Goal: Task Accomplishment & Management: Use online tool/utility

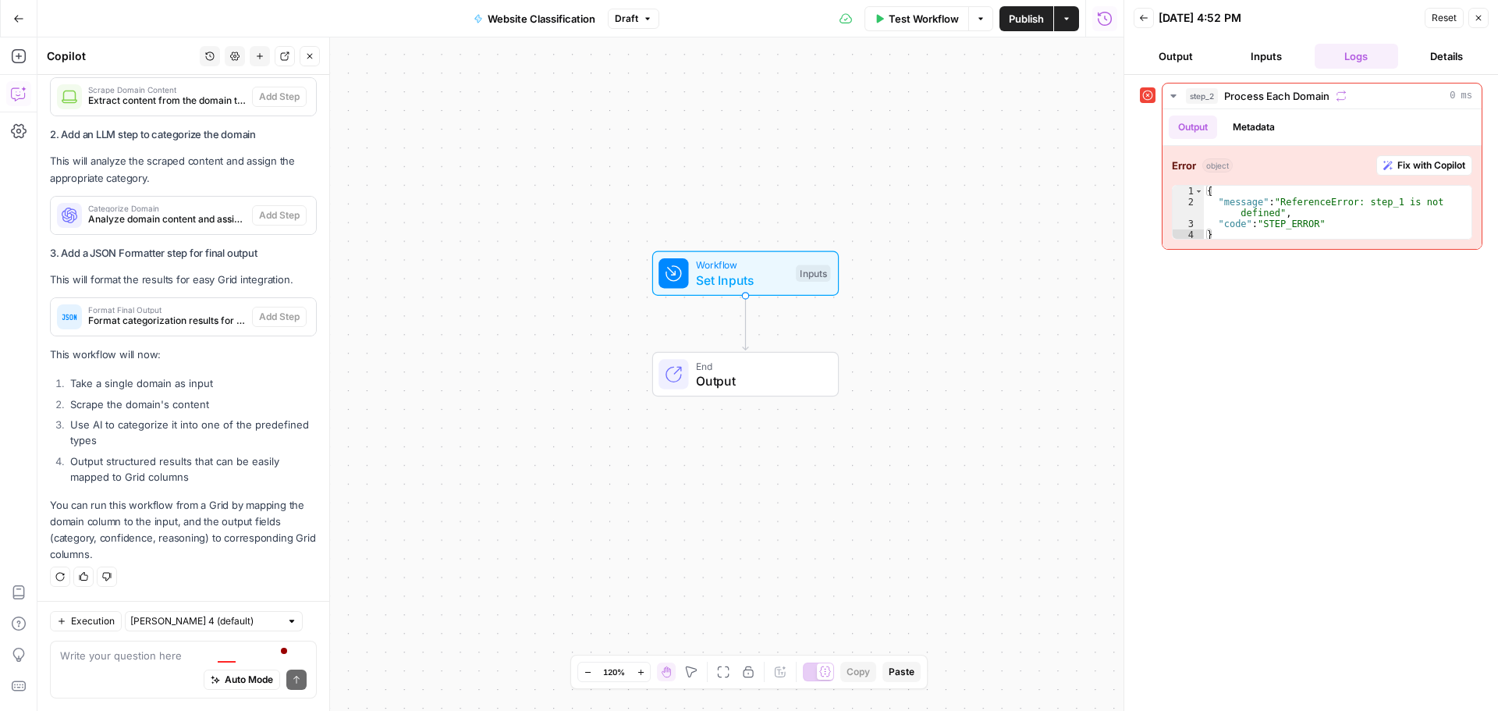
scroll to position [7351, 0]
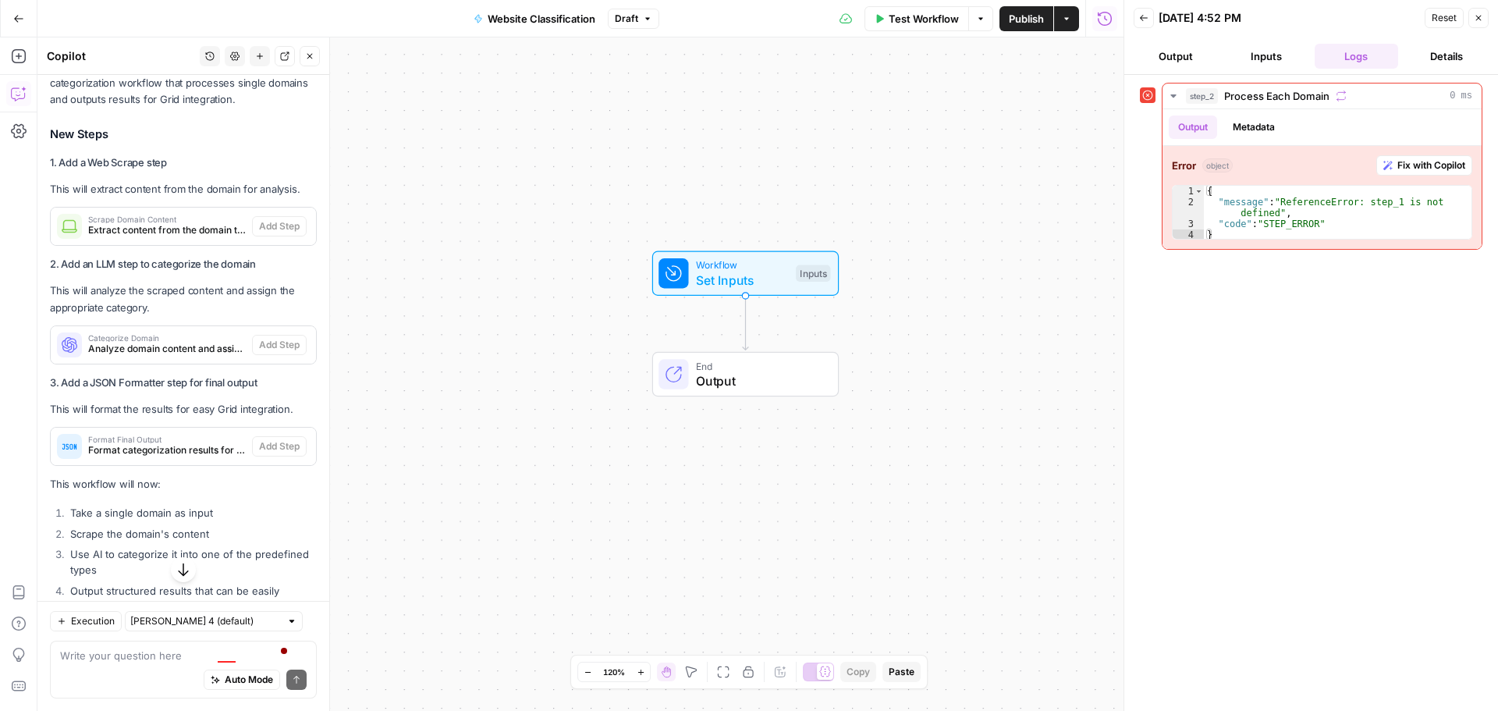
click at [164, 223] on span "Scrape Domain Content" at bounding box center [167, 219] width 158 height 8
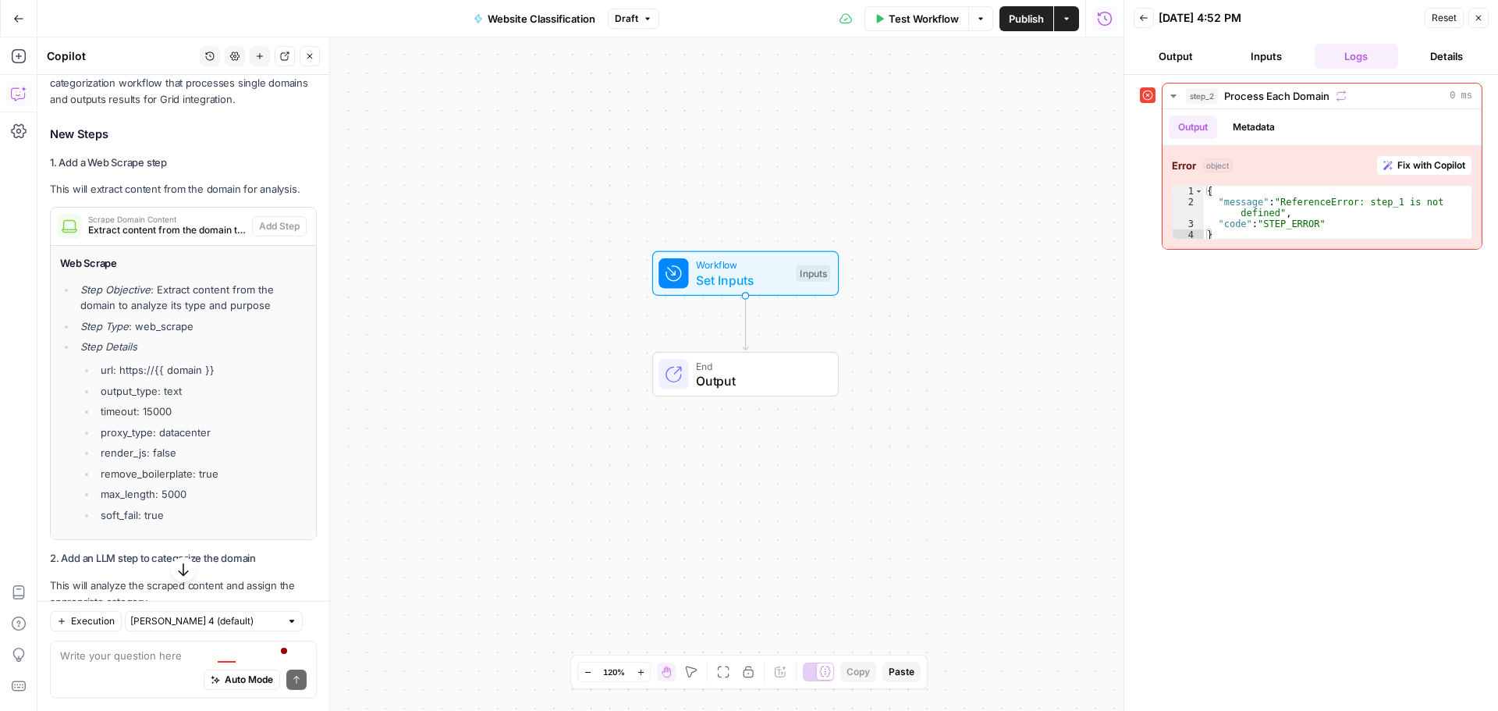
click at [164, 223] on span "Scrape Domain Content" at bounding box center [167, 219] width 158 height 8
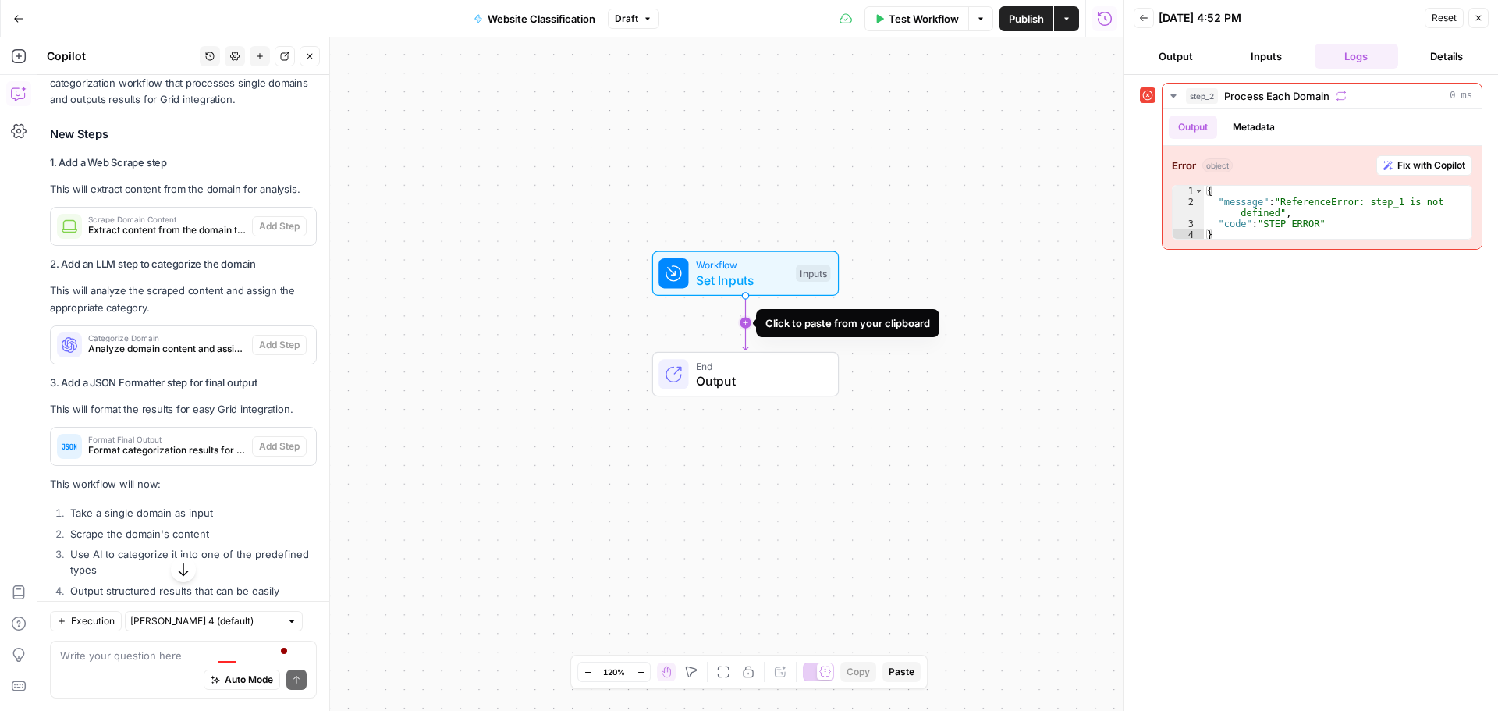
drag, startPoint x: 151, startPoint y: 317, endPoint x: 742, endPoint y: 320, distance: 590.6
click at [742, 320] on body "Threepipe Reply New Home Browse Insights Opportunities Your Data Recent Grids M…" at bounding box center [749, 355] width 1498 height 711
drag, startPoint x: 142, startPoint y: 346, endPoint x: 389, endPoint y: 333, distance: 246.9
click at [389, 333] on body "Threepipe Reply New Home Browse Insights Opportunities Your Data Recent Grids M…" at bounding box center [749, 355] width 1498 height 711
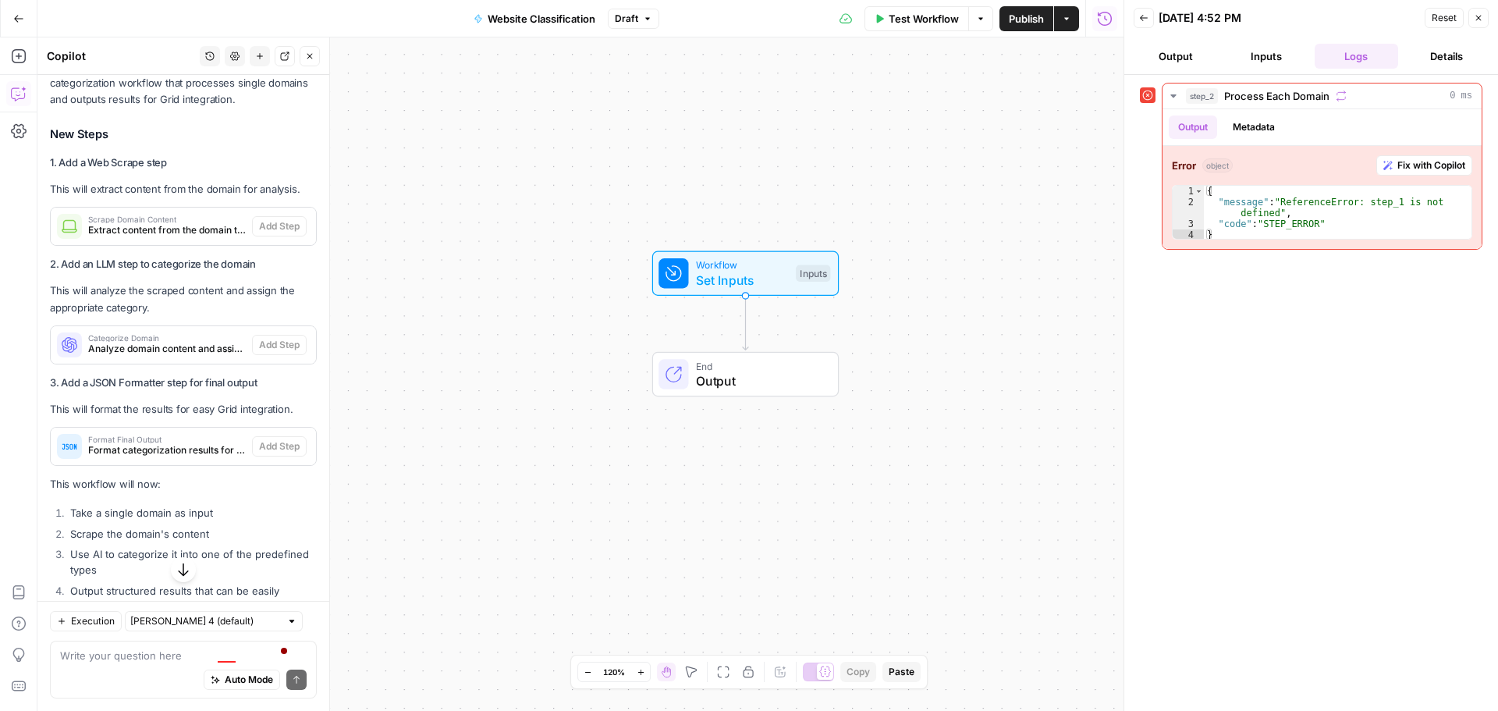
scroll to position [7273, 0]
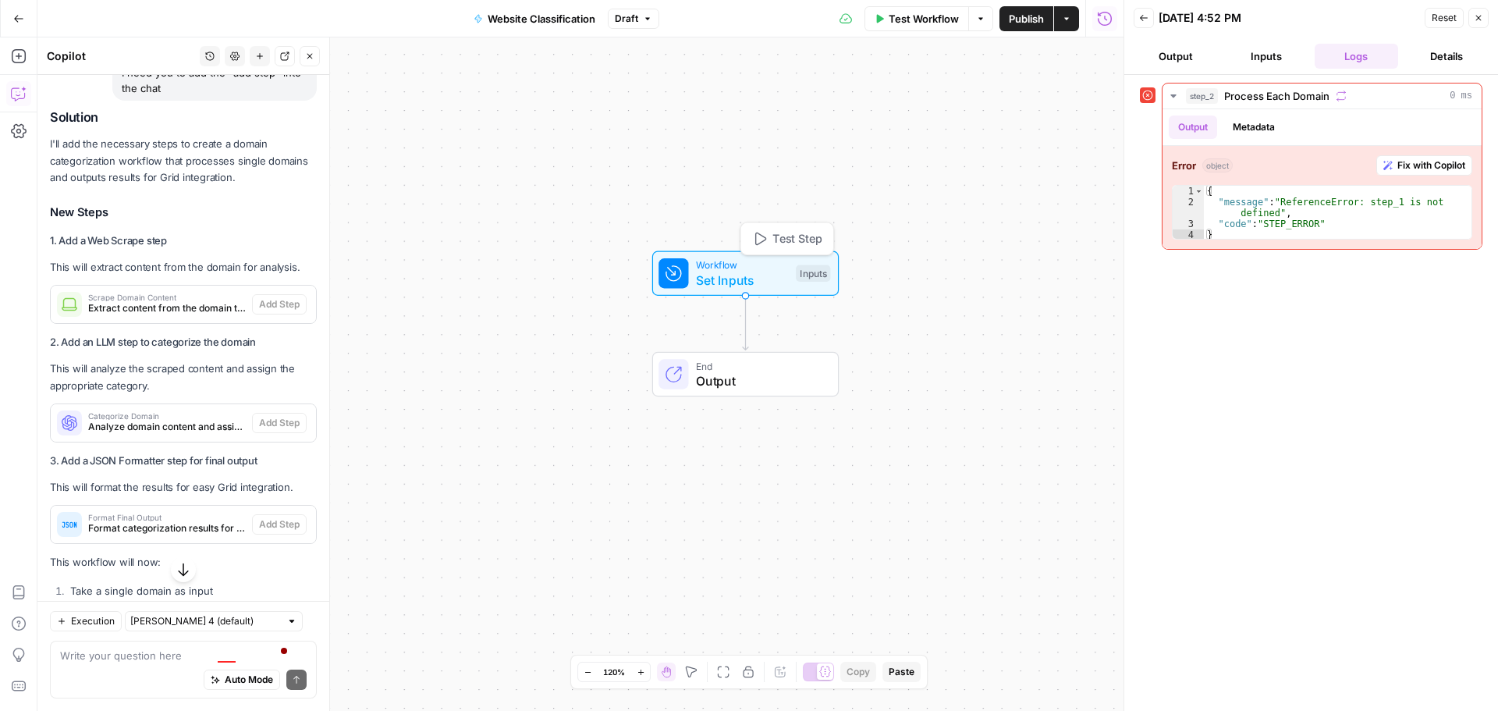
click at [728, 285] on span "Set Inputs" at bounding box center [742, 280] width 92 height 19
click at [1482, 12] on button "Close" at bounding box center [1478, 18] width 20 height 20
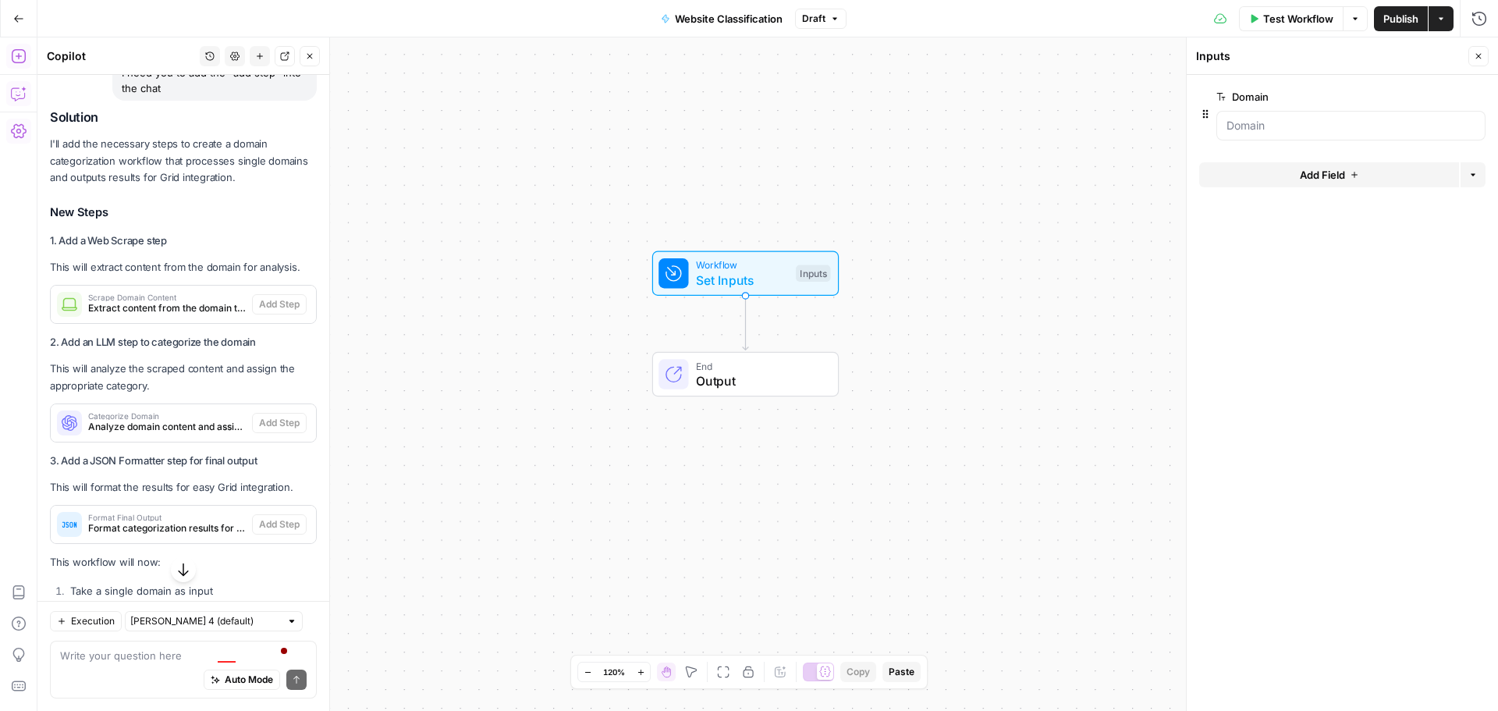
click at [16, 51] on icon "button" at bounding box center [19, 56] width 16 height 16
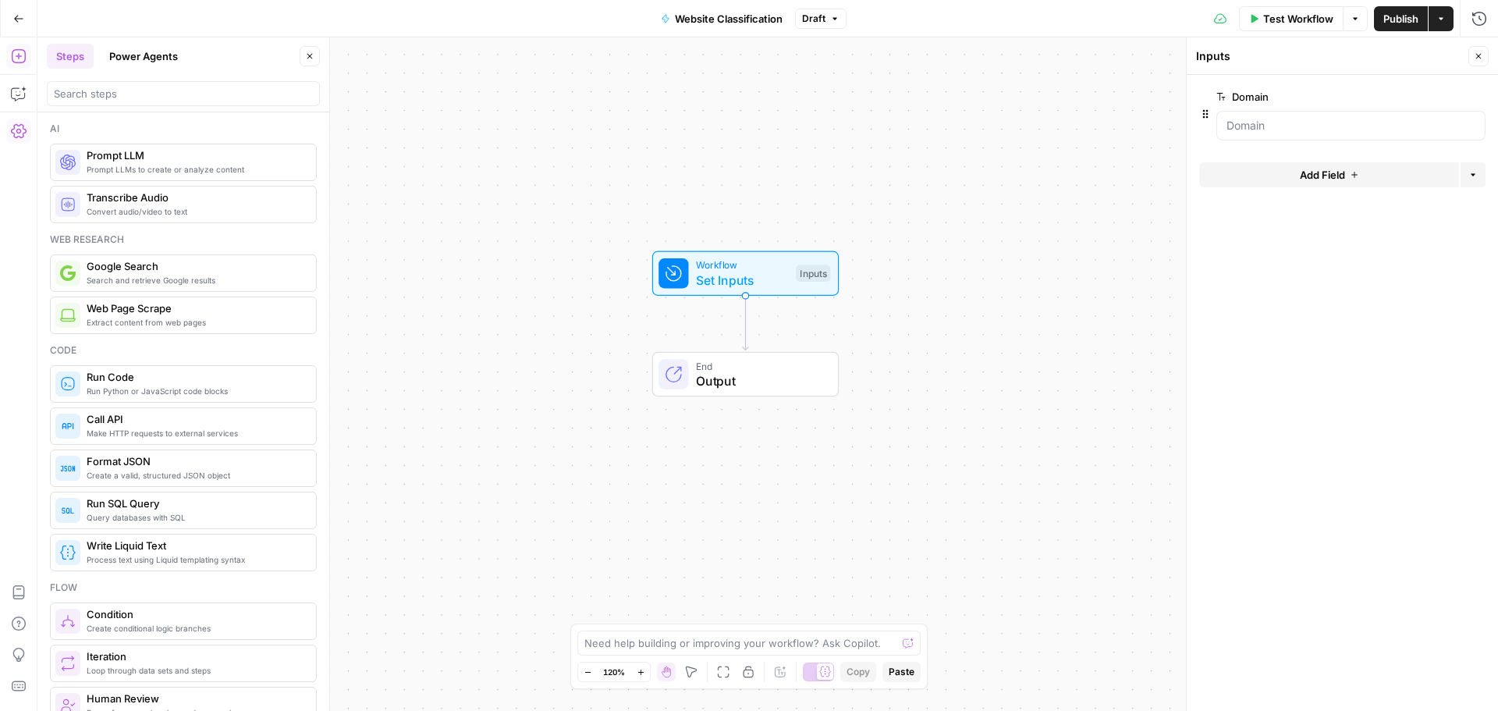
click at [147, 313] on span "Web Page Scrape" at bounding box center [195, 308] width 217 height 16
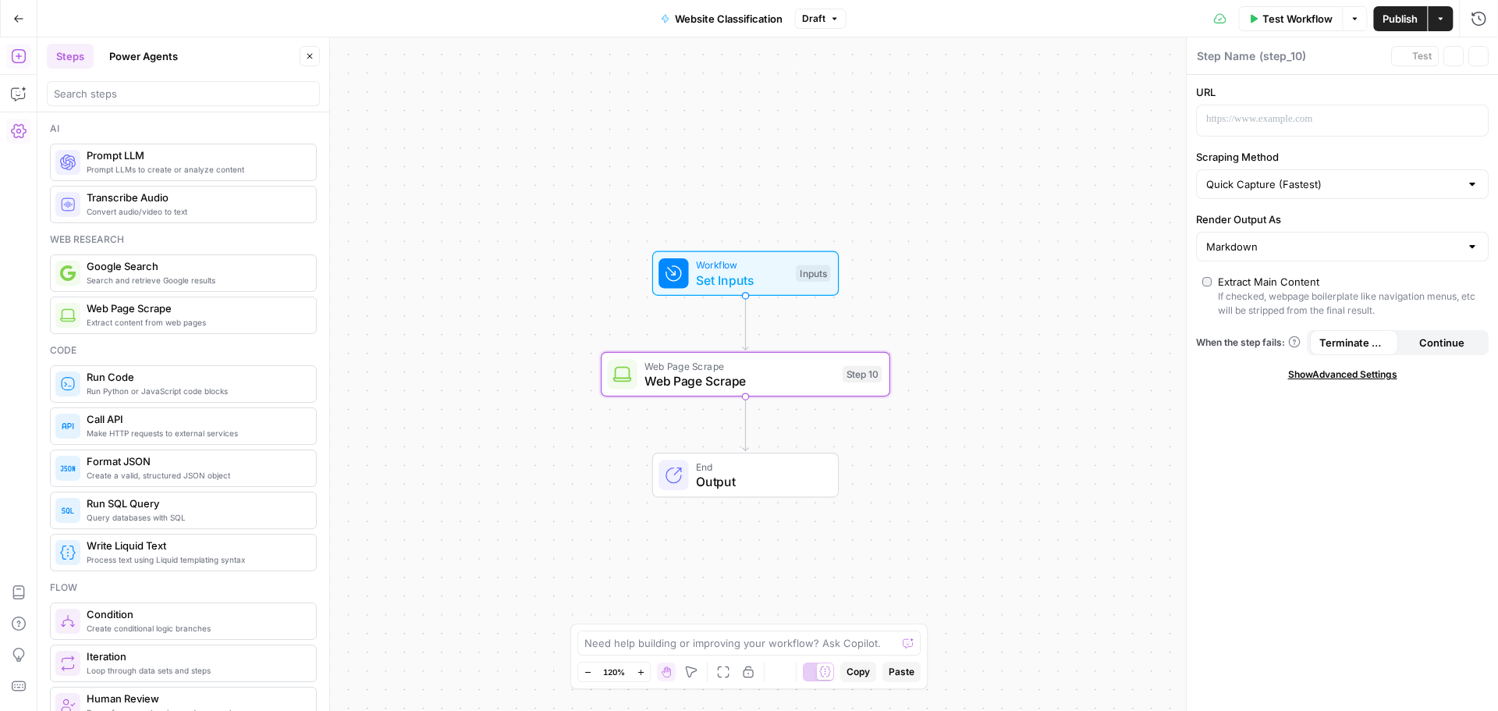
type textarea "Web Page Scrape"
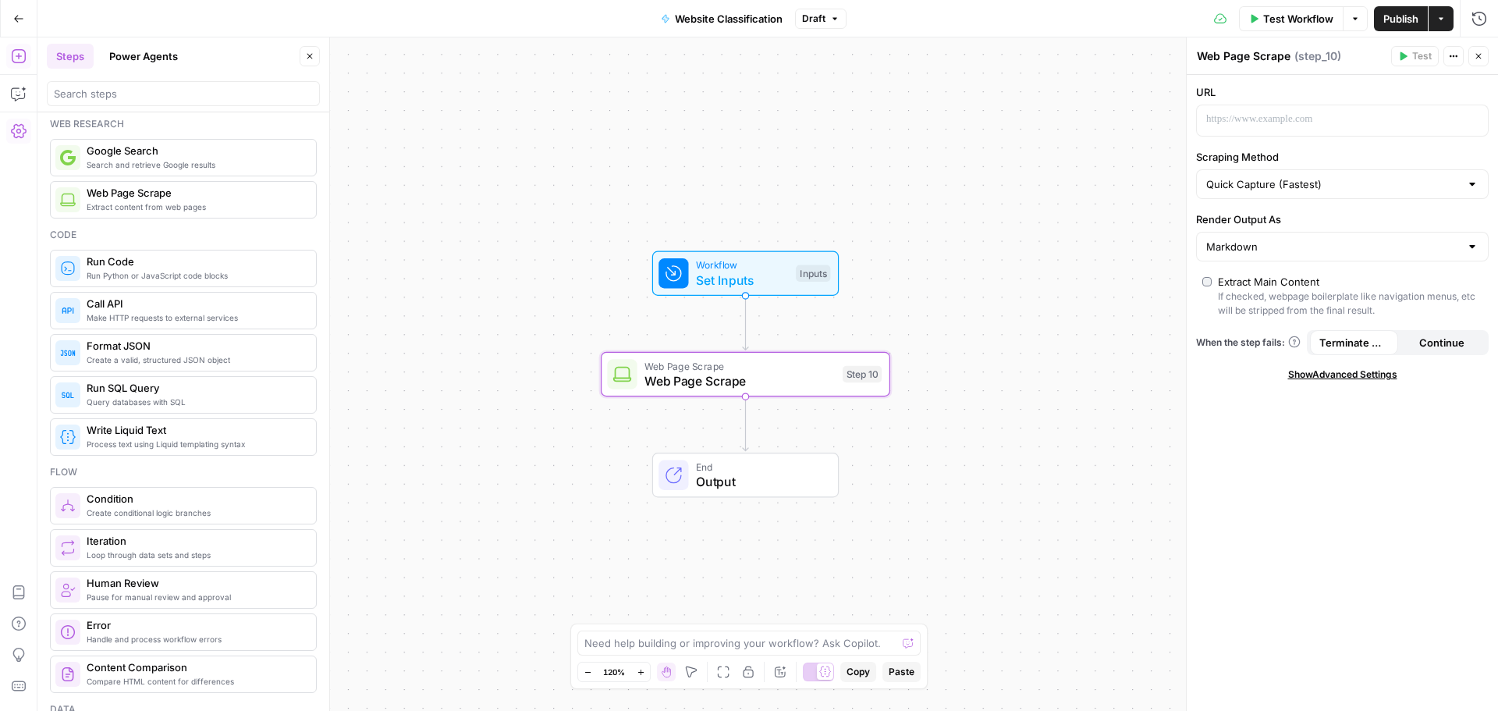
scroll to position [0, 0]
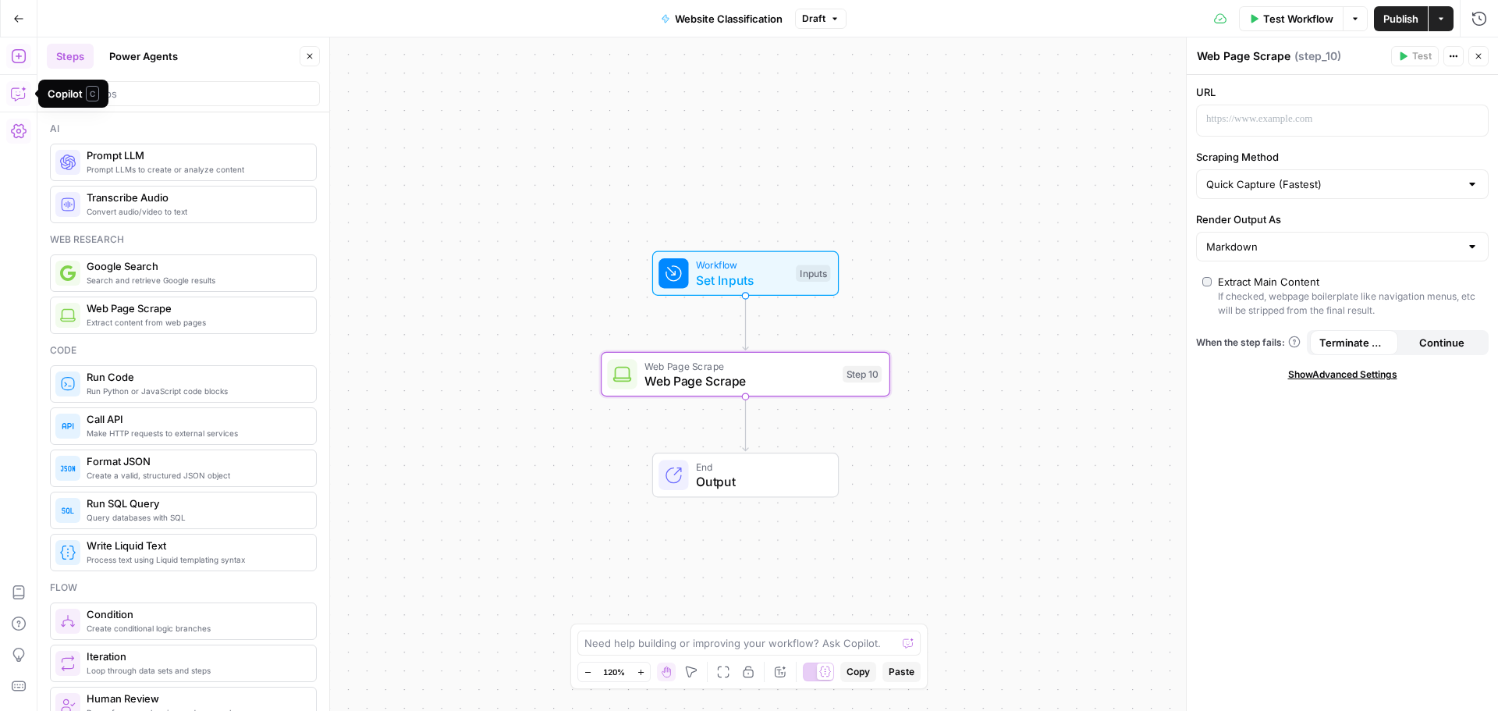
click at [15, 90] on icon "button" at bounding box center [19, 94] width 16 height 16
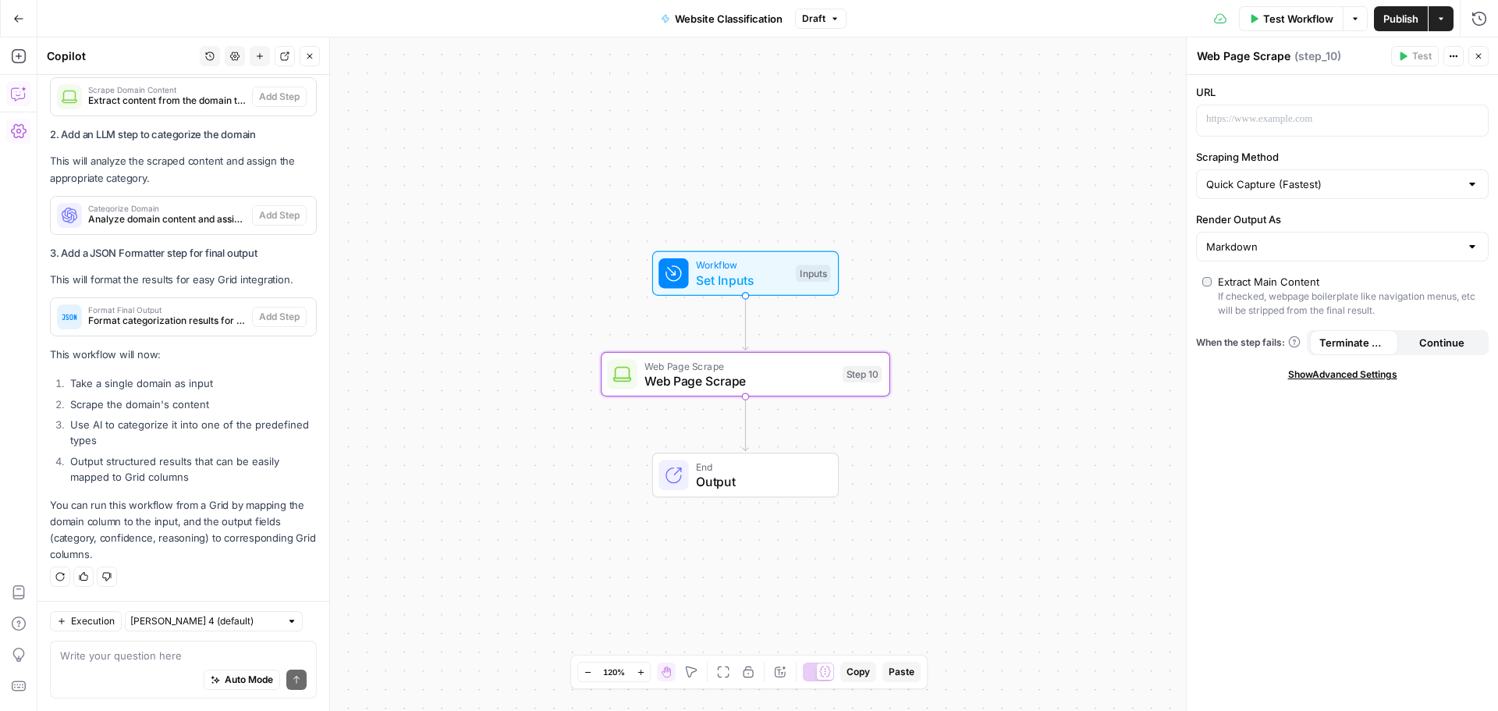
scroll to position [7504, 0]
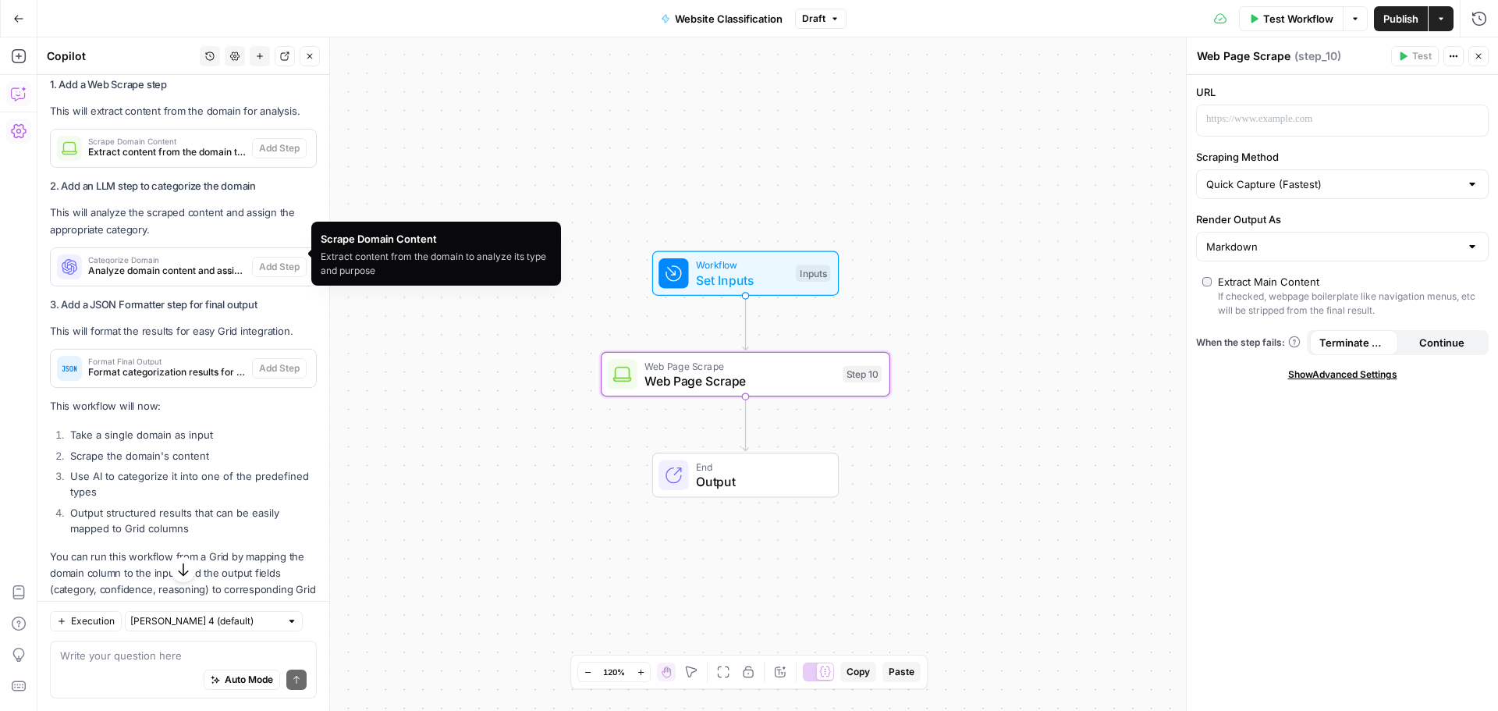
click at [172, 159] on span "Extract content from the domain to analyze its type and purpose" at bounding box center [167, 152] width 158 height 14
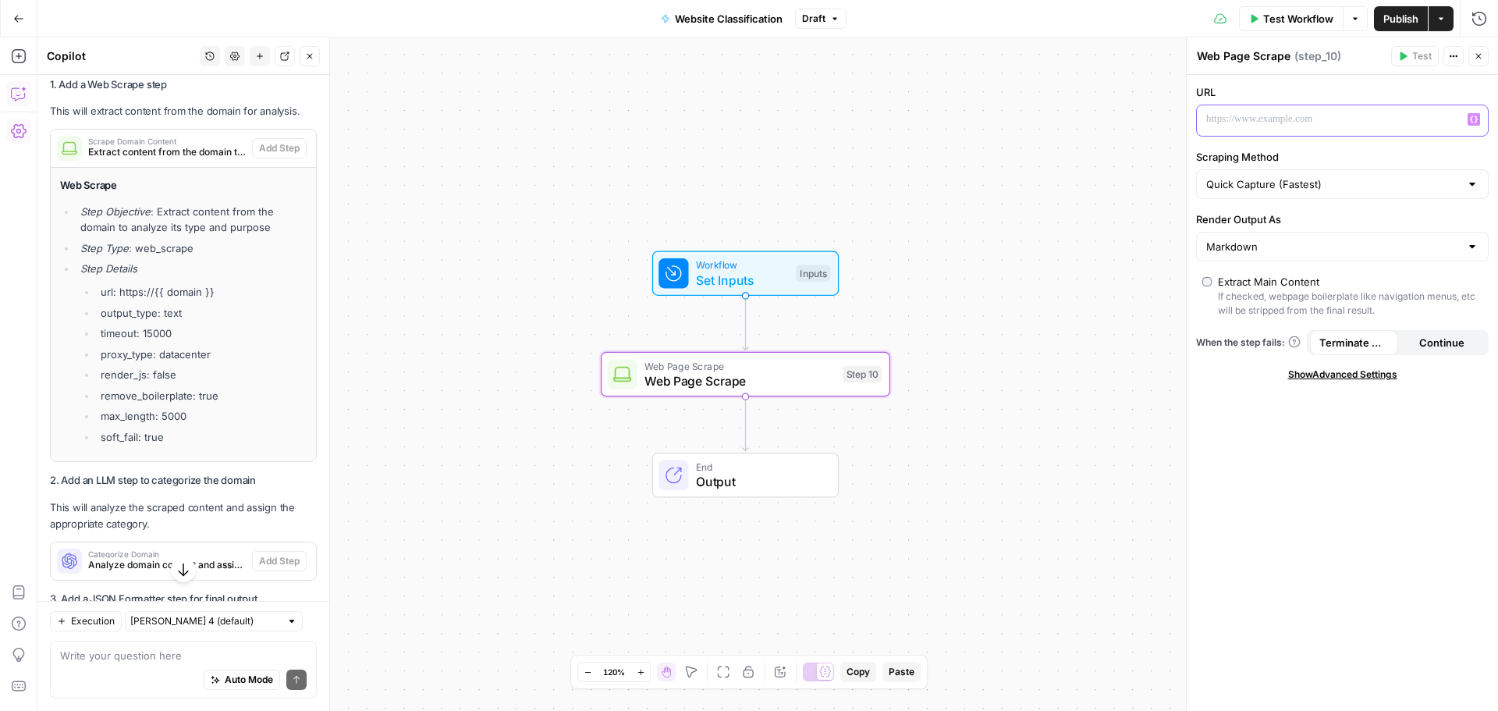
click at [1297, 125] on p at bounding box center [1329, 120] width 247 height 16
click at [1478, 119] on button "Variables Menu" at bounding box center [1474, 119] width 12 height 12
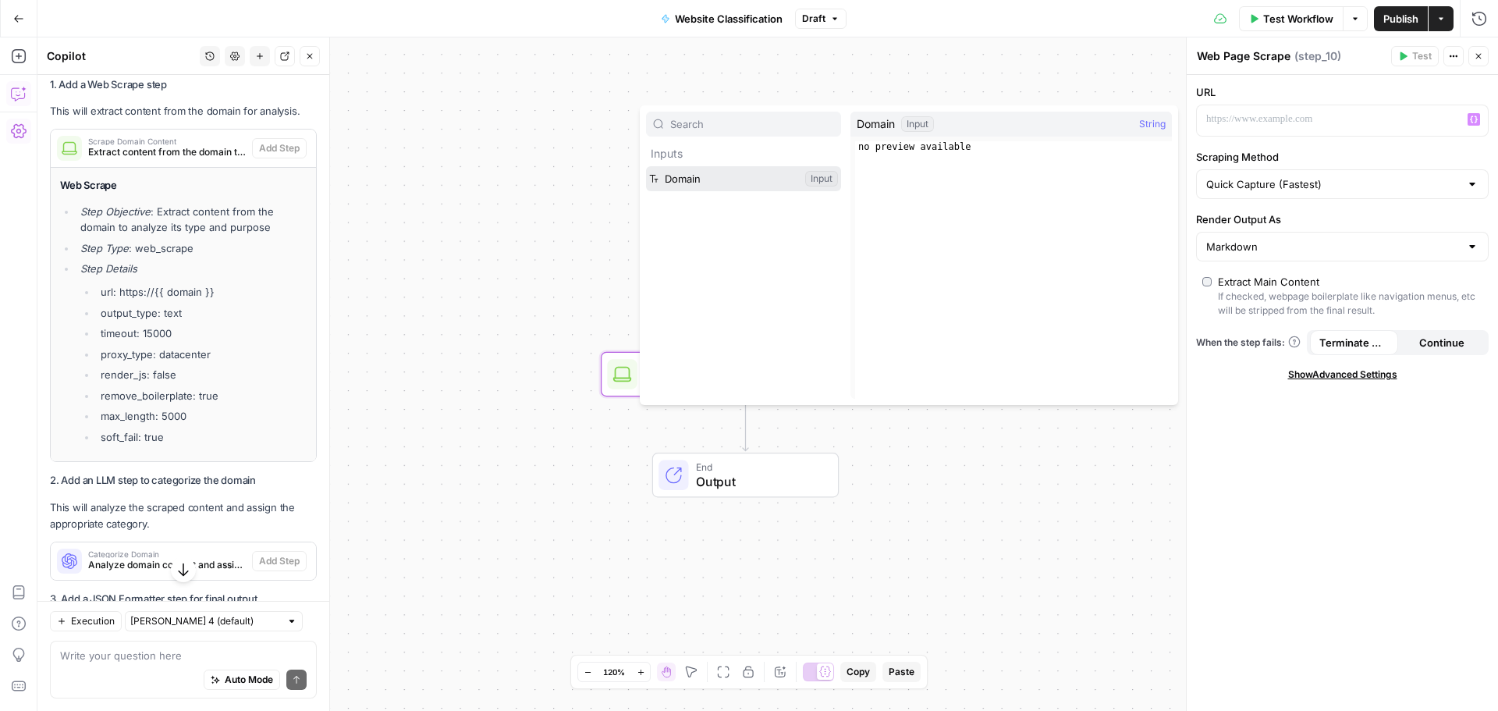
click at [719, 180] on button "Select variable Domain" at bounding box center [743, 178] width 195 height 25
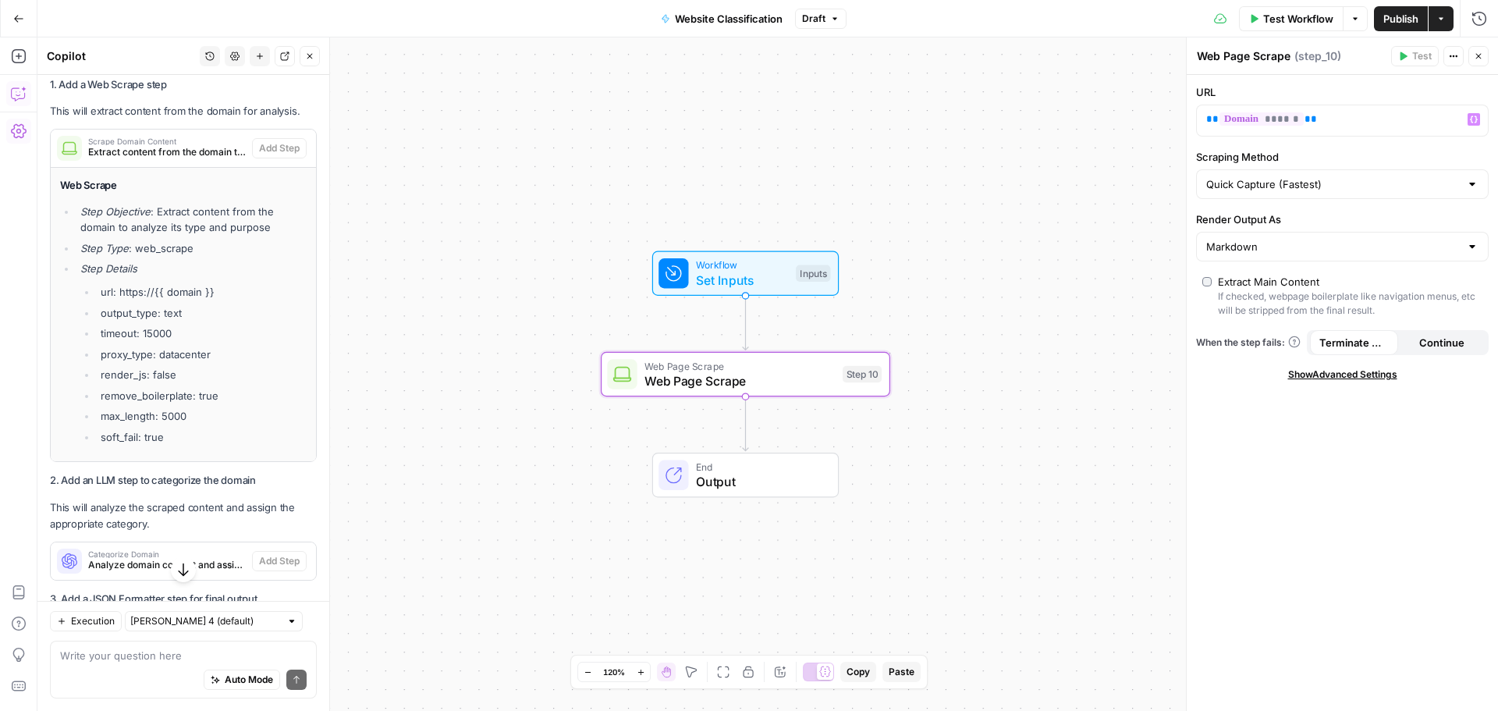
click at [1333, 374] on span "Show Advanced Settings" at bounding box center [1342, 374] width 109 height 14
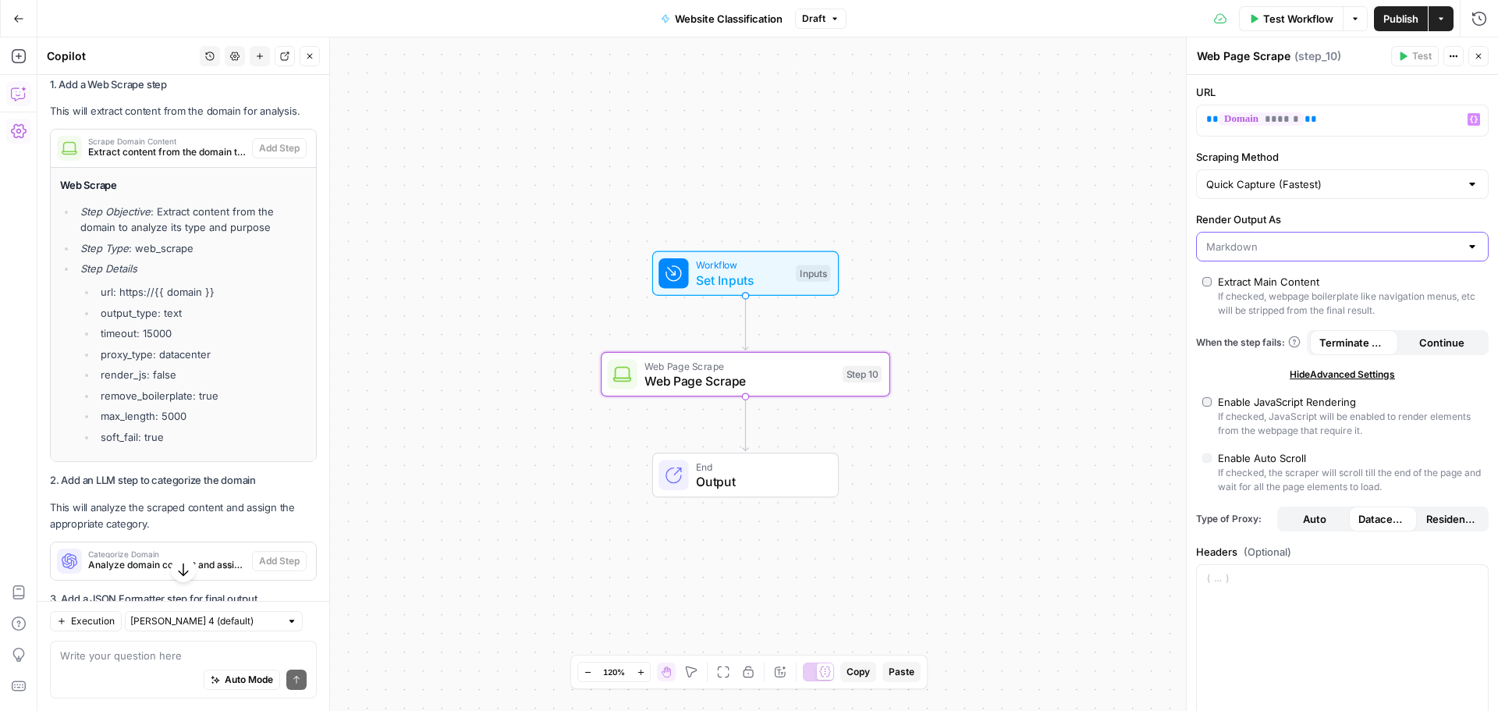
click at [1286, 249] on input "Render Output As" at bounding box center [1333, 247] width 254 height 16
click at [1272, 284] on span "Text" at bounding box center [1333, 286] width 248 height 16
type input "Text"
type input "Custom"
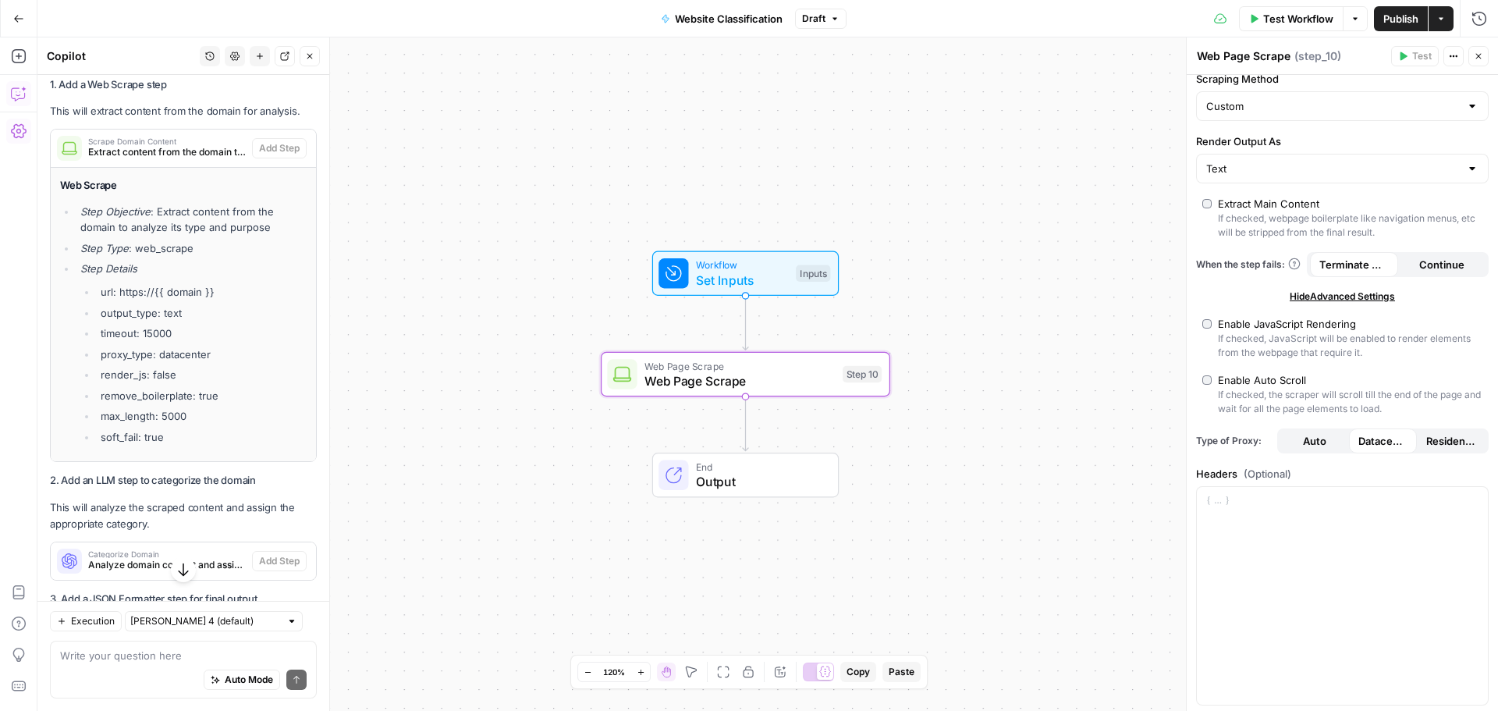
click at [1320, 440] on span "Auto" at bounding box center [1314, 441] width 23 height 16
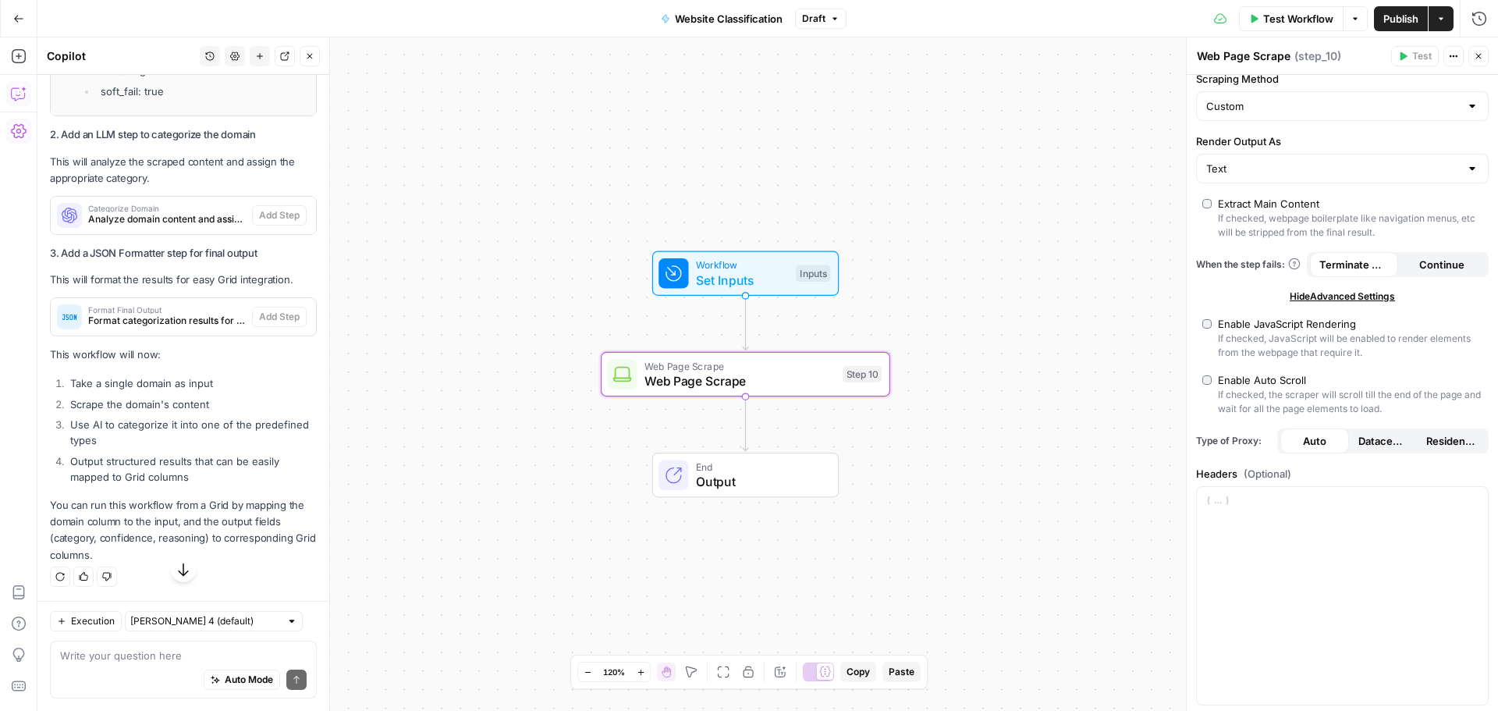
scroll to position [7894, 0]
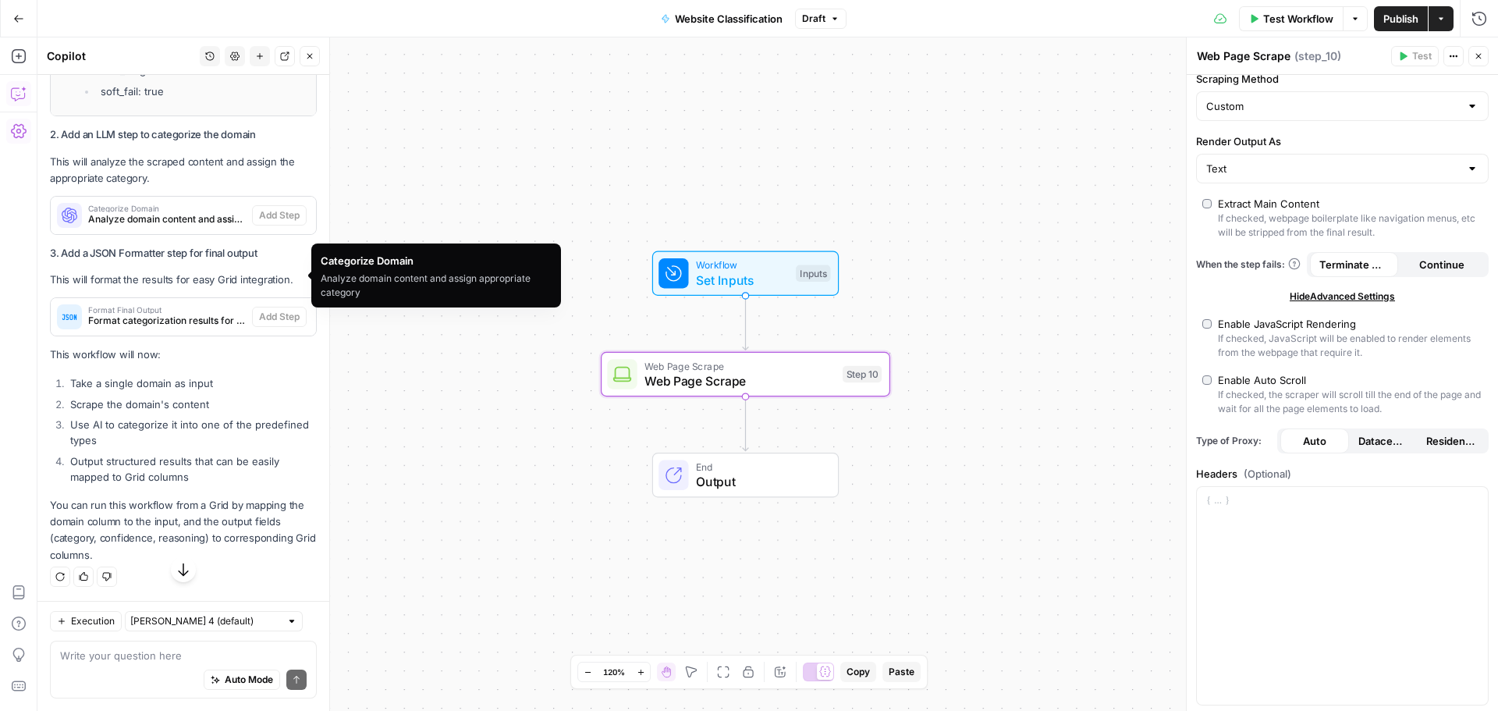
click at [178, 212] on span "Categorize Domain" at bounding box center [167, 208] width 158 height 8
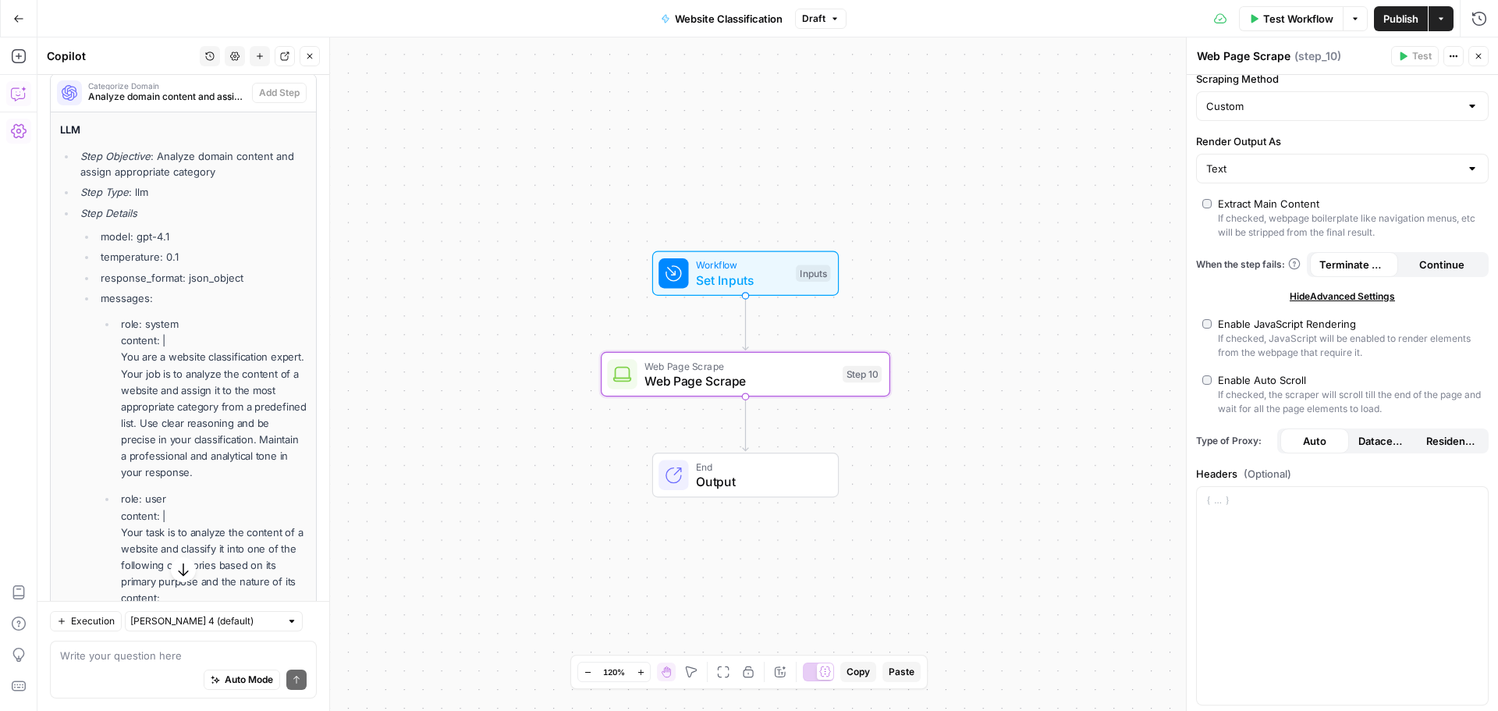
scroll to position [7660, 0]
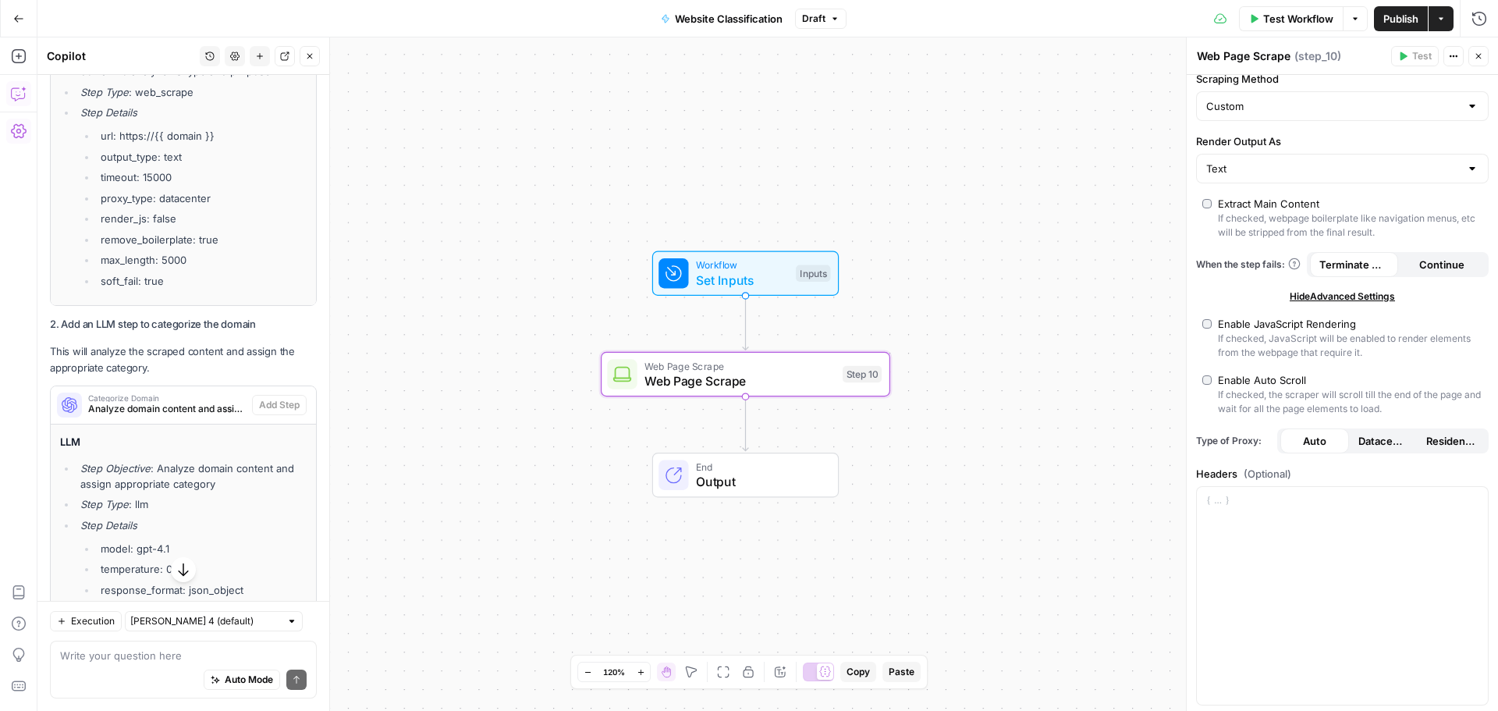
click at [23, 98] on icon "button" at bounding box center [19, 94] width 16 height 16
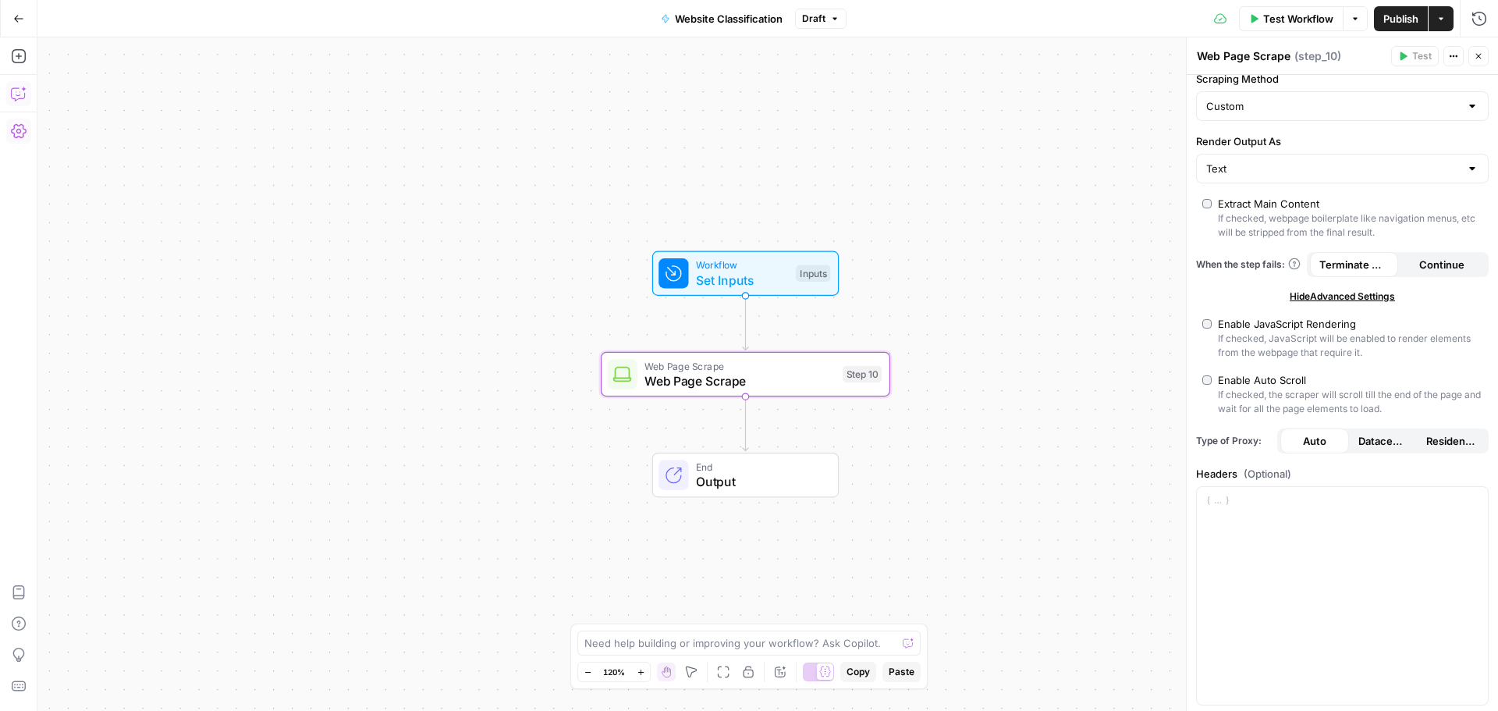
click at [23, 98] on icon "button" at bounding box center [19, 94] width 16 height 16
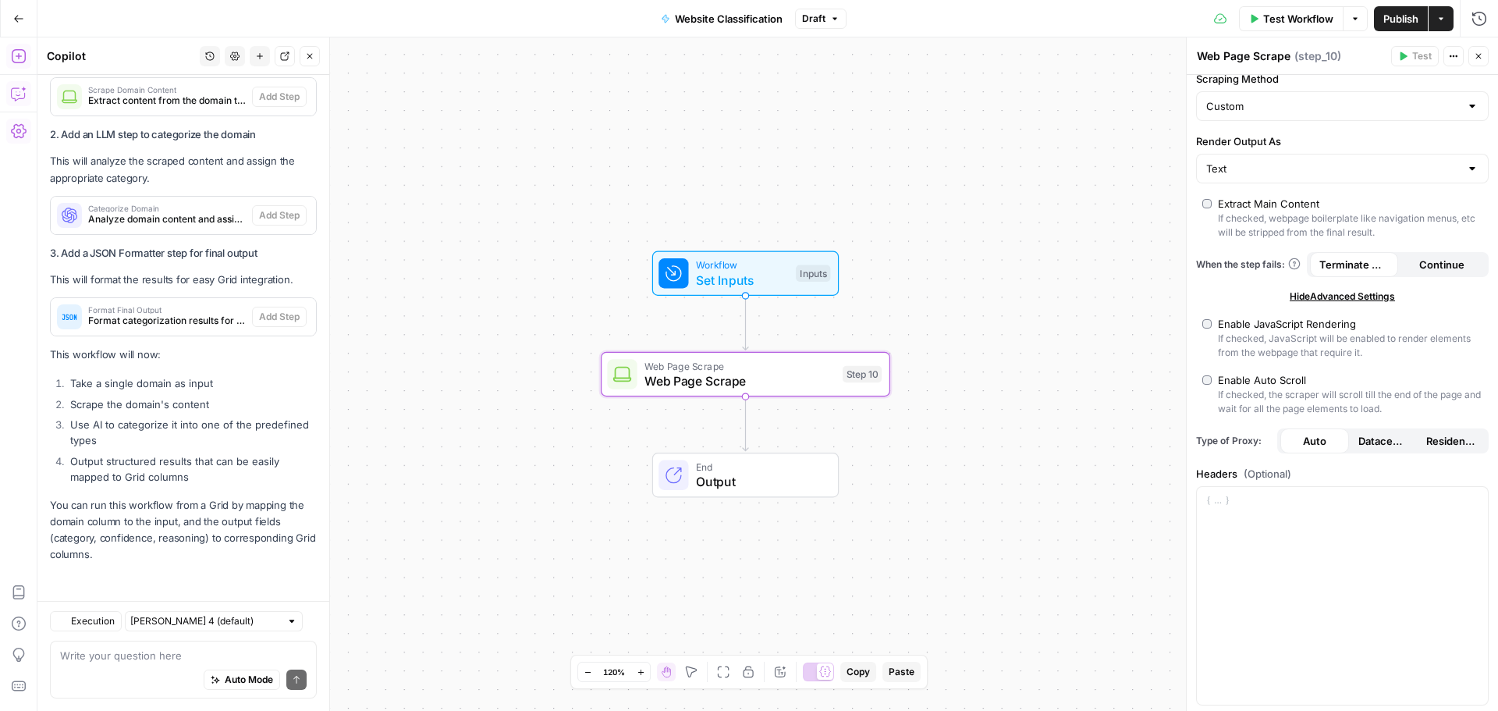
click at [15, 53] on icon "button" at bounding box center [19, 56] width 16 height 16
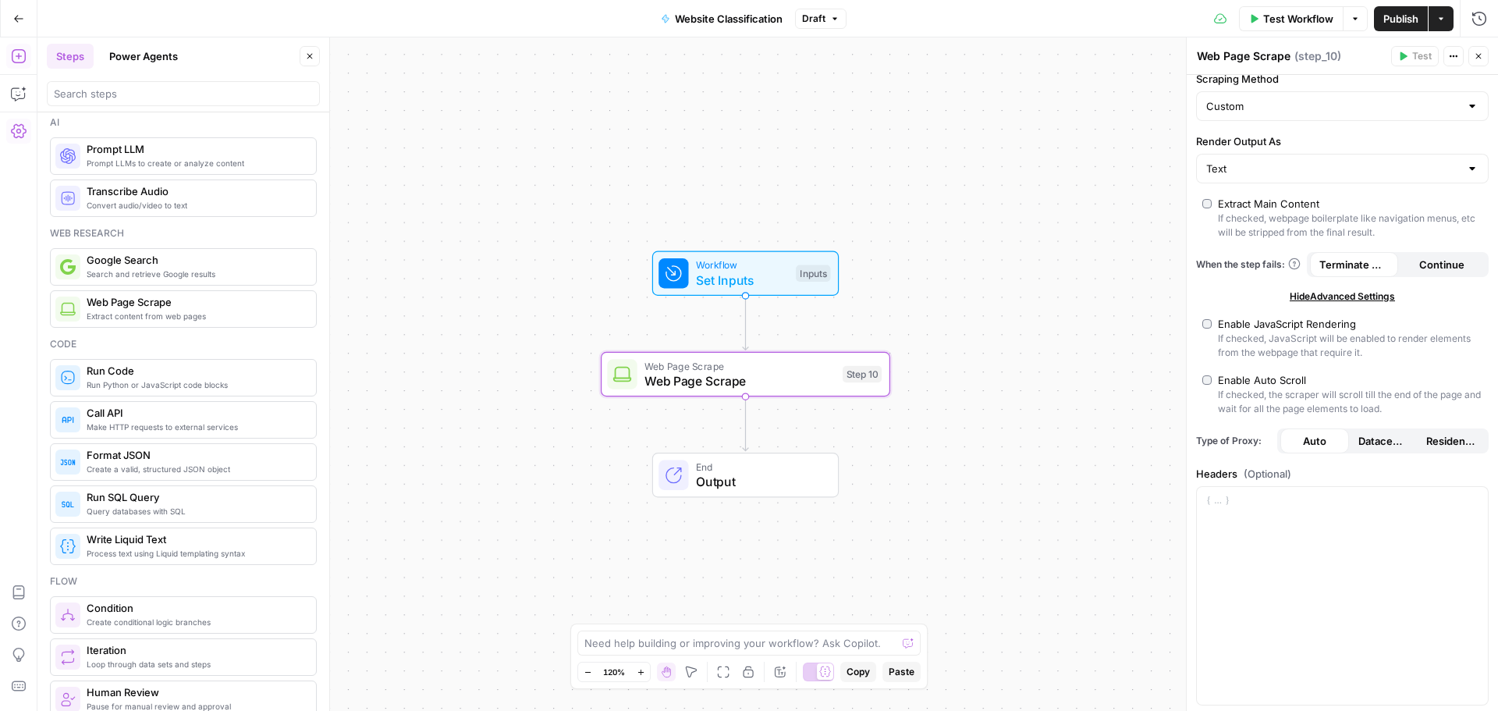
scroll to position [0, 0]
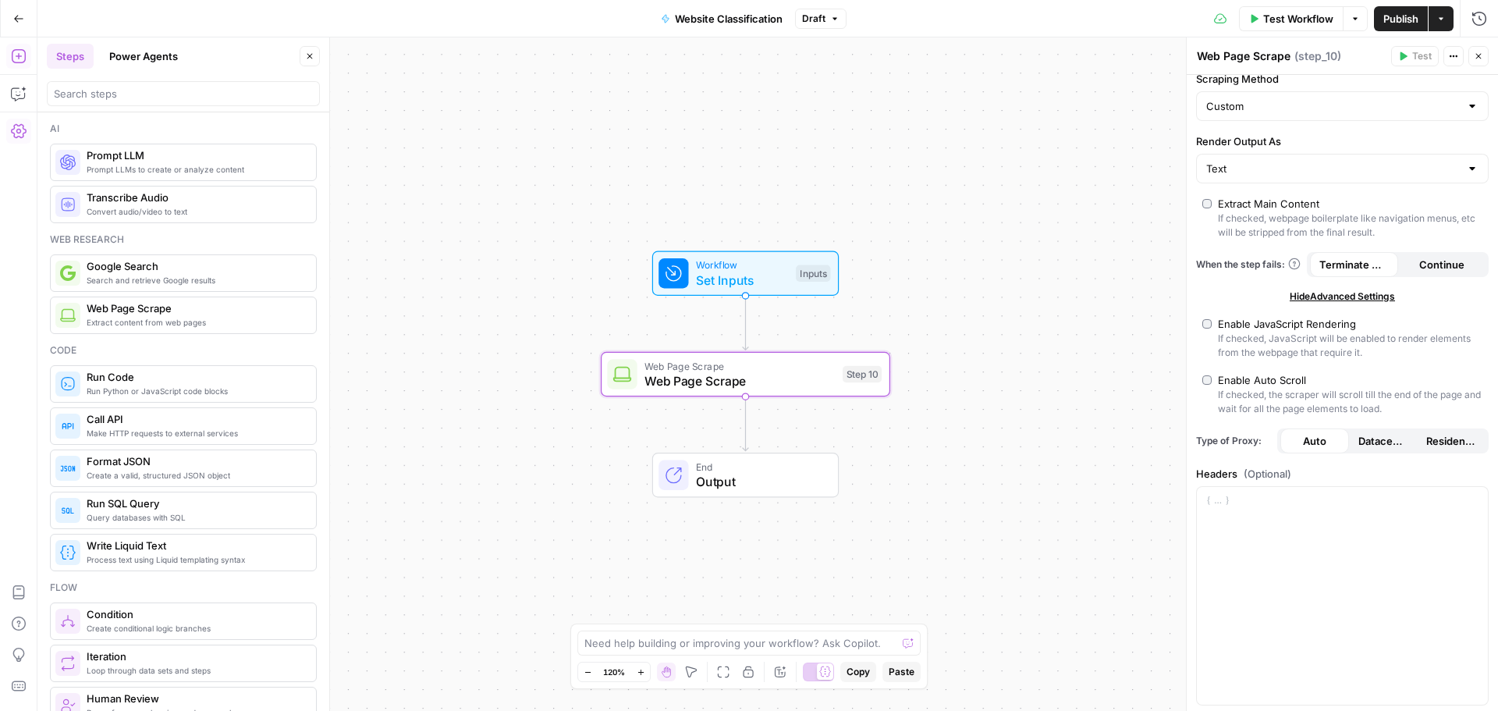
click at [164, 169] on span "Prompt LLMs to create or analyze content" at bounding box center [195, 169] width 217 height 12
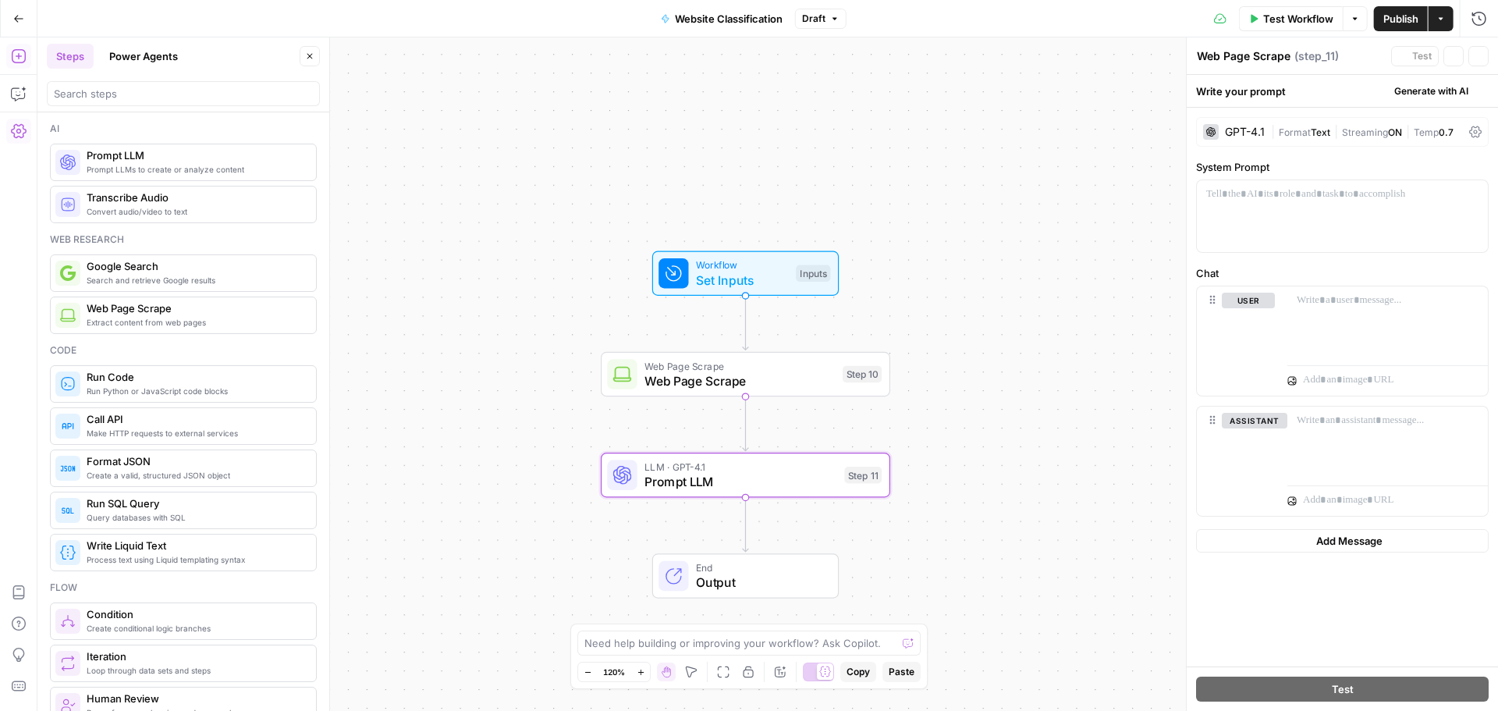
type textarea "Prompt LLM"
click at [16, 90] on icon "button" at bounding box center [19, 94] width 16 height 16
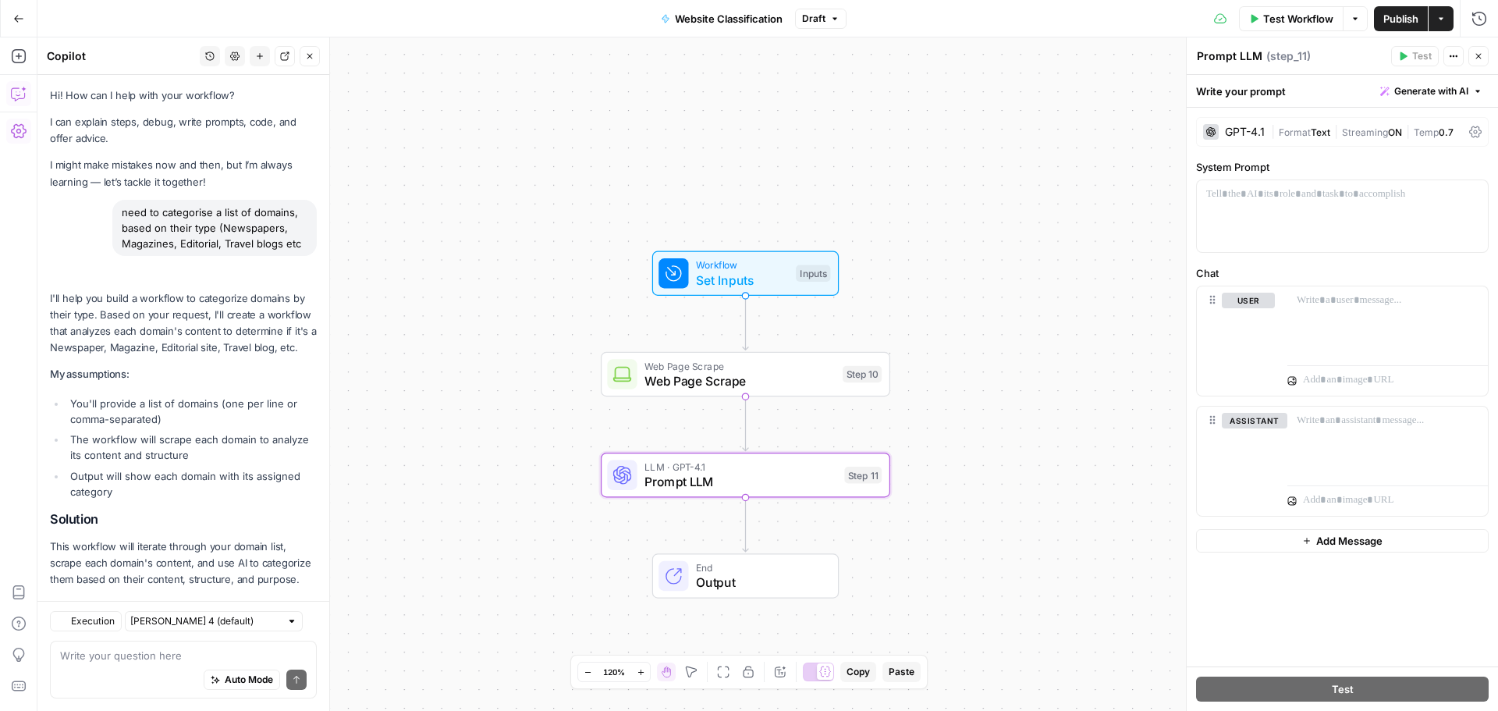
scroll to position [7660, 0]
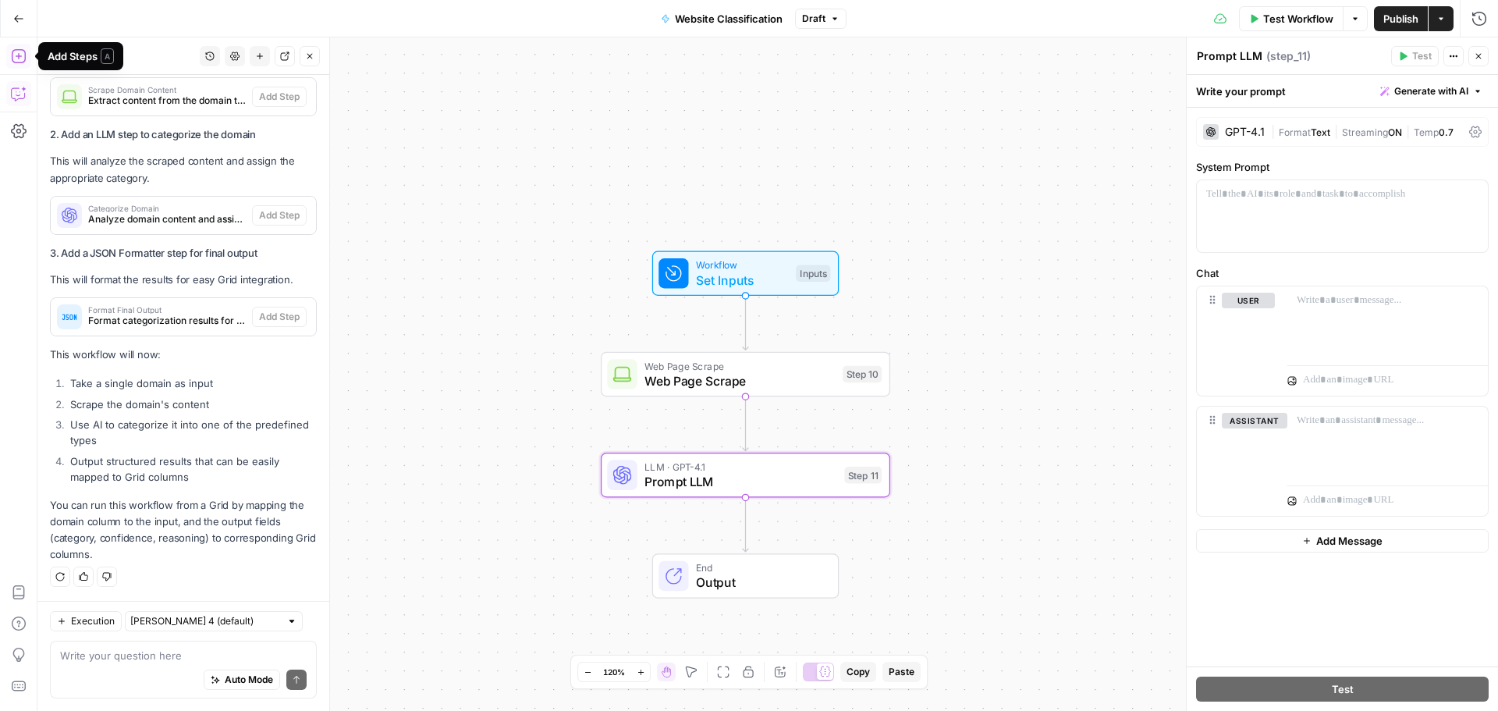
click at [10, 58] on button "Add Steps" at bounding box center [18, 56] width 25 height 25
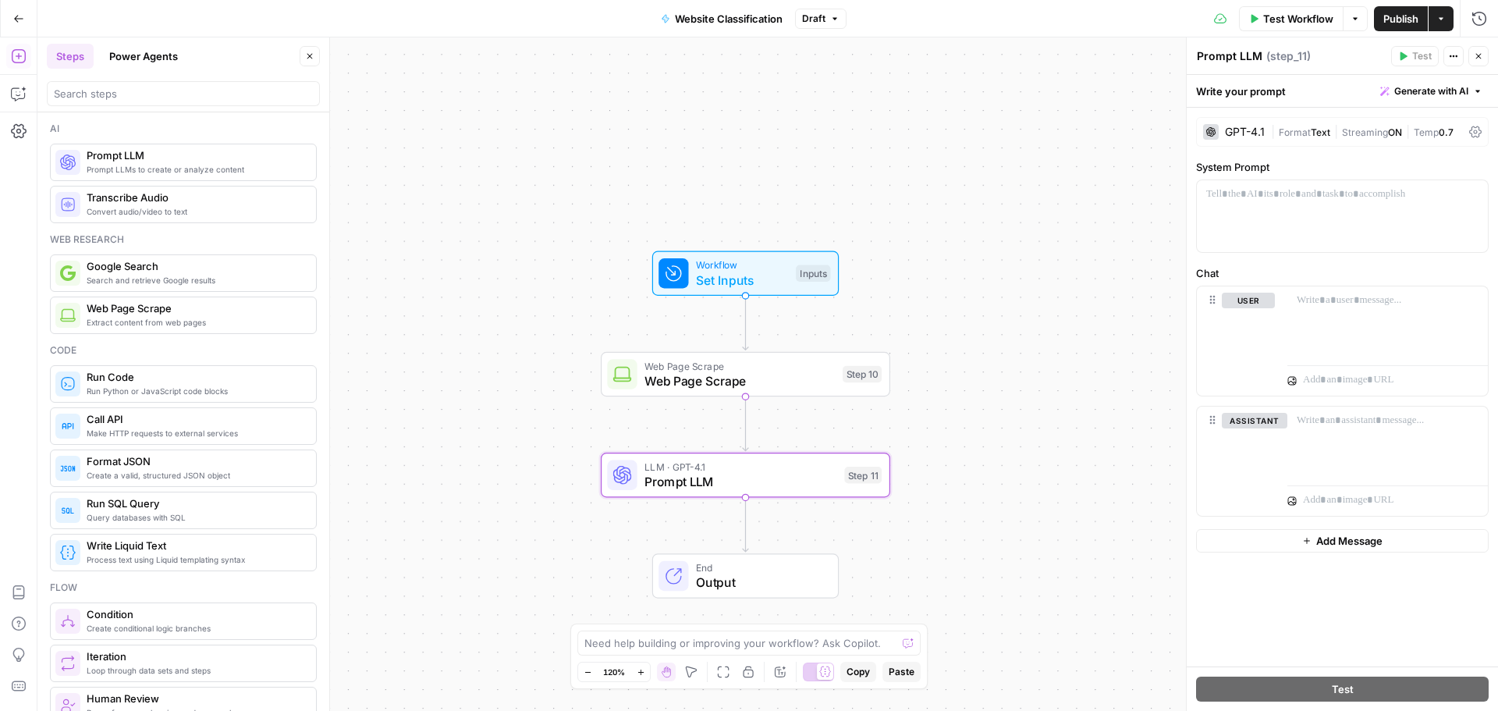
click at [138, 472] on span "Create a valid, structured JSON object" at bounding box center [195, 475] width 217 height 12
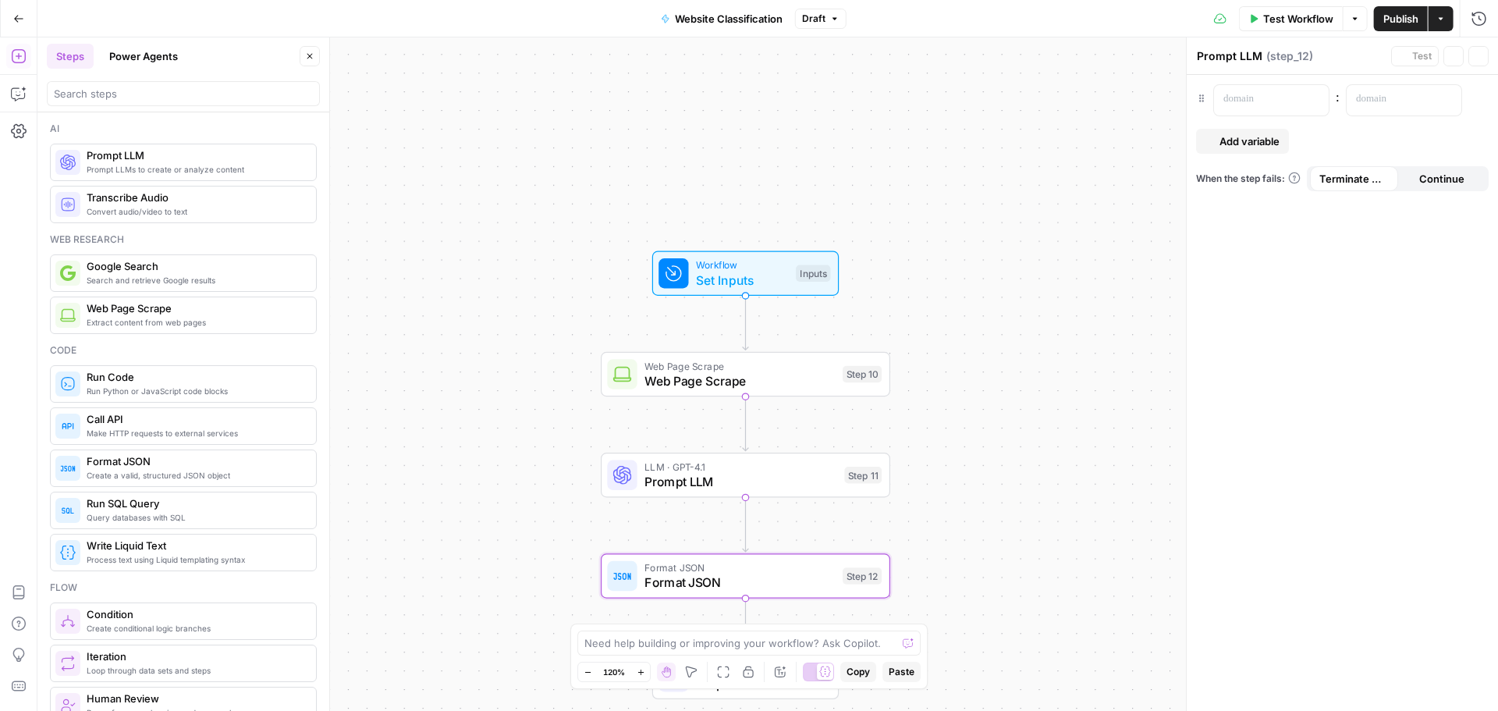
type textarea "Format JSON"
click at [15, 101] on icon "button" at bounding box center [17, 94] width 13 height 12
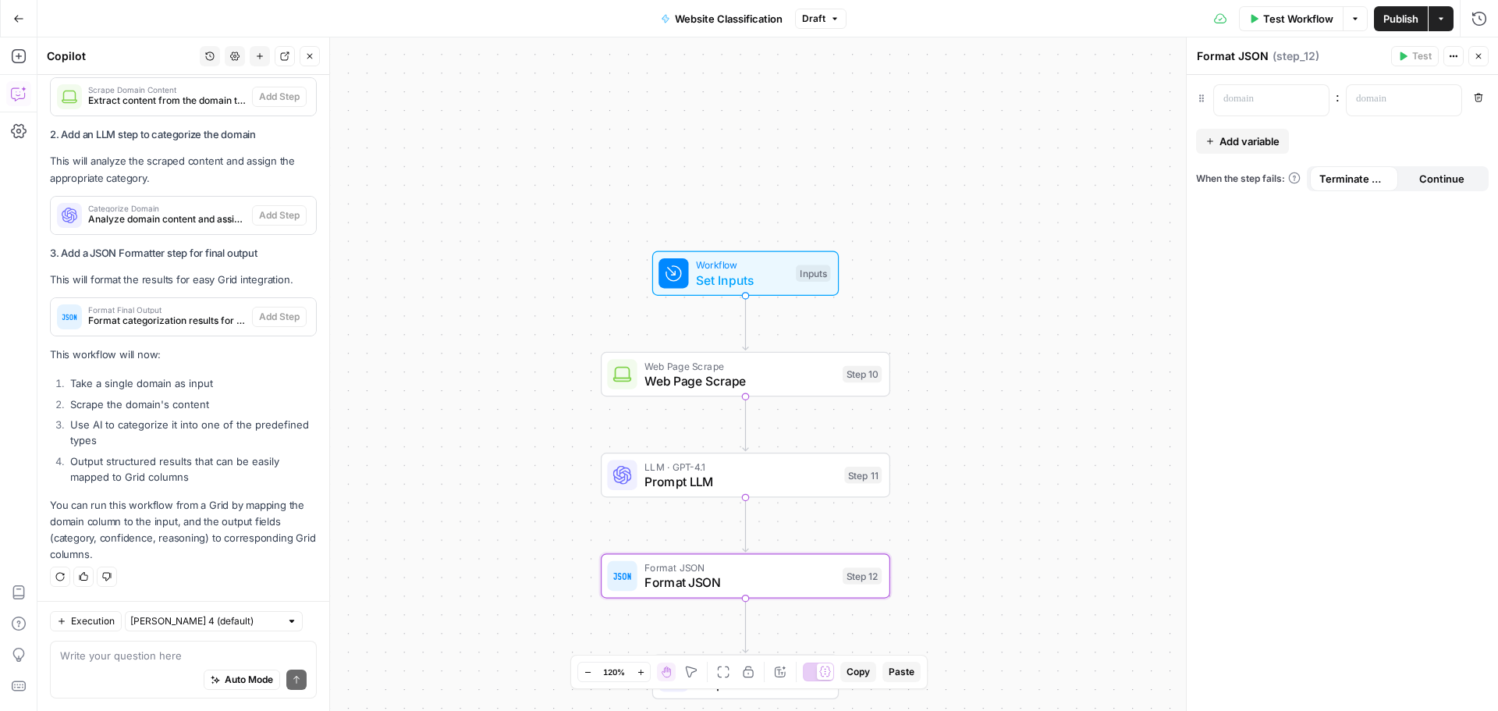
click at [157, 326] on span "Format categorization results for Grid output" at bounding box center [167, 321] width 158 height 14
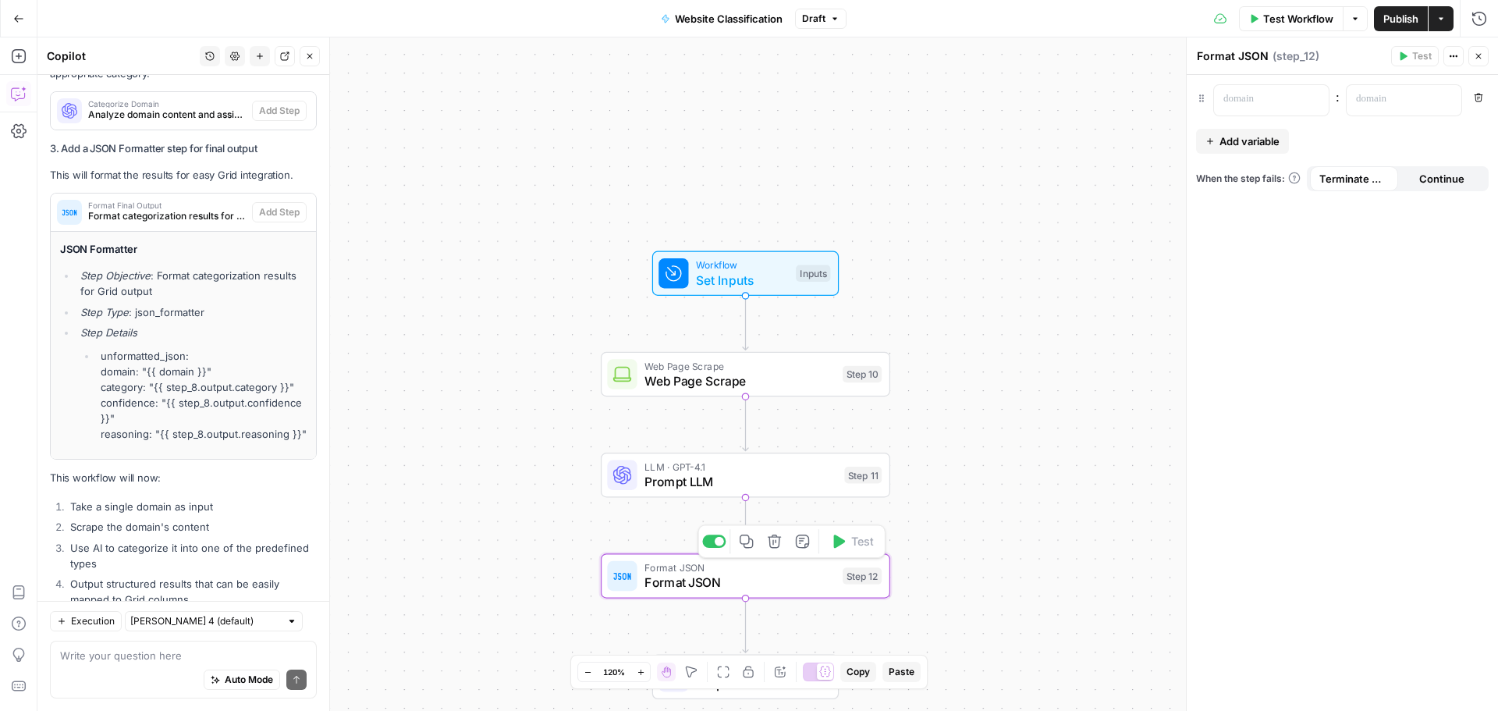
click at [712, 592] on div "Format JSON Format JSON Step 12 Copy step Delete step Add Note Test" at bounding box center [745, 575] width 289 height 44
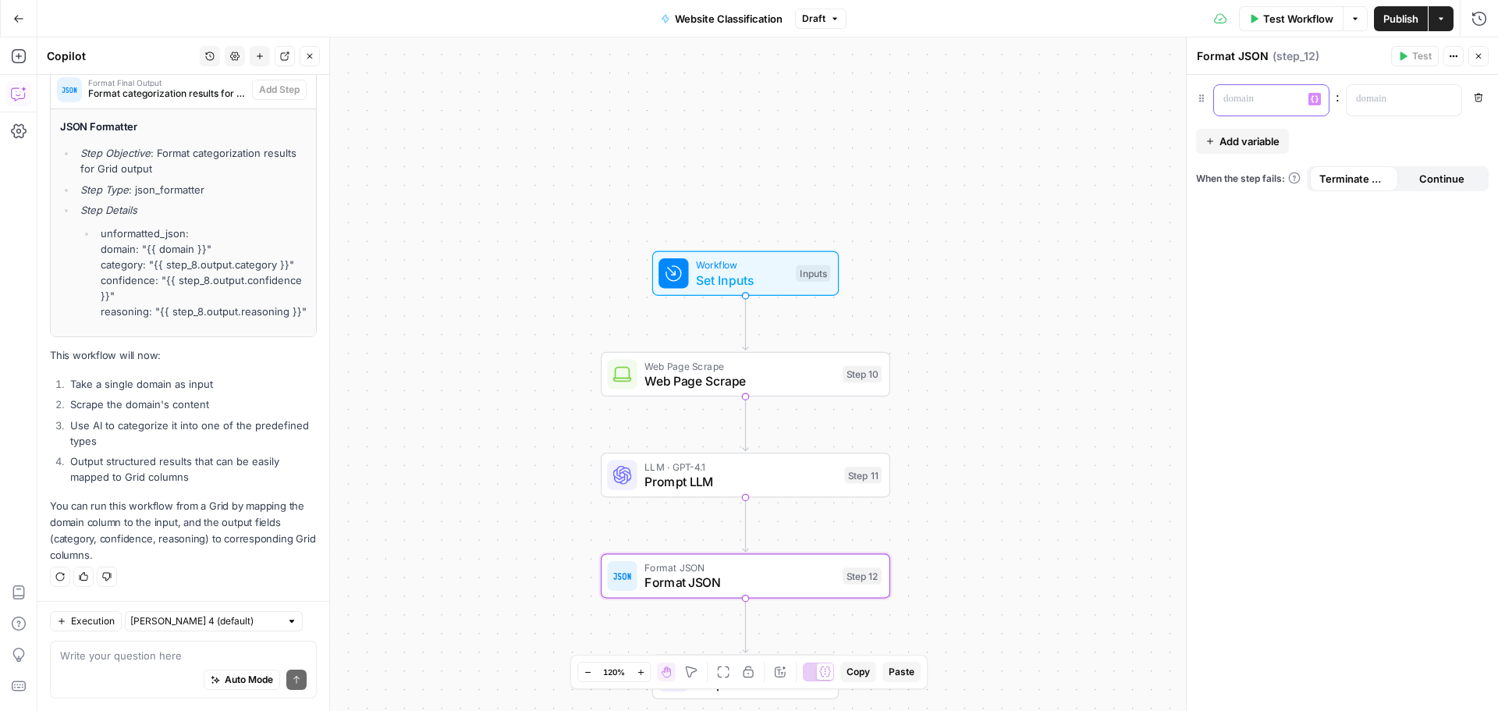
click at [1274, 102] on p at bounding box center [1258, 99] width 71 height 16
click at [1415, 111] on div at bounding box center [1392, 100] width 90 height 30
click at [1443, 101] on button "Variables Menu" at bounding box center [1447, 99] width 12 height 12
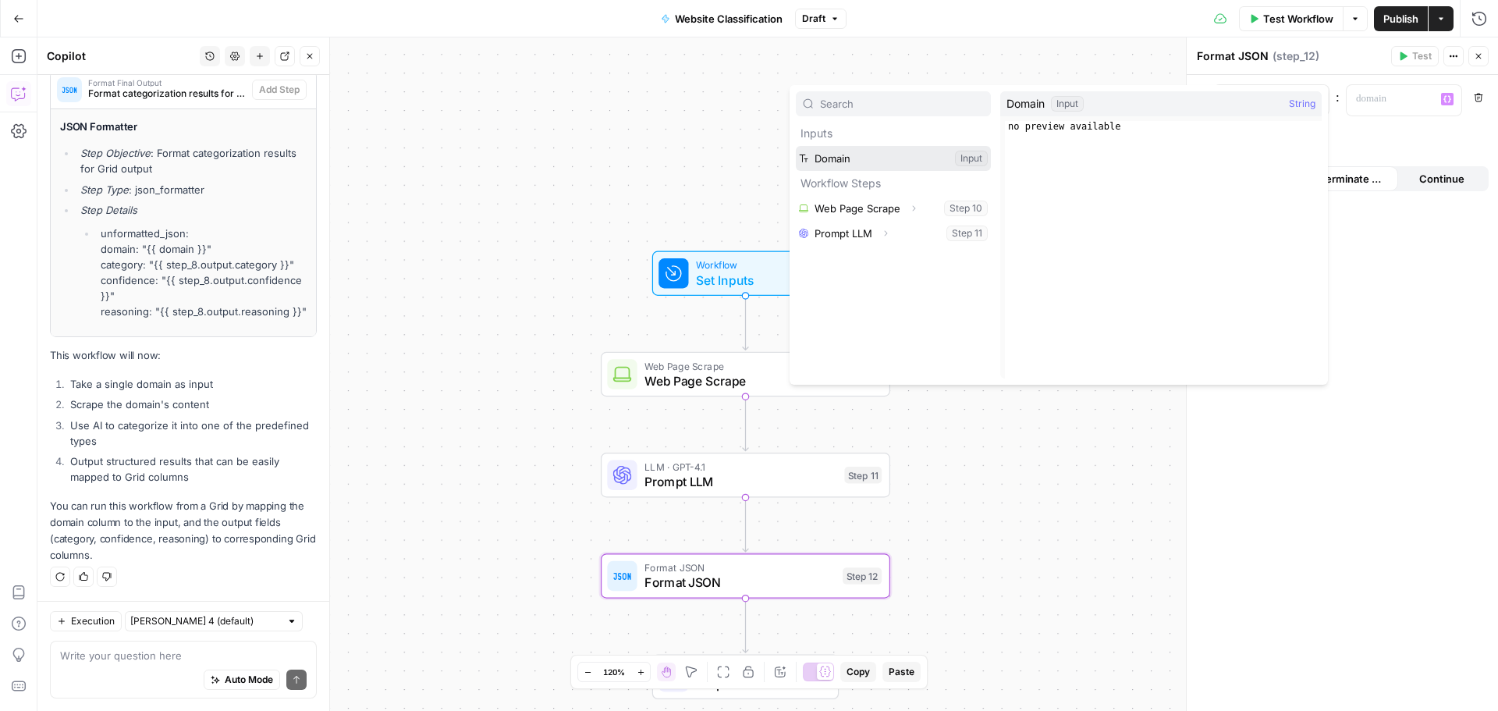
click at [877, 165] on button "Select variable Domain" at bounding box center [893, 158] width 195 height 25
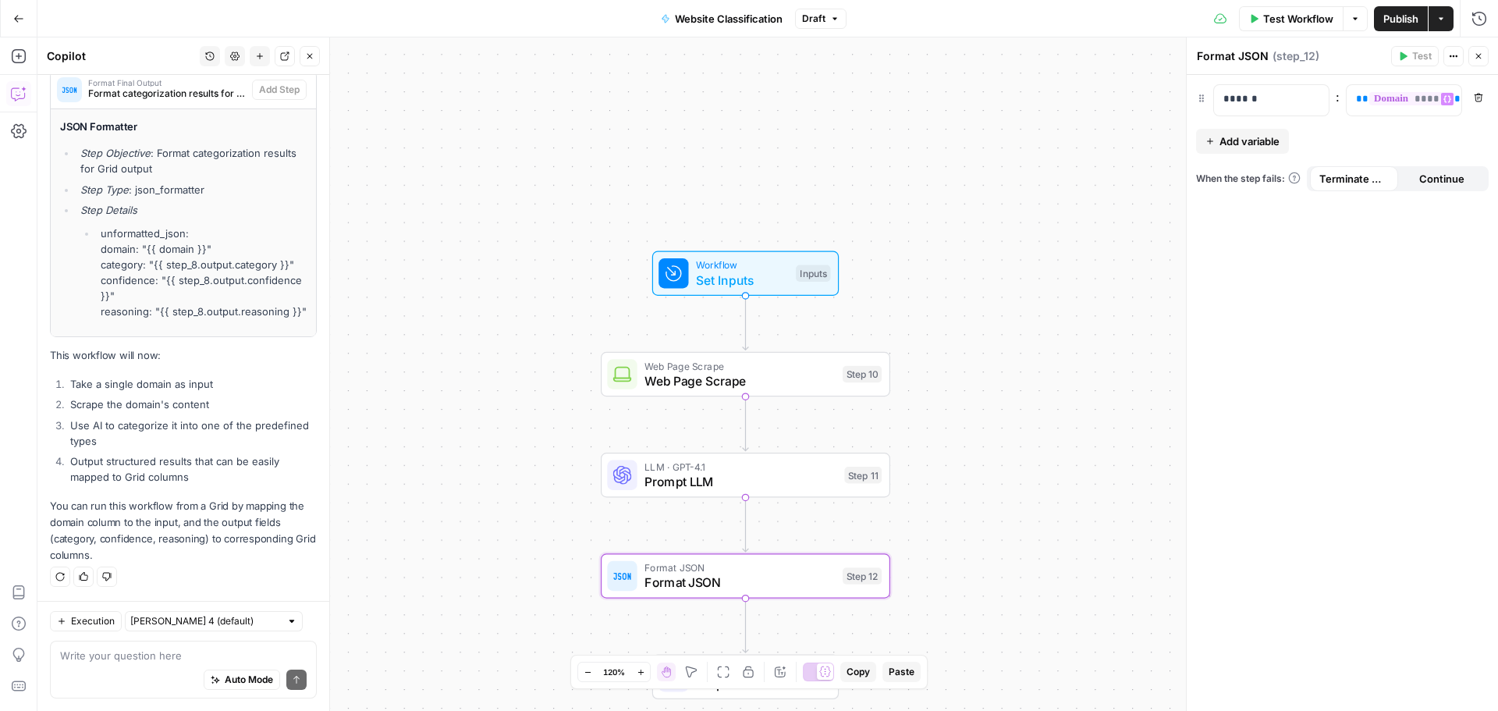
click at [1248, 146] on span "Add variable" at bounding box center [1249, 141] width 60 height 16
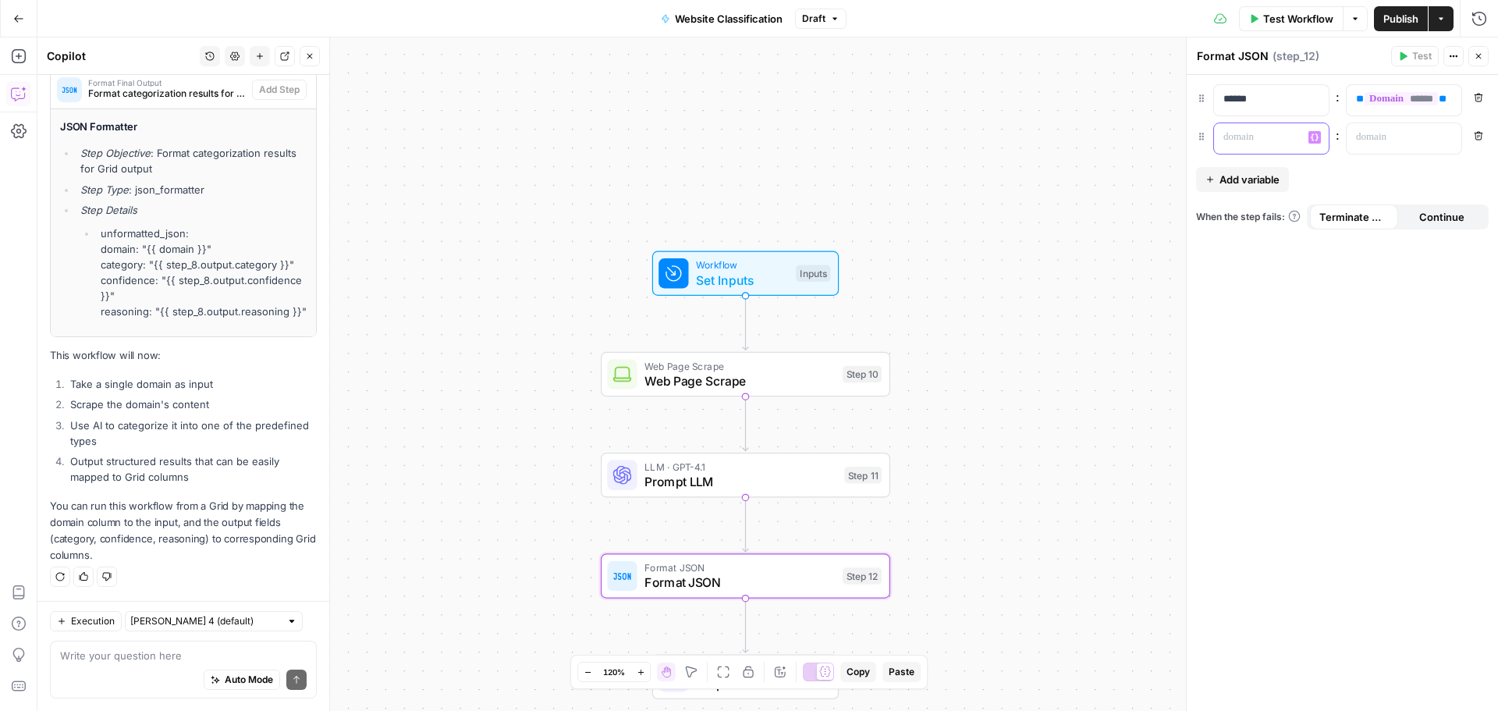
click at [1248, 139] on p at bounding box center [1258, 138] width 71 height 16
click at [1372, 138] on p at bounding box center [1391, 138] width 71 height 16
click at [1447, 135] on icon "button" at bounding box center [1447, 137] width 8 height 8
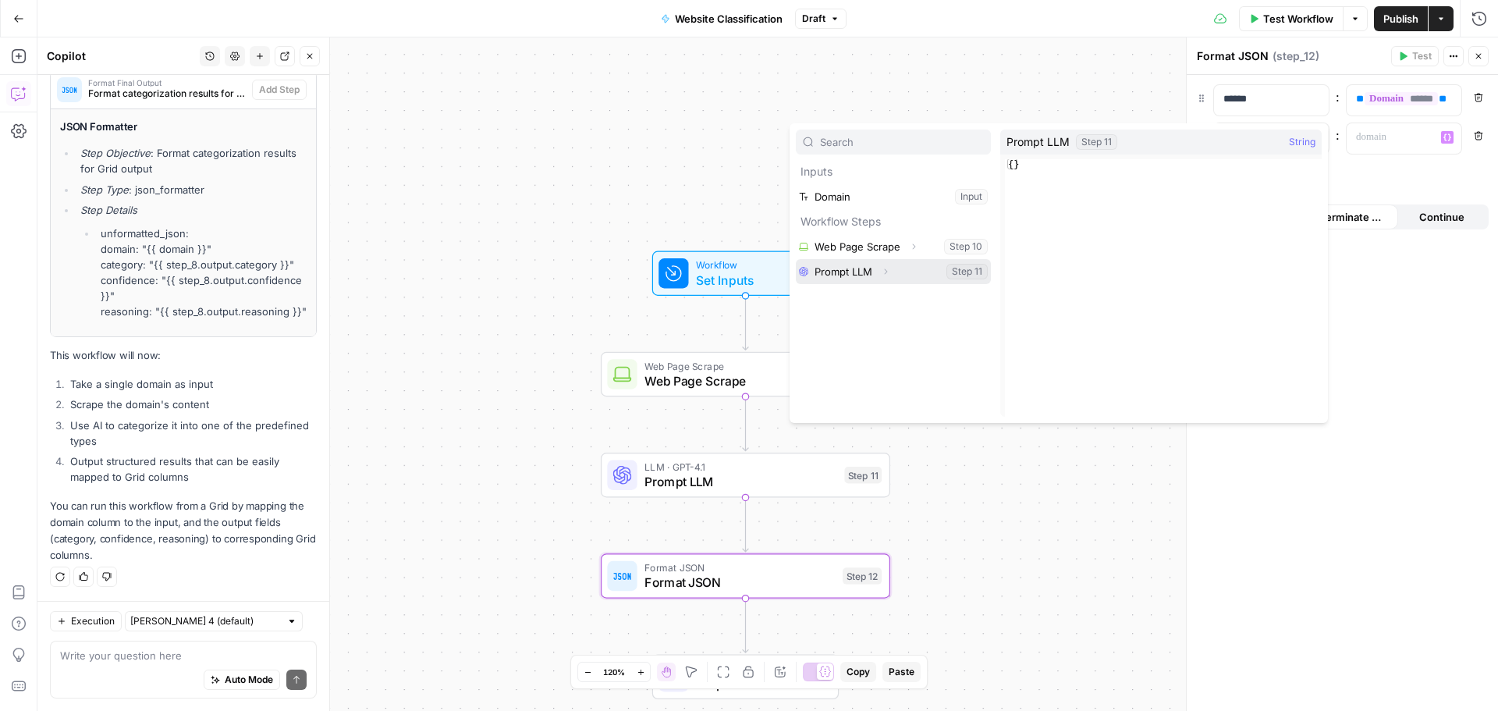
click at [900, 268] on button "Select variable Prompt LLM" at bounding box center [893, 271] width 195 height 25
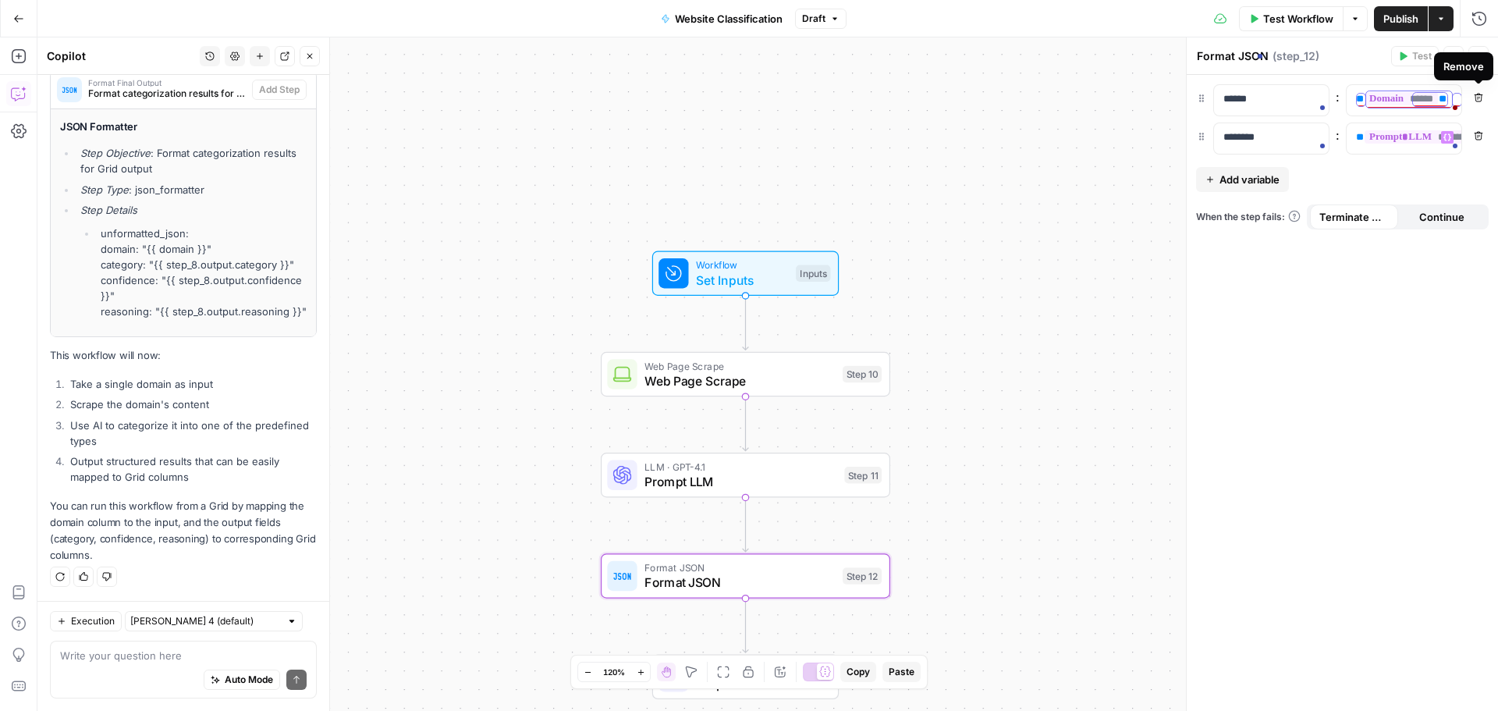
click at [1473, 94] on button "Remove" at bounding box center [1478, 97] width 20 height 20
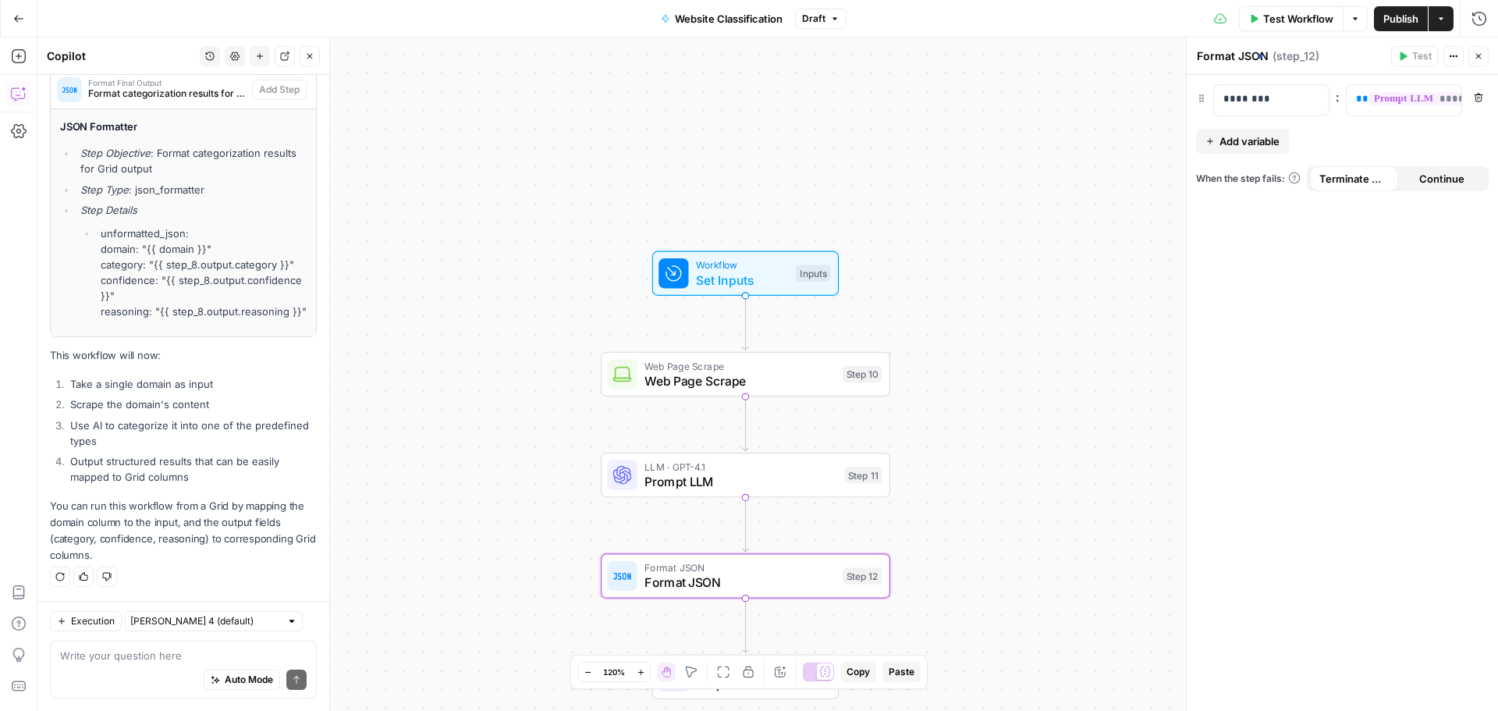
click at [1299, 365] on div "**********" at bounding box center [1342, 393] width 311 height 636
click at [687, 478] on span "Prompt LLM" at bounding box center [740, 481] width 193 height 19
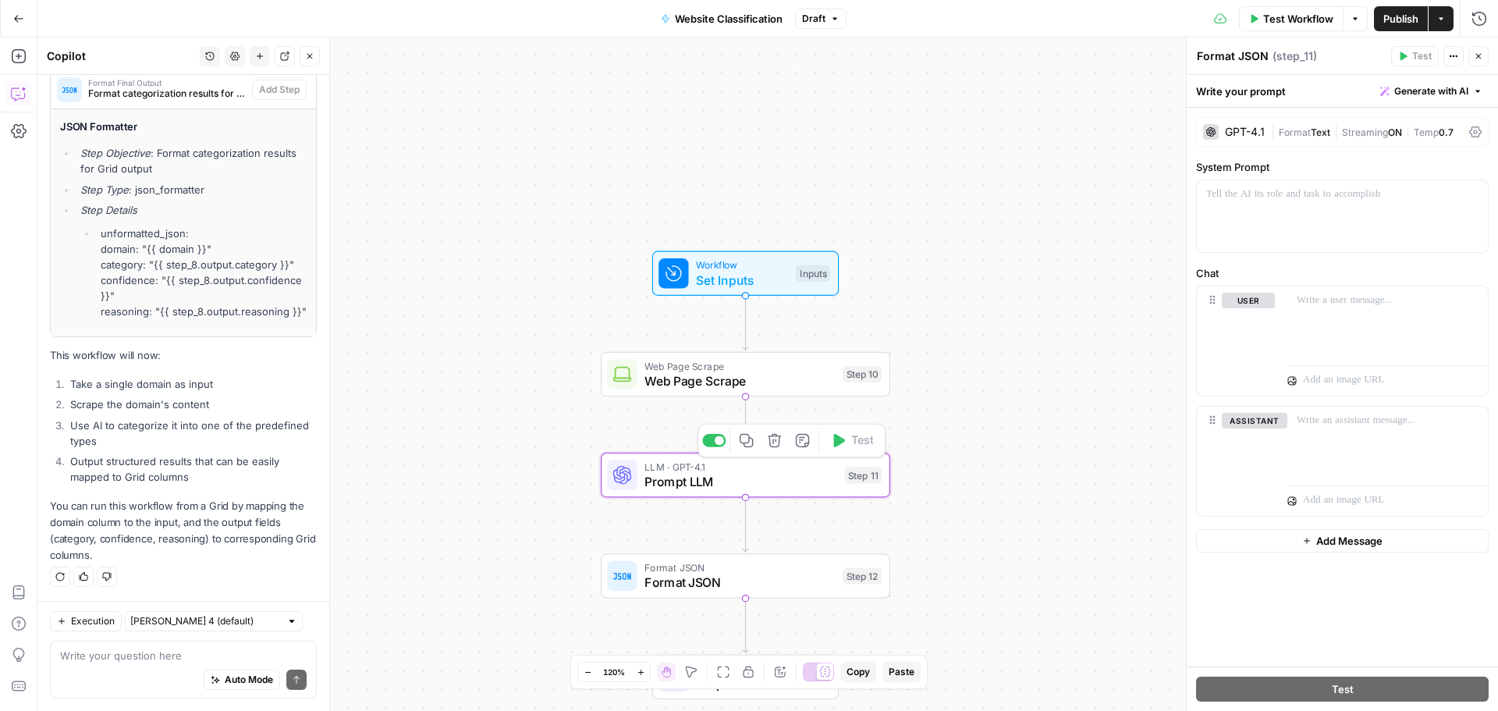
type textarea "Prompt LLM"
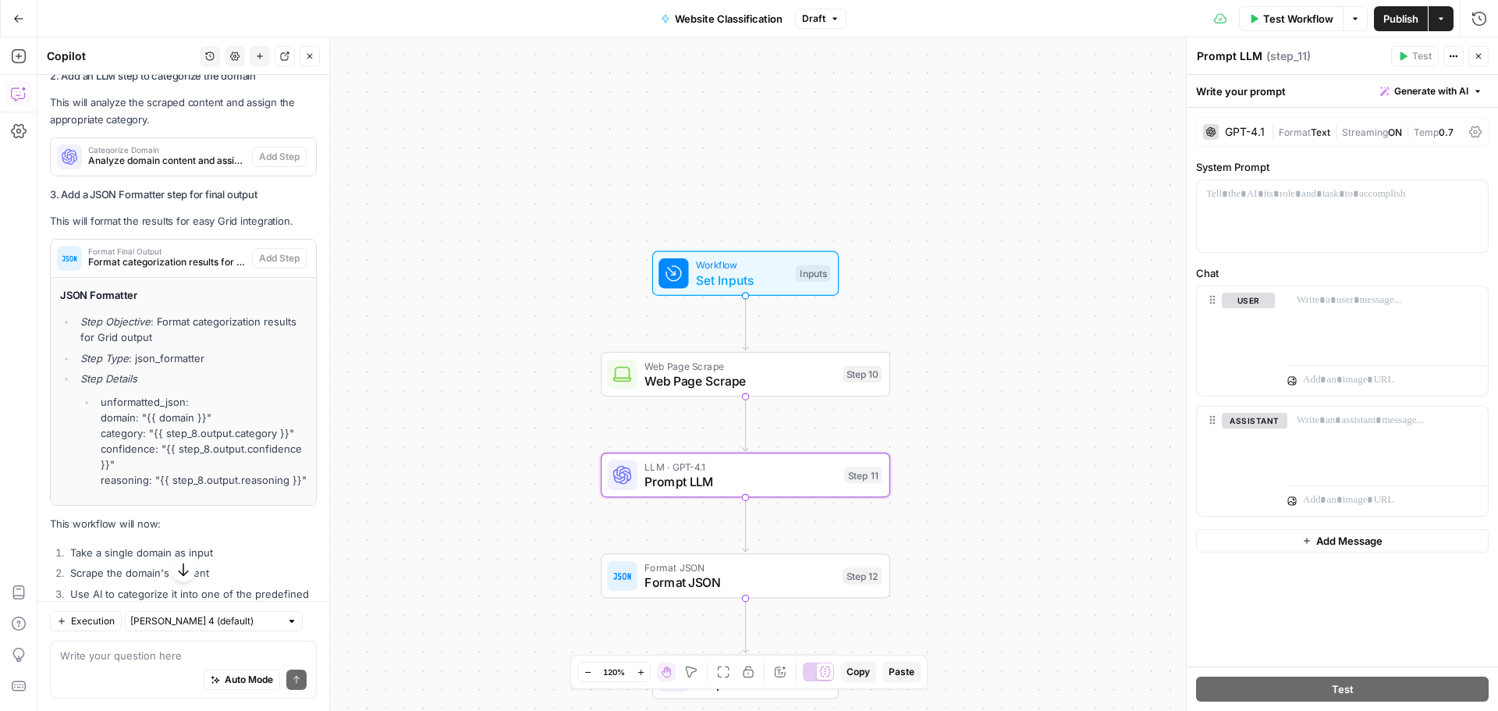
scroll to position [7591, 0]
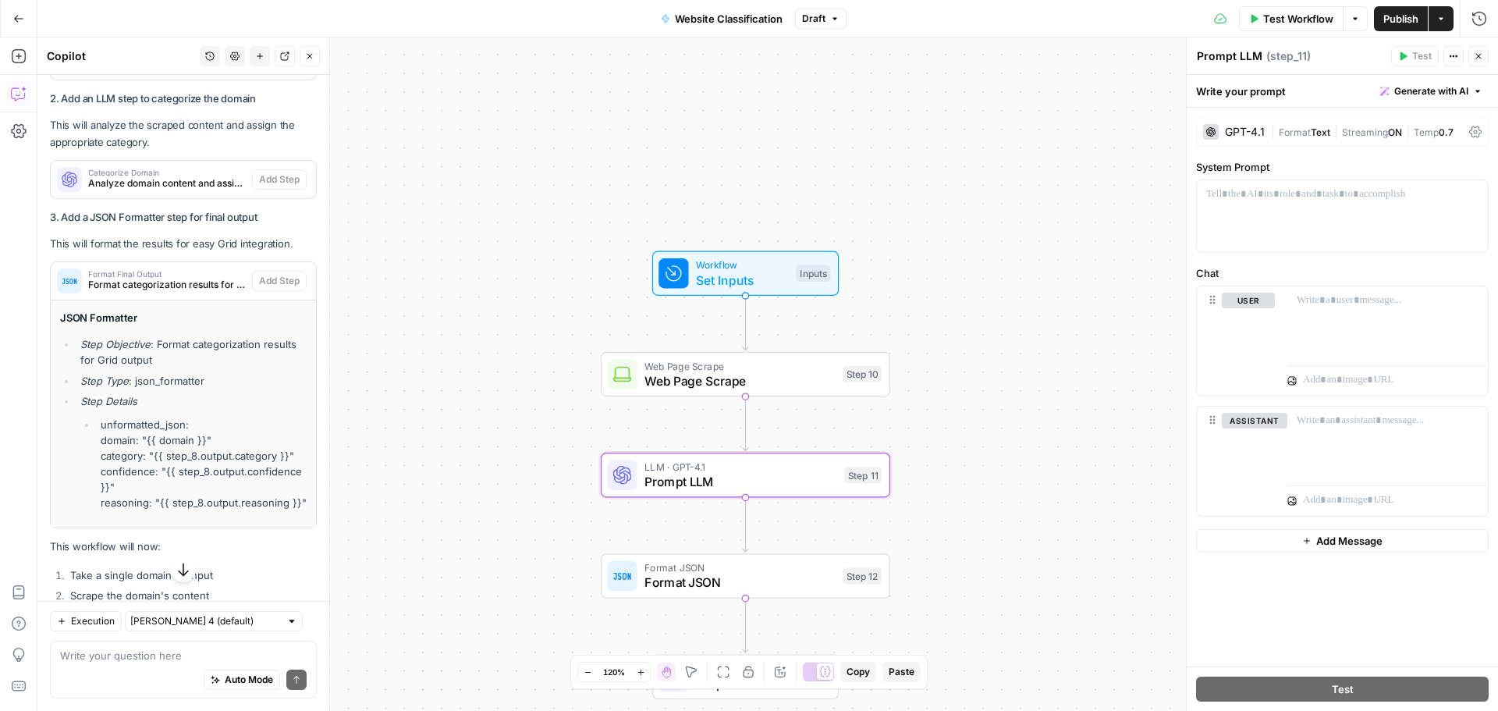
click at [147, 190] on span "Analyze domain content and assign appropriate category" at bounding box center [167, 183] width 158 height 14
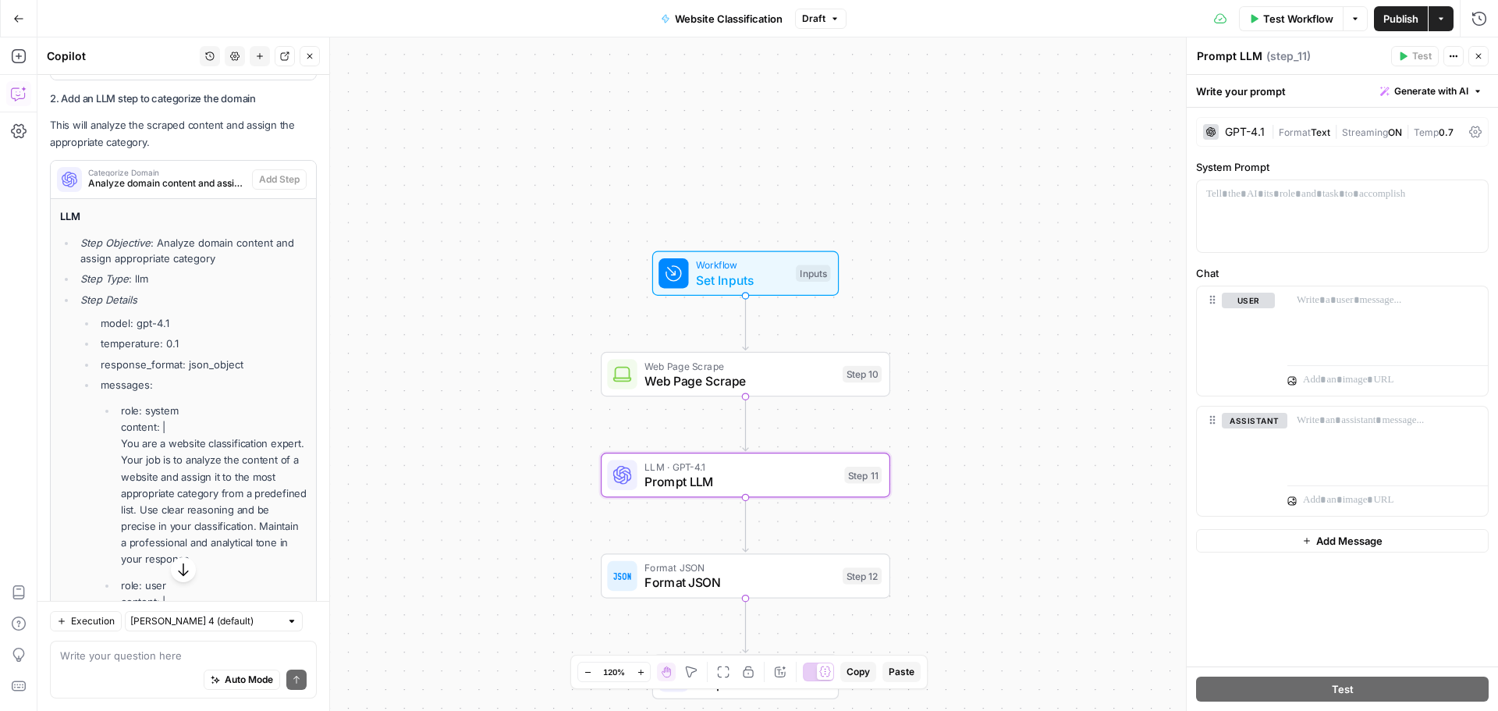
click at [1447, 137] on span "0.7" at bounding box center [1446, 132] width 15 height 12
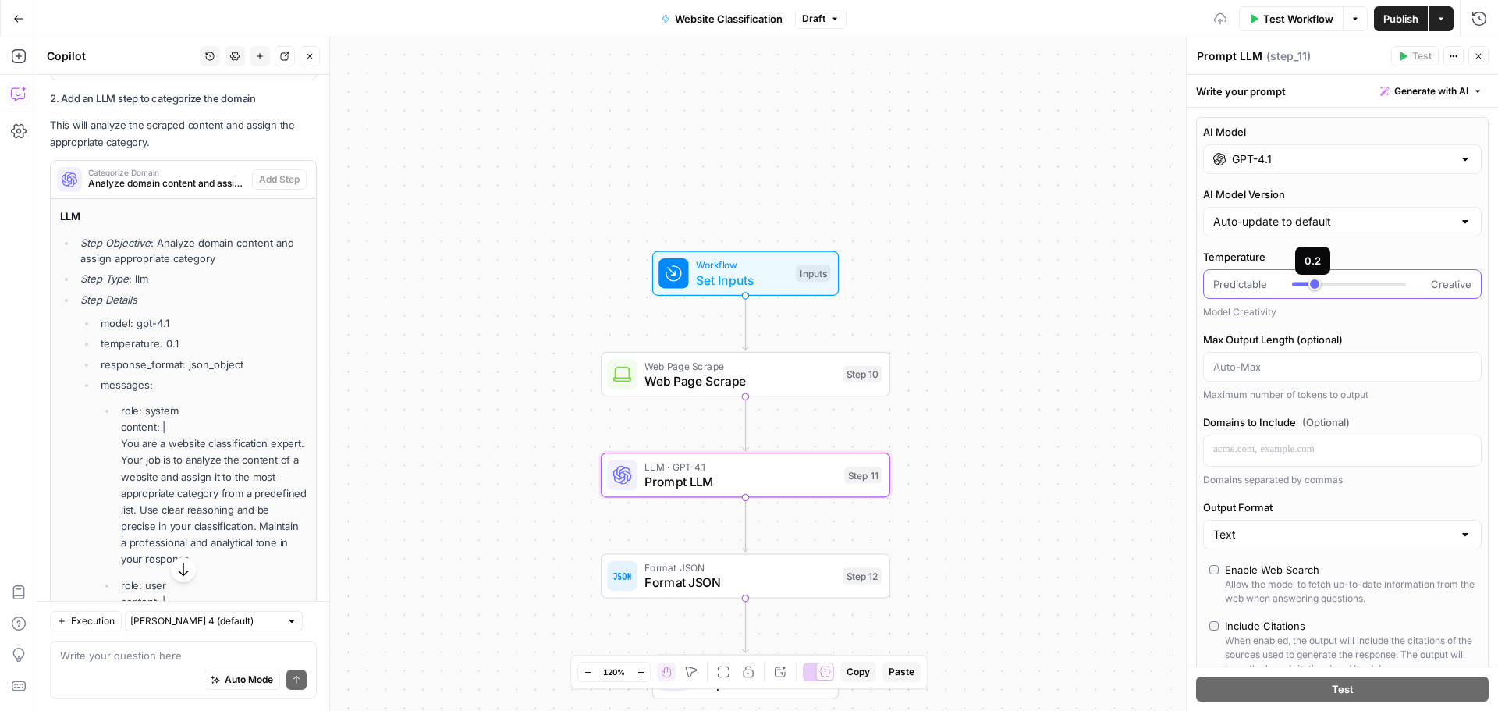
type input "***"
drag, startPoint x: 1360, startPoint y: 280, endPoint x: 1307, endPoint y: 288, distance: 53.6
click at [1307, 288] on div at bounding box center [1349, 284] width 114 height 16
click at [1383, 227] on input "AI Model Version" at bounding box center [1333, 222] width 240 height 16
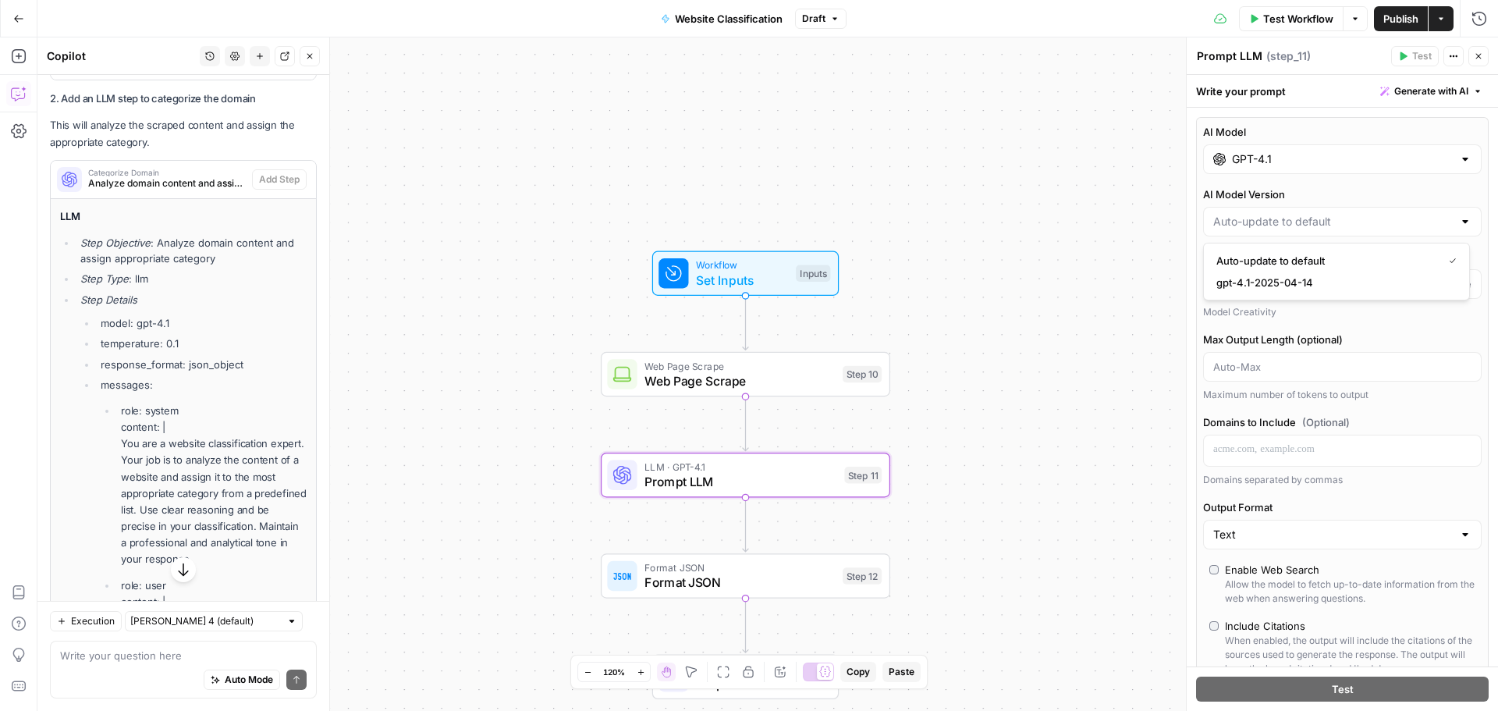
click at [1459, 222] on div at bounding box center [1465, 222] width 12 height 16
type input "Auto-update to default"
click at [1351, 192] on label "AI Model Version" at bounding box center [1342, 194] width 279 height 16
click at [1351, 214] on input "Auto-update to default" at bounding box center [1333, 222] width 240 height 16
type input "Auto-update to default"
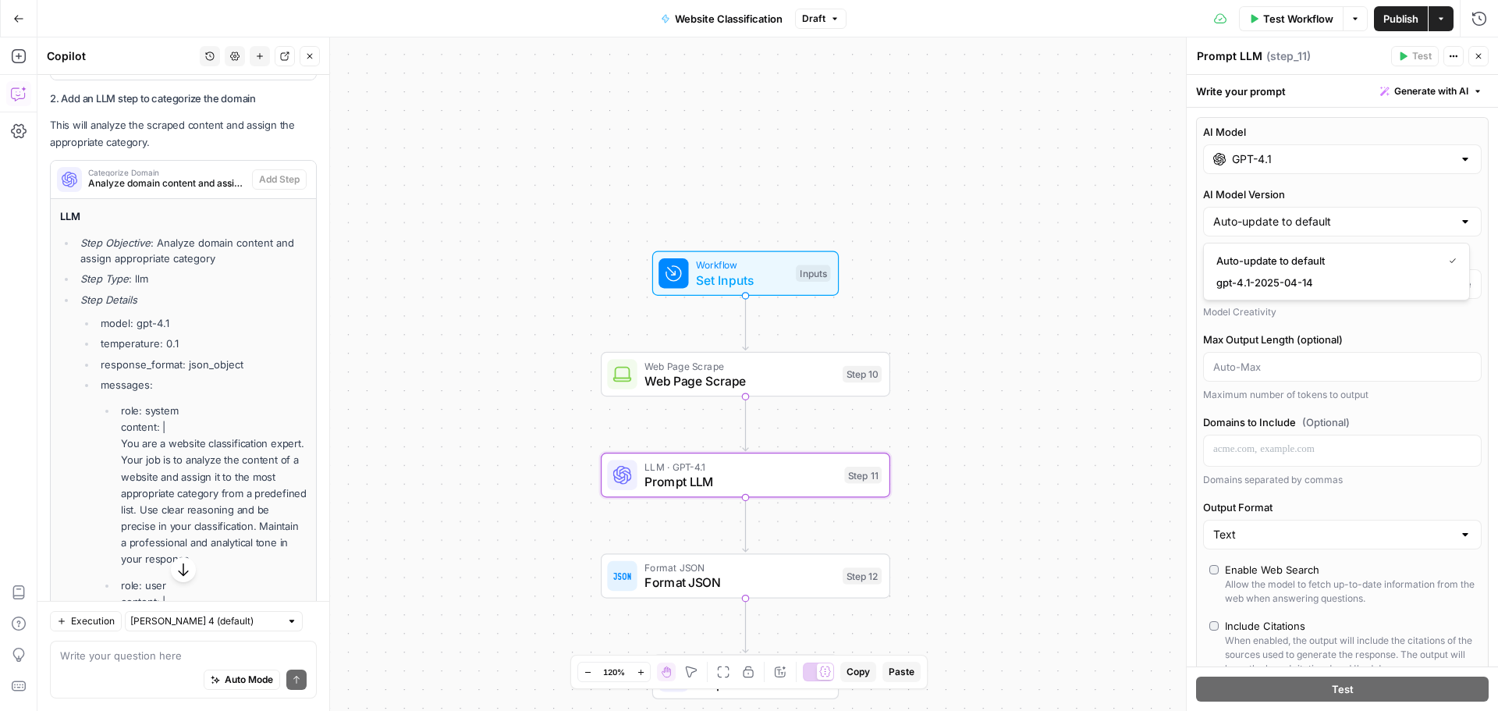
click at [1259, 543] on div "Text" at bounding box center [1342, 535] width 279 height 30
click at [1251, 592] on span "JSON" at bounding box center [1333, 595] width 234 height 16
type input "JSON"
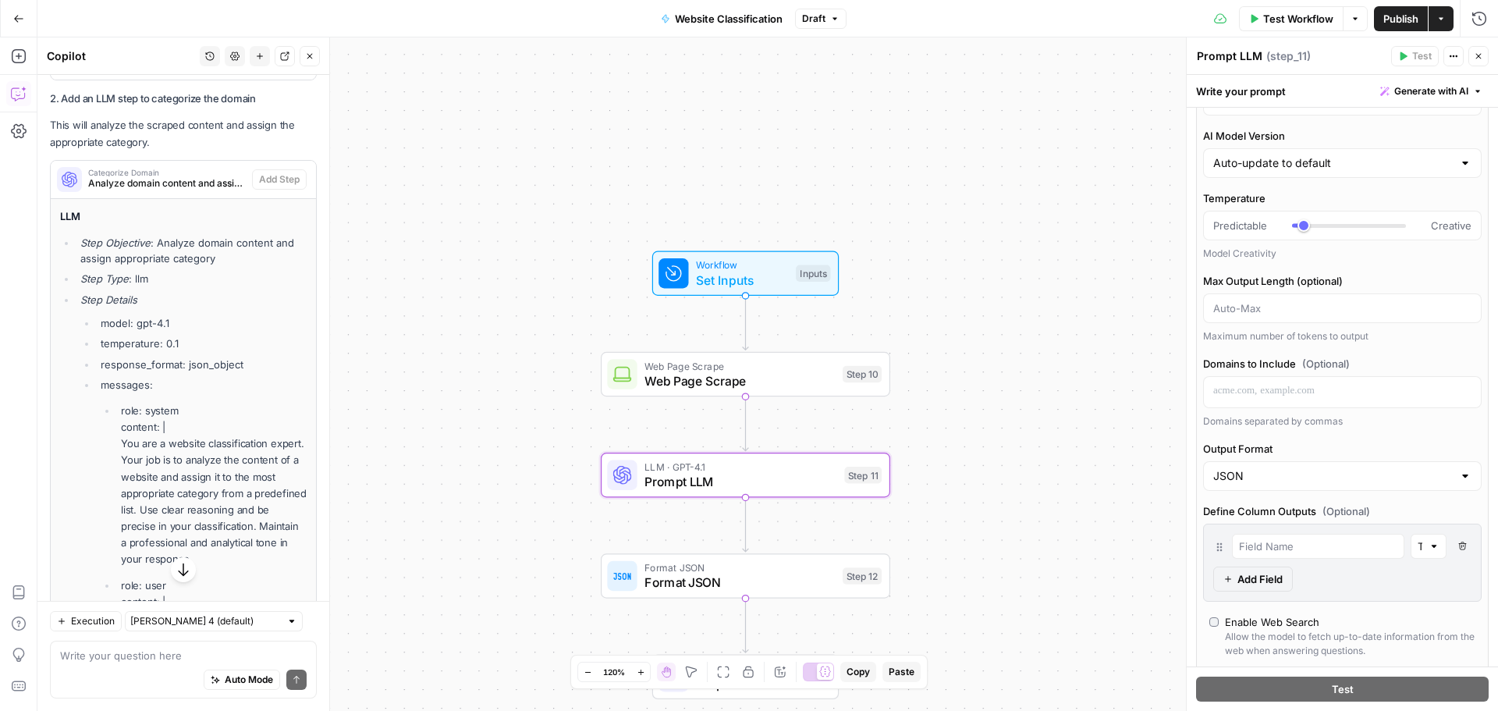
scroll to position [156, 0]
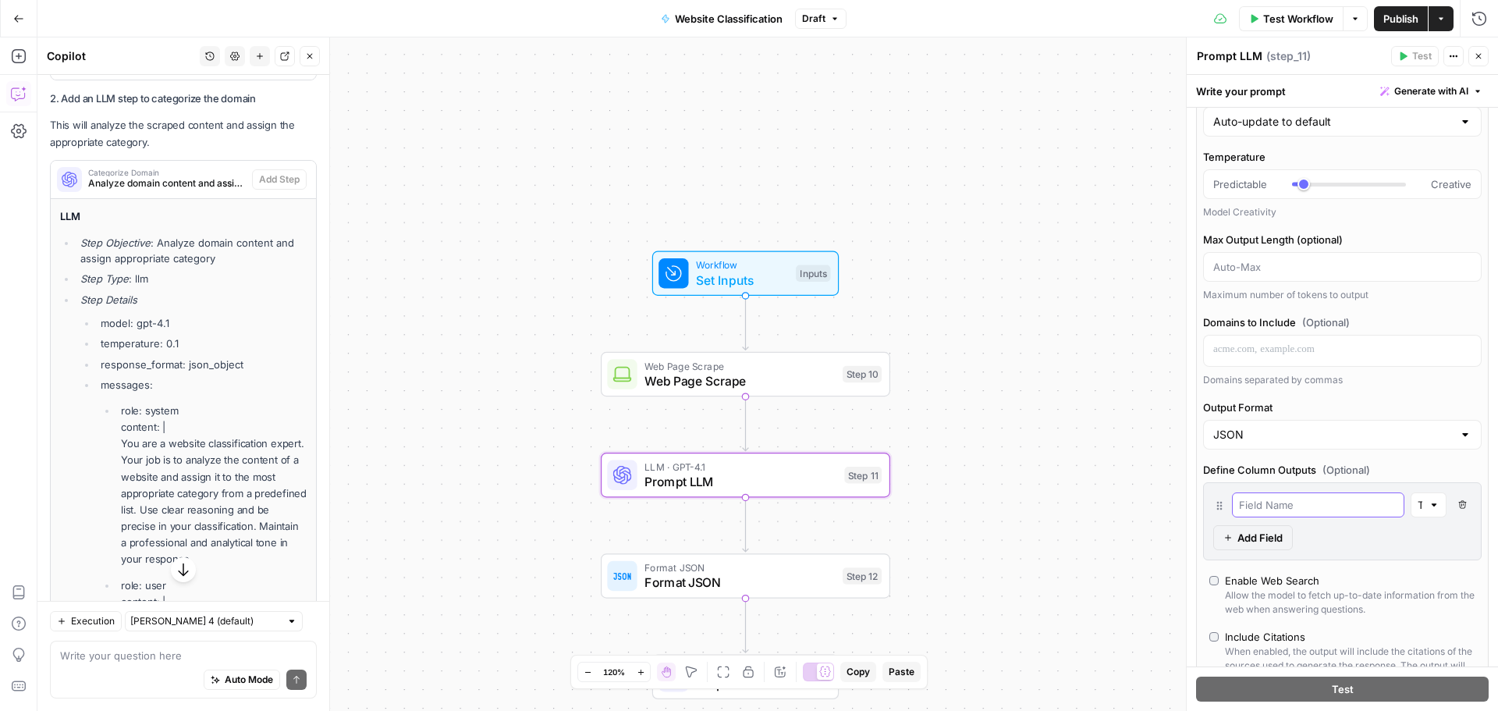
click at [1313, 505] on input "text" at bounding box center [1318, 505] width 158 height 16
type input "Catrgory"
click at [1374, 440] on input "Output Format" at bounding box center [1333, 435] width 240 height 16
click at [1311, 469] on span "Text" at bounding box center [1333, 474] width 234 height 16
type input "Text"
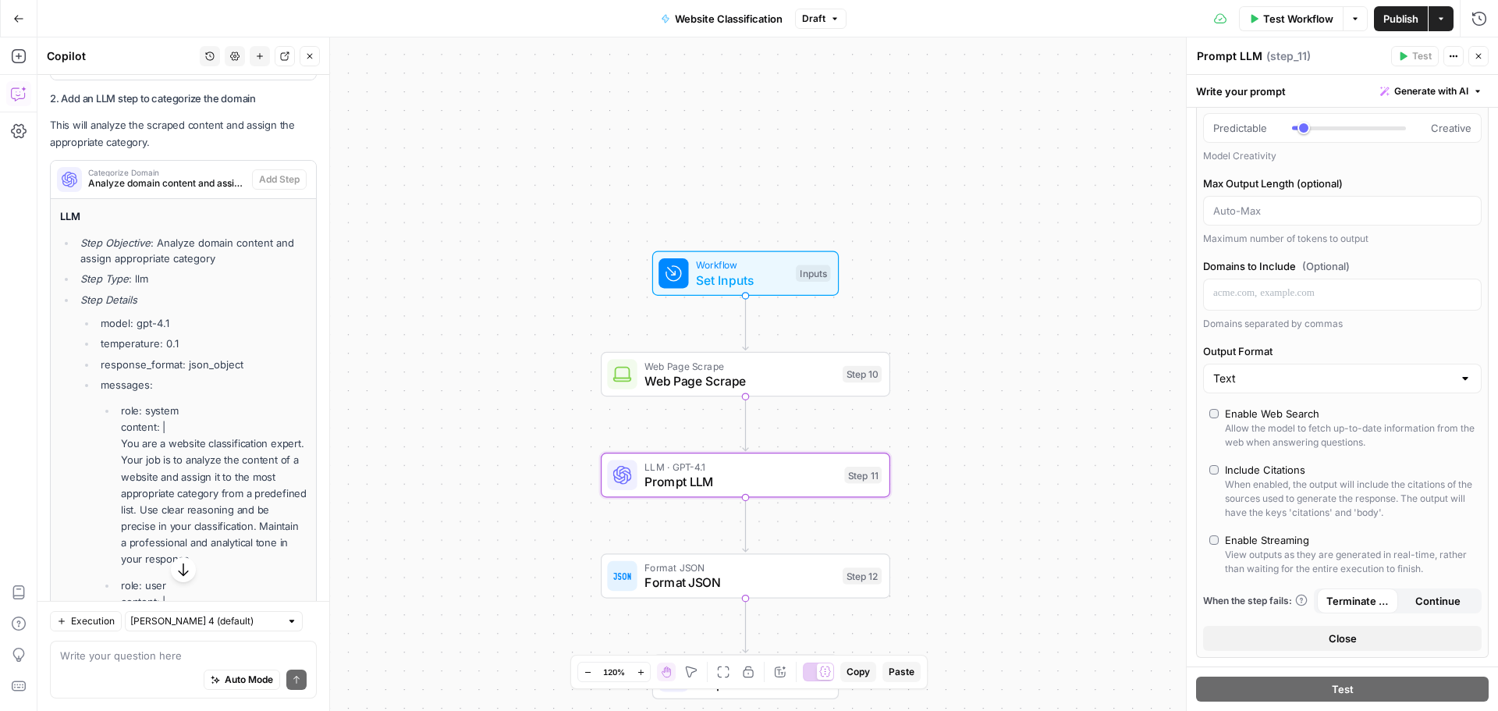
scroll to position [100, 0]
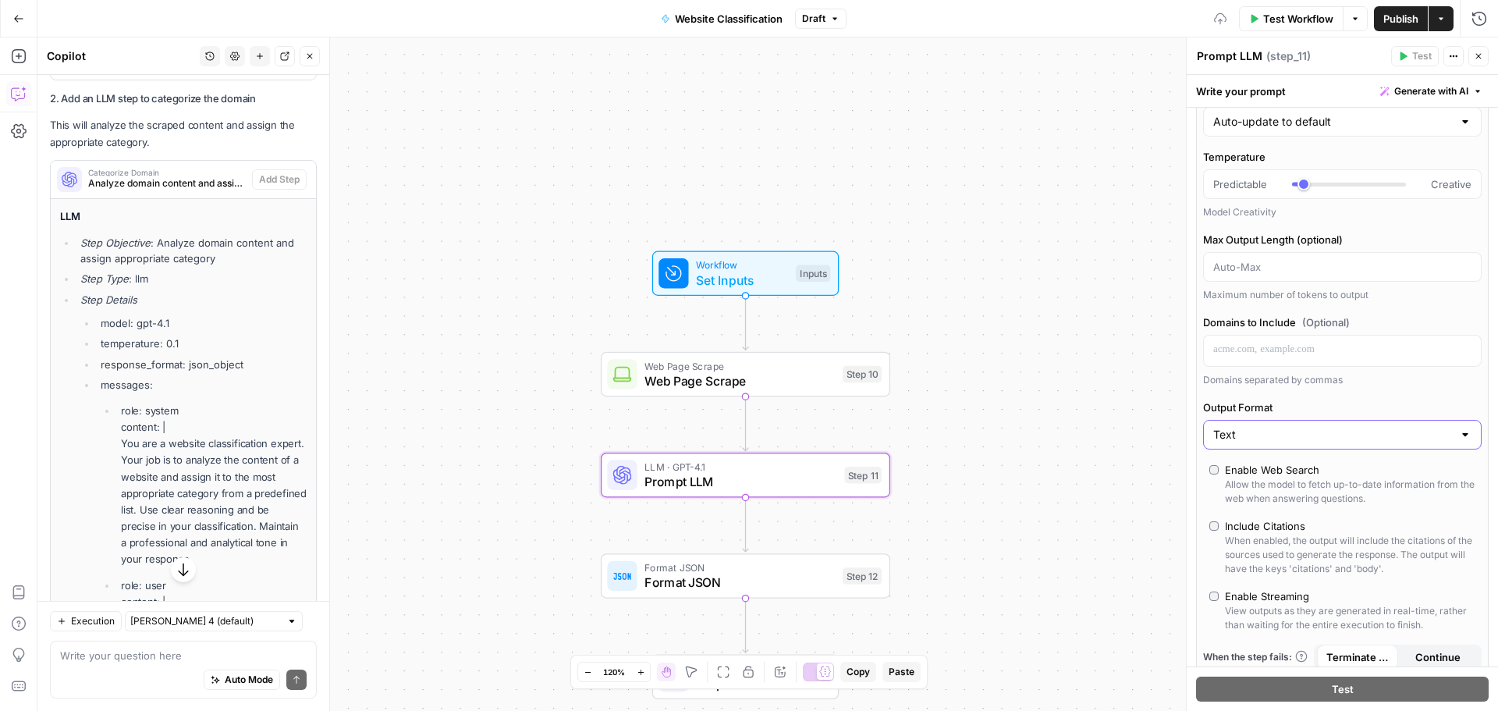
click at [1320, 438] on input "Text" at bounding box center [1333, 435] width 240 height 16
click at [1315, 497] on span "JSON" at bounding box center [1333, 496] width 234 height 16
type input "JSON"
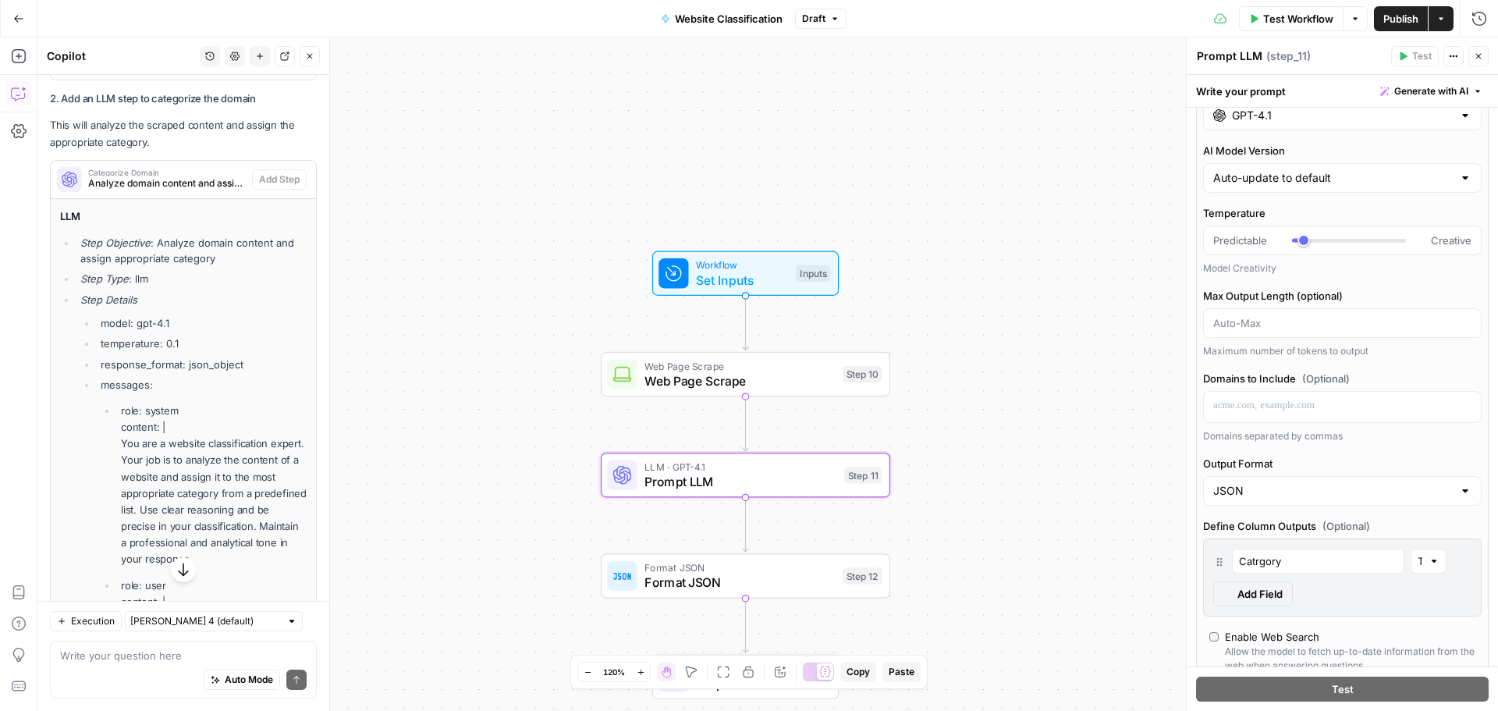
scroll to position [156, 0]
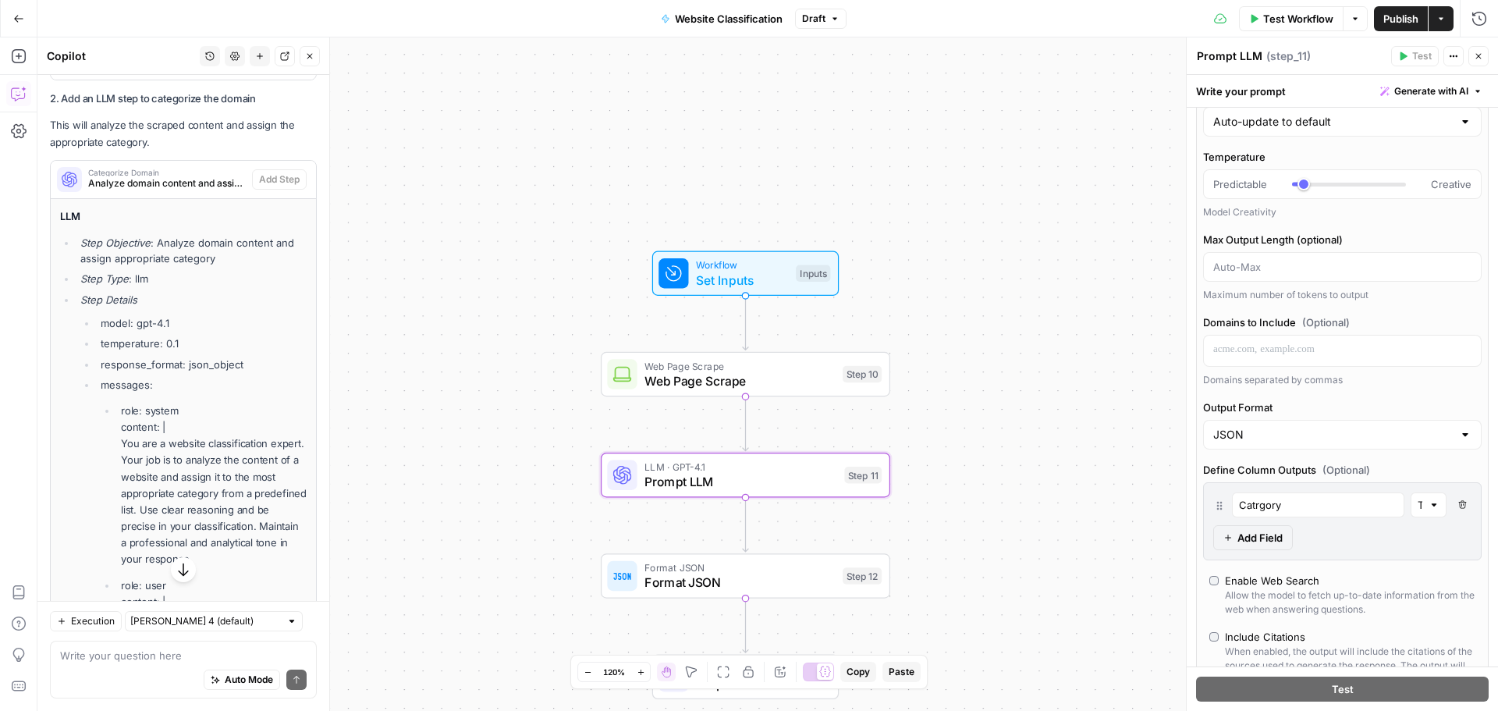
click at [1429, 503] on div at bounding box center [1434, 505] width 11 height 16
click at [1405, 579] on span "Boolean" at bounding box center [1407, 585] width 16 height 16
type input "Boolean"
click at [1429, 509] on div at bounding box center [1434, 505] width 11 height 16
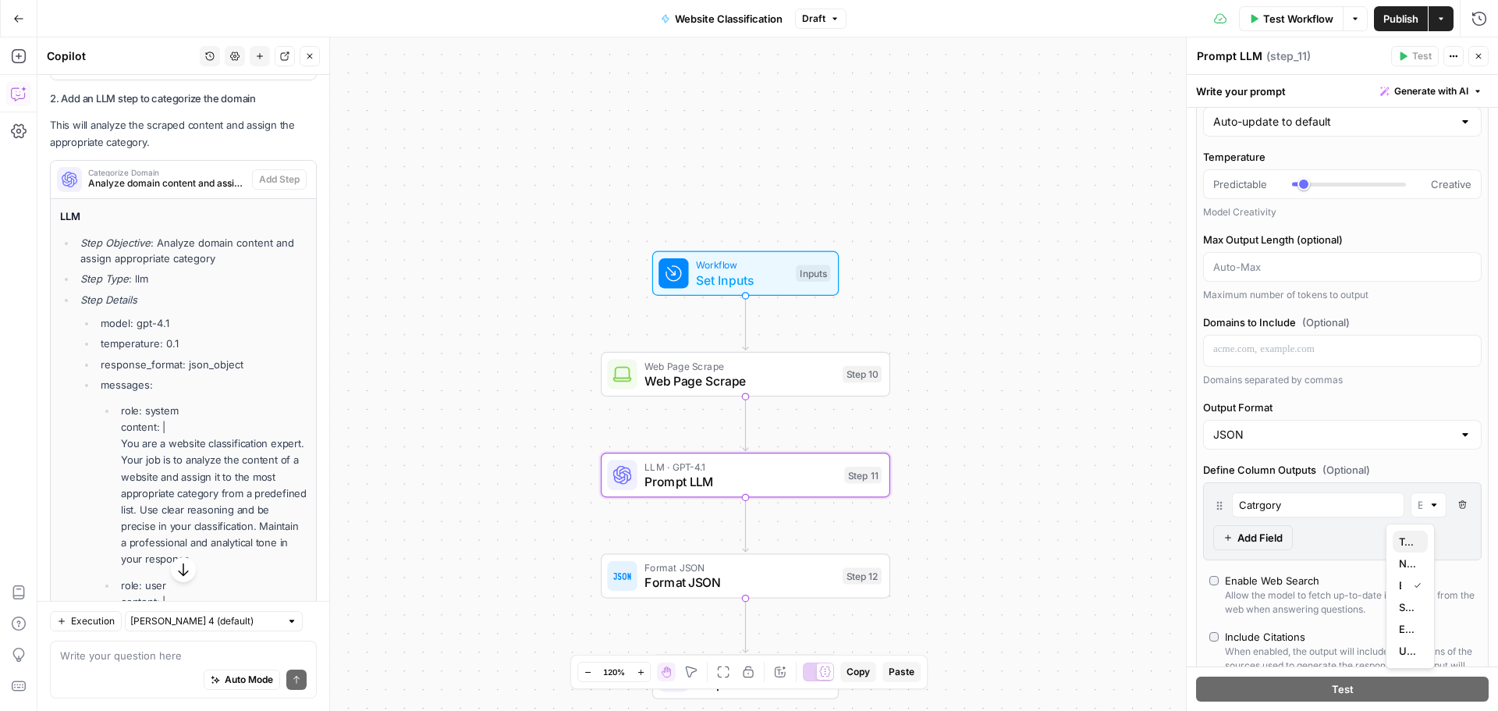
click at [1410, 544] on span "Text" at bounding box center [1407, 542] width 16 height 16
type input "Text"
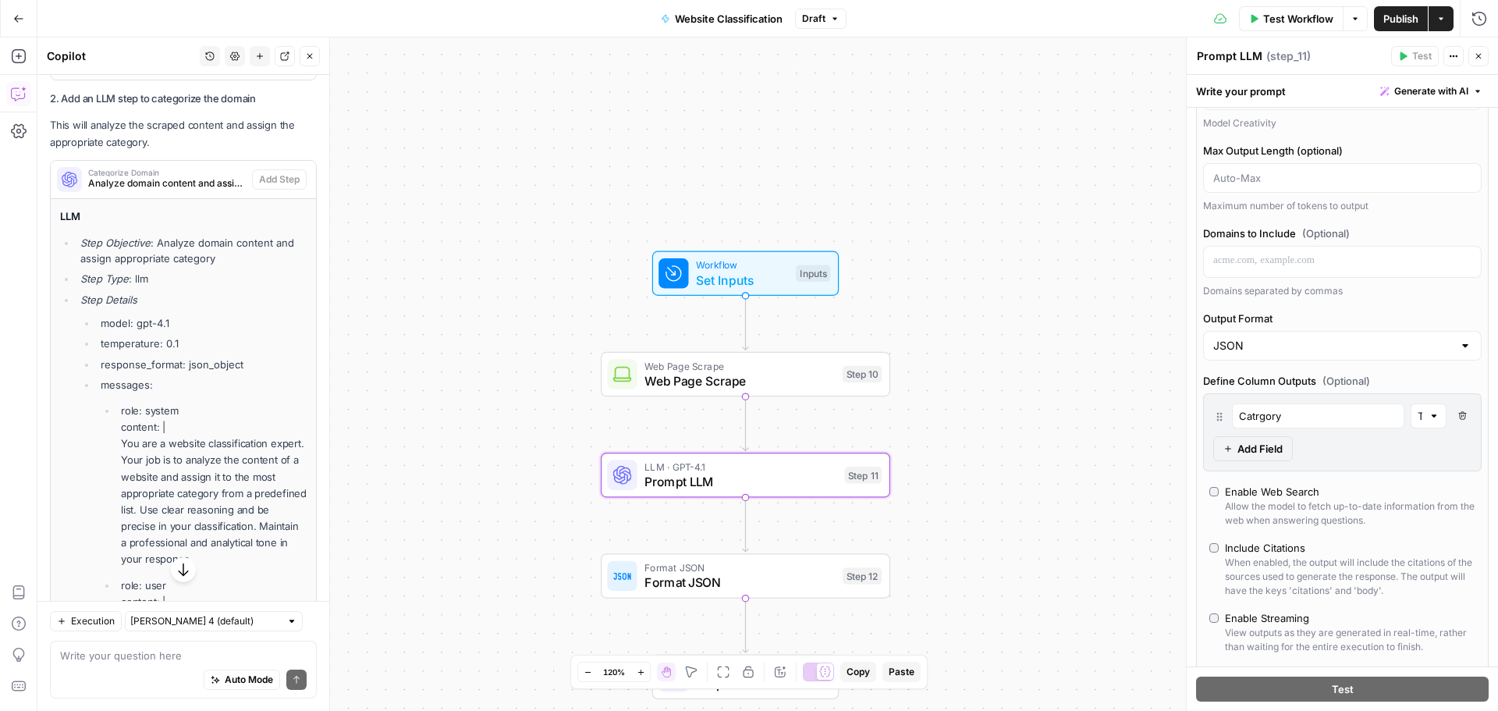
scroll to position [312, 0]
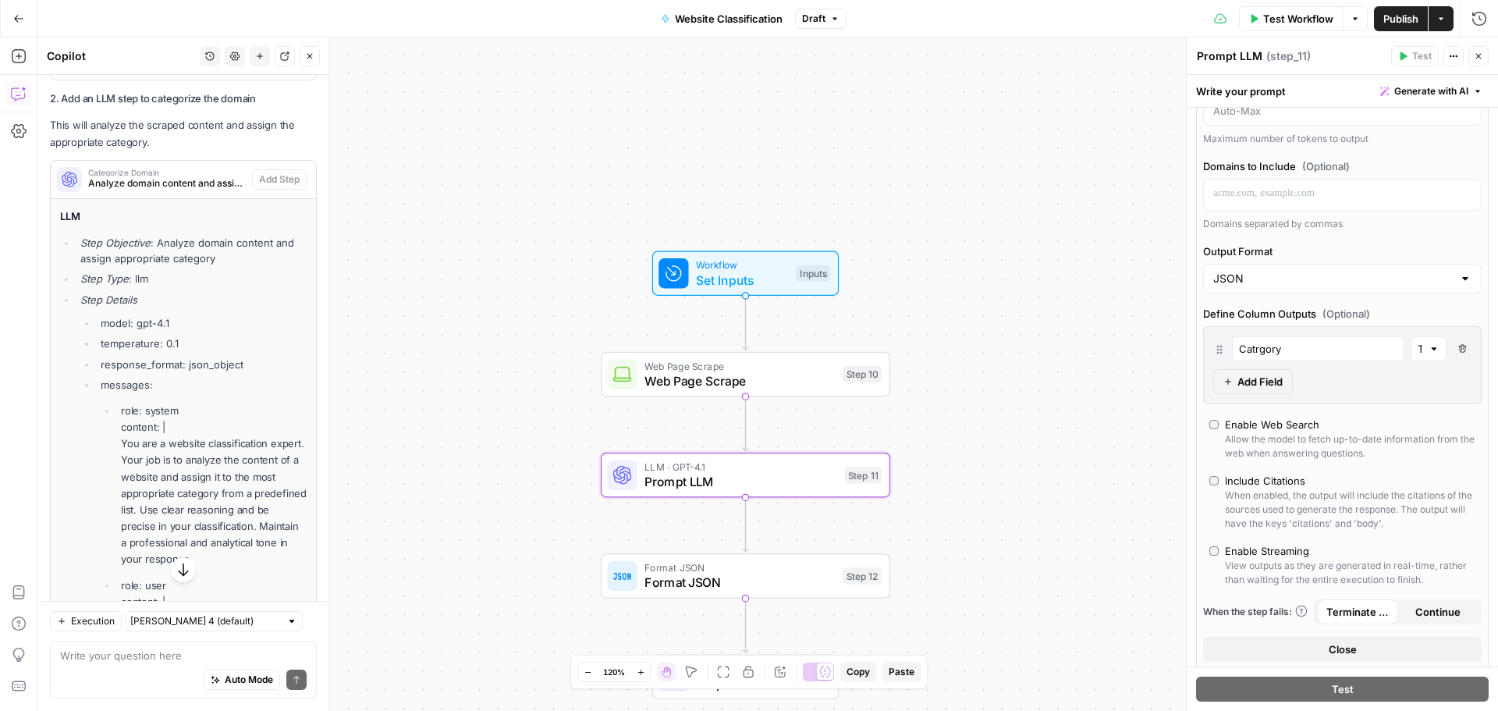
click at [1212, 431] on label "Enable Web Search Allow the model to fetch up-to-date information from the web …" at bounding box center [1342, 439] width 266 height 44
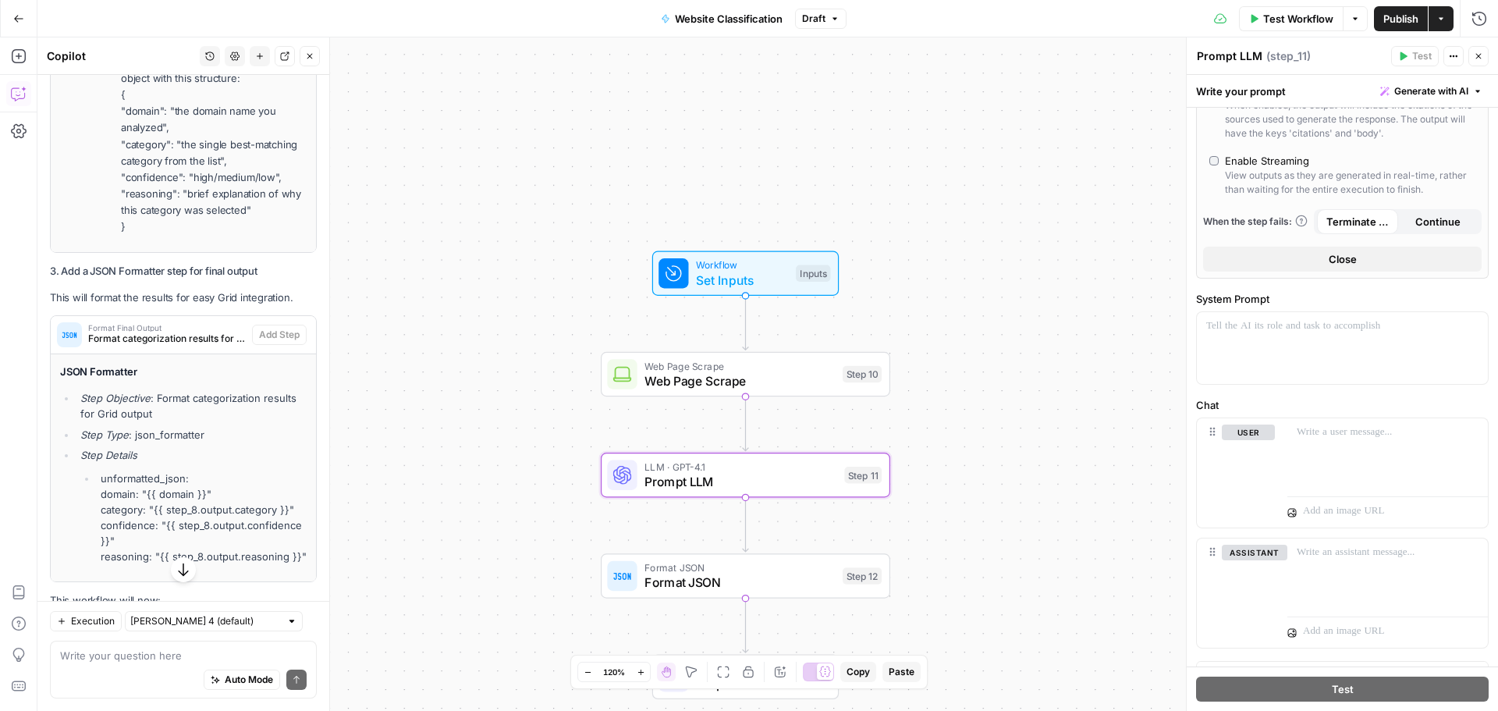
scroll to position [9074, 0]
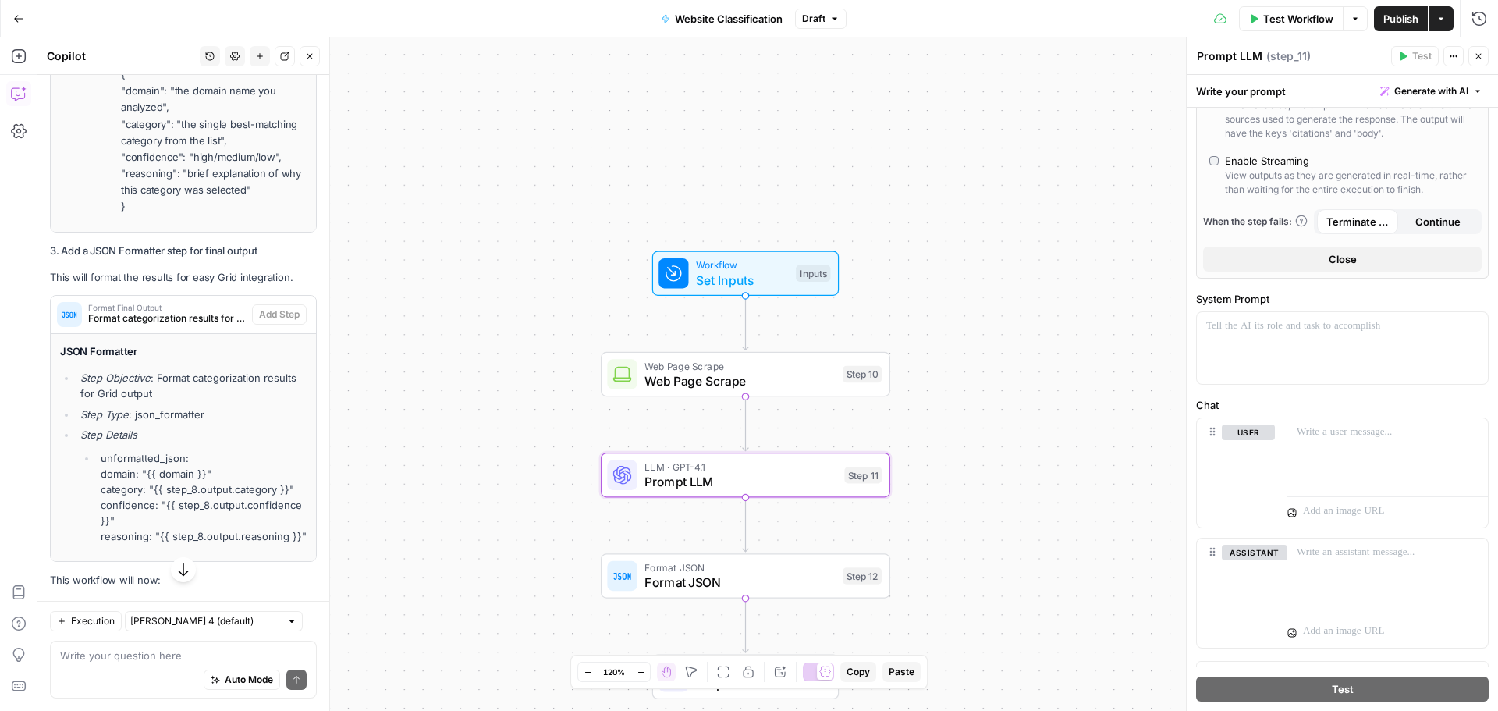
drag, startPoint x: 123, startPoint y: 469, endPoint x: 249, endPoint y: 343, distance: 178.2
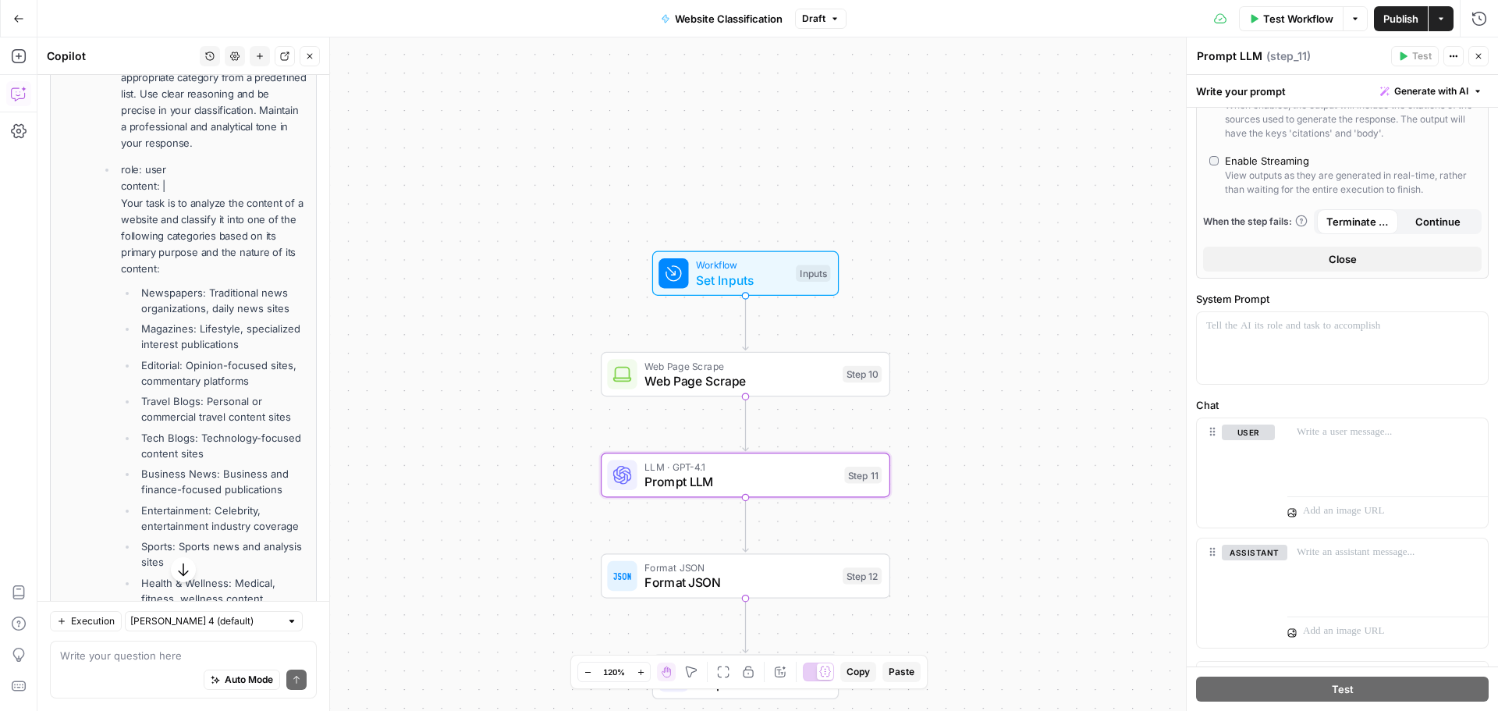
scroll to position [7982, 0]
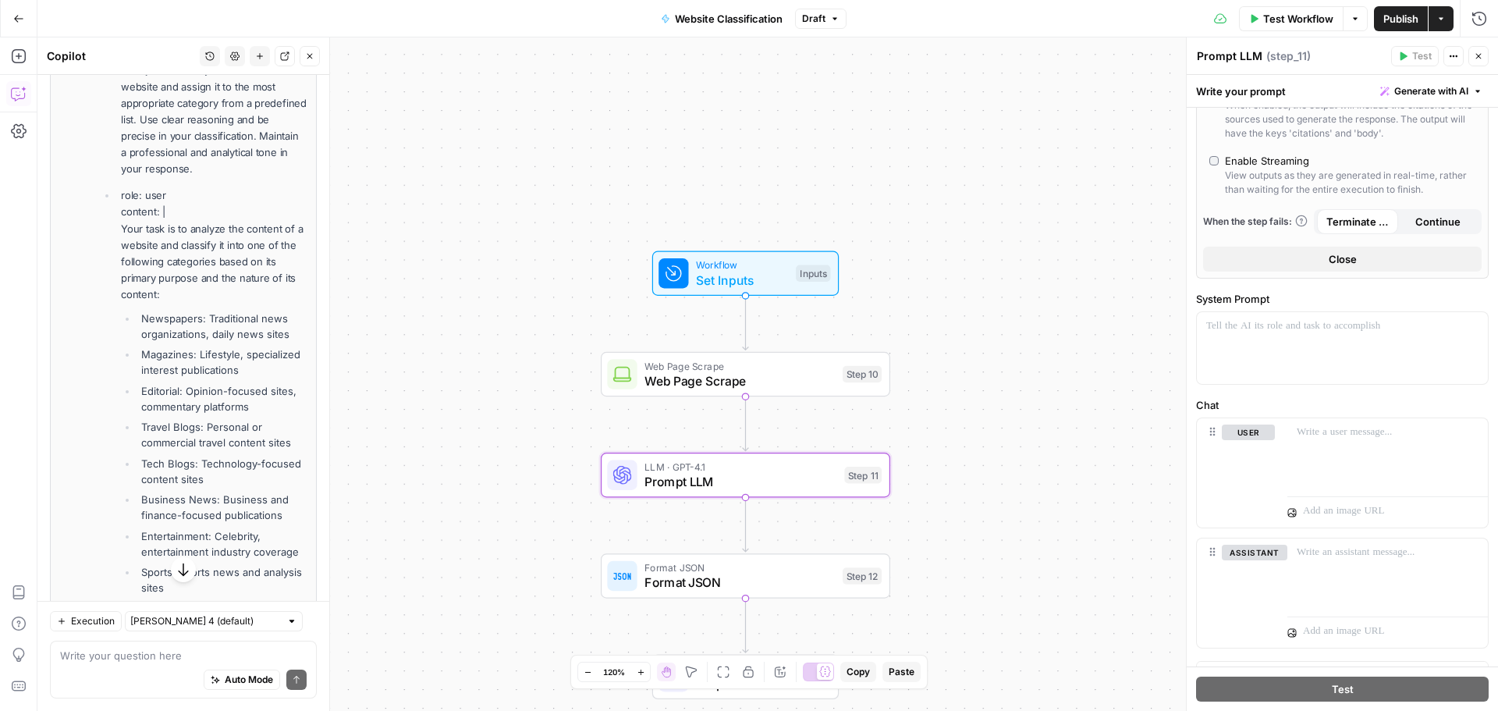
click at [208, 290] on ul "role: system content: | You are a website classification expert. Your job is to…" at bounding box center [204, 659] width 206 height 1294
drag, startPoint x: 122, startPoint y: 158, endPoint x: 241, endPoint y: 289, distance: 177.3
click at [241, 289] on ul "role: system content: | You are a website classification expert. Your job is to…" at bounding box center [204, 659] width 206 height 1294
copy ul "You are a website classification expert. Your job is to analyze the content of …"
click at [1305, 329] on p at bounding box center [1342, 326] width 272 height 16
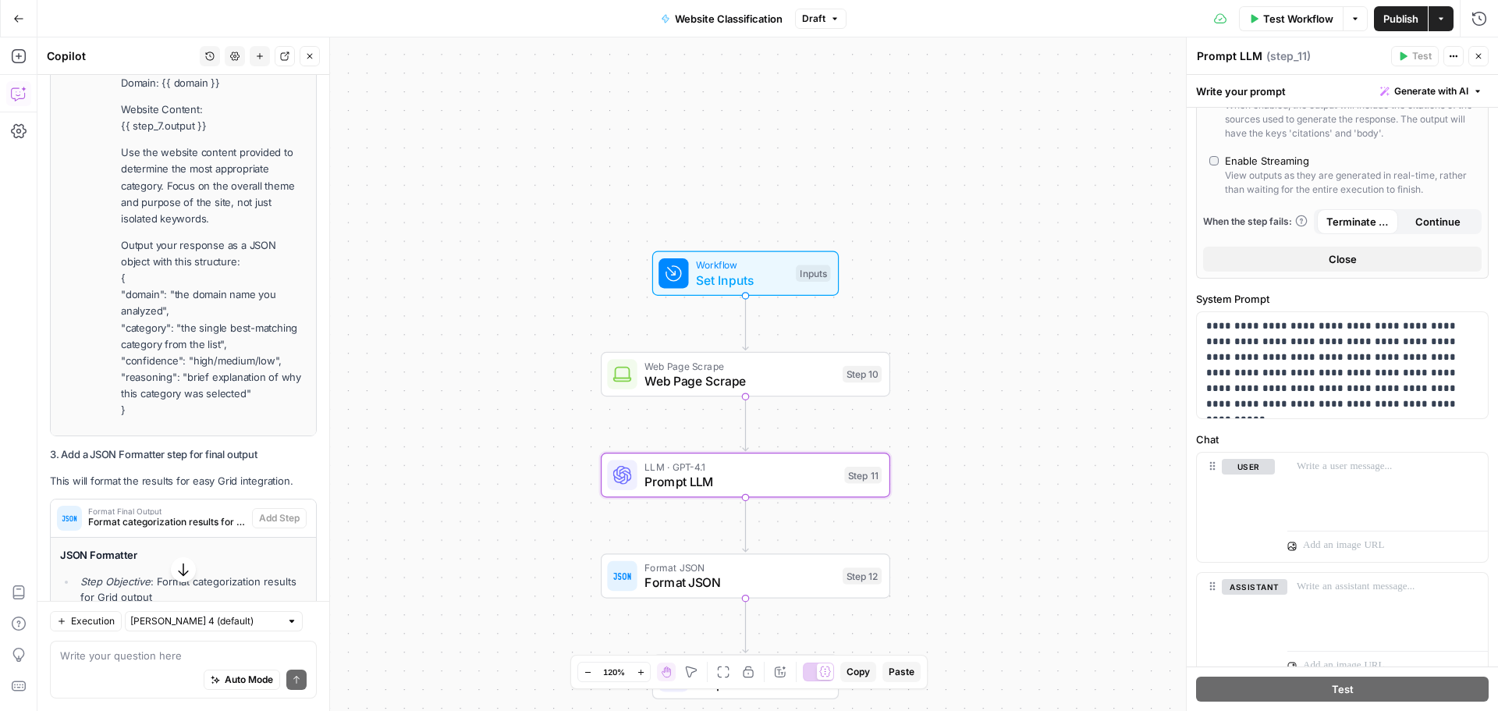
scroll to position [8996, 0]
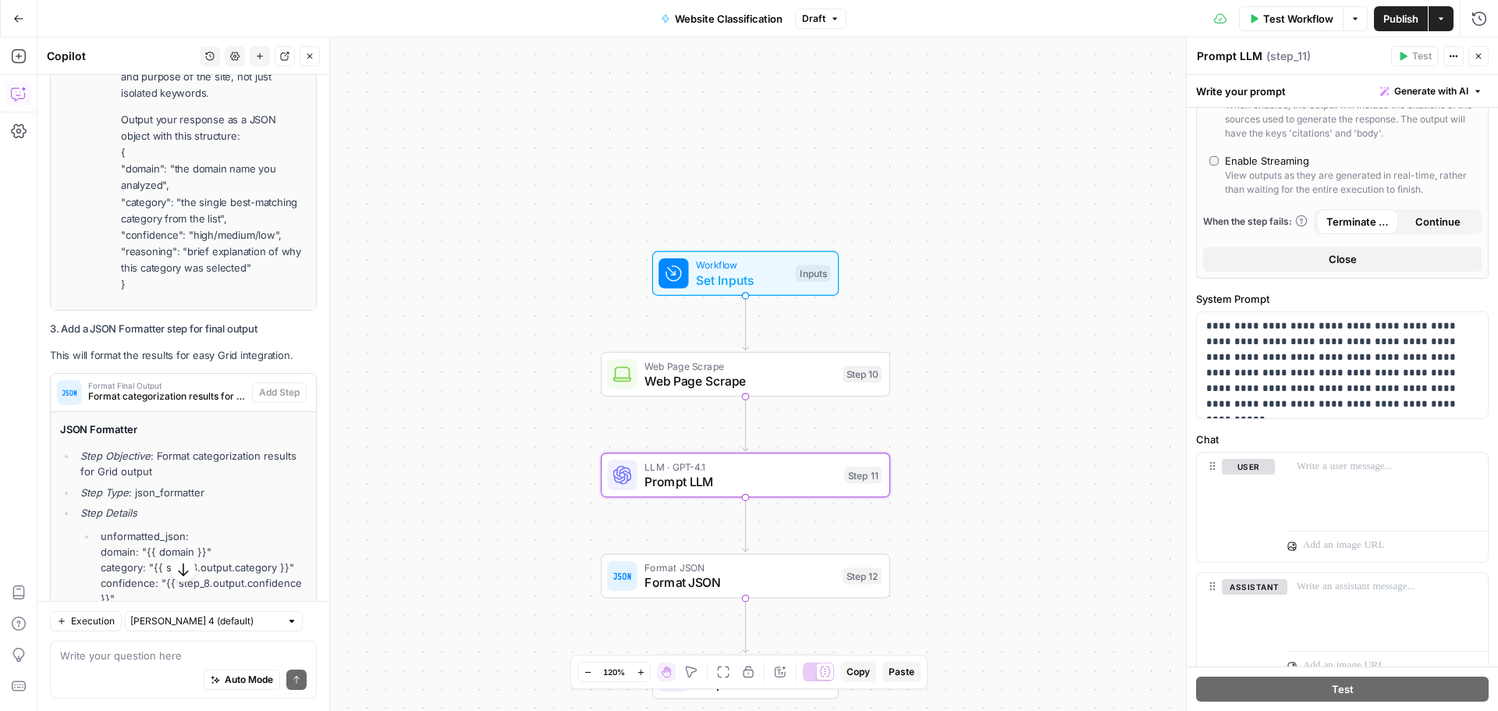
drag, startPoint x: 123, startPoint y: 330, endPoint x: 236, endPoint y: 422, distance: 145.3
copy li "Your task is to analyze the content of a website and classify it into one of th…"
click at [1337, 482] on div at bounding box center [1387, 489] width 201 height 72
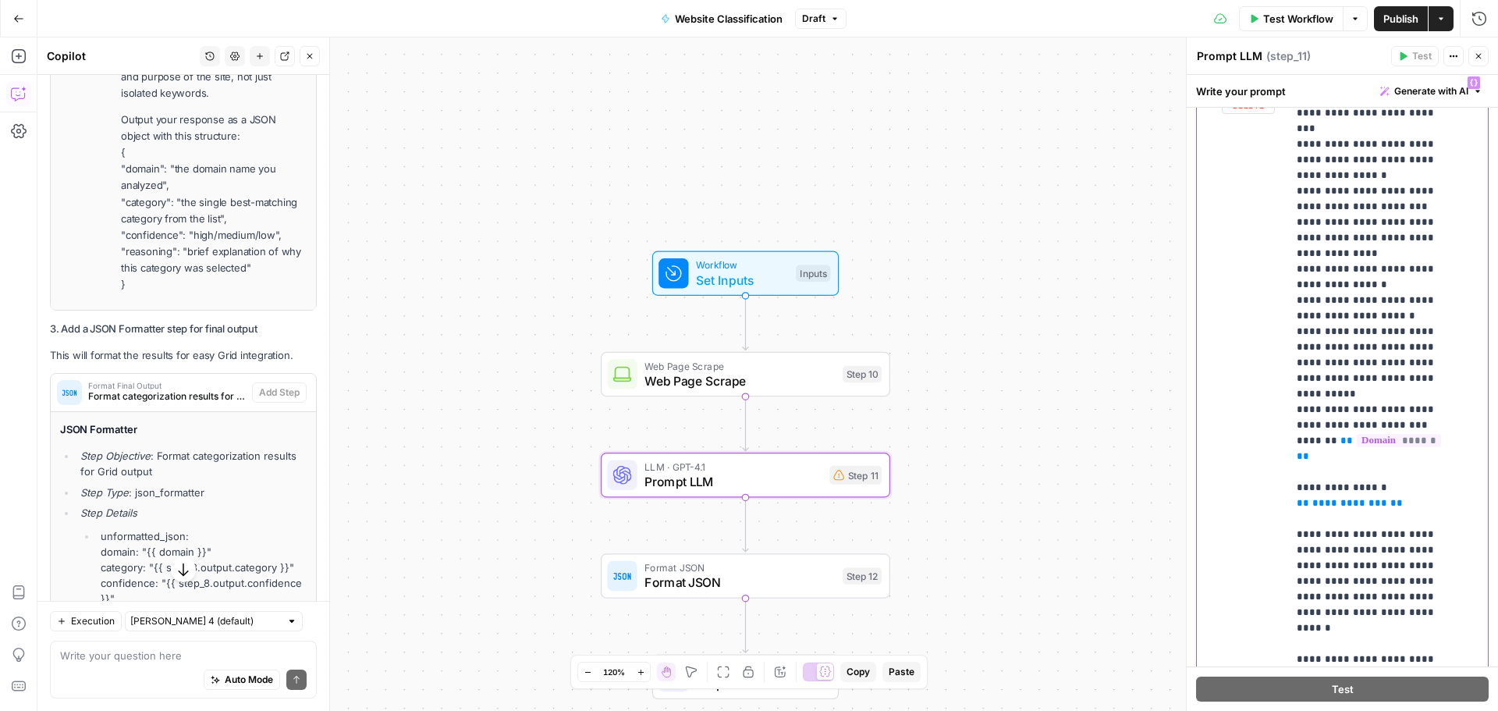
scroll to position [1036, 0]
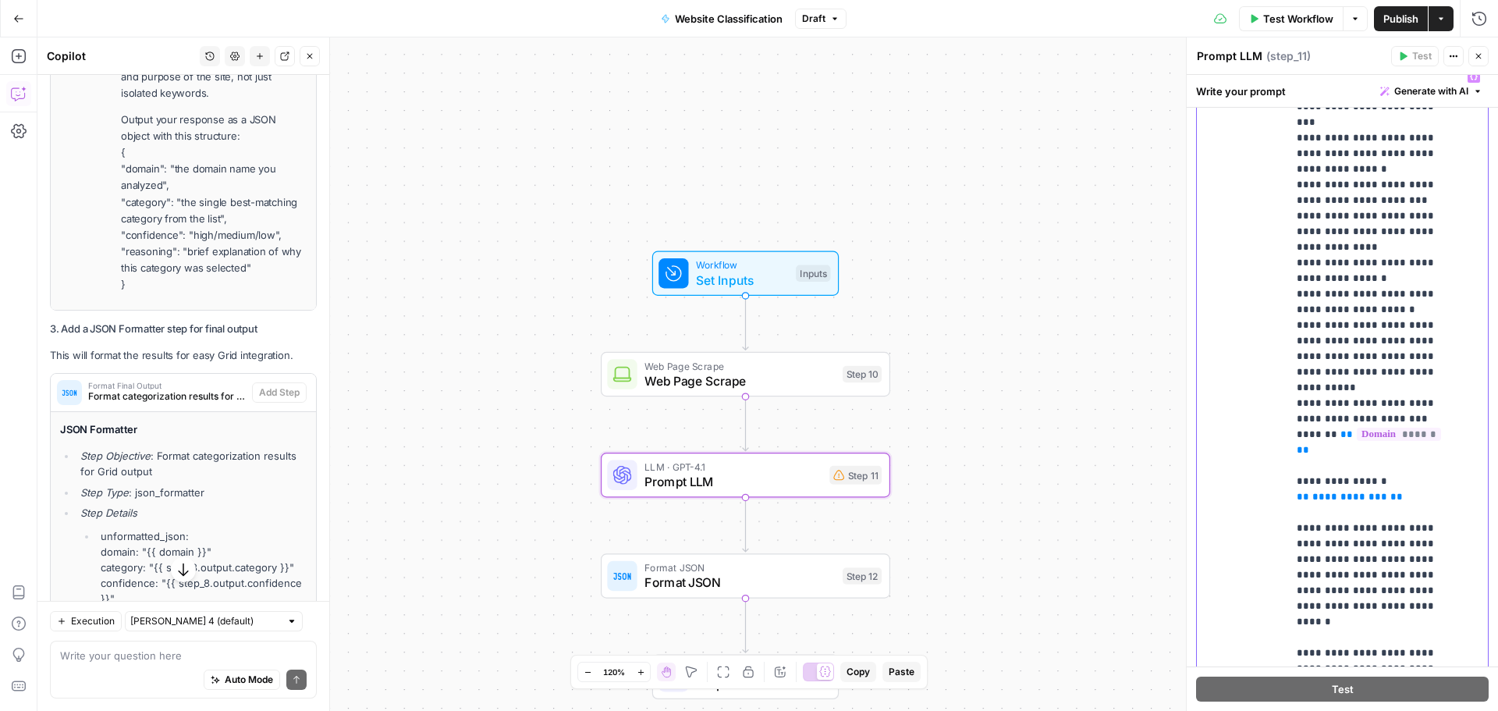
click at [1390, 492] on span "**" at bounding box center [1396, 497] width 12 height 10
click at [1348, 492] on span "**********" at bounding box center [1349, 497] width 75 height 10
click at [1338, 492] on span "**********" at bounding box center [1349, 497] width 75 height 10
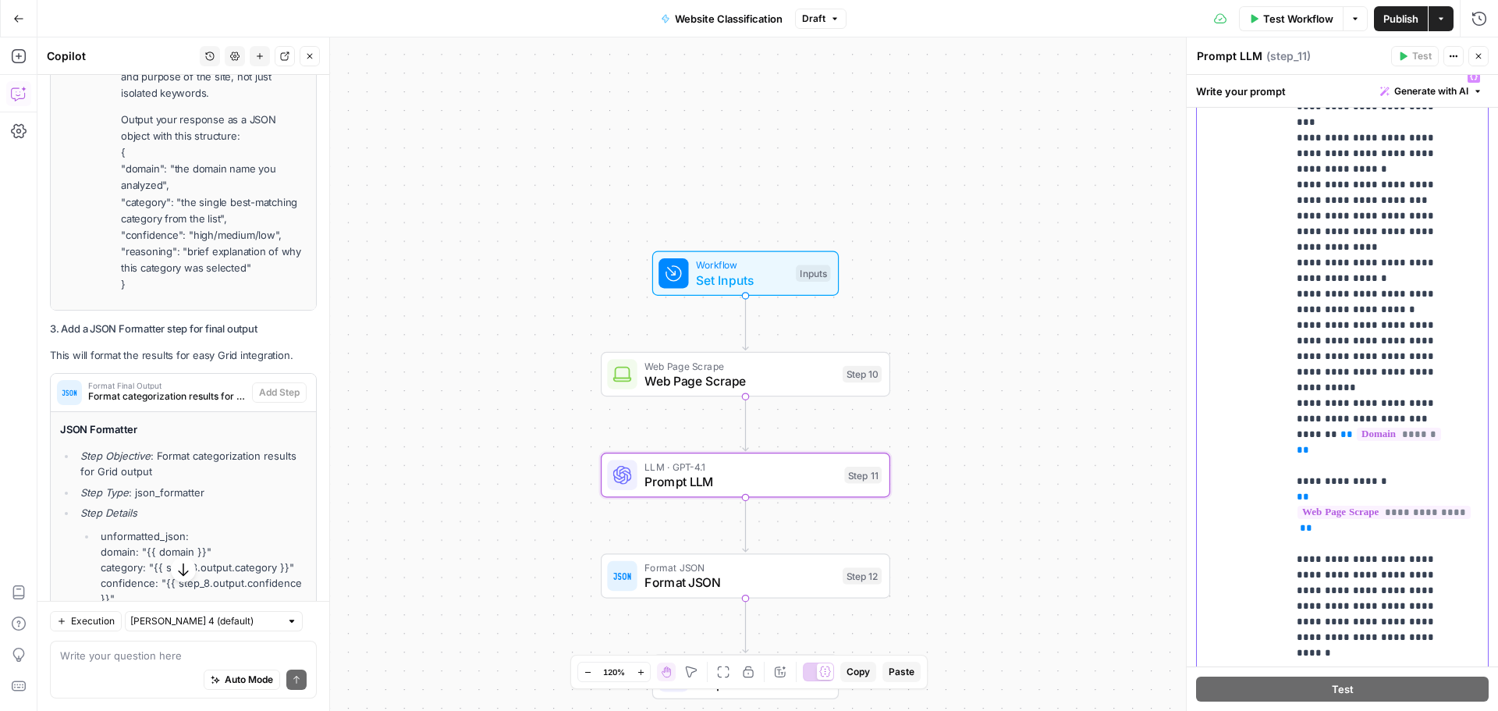
click at [1389, 460] on p "**********" at bounding box center [1376, 169] width 158 height 1108
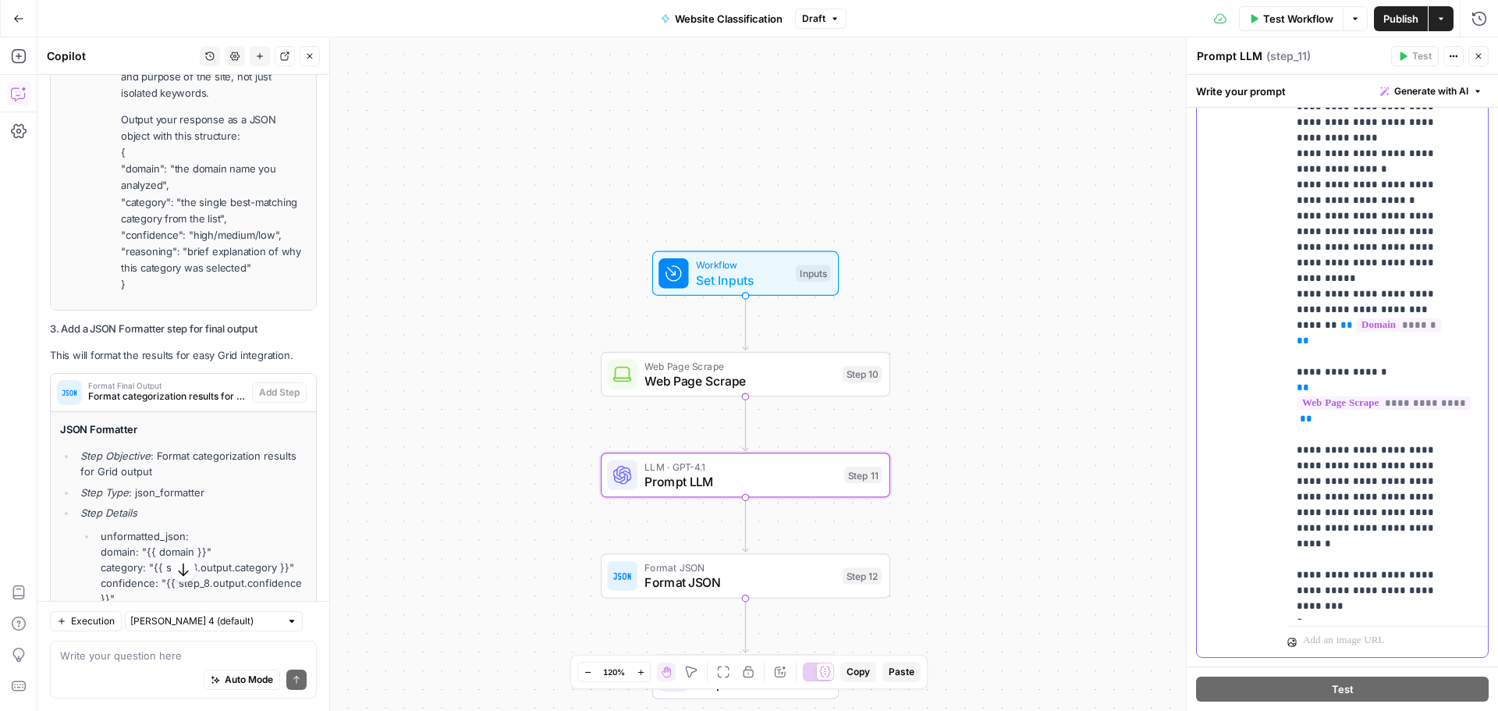
scroll to position [1271, 0]
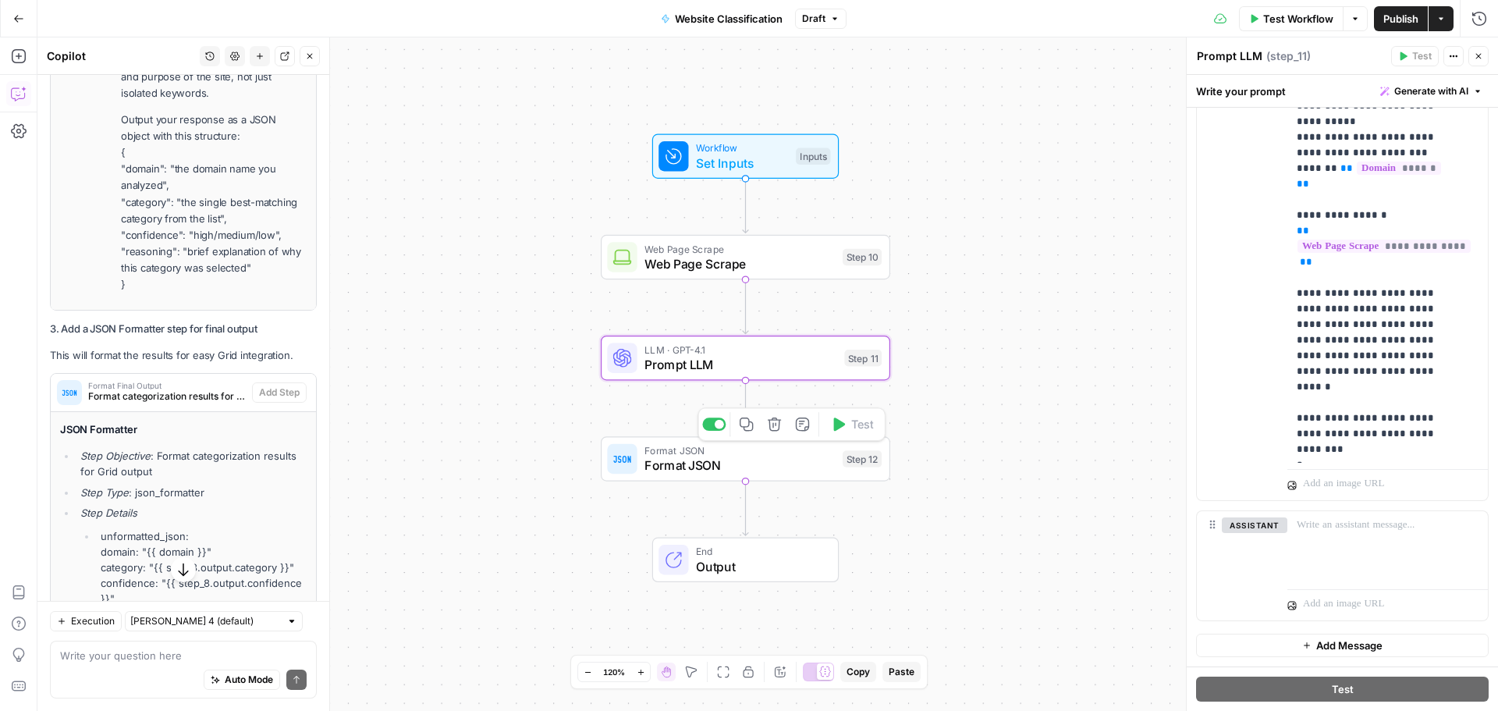
click at [743, 473] on span "Format JSON" at bounding box center [739, 465] width 190 height 19
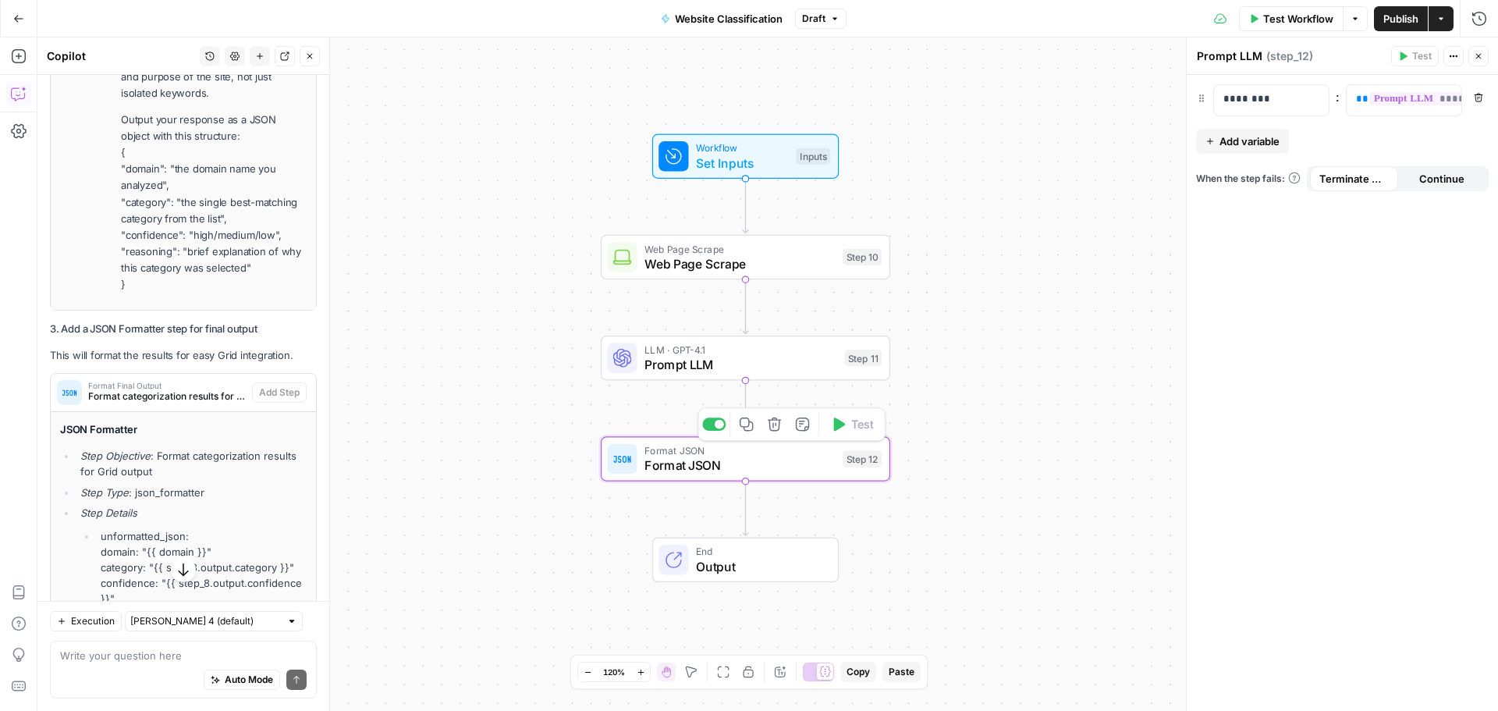
type textarea "Format JSON"
click at [1217, 139] on button "Add variable" at bounding box center [1242, 141] width 93 height 25
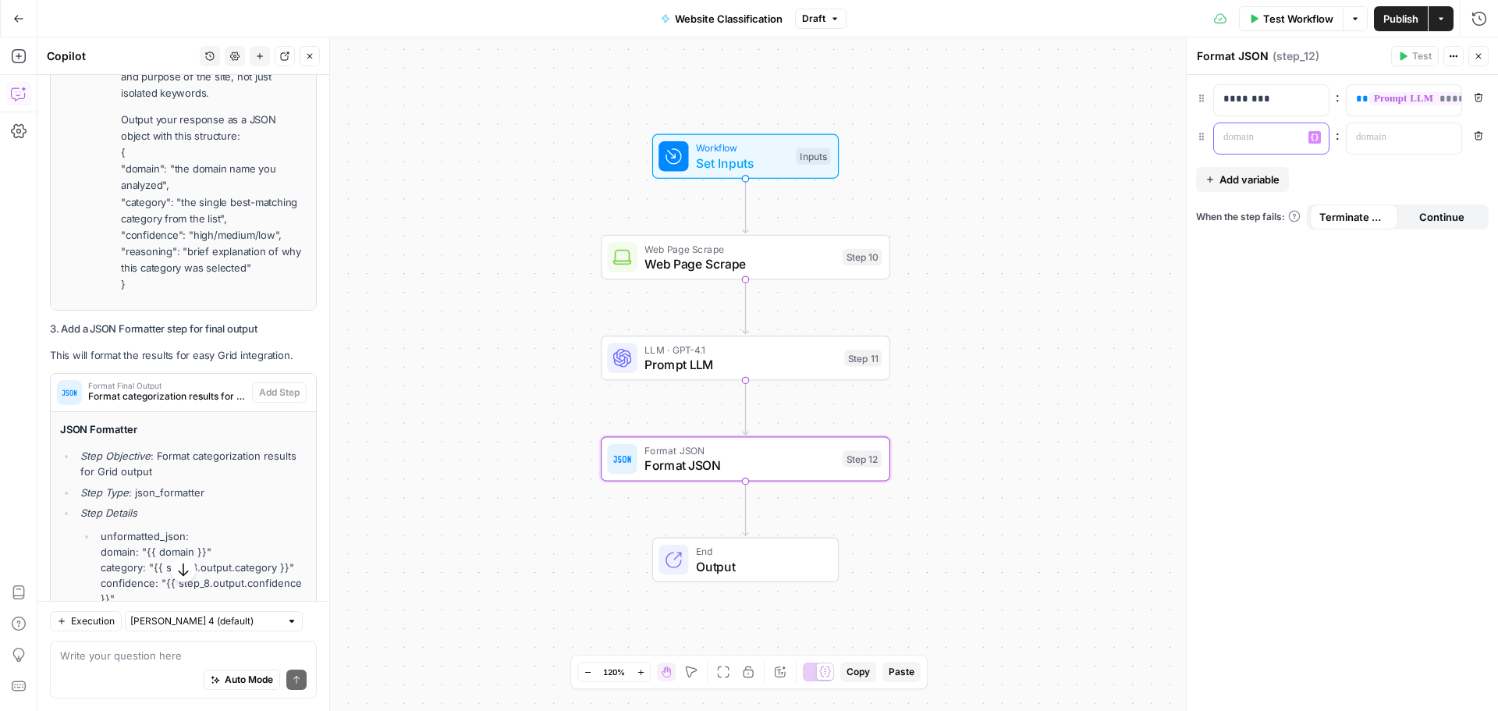
click at [1235, 133] on p at bounding box center [1258, 138] width 71 height 16
click at [1241, 184] on span "Add variable" at bounding box center [1249, 180] width 60 height 16
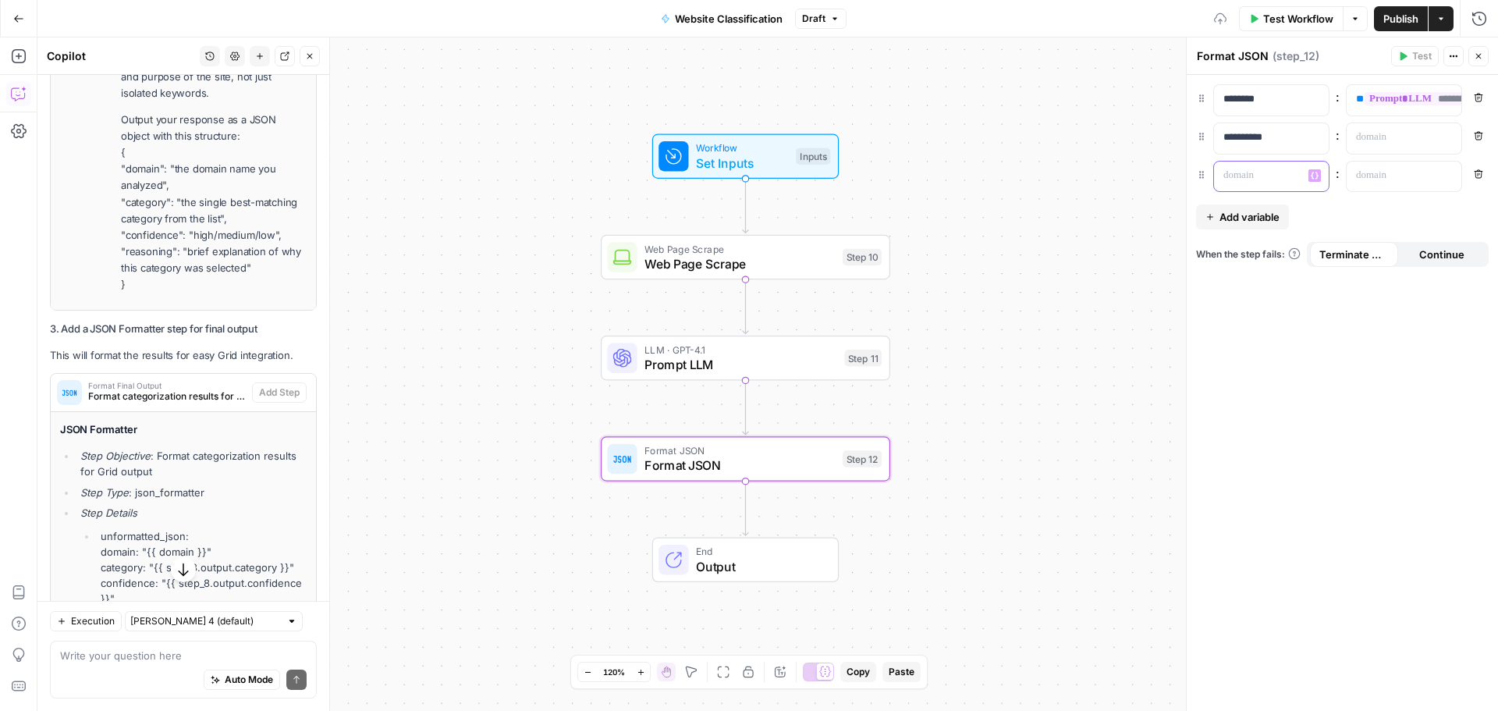
click at [1247, 175] on p at bounding box center [1258, 176] width 71 height 16
click at [1429, 134] on div at bounding box center [1392, 138] width 90 height 30
click at [1444, 137] on icon "button" at bounding box center [1447, 136] width 8 height 7
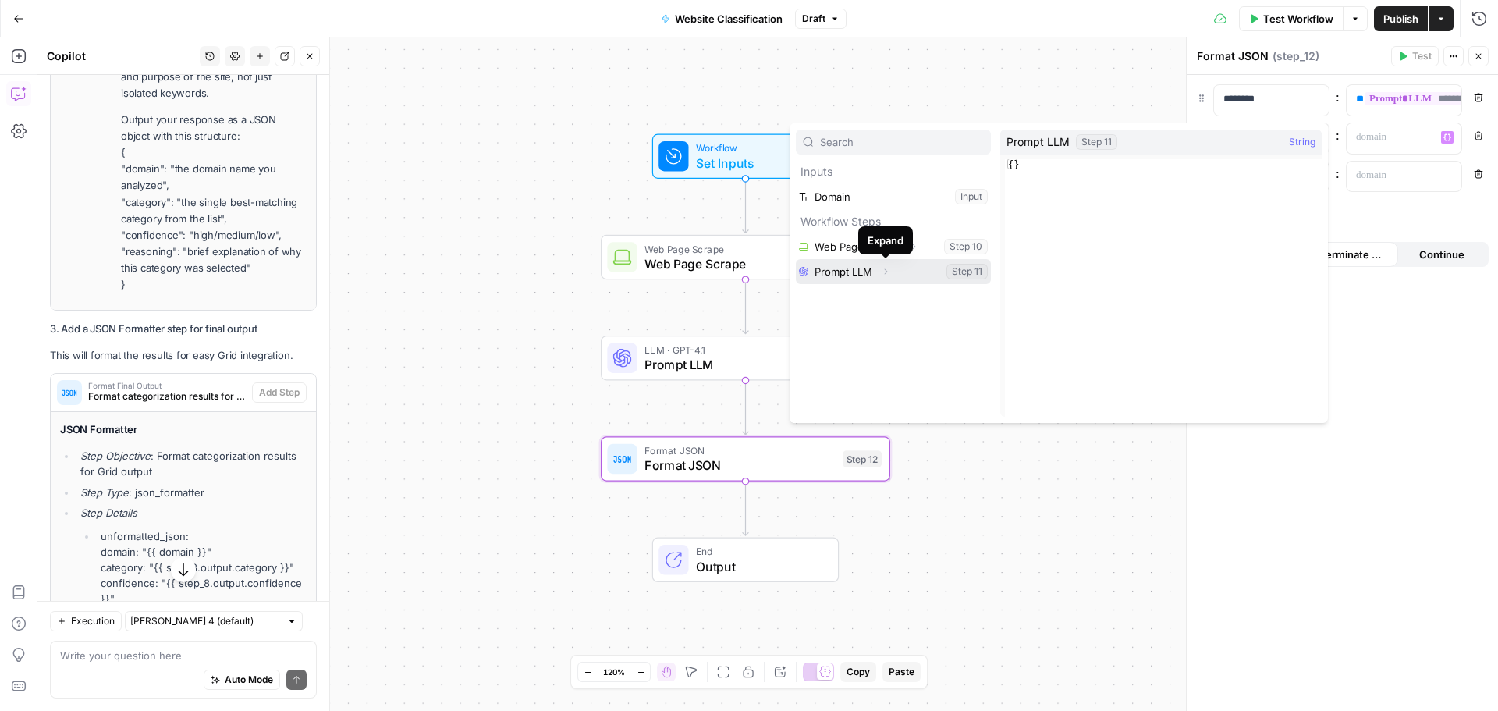
click at [889, 268] on icon "button" at bounding box center [885, 271] width 9 height 9
click at [836, 297] on button "Select variable Output" at bounding box center [900, 296] width 179 height 25
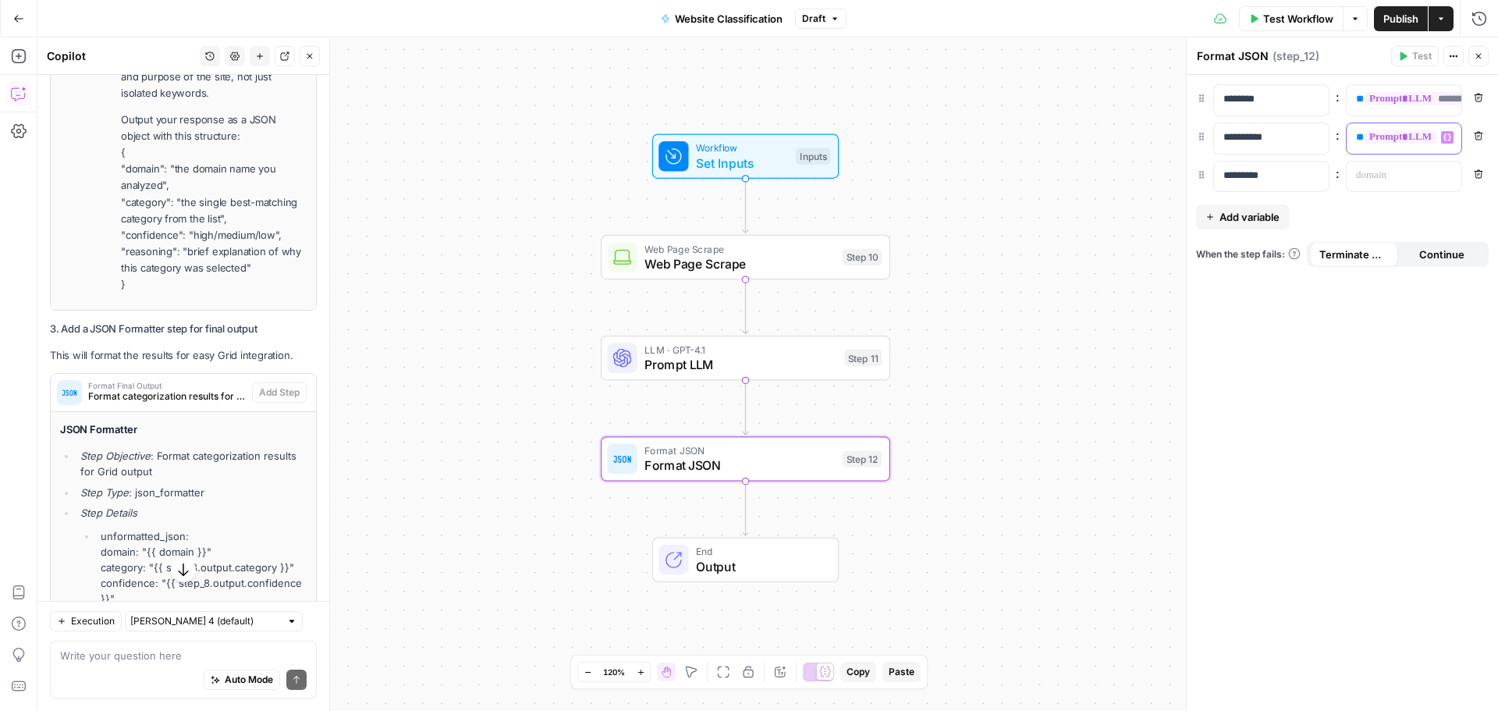
scroll to position [0, 77]
drag, startPoint x: 1352, startPoint y: 136, endPoint x: 1497, endPoint y: 133, distance: 145.2
click at [1497, 133] on div "**********" at bounding box center [1342, 393] width 311 height 636
click at [1475, 140] on button "Remove" at bounding box center [1478, 136] width 20 height 20
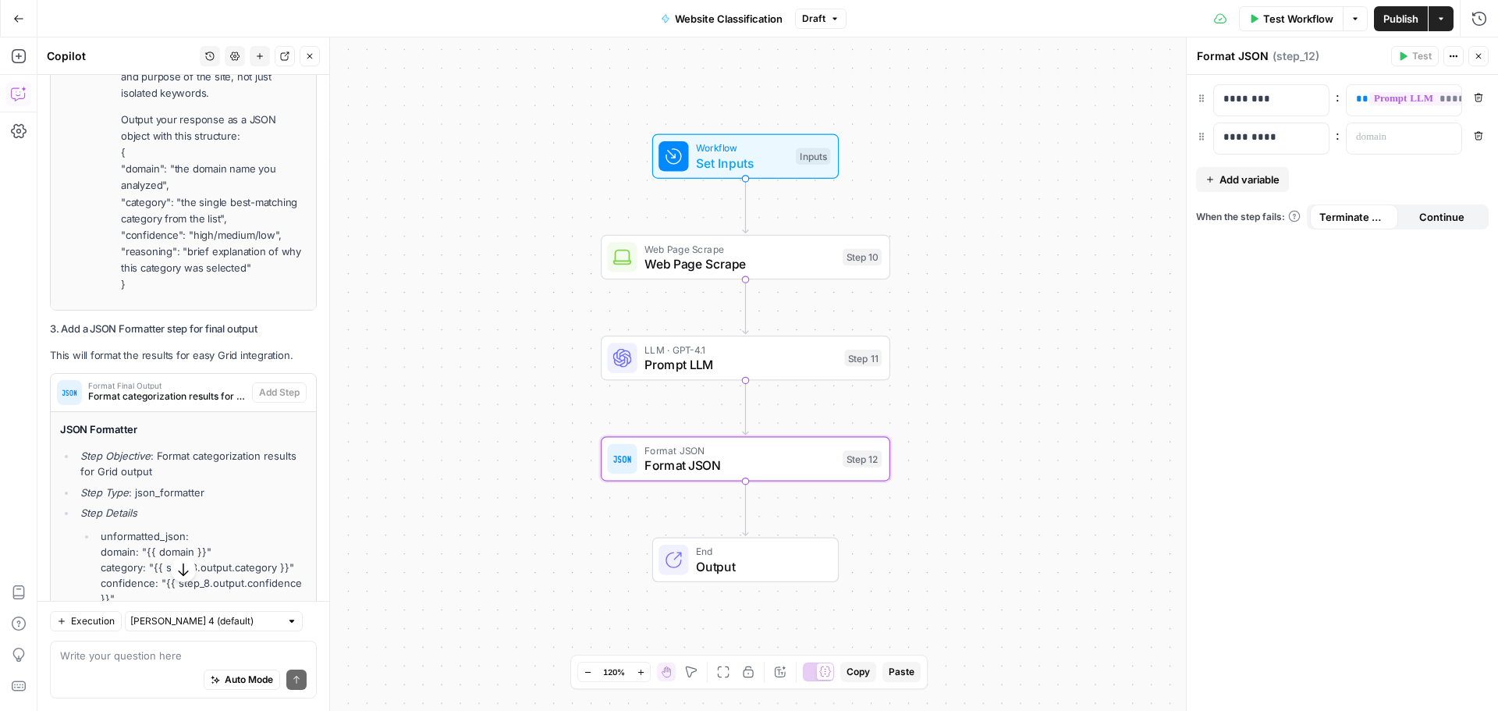
click at [1475, 140] on button "Remove" at bounding box center [1478, 136] width 20 height 20
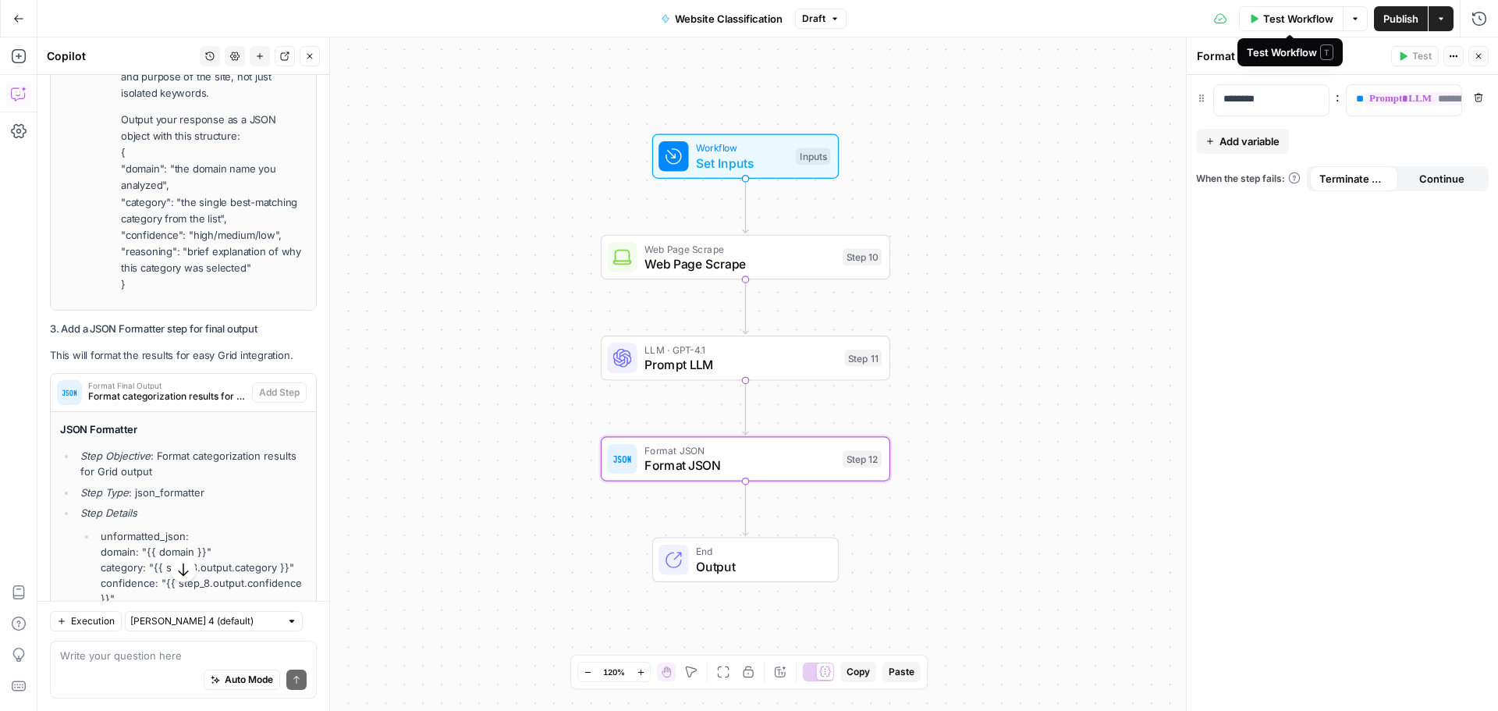
click at [1279, 20] on span "Test Workflow" at bounding box center [1298, 19] width 70 height 16
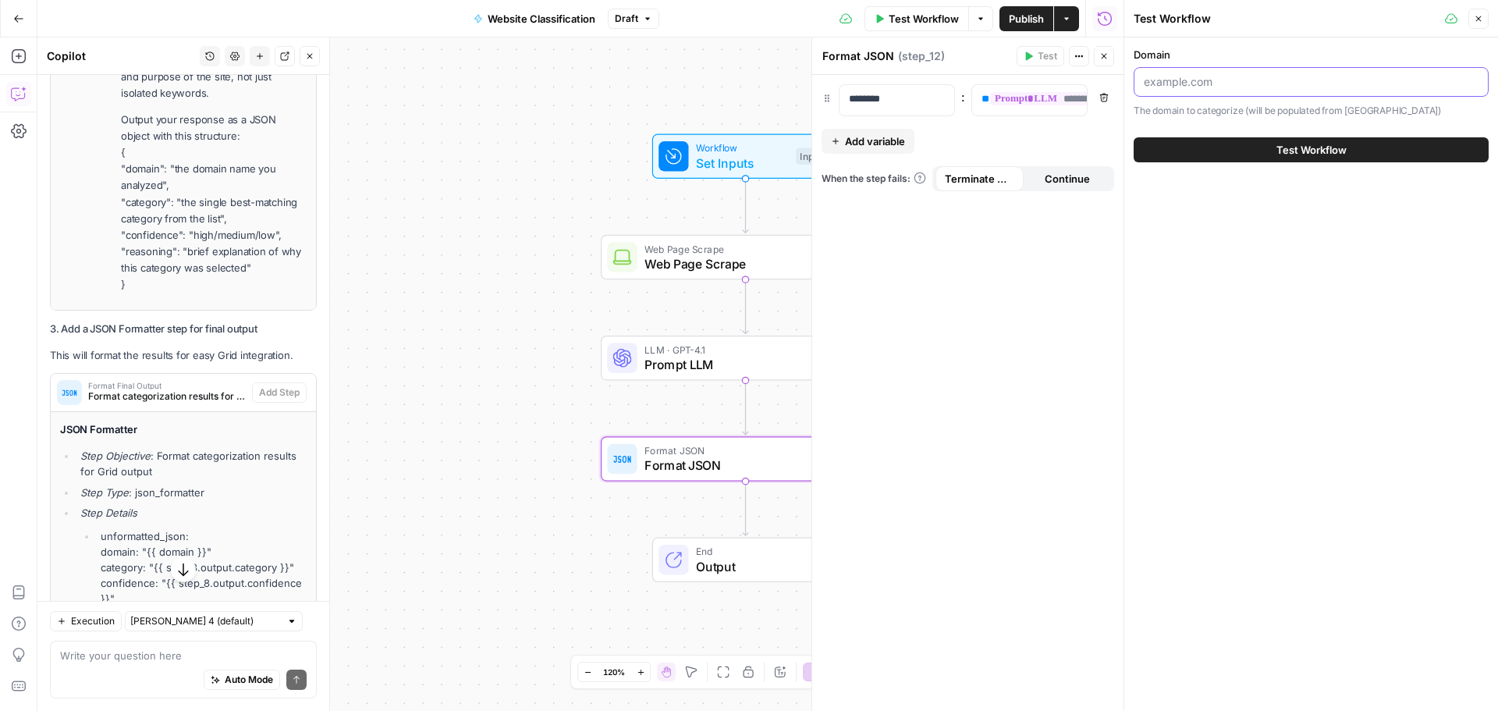
click at [1202, 85] on input "Domain" at bounding box center [1311, 82] width 335 height 16
paste input "[DOMAIN_NAME]"
type input "[DOMAIN_NAME]"
click at [1308, 149] on span "Test Workflow" at bounding box center [1311, 150] width 70 height 16
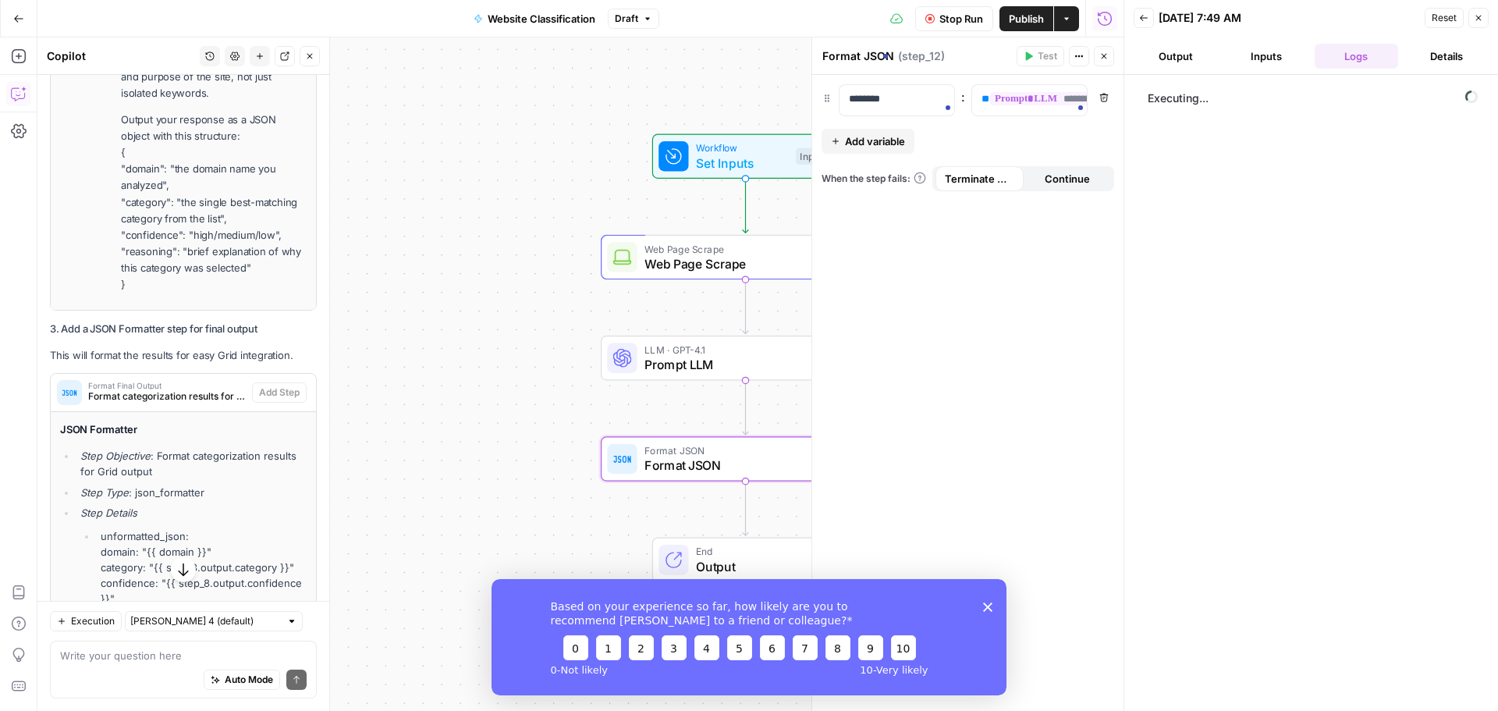
click at [986, 605] on polygon "Close survey" at bounding box center [987, 606] width 9 height 9
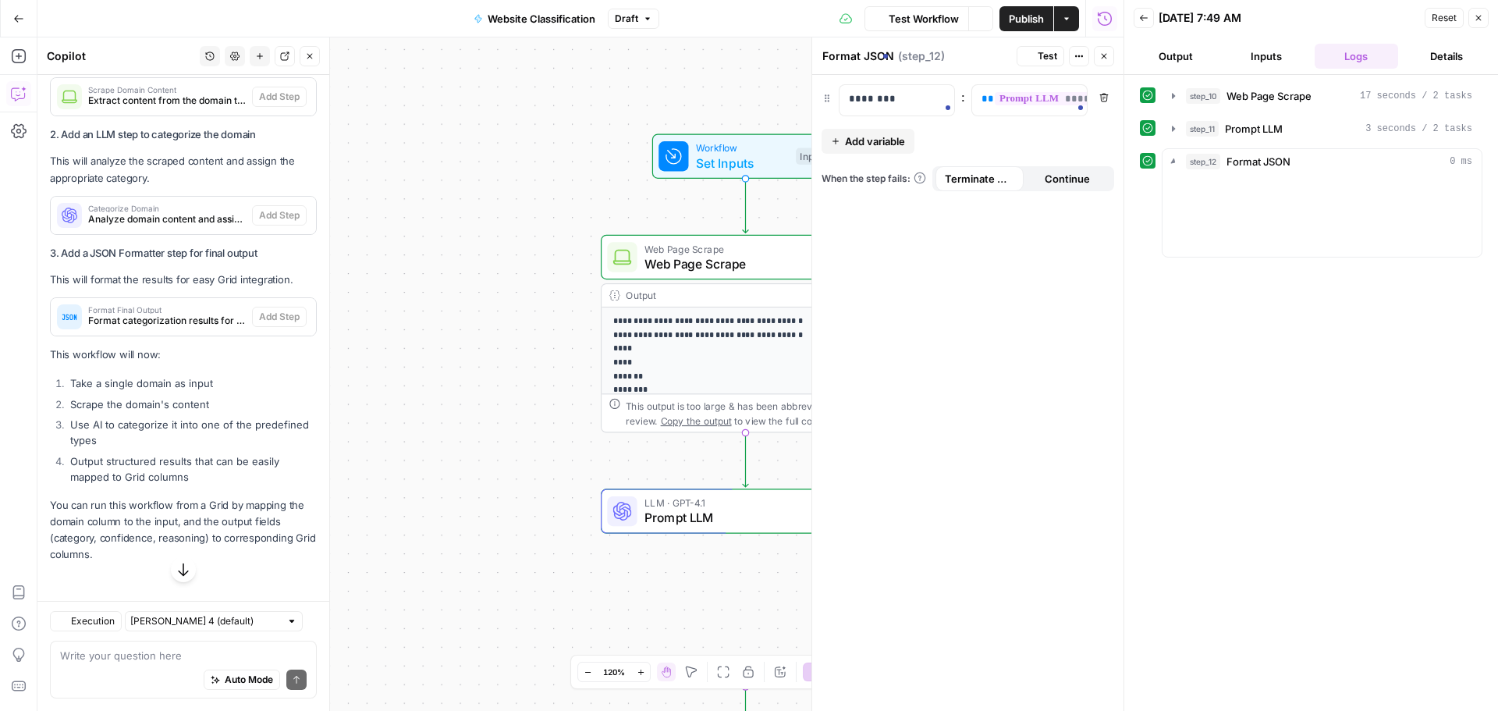
scroll to position [7448, 0]
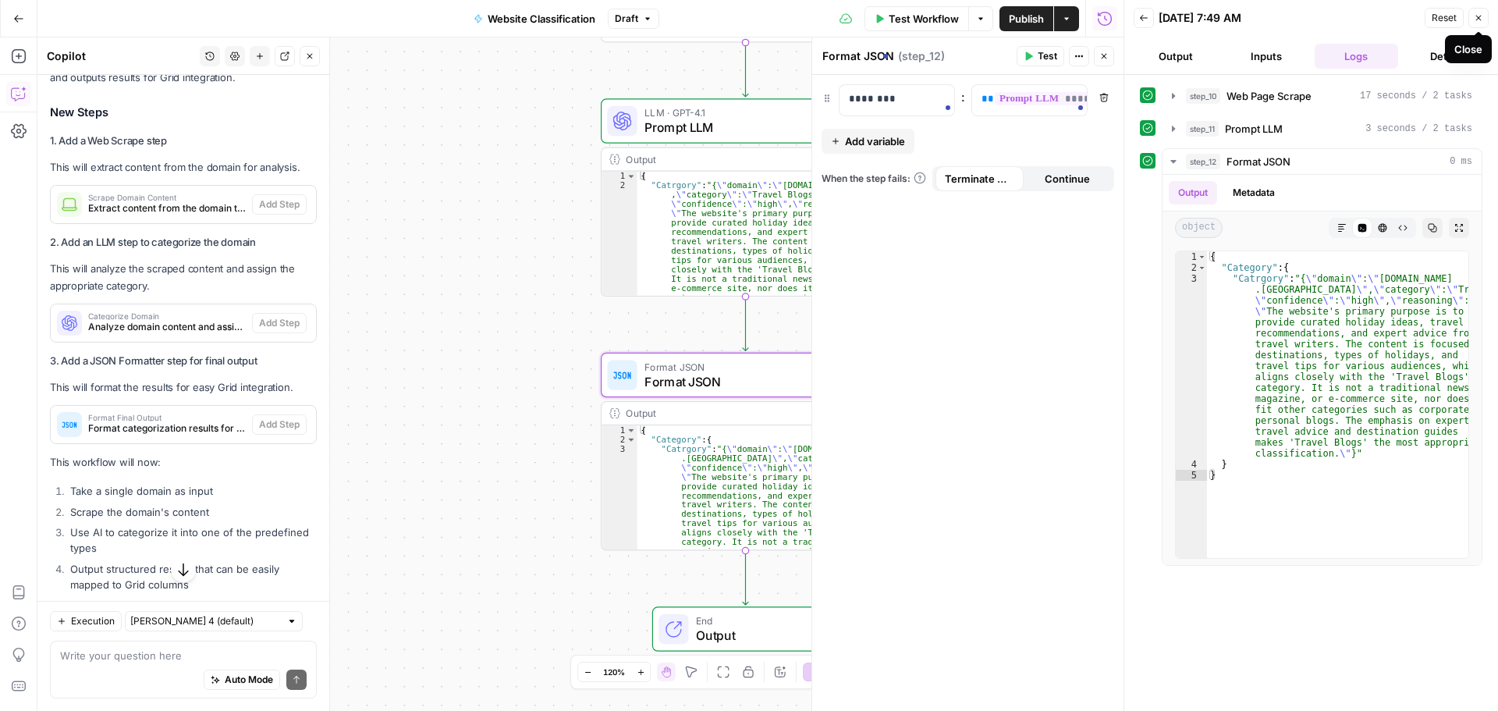
click at [1479, 17] on icon "button" at bounding box center [1478, 18] width 5 height 5
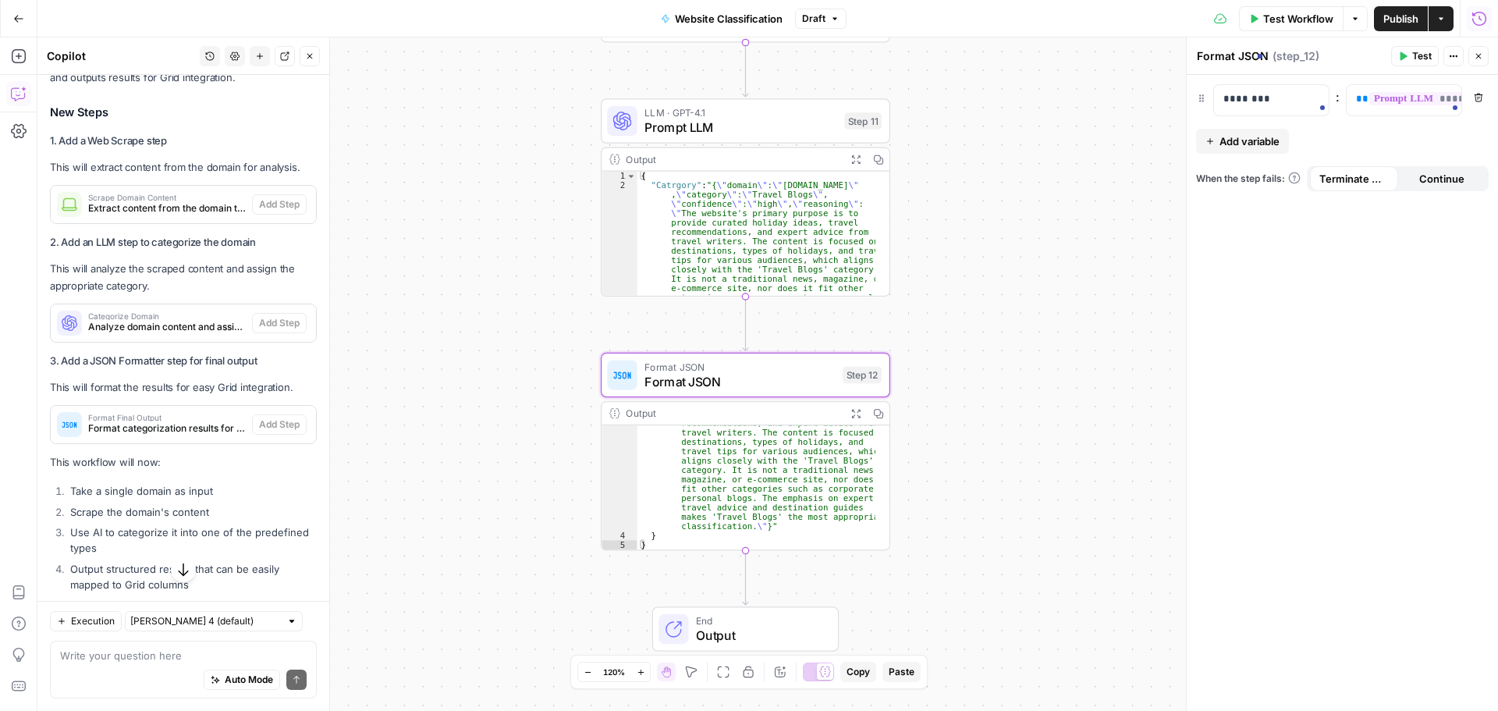
scroll to position [60, 0]
click at [1445, 94] on button "Variables Menu" at bounding box center [1447, 99] width 12 height 12
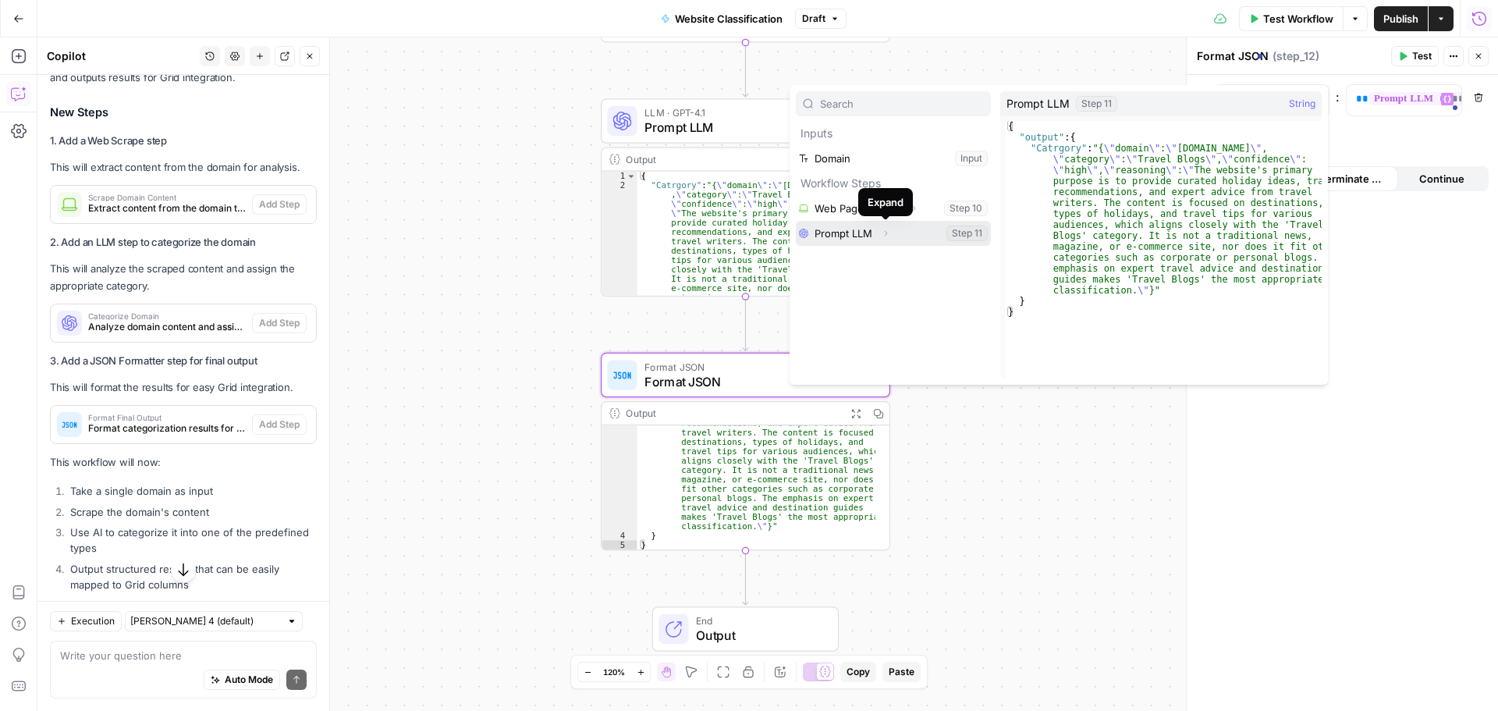
click at [886, 234] on icon "button" at bounding box center [885, 233] width 9 height 9
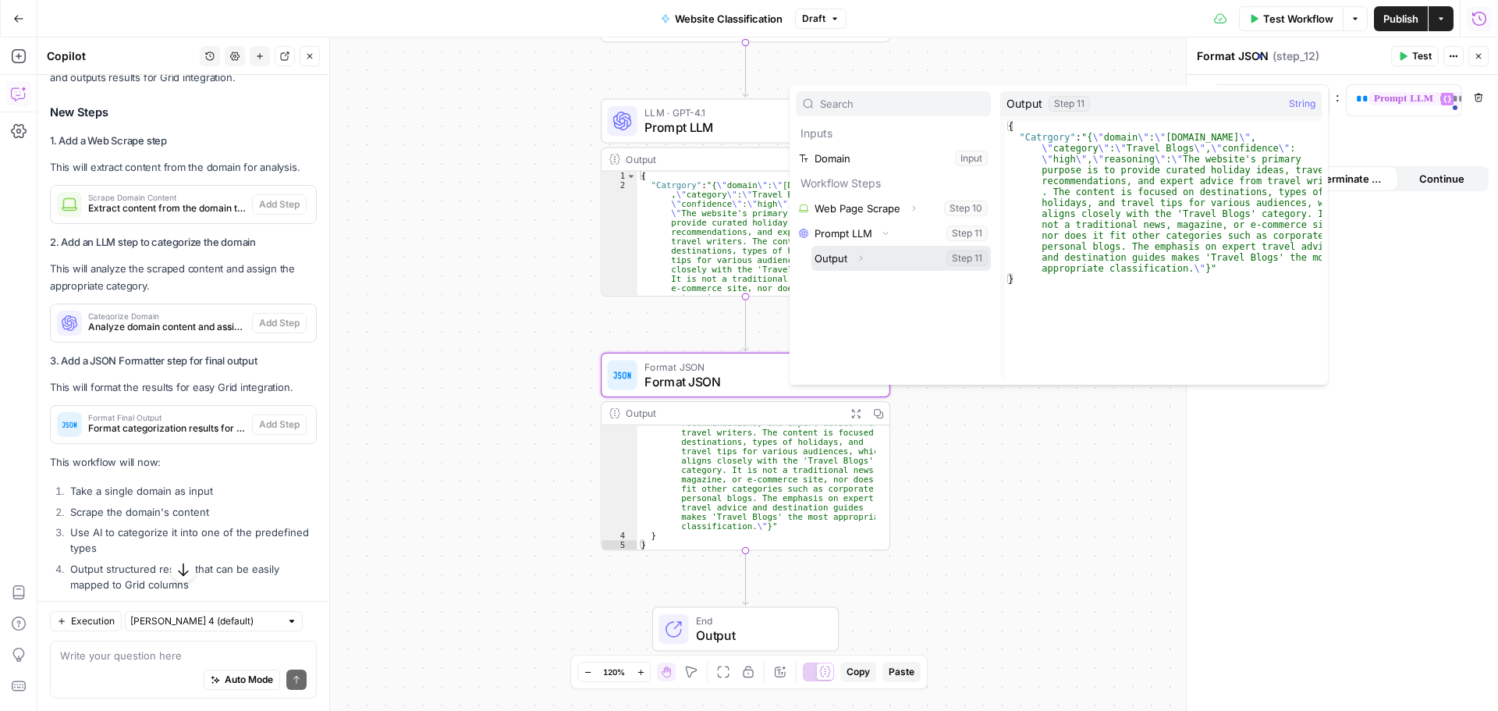
click at [861, 254] on icon "button" at bounding box center [860, 258] width 9 height 9
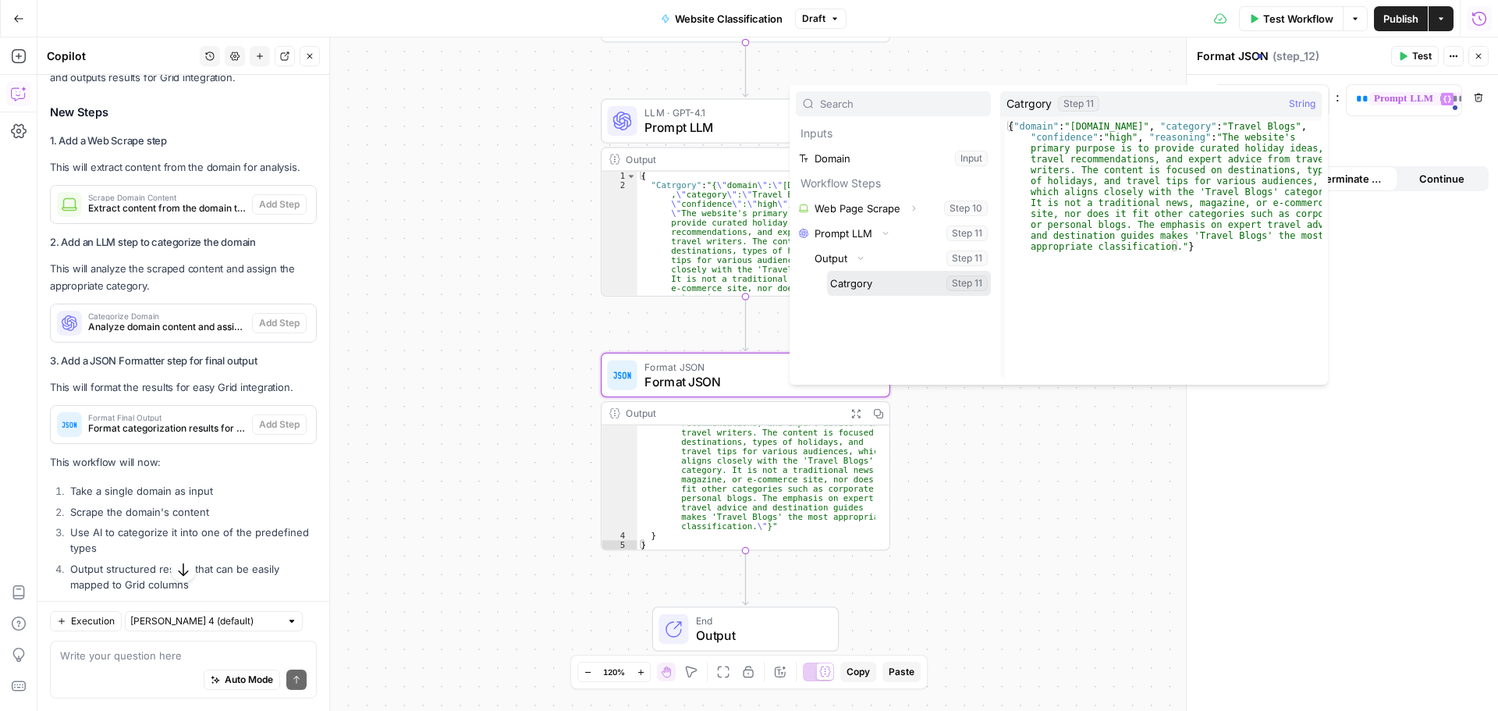
click at [864, 285] on button "Select variable Catrgory" at bounding box center [909, 283] width 164 height 25
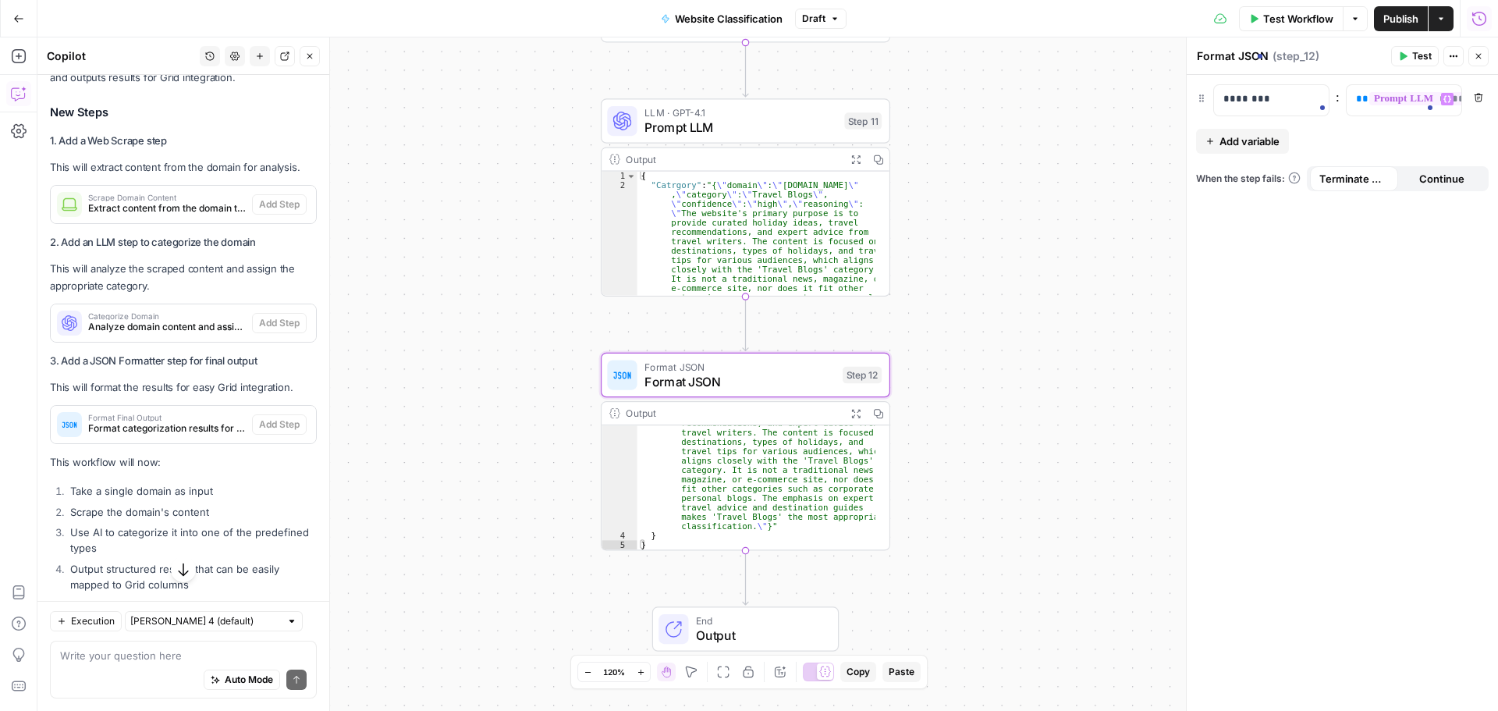
click at [114, 667] on div "Auto Mode Send" at bounding box center [183, 680] width 247 height 34
type textarea "can i get the confidence and the reasoning as separate outputs?"
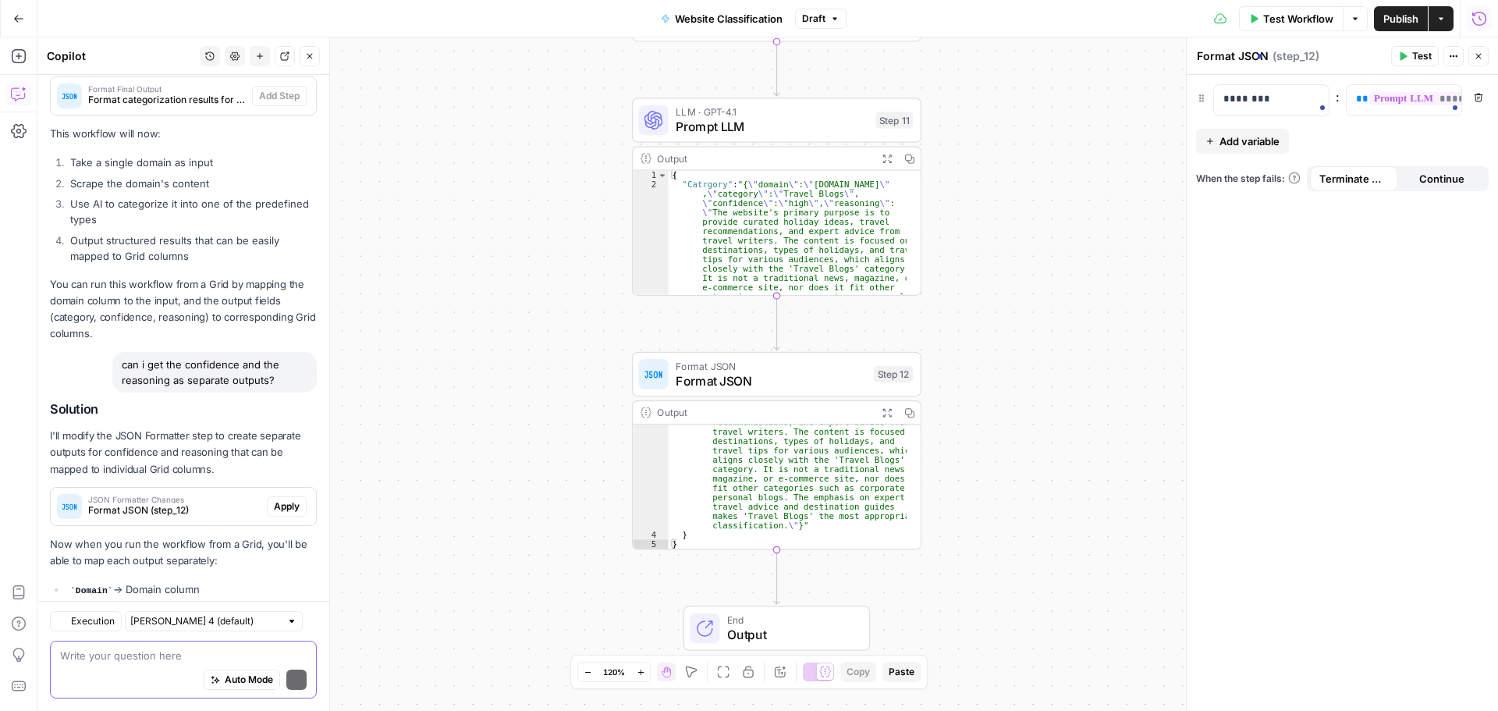
scroll to position [8062, 0]
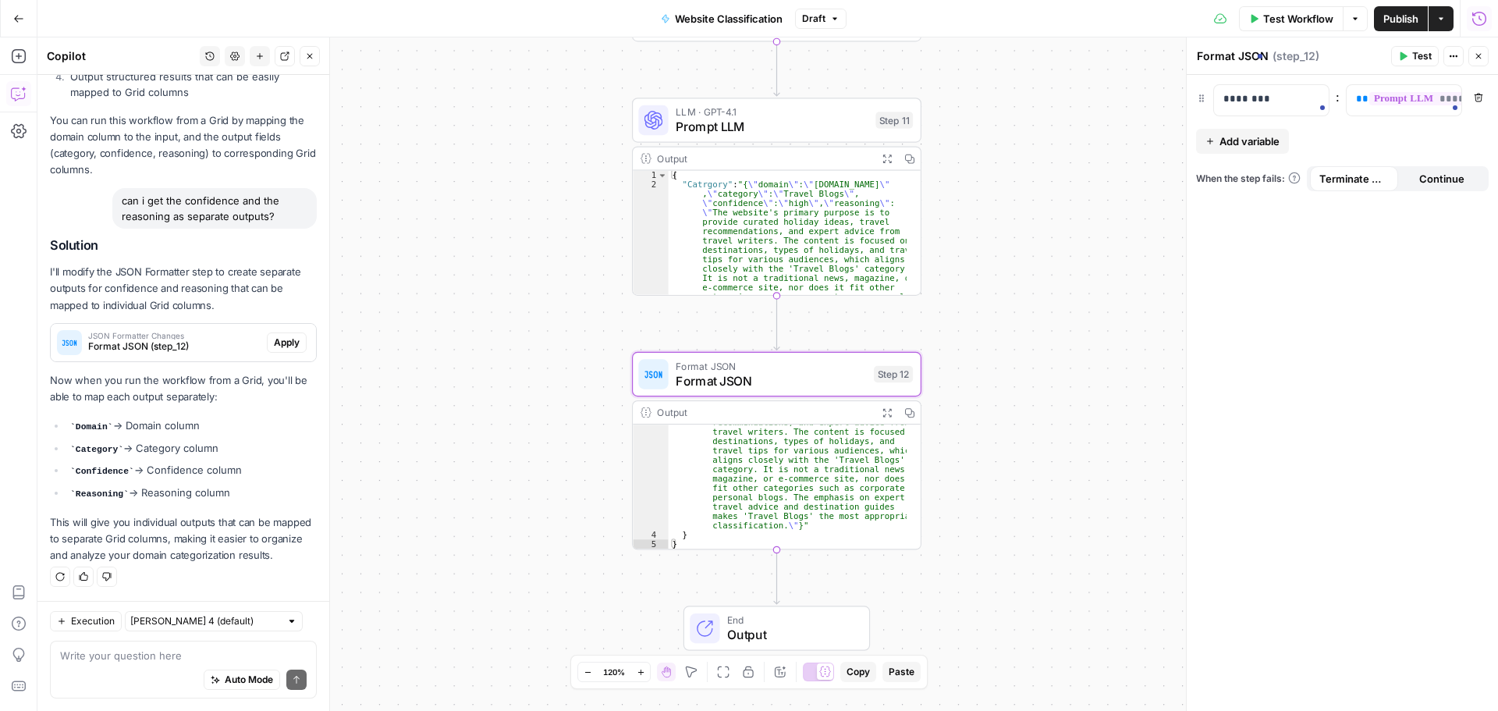
click at [274, 335] on span "Apply" at bounding box center [287, 342] width 26 height 14
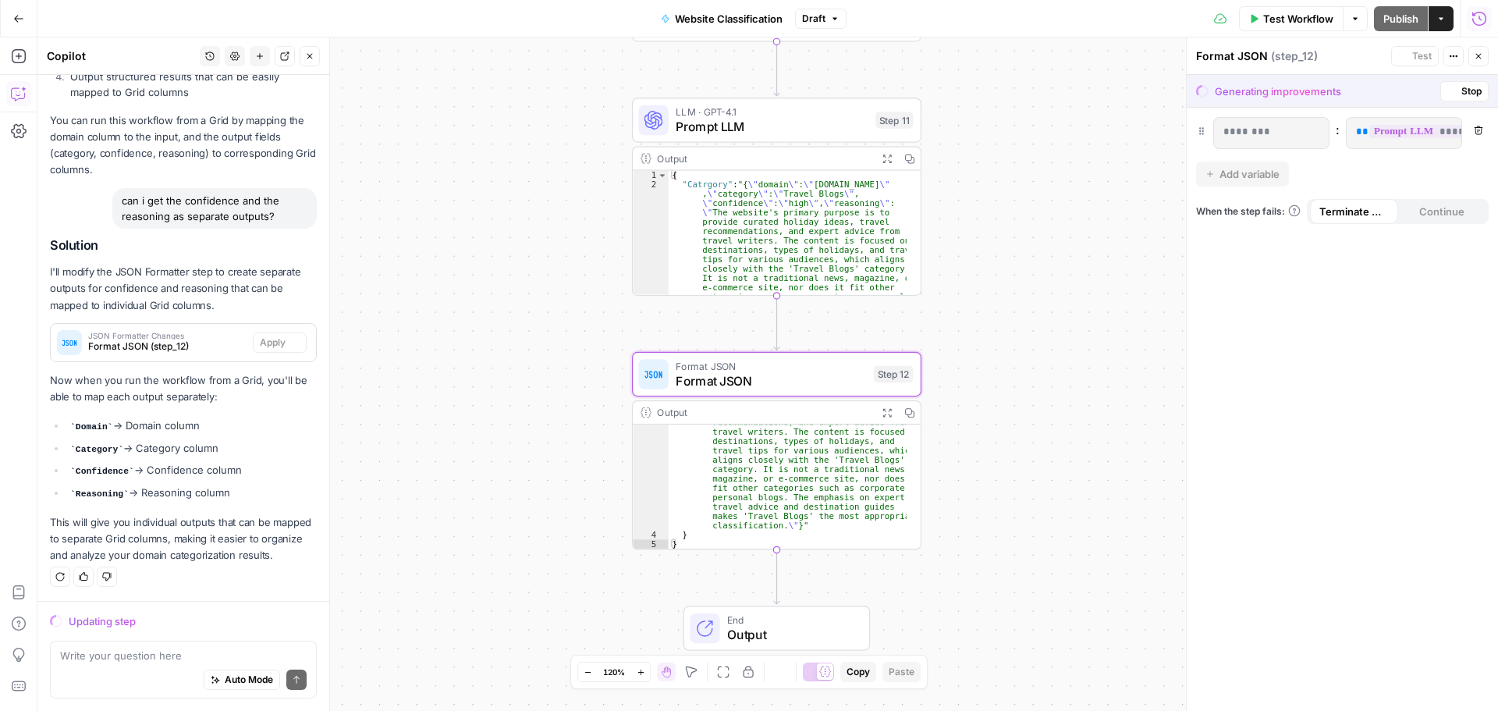
scroll to position [7862, 0]
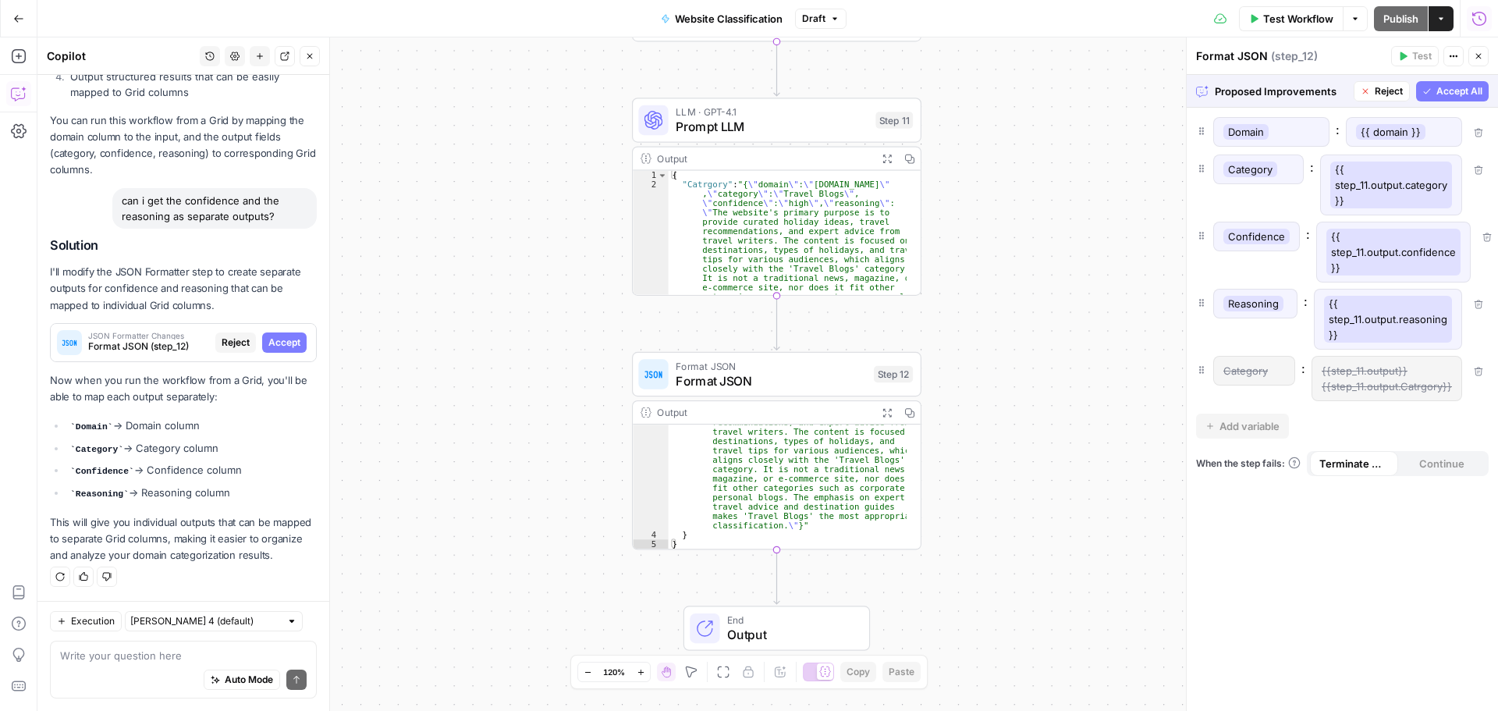
click at [1461, 94] on span "Accept All" at bounding box center [1459, 91] width 46 height 14
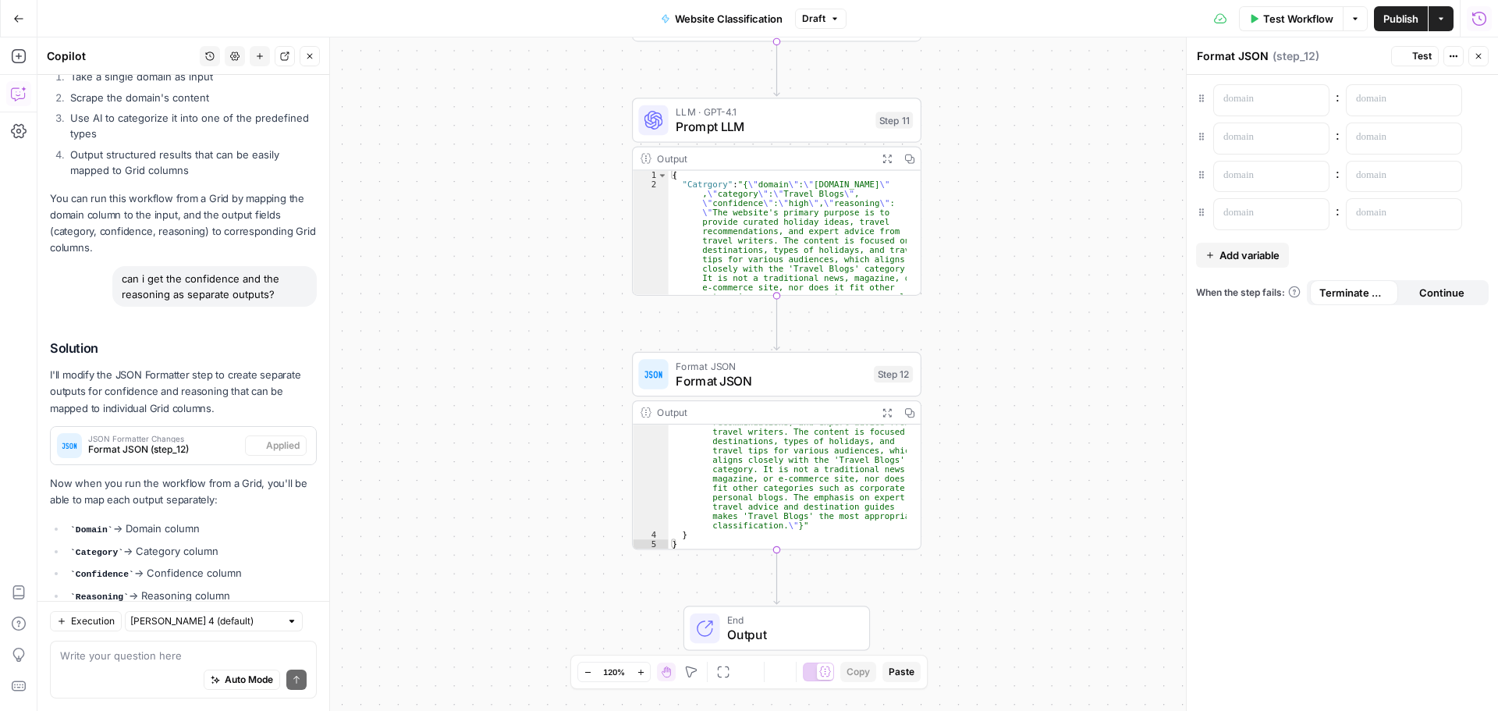
scroll to position [8087, 0]
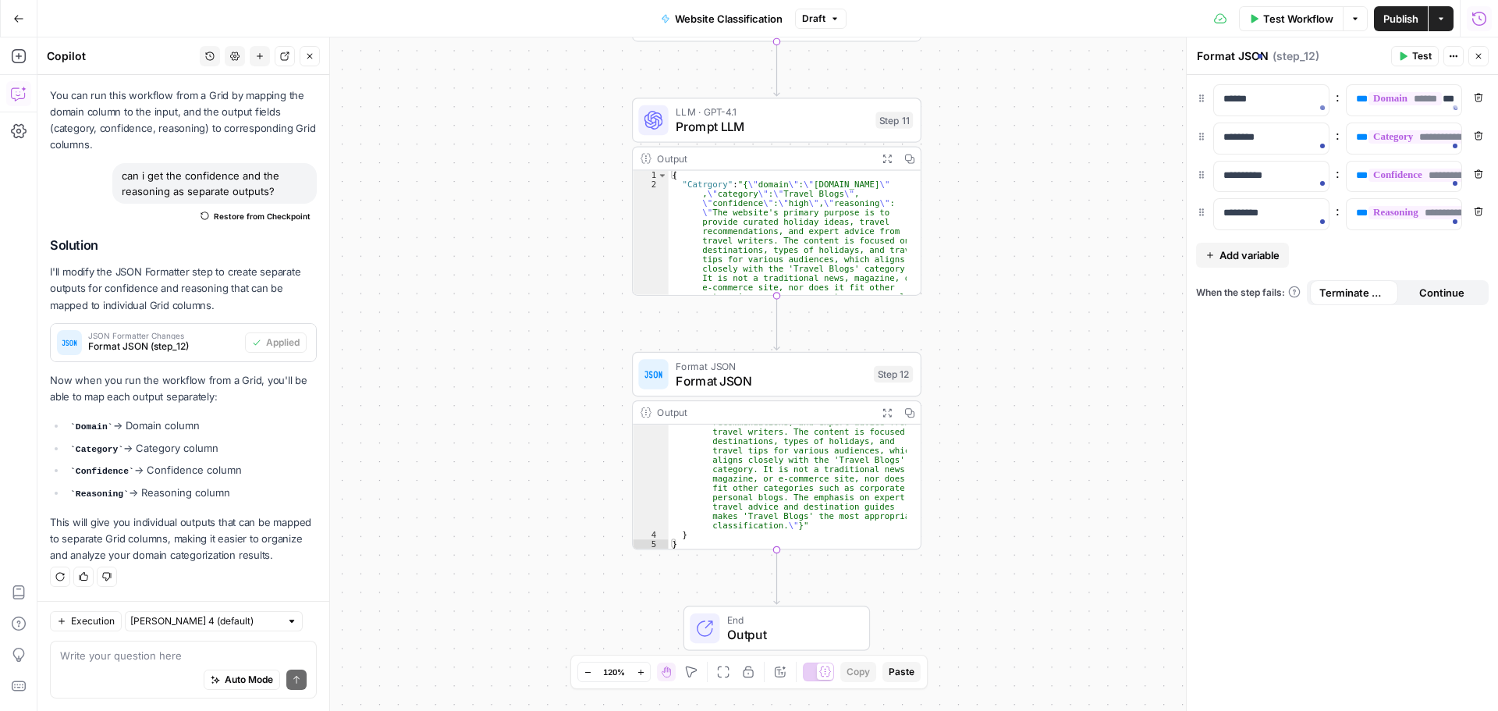
click at [1400, 12] on span "Publish" at bounding box center [1400, 19] width 35 height 16
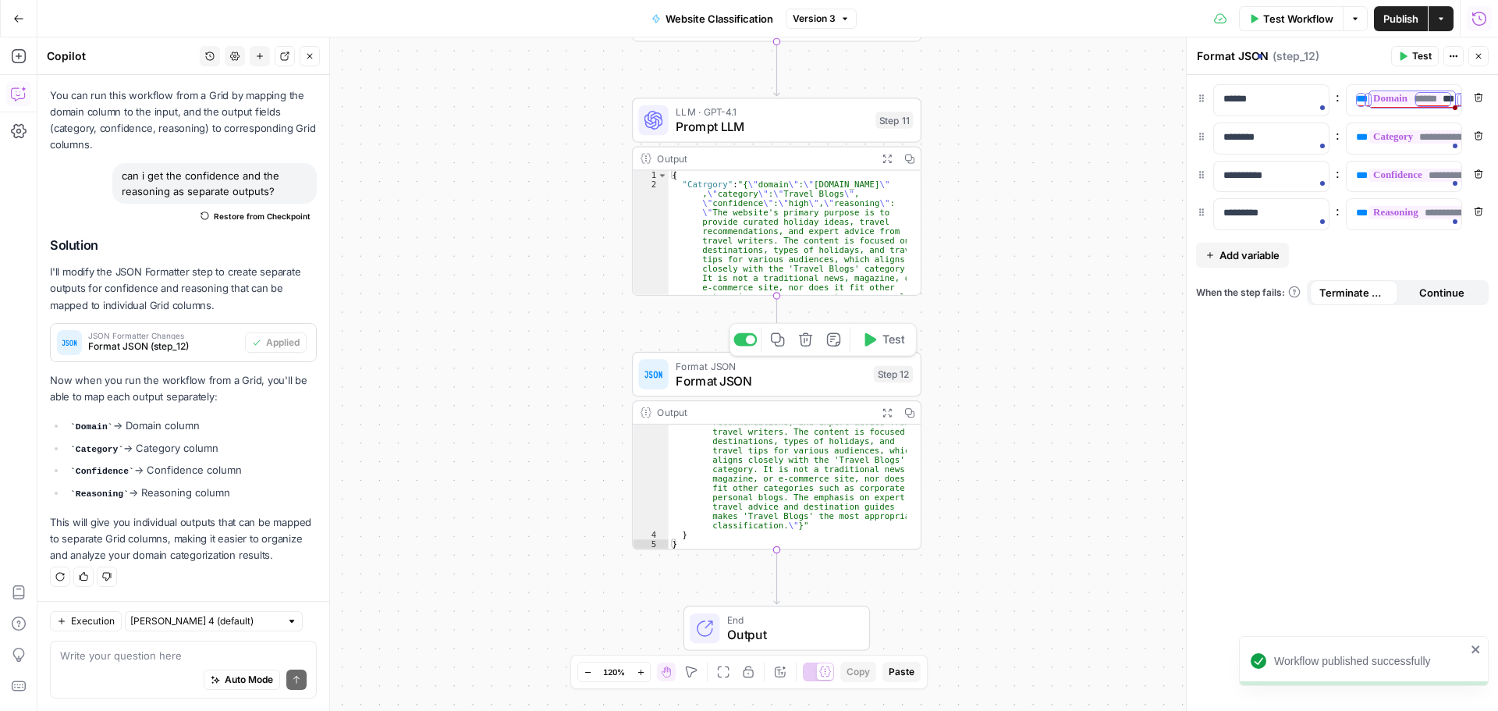
click at [794, 382] on span "Format JSON" at bounding box center [771, 380] width 190 height 19
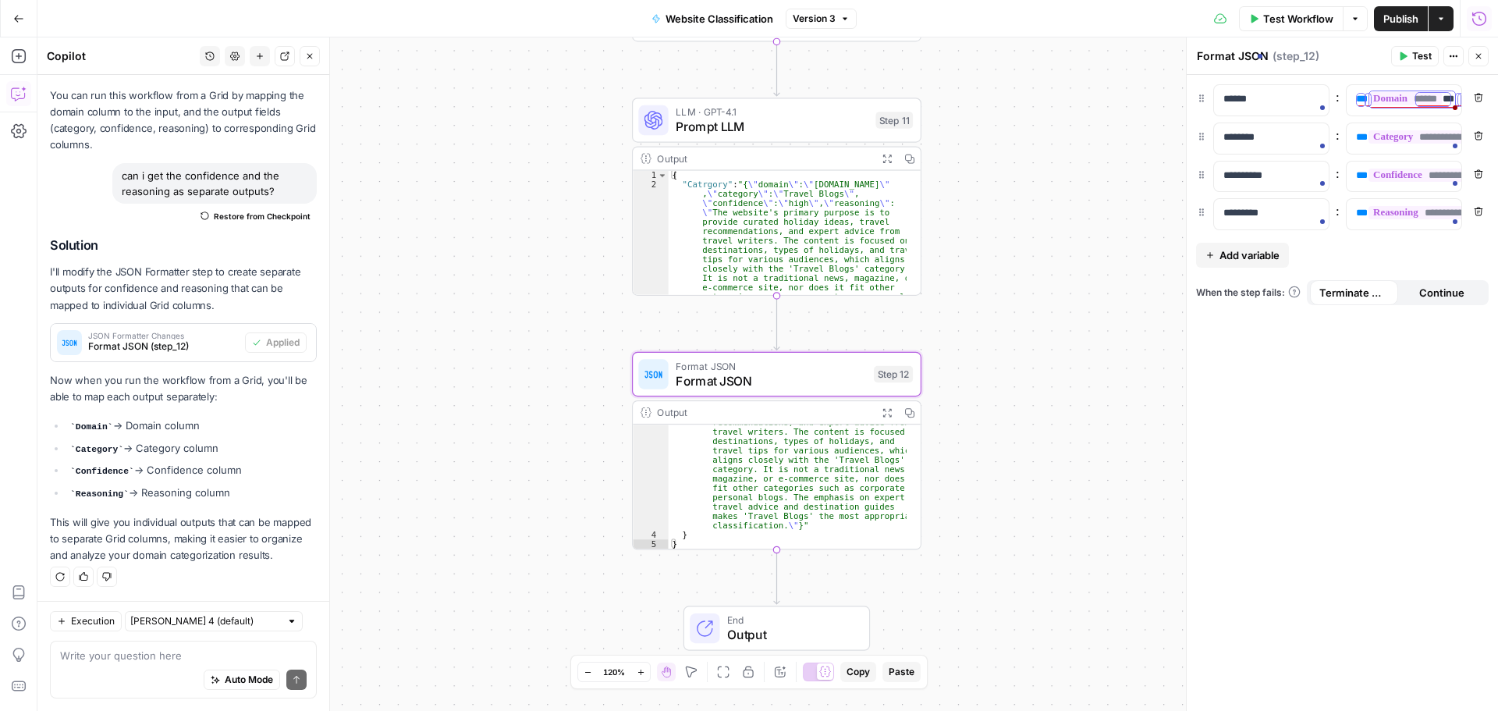
click at [1473, 96] on button "Remove" at bounding box center [1478, 97] width 20 height 20
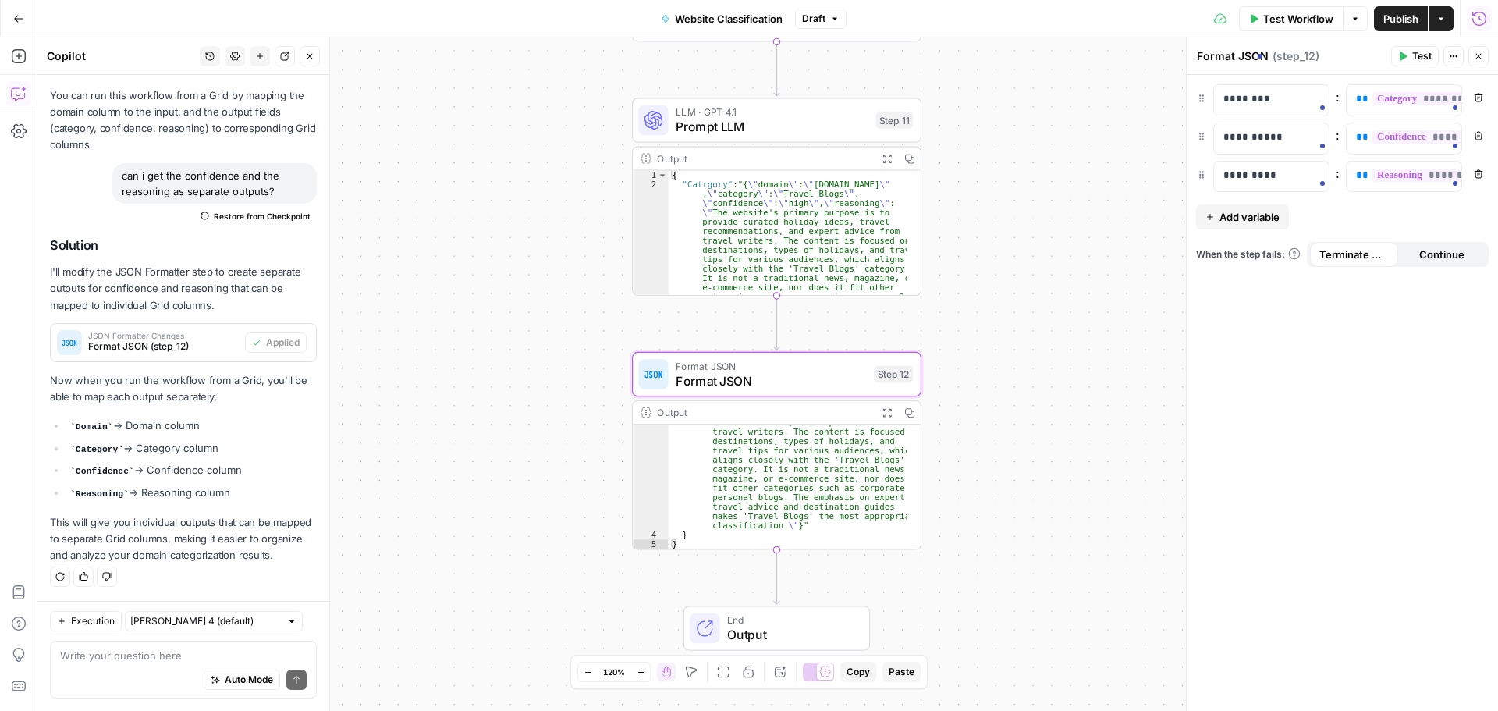
click at [764, 618] on span "End" at bounding box center [790, 619] width 127 height 15
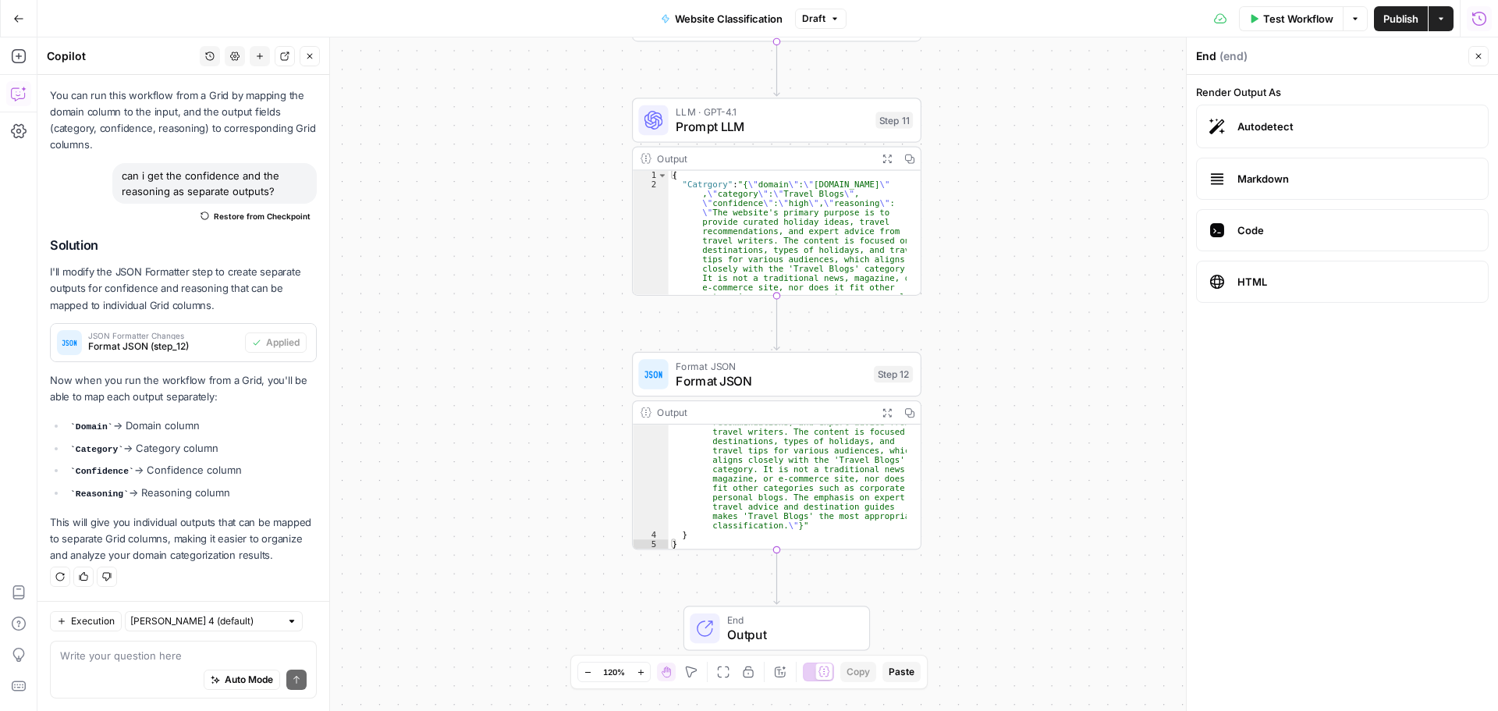
scroll to position [8087, 0]
click at [794, 382] on span "Format JSON" at bounding box center [771, 380] width 190 height 19
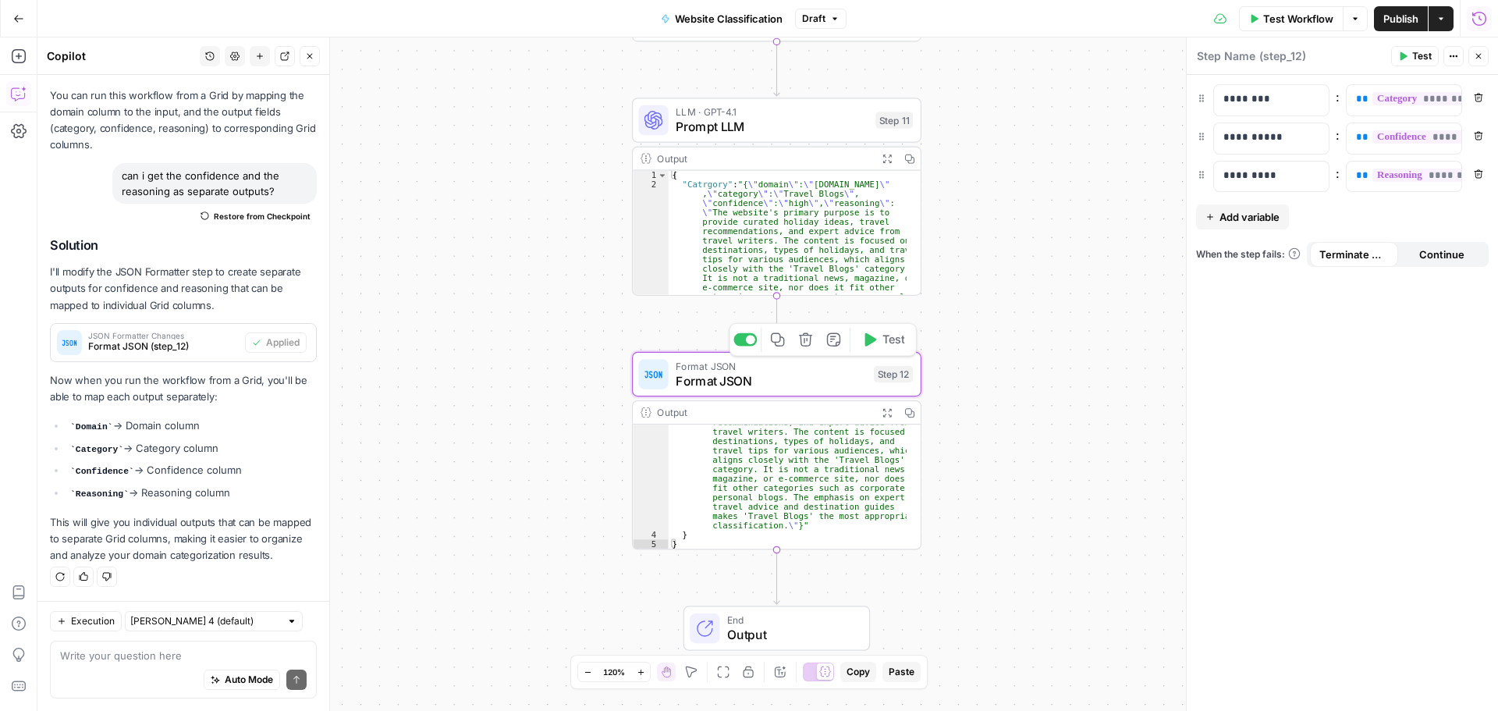
type textarea "Format JSON"
click at [1455, 55] on icon "button" at bounding box center [1453, 55] width 9 height 9
click at [1478, 52] on icon "button" at bounding box center [1478, 55] width 9 height 9
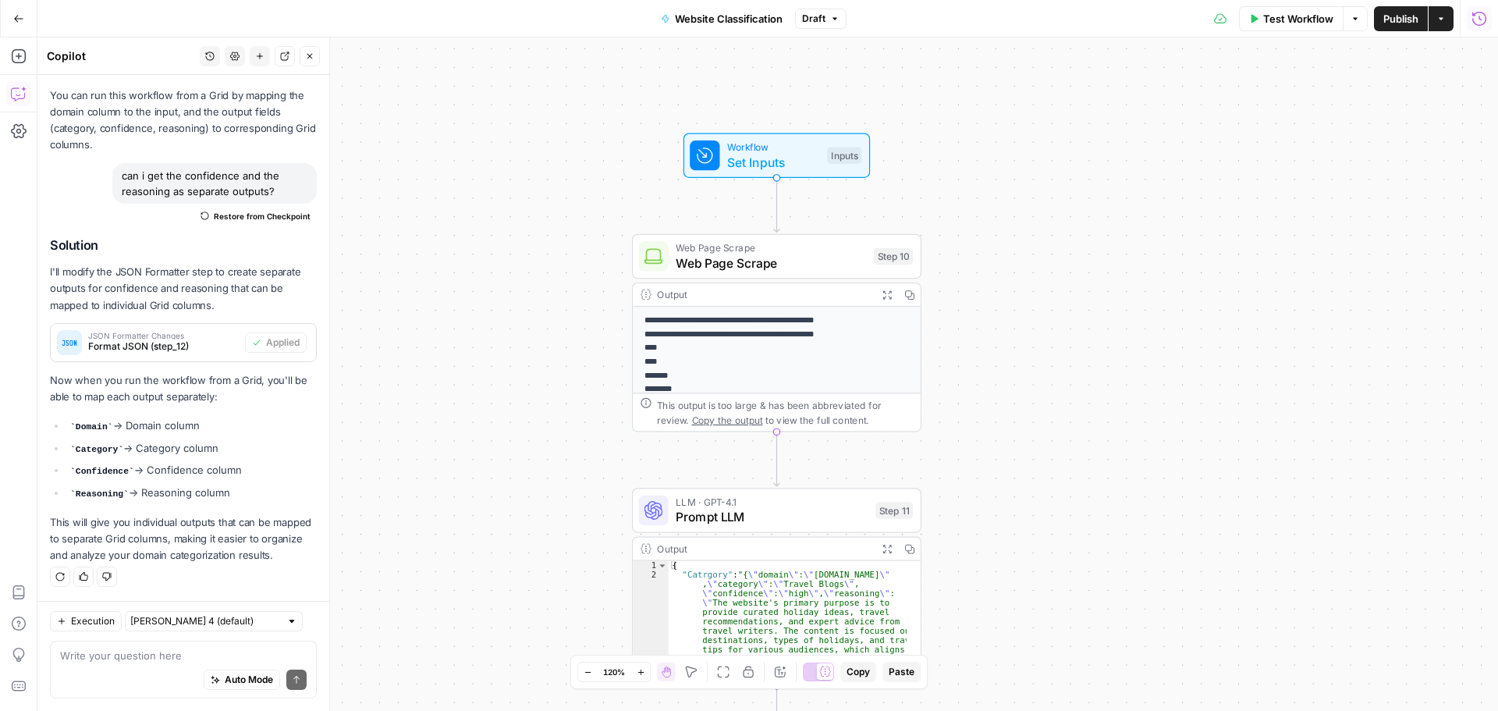
click at [1396, 15] on span "Publish" at bounding box center [1400, 19] width 35 height 16
click at [1272, 14] on span "Test Workflow" at bounding box center [1298, 19] width 70 height 16
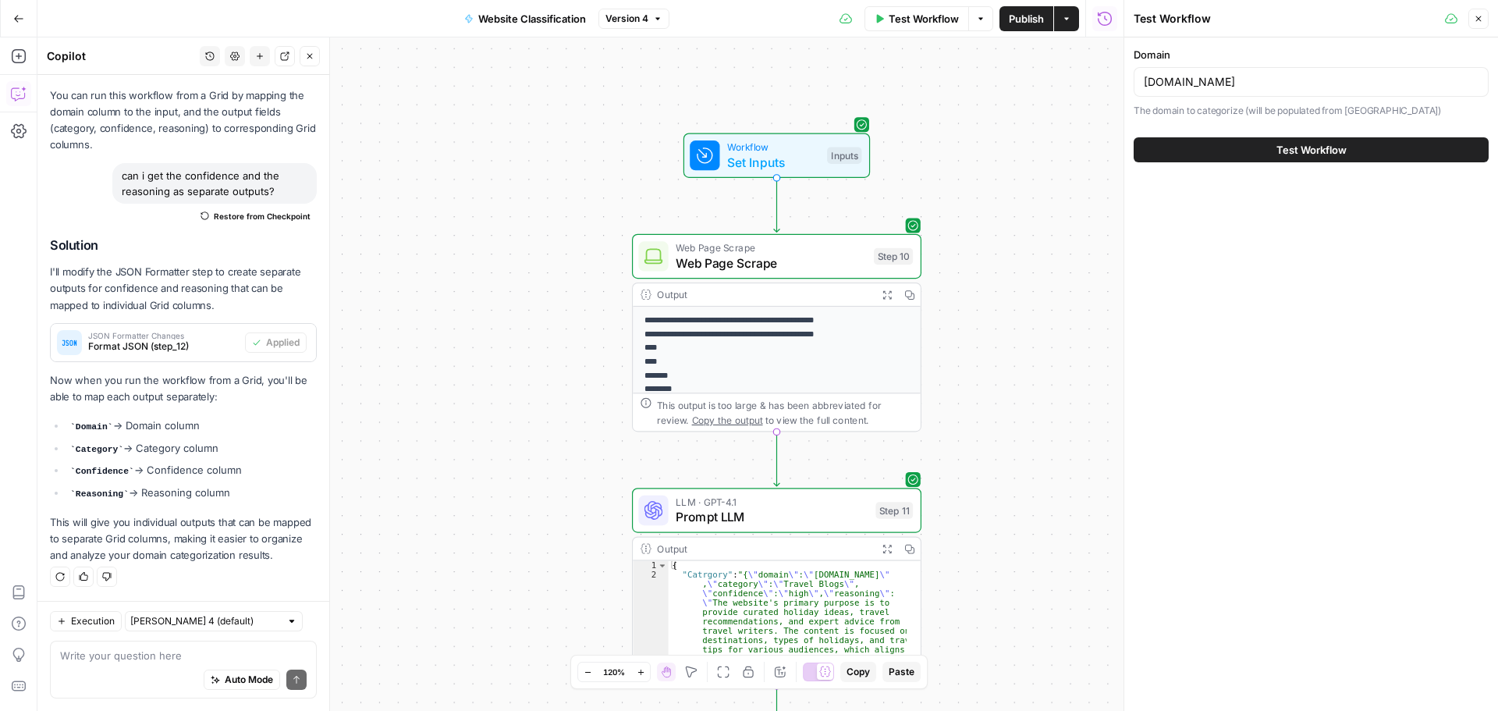
click at [1271, 151] on button "Test Workflow" at bounding box center [1311, 149] width 355 height 25
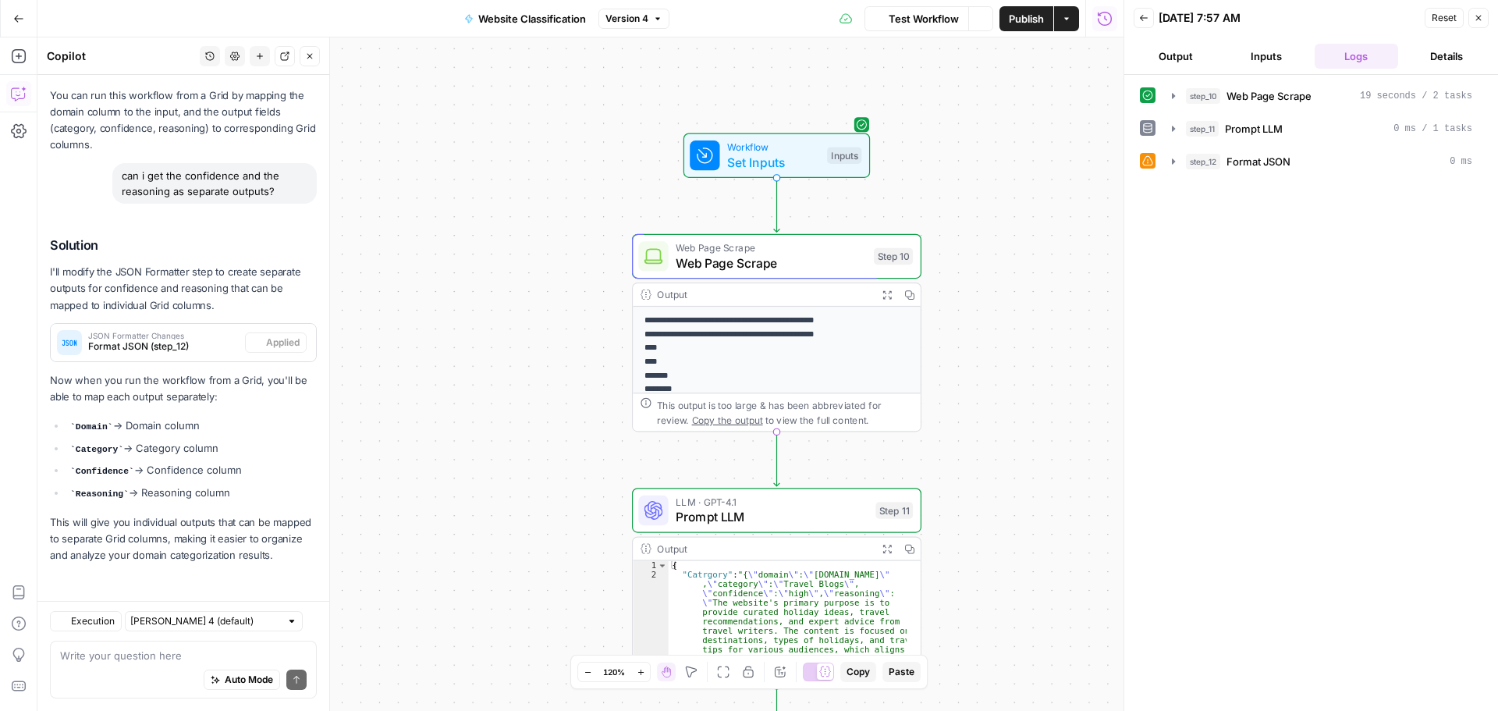
scroll to position [8087, 0]
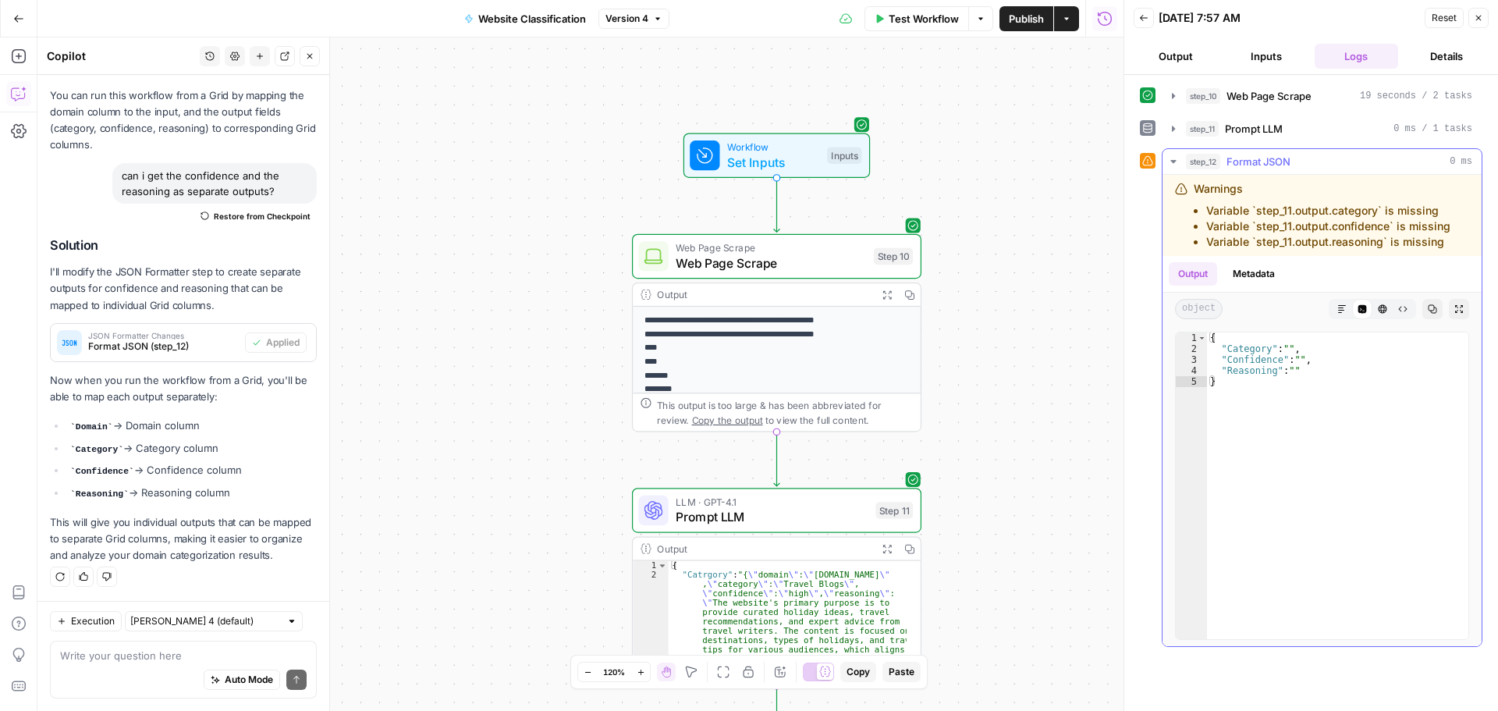
drag, startPoint x: 1193, startPoint y: 190, endPoint x: 1456, endPoint y: 243, distance: 268.2
click at [1456, 243] on div "Warnings Variable `step_11.output.category` is missing Variable `step_11.output…" at bounding box center [1317, 215] width 285 height 69
copy div "Warnings Variable `step_11.output.category` is missing Variable `step_11.output…"
click at [126, 673] on div "Auto Mode Send" at bounding box center [183, 680] width 247 height 34
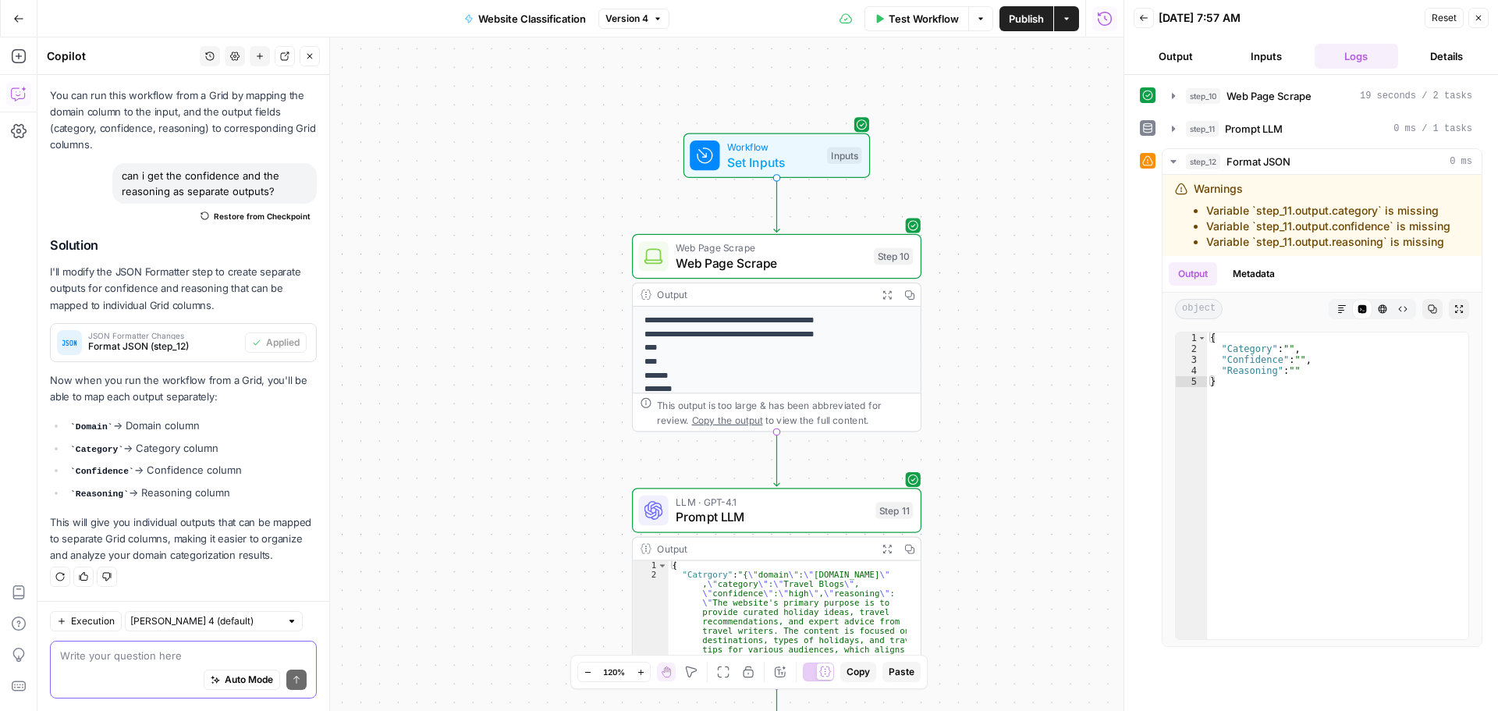
paste textarea "Warnings Variable `step_11.output.category` is missing Variable `step_11.output…"
type textarea "Warnings Variable `step_11.output.category` is missing Variable `step_11.output…"
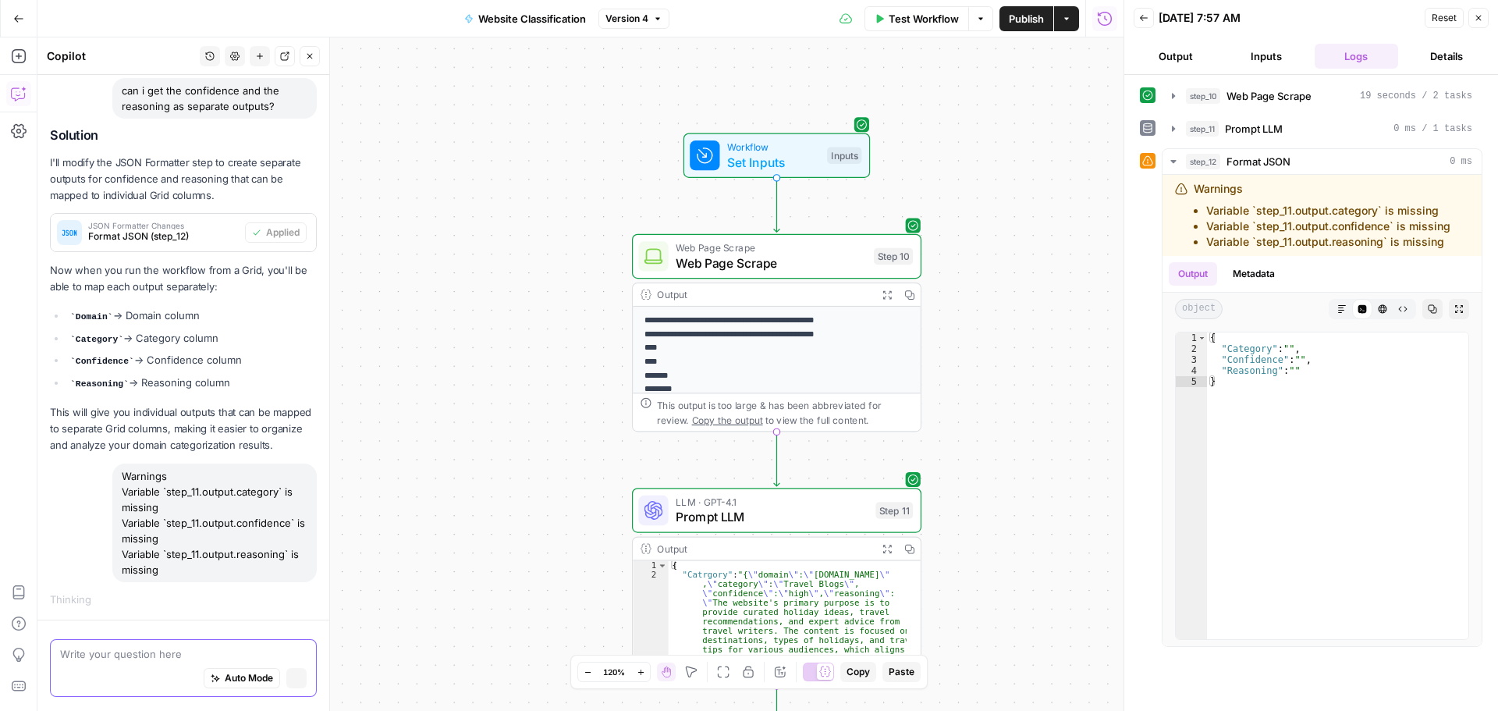
scroll to position [7929, 0]
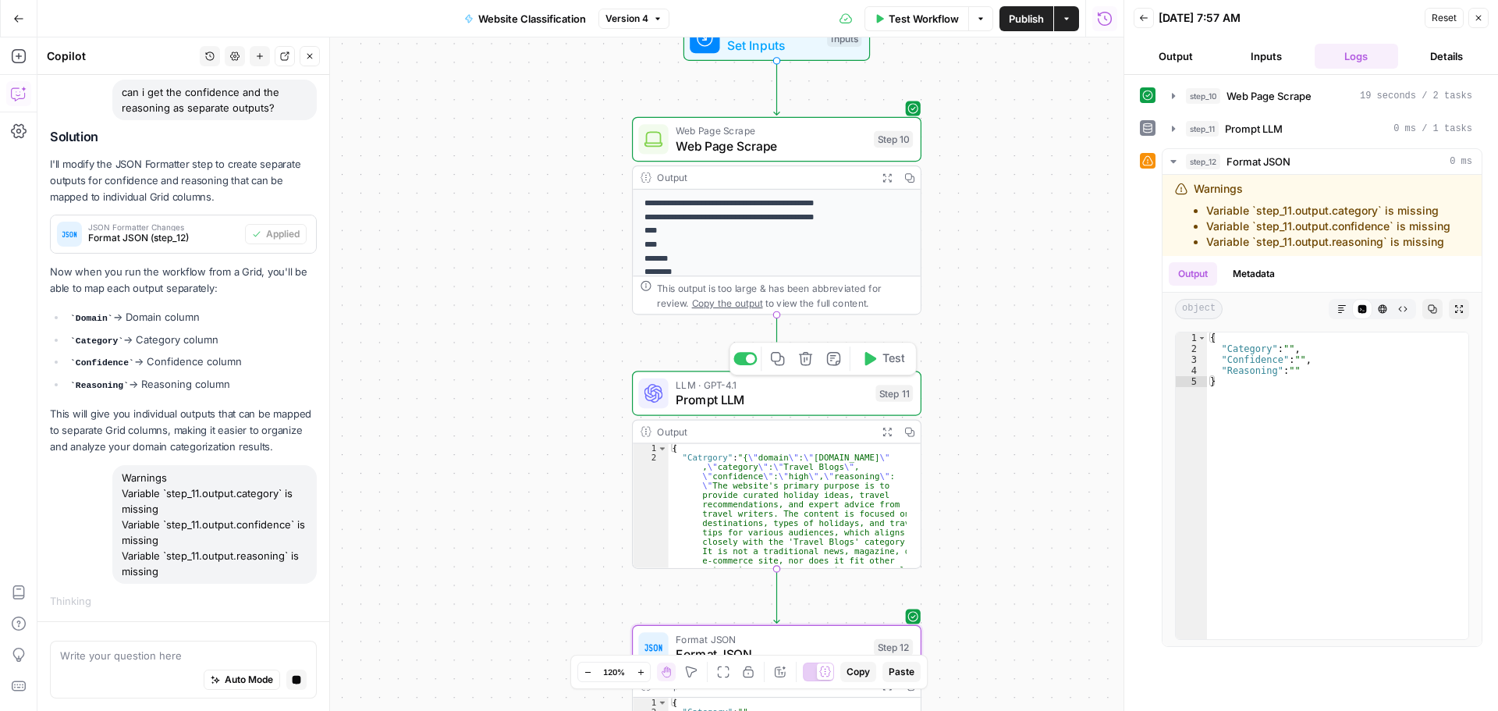
click at [783, 394] on span "Prompt LLM" at bounding box center [772, 399] width 193 height 19
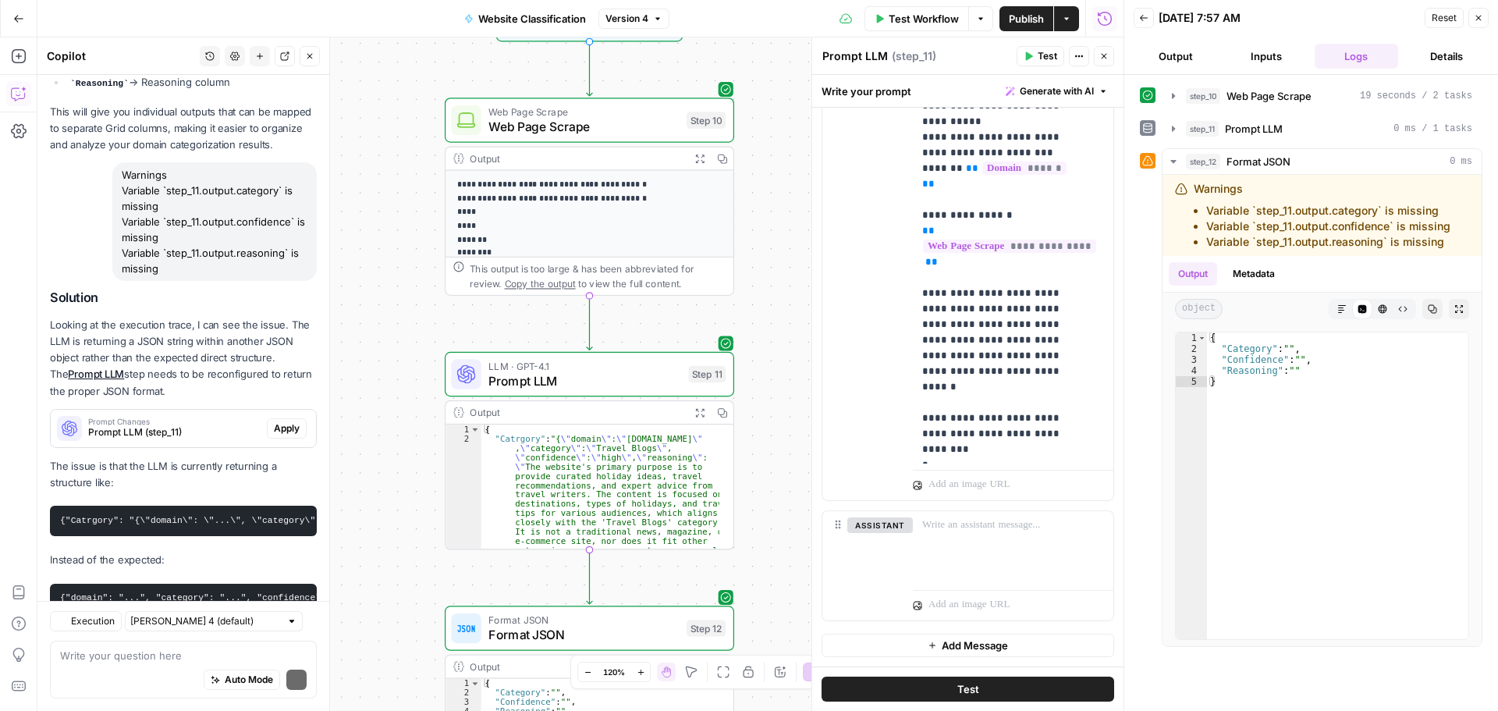
scroll to position [8685, 0]
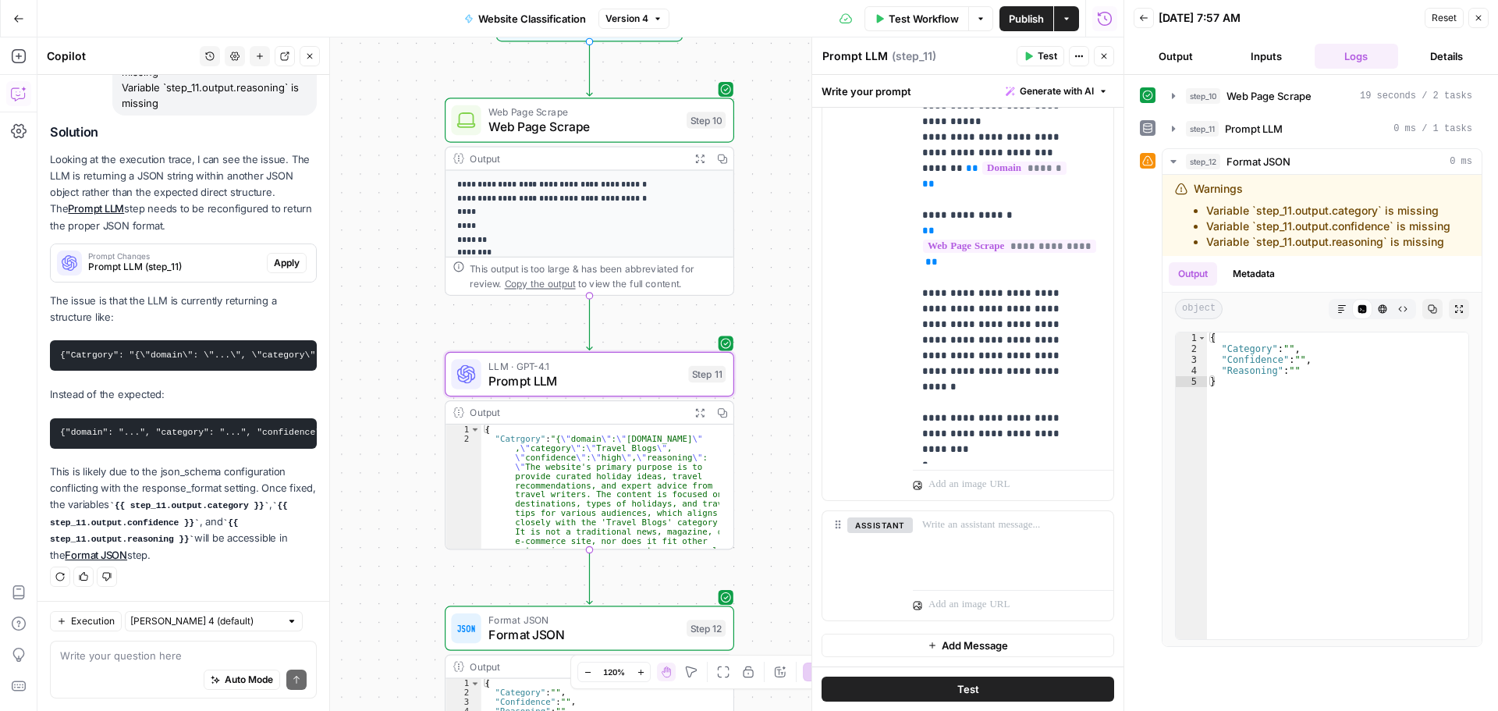
click at [275, 256] on span "Apply" at bounding box center [287, 263] width 26 height 14
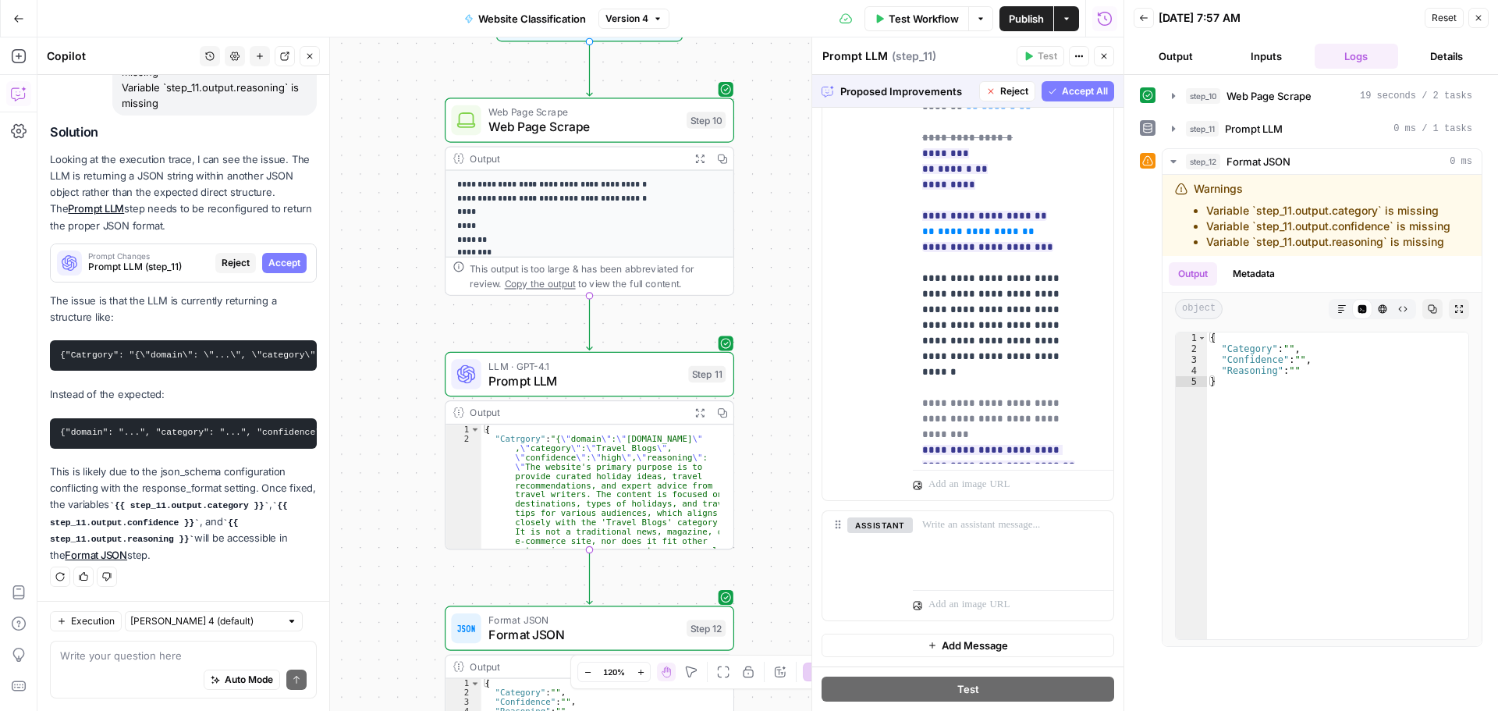
scroll to position [578, 0]
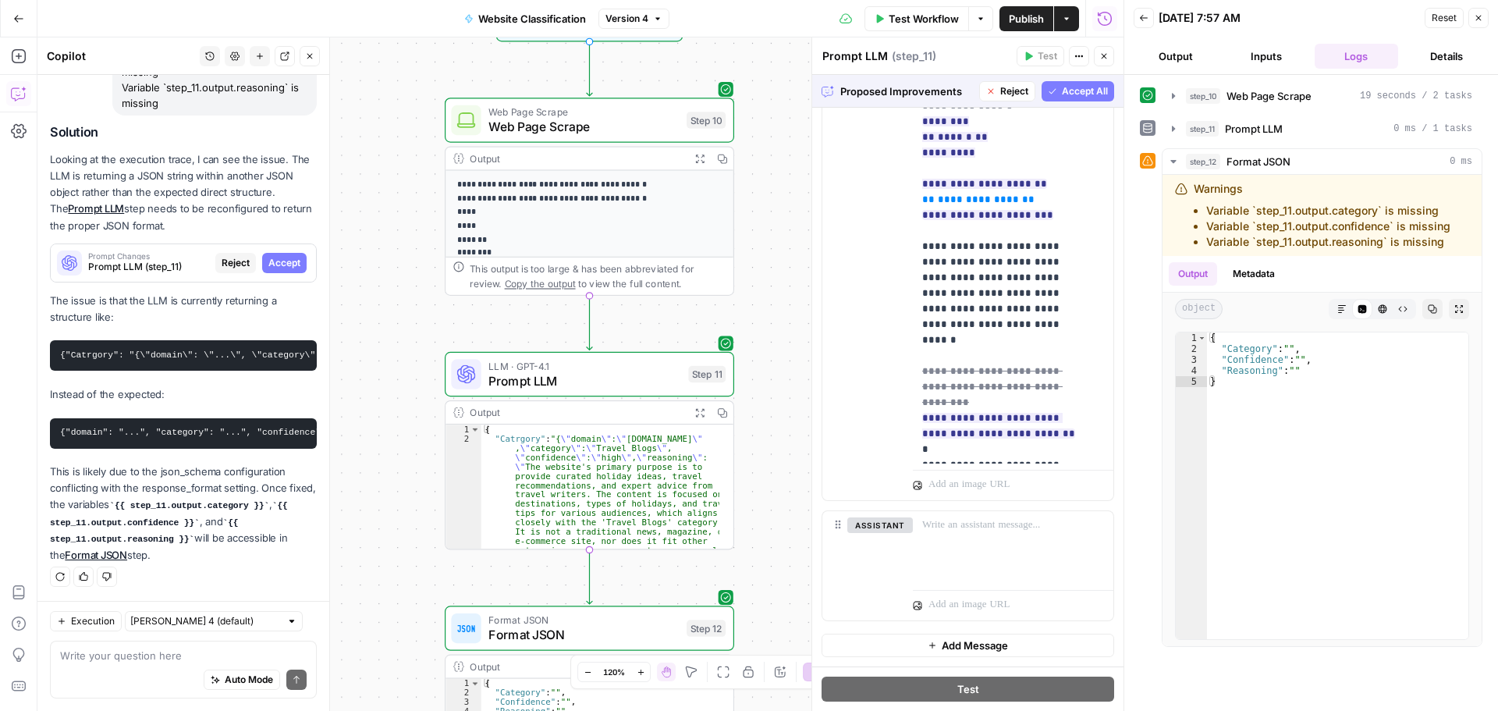
click at [1077, 94] on span "Accept All" at bounding box center [1085, 91] width 46 height 14
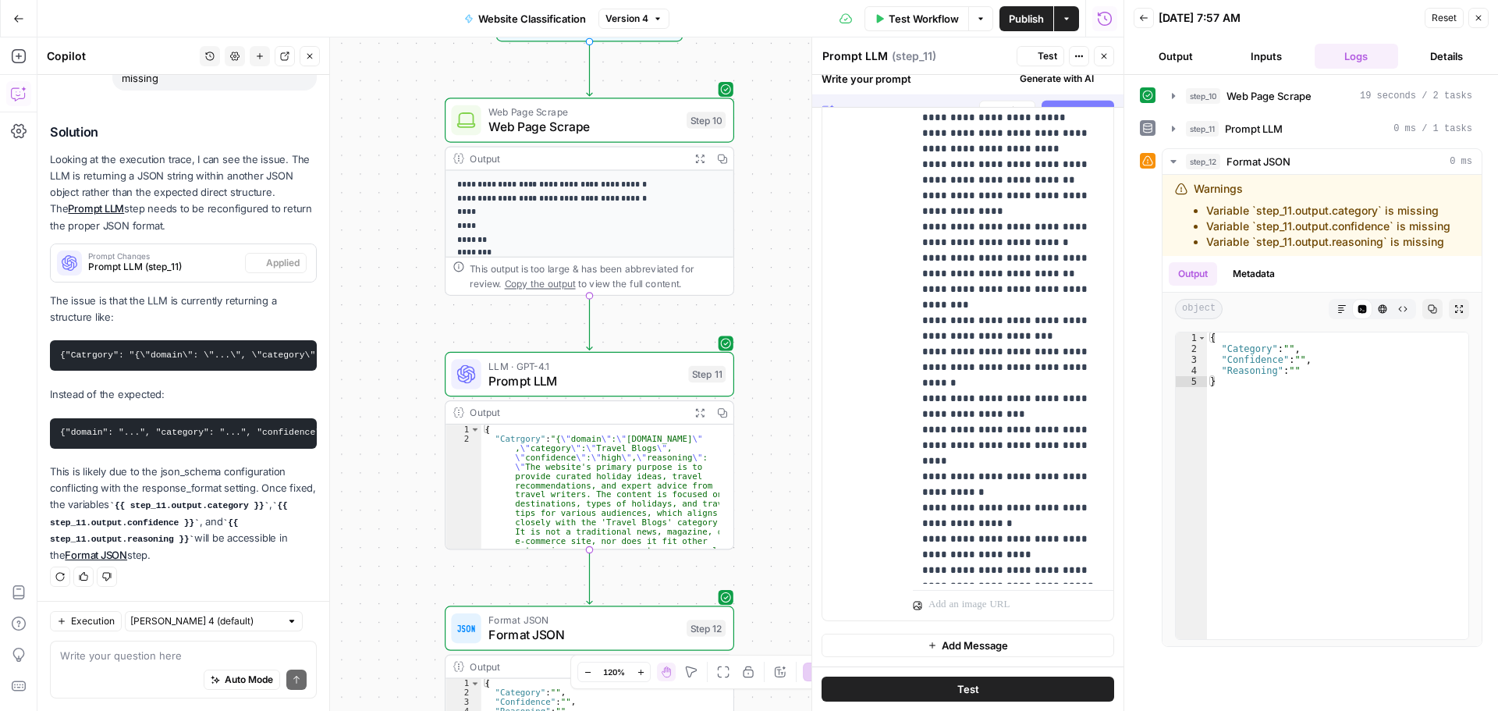
scroll to position [0, 0]
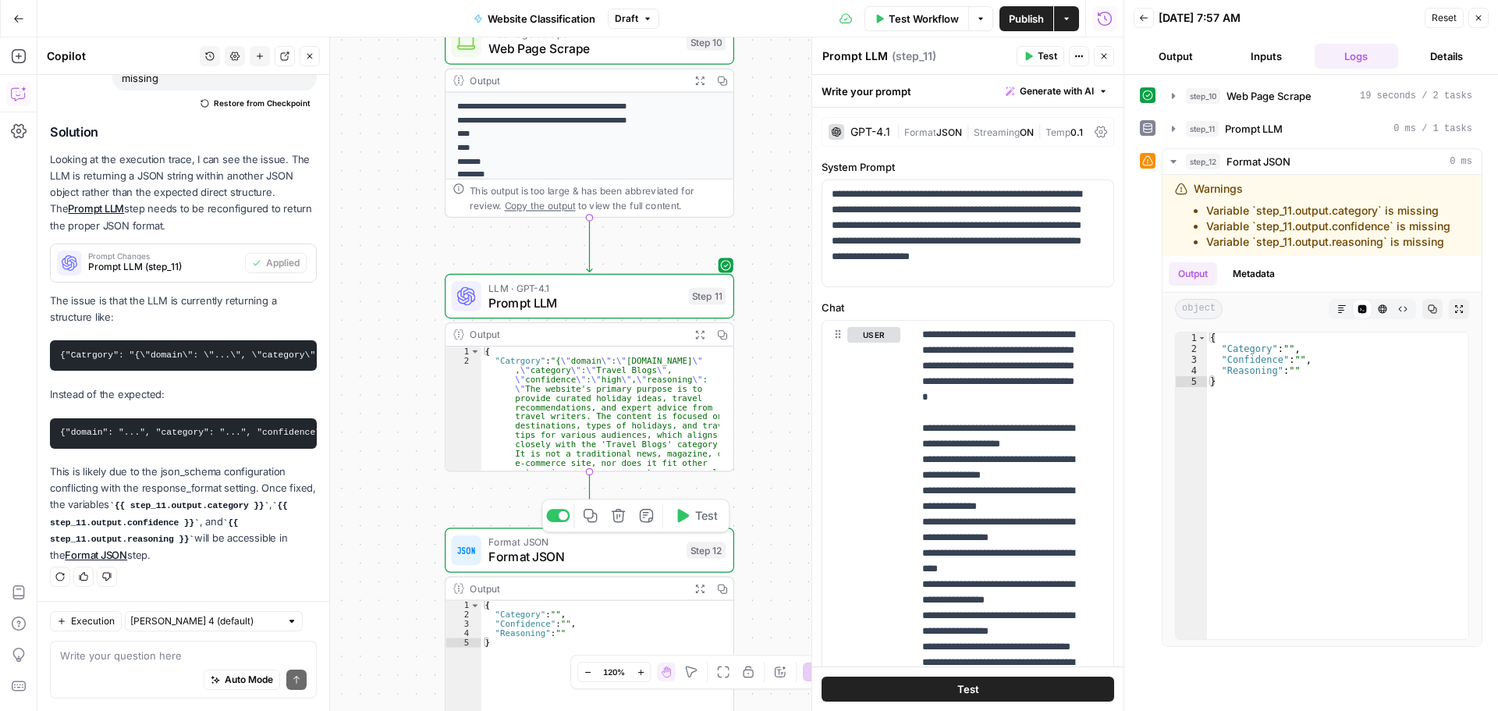
click at [580, 558] on span "Format JSON" at bounding box center [583, 556] width 190 height 19
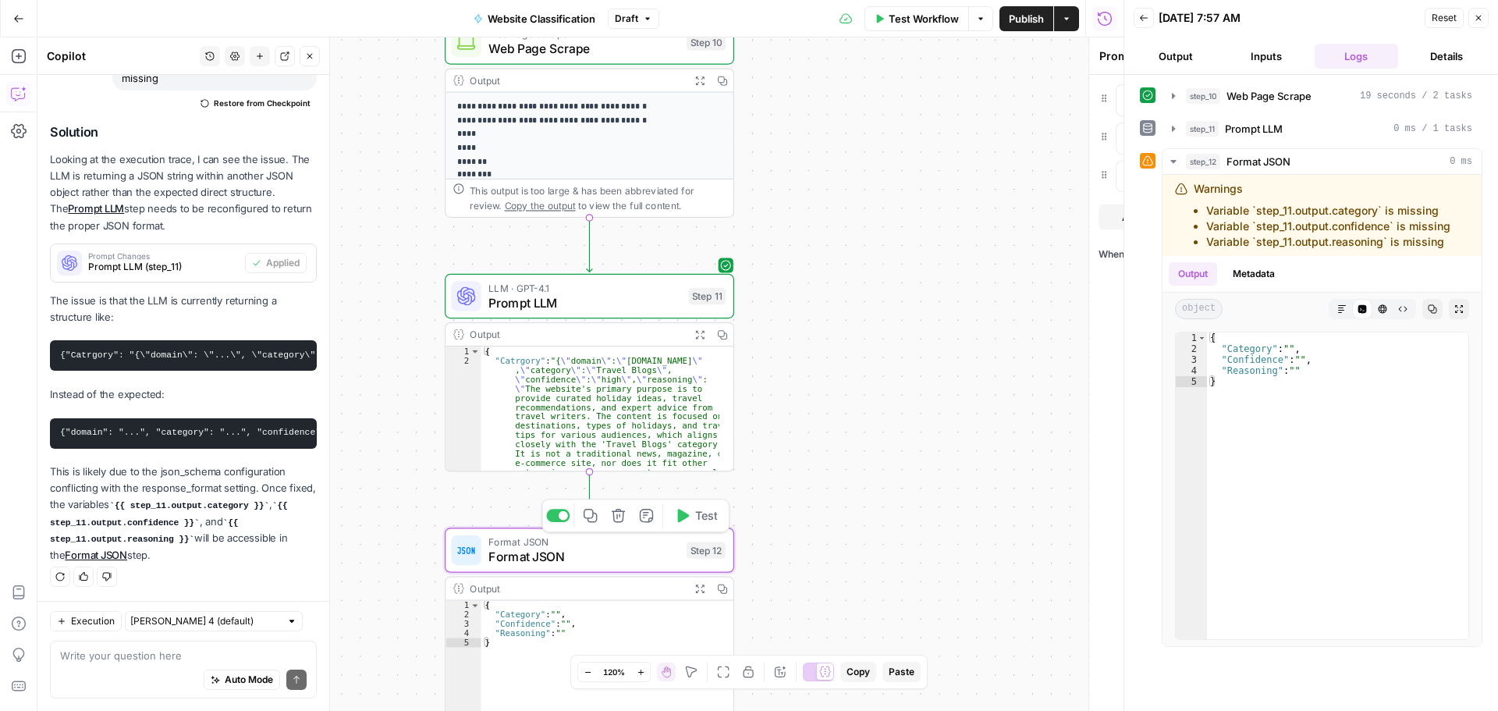
type textarea "Format JSON"
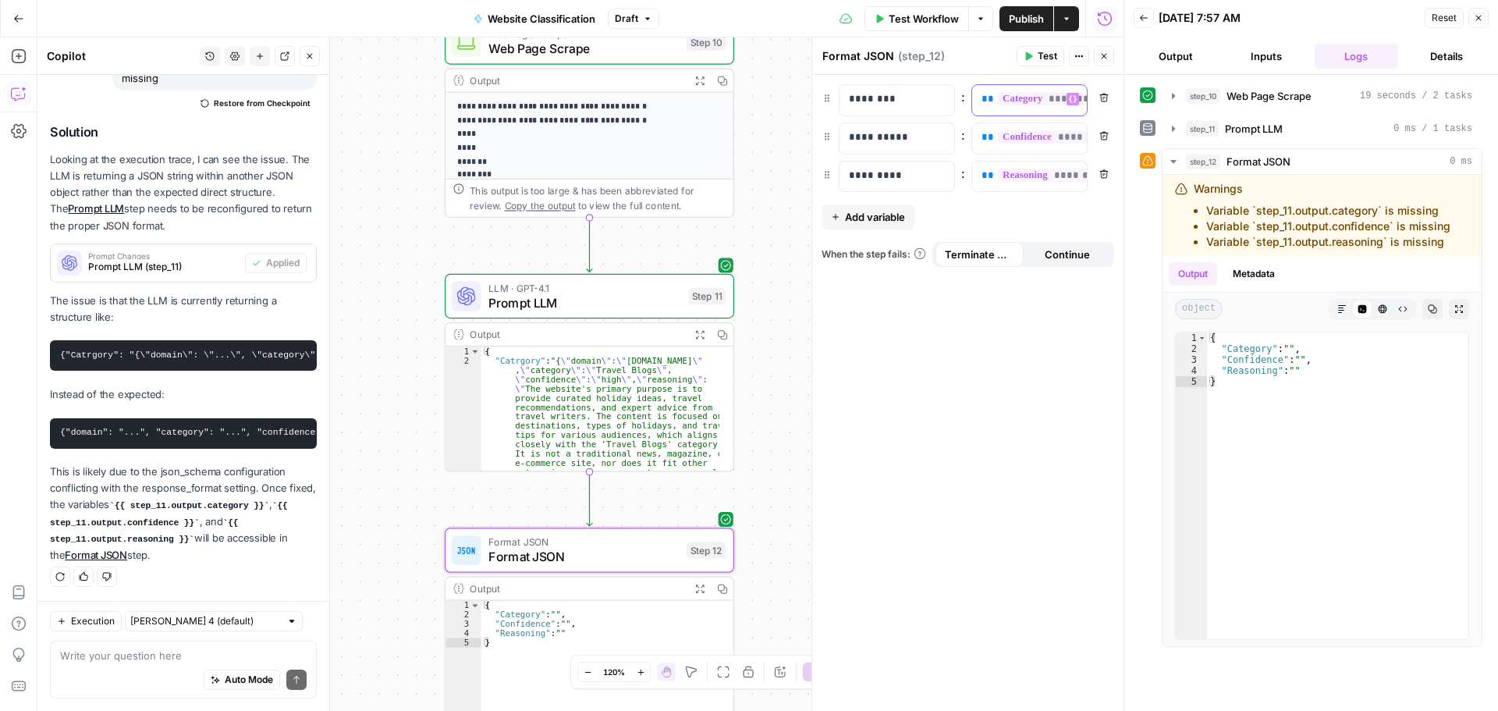
click at [1071, 96] on icon "button" at bounding box center [1073, 99] width 8 height 7
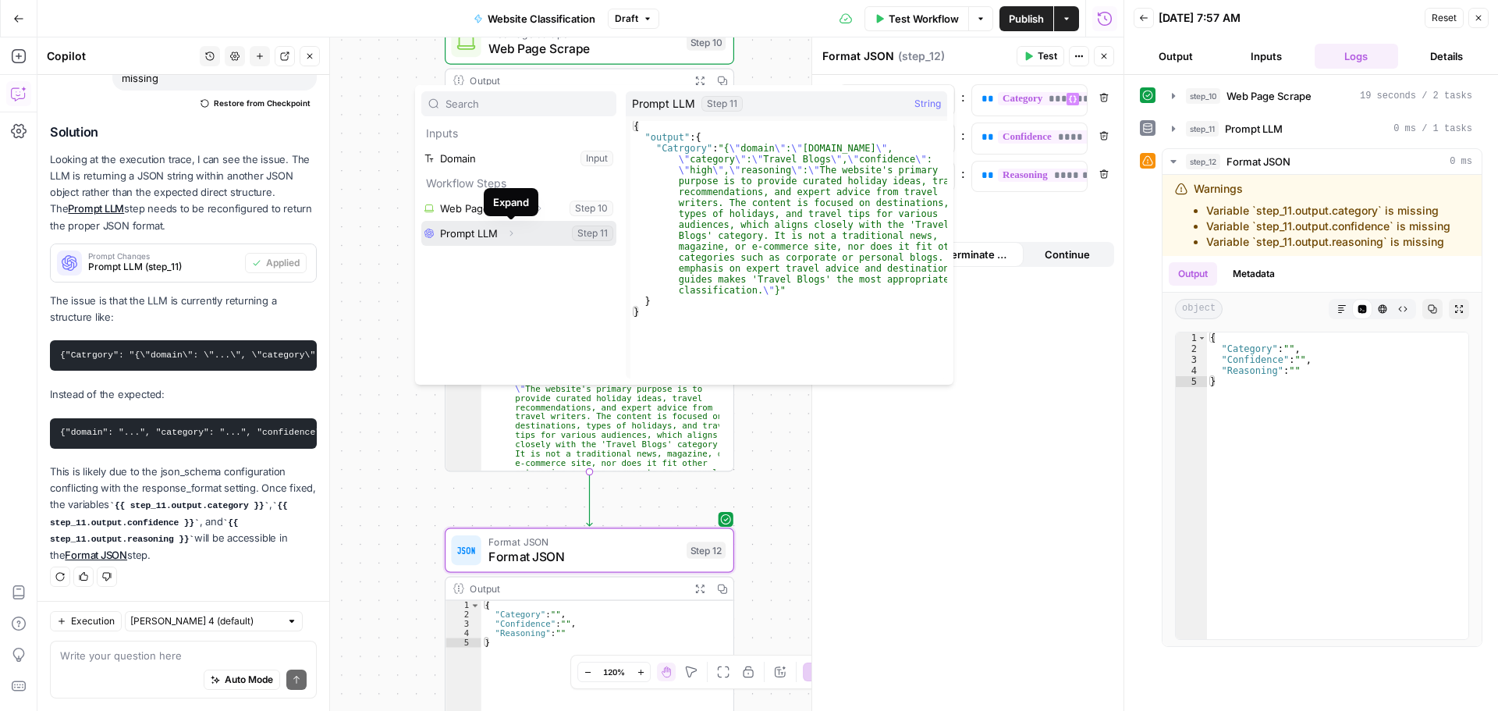
click at [506, 234] on button "Expand" at bounding box center [511, 233] width 20 height 20
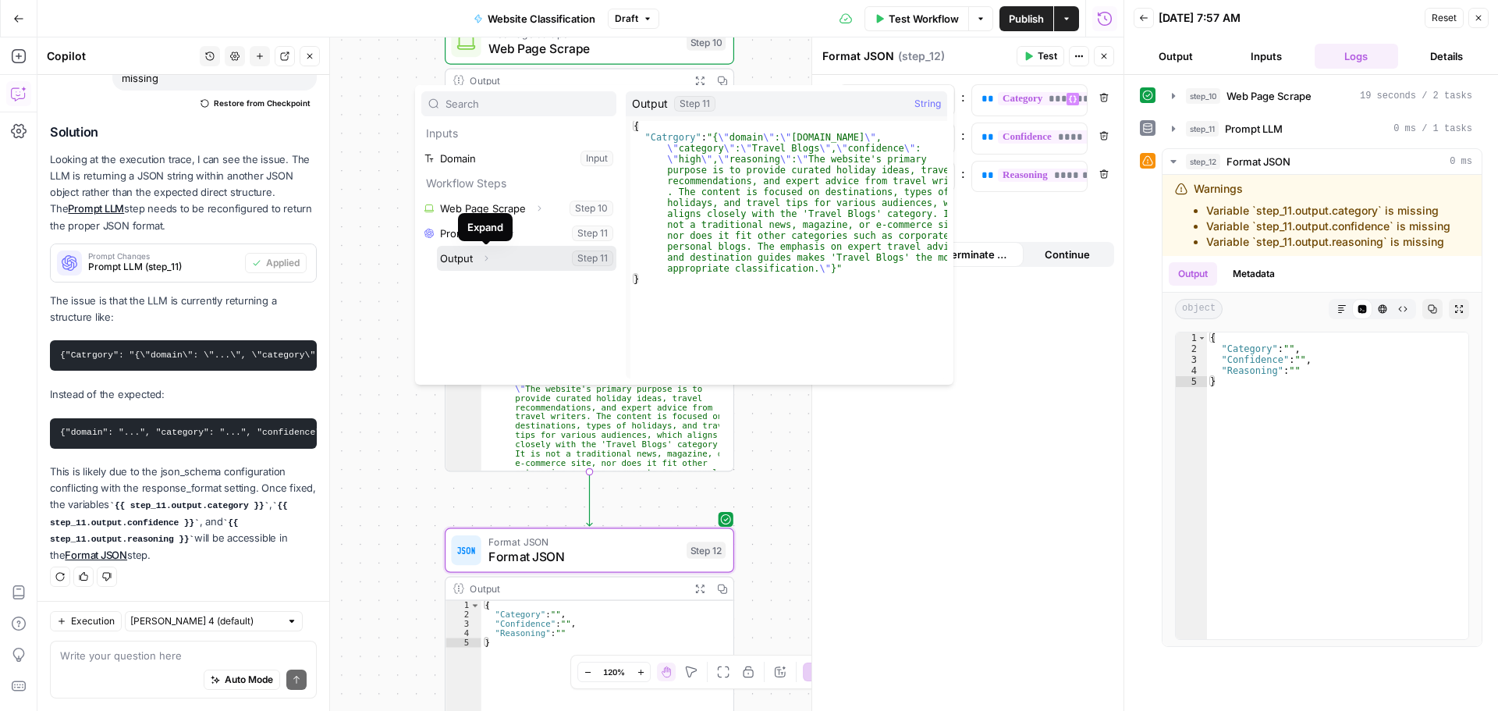
click at [485, 256] on icon "button" at bounding box center [486, 258] width 3 height 5
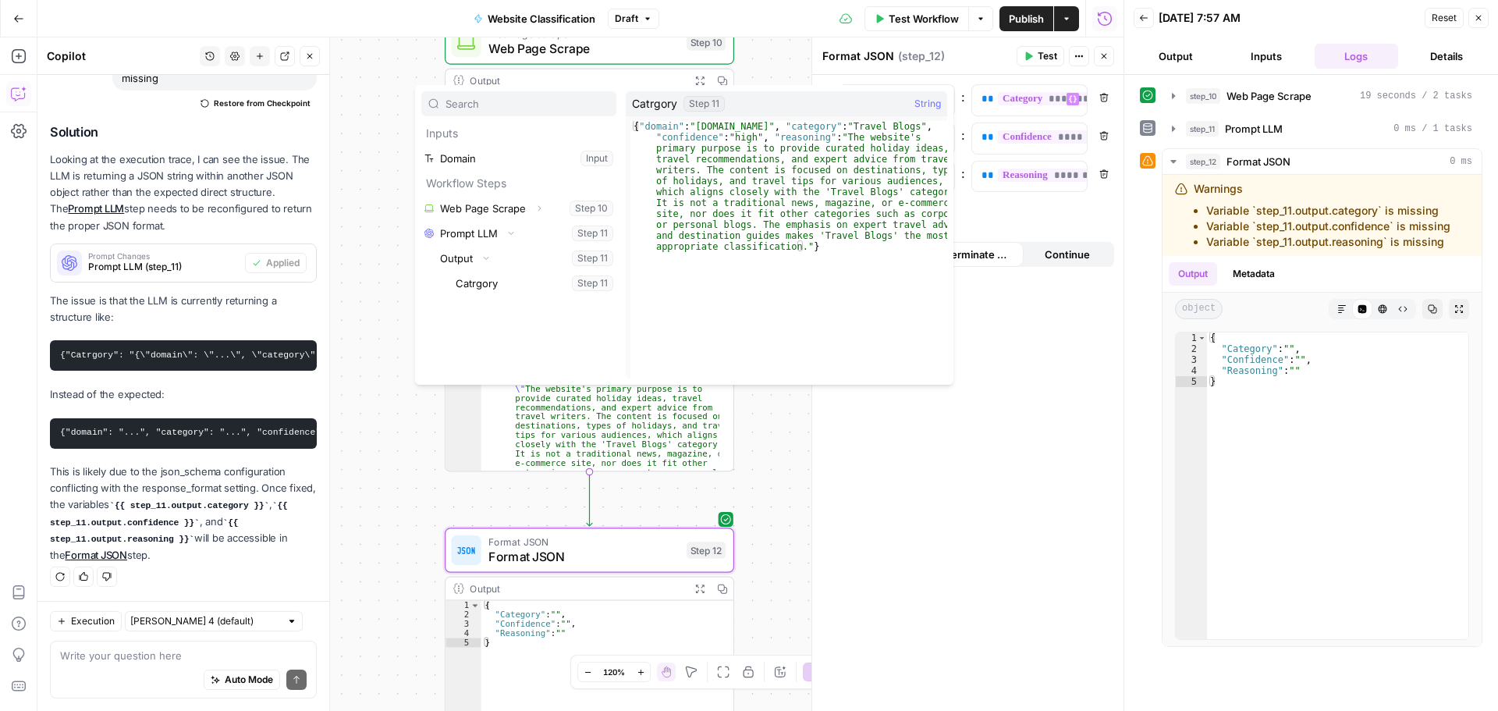
click at [1031, 27] on button "Publish" at bounding box center [1026, 18] width 54 height 25
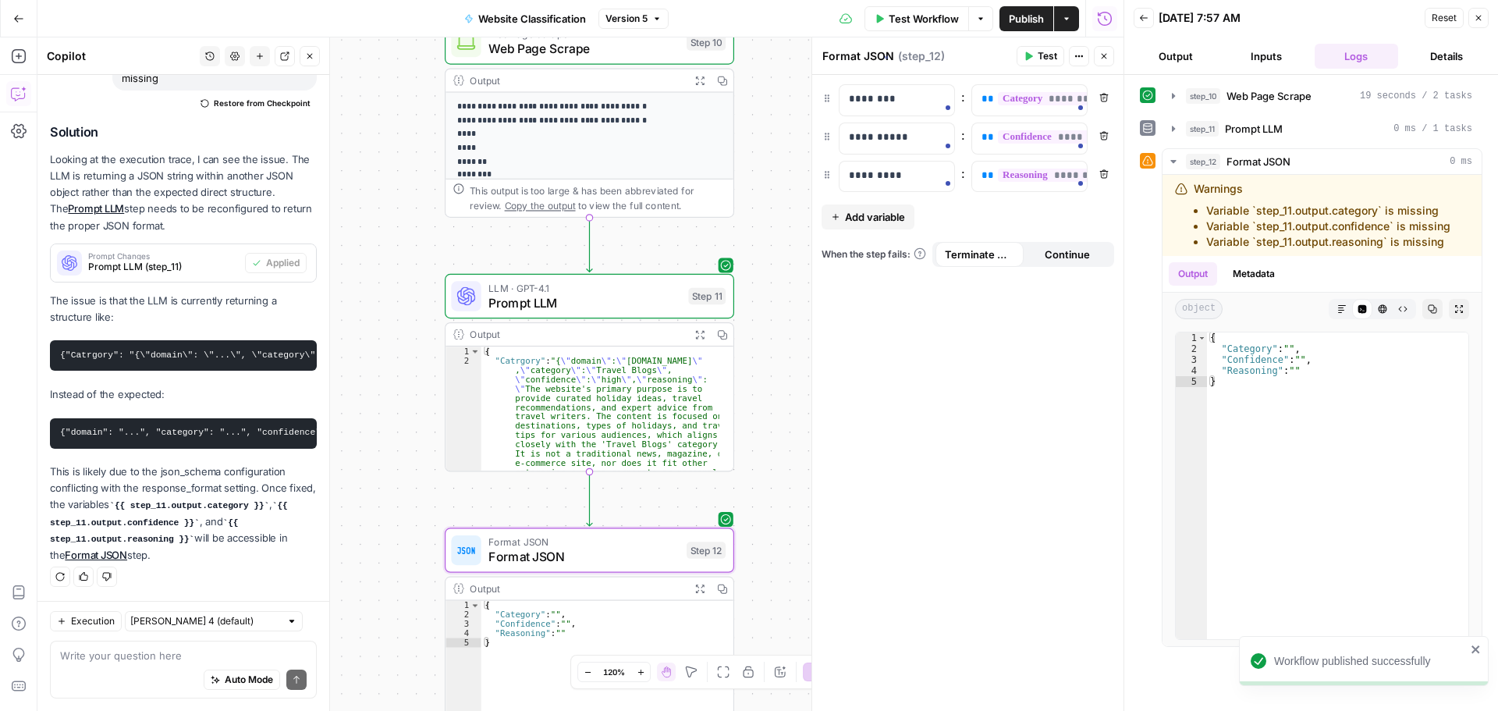
click at [920, 25] on span "Test Workflow" at bounding box center [924, 19] width 70 height 16
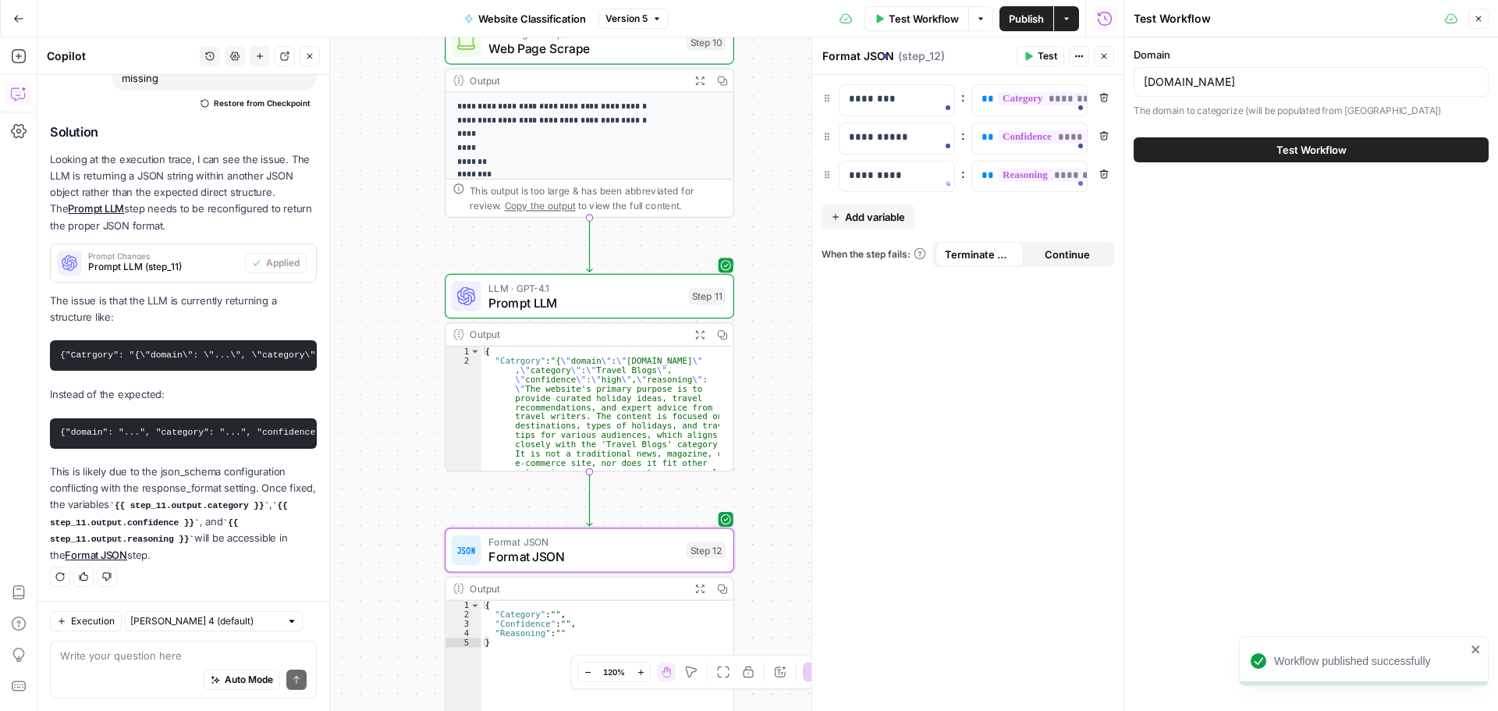
click at [1328, 140] on button "Test Workflow" at bounding box center [1311, 149] width 355 height 25
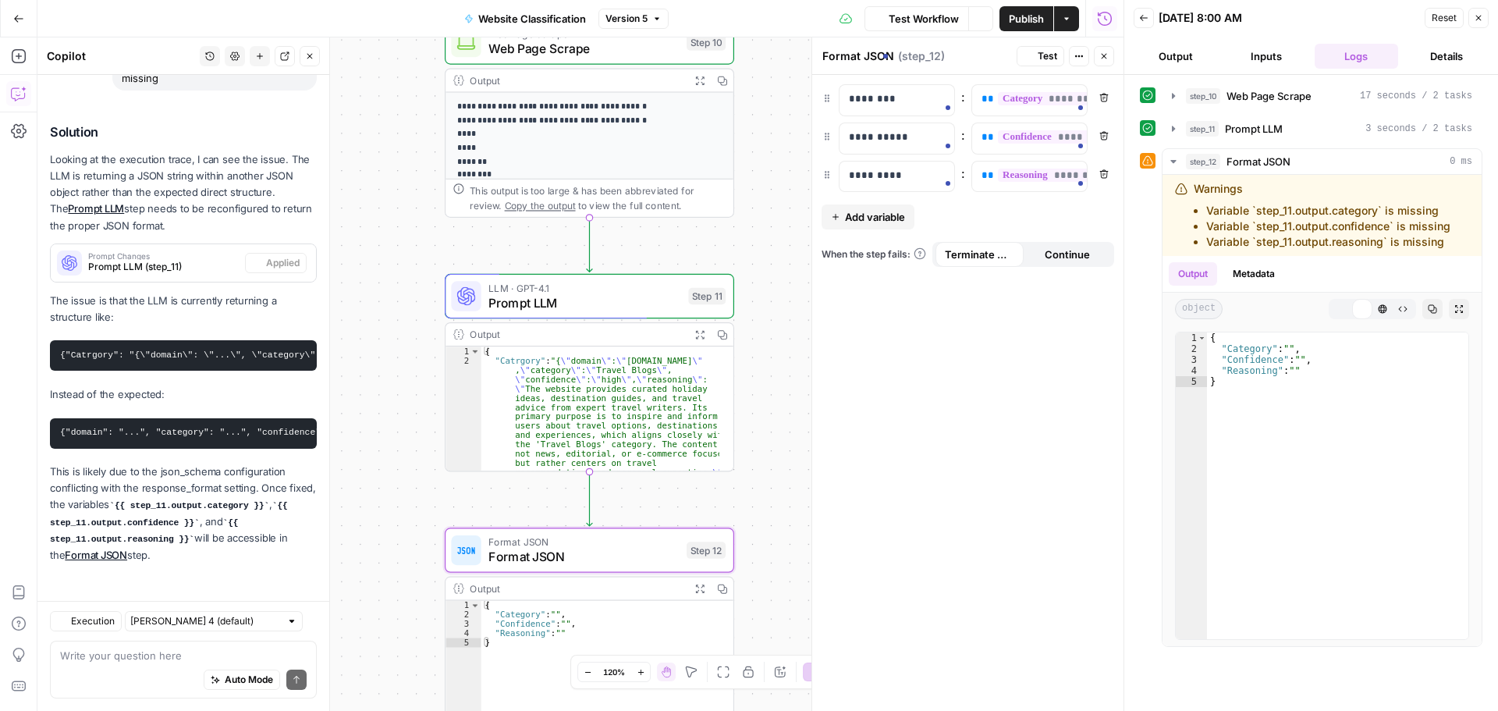
scroll to position [8710, 0]
click at [151, 651] on textarea at bounding box center [183, 656] width 247 height 16
type textarea "still the same, I can only see category as output"
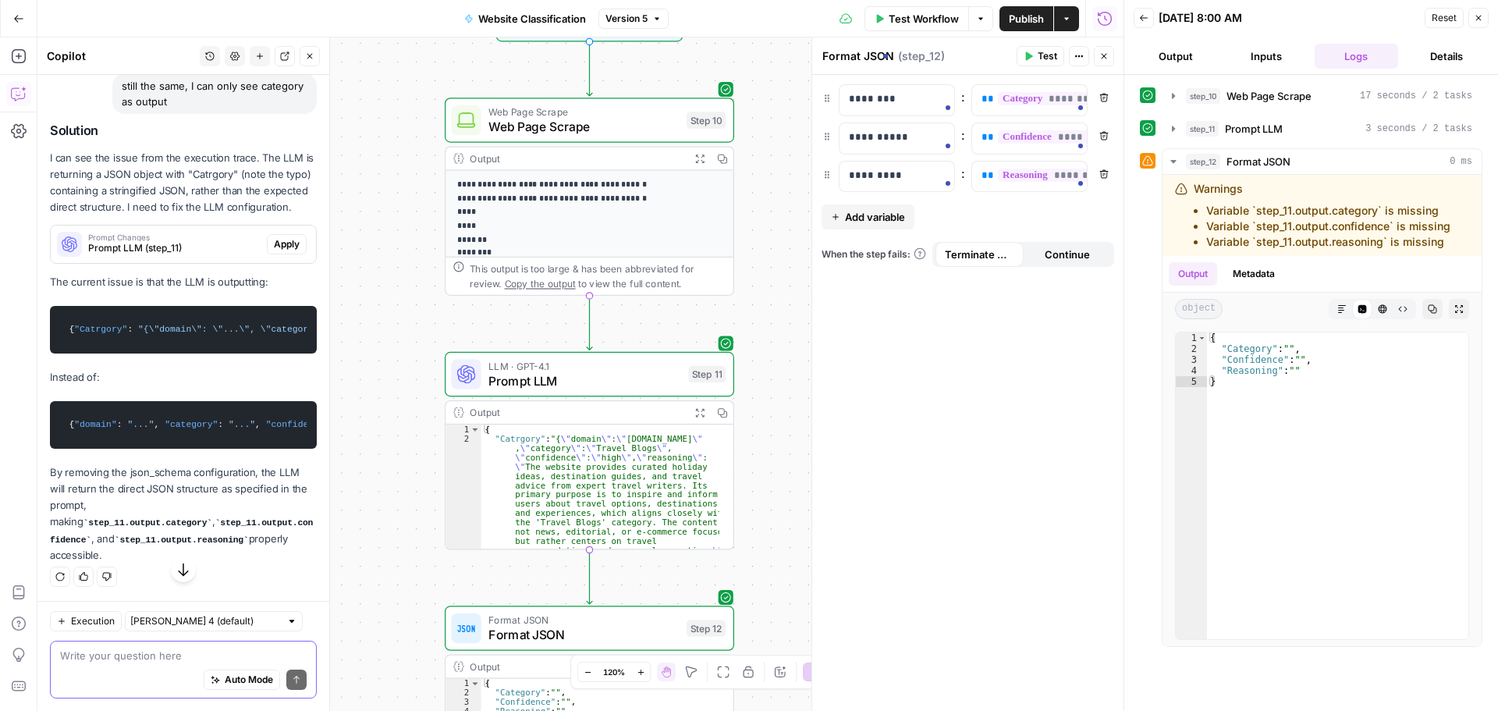
scroll to position [9234, 0]
click at [274, 237] on span "Apply" at bounding box center [287, 244] width 26 height 14
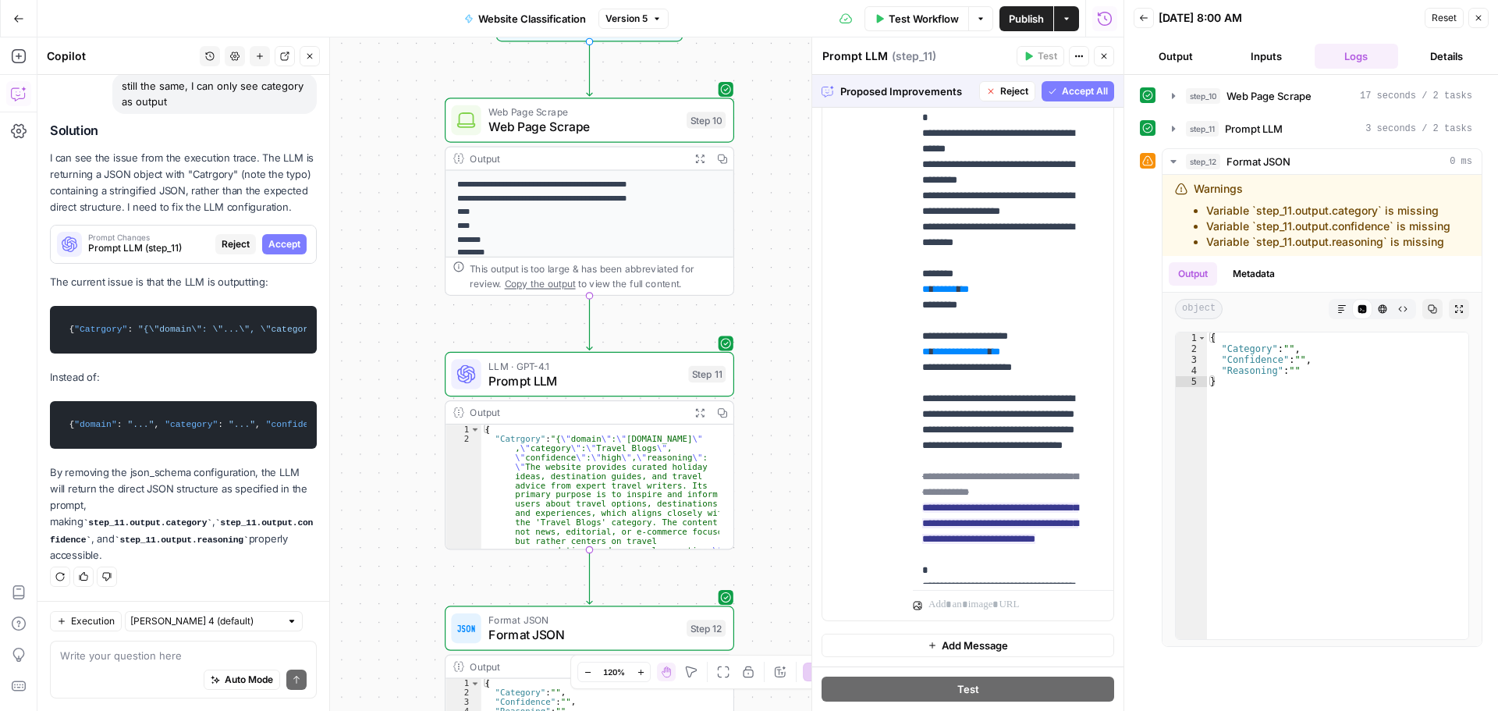
scroll to position [594, 0]
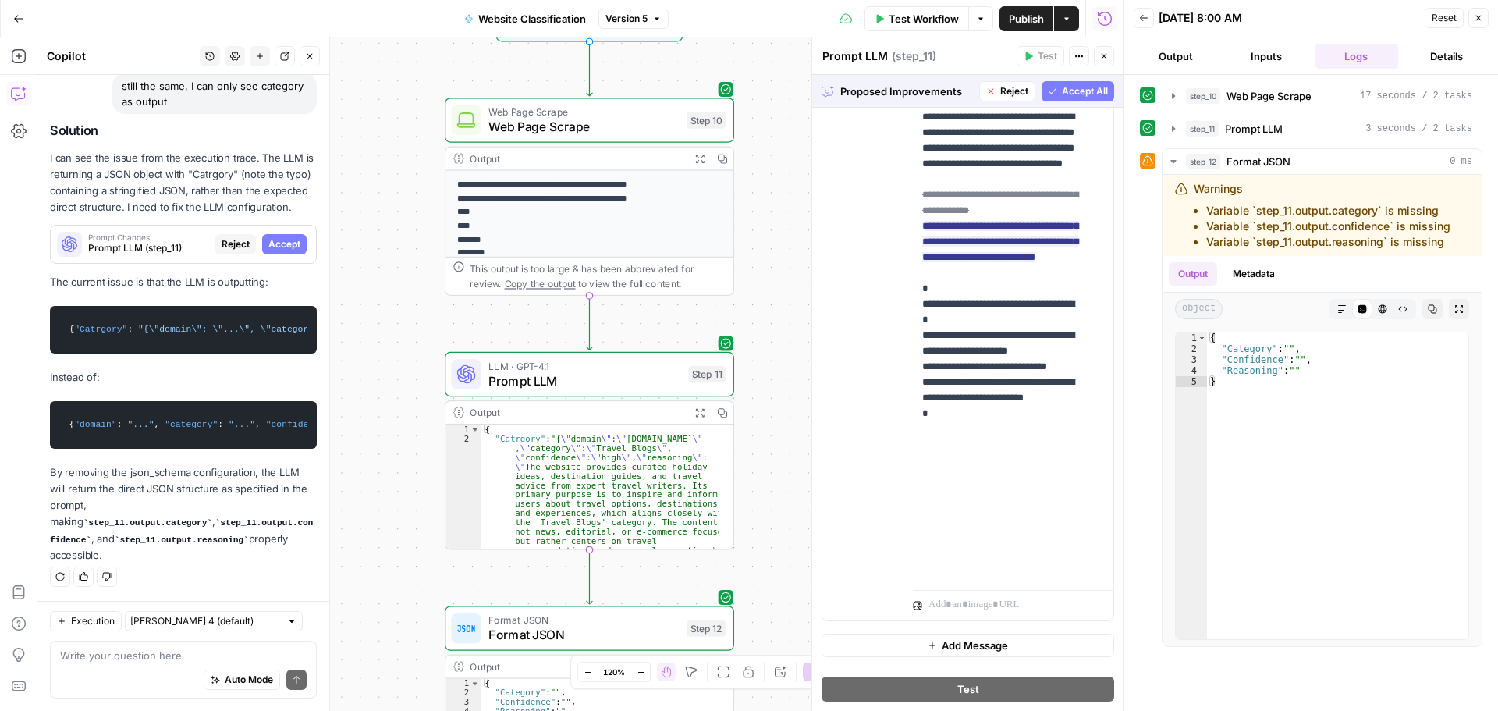
click at [1075, 91] on span "Accept All" at bounding box center [1085, 91] width 46 height 14
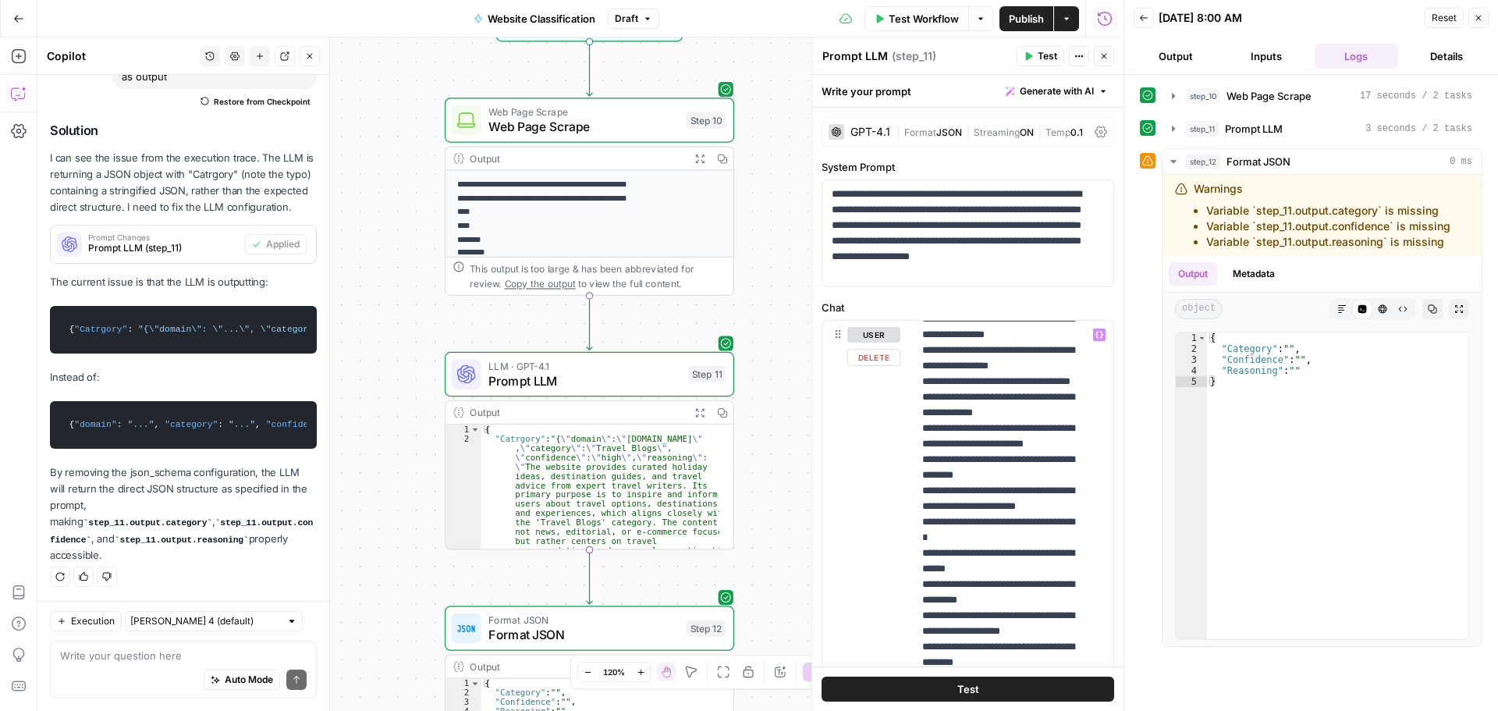
scroll to position [312, 0]
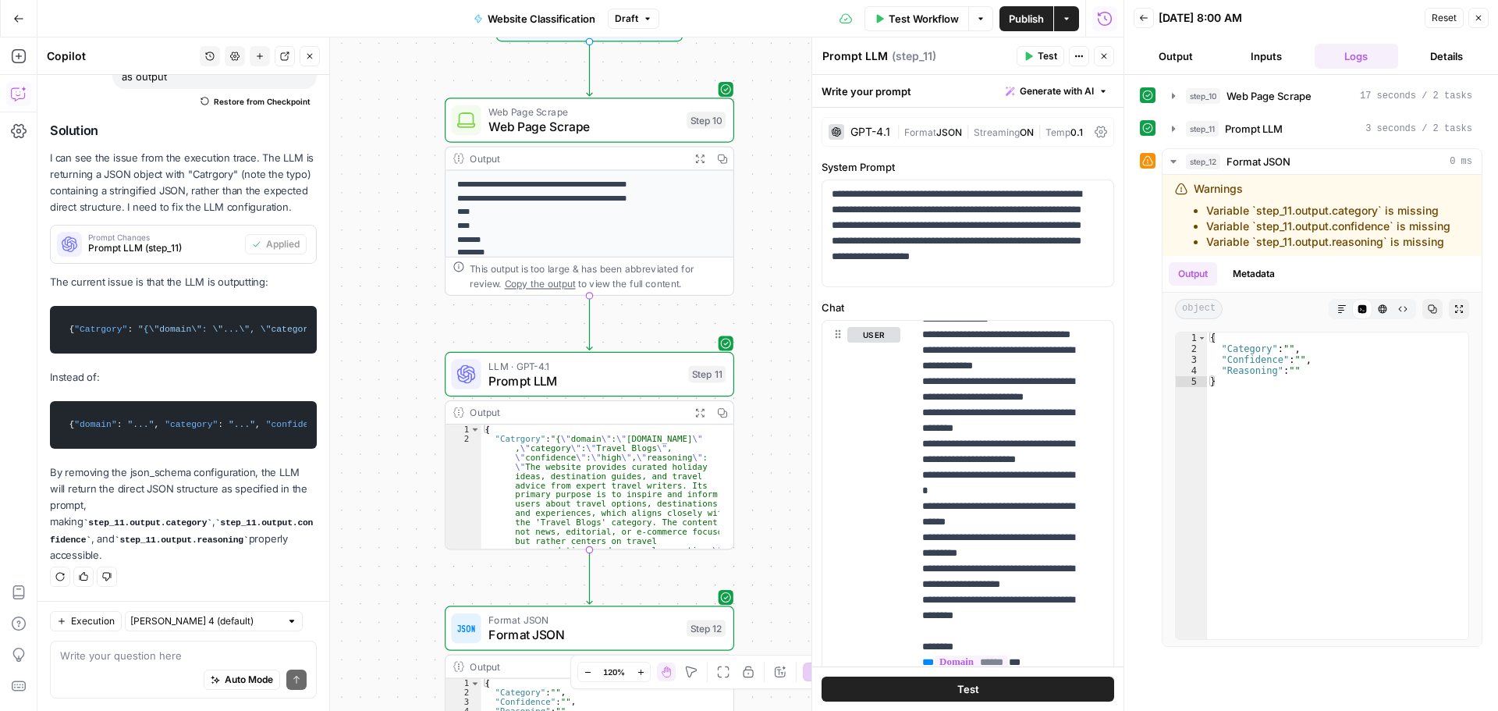
click at [1039, 55] on span "Test" at bounding box center [1048, 56] width 20 height 14
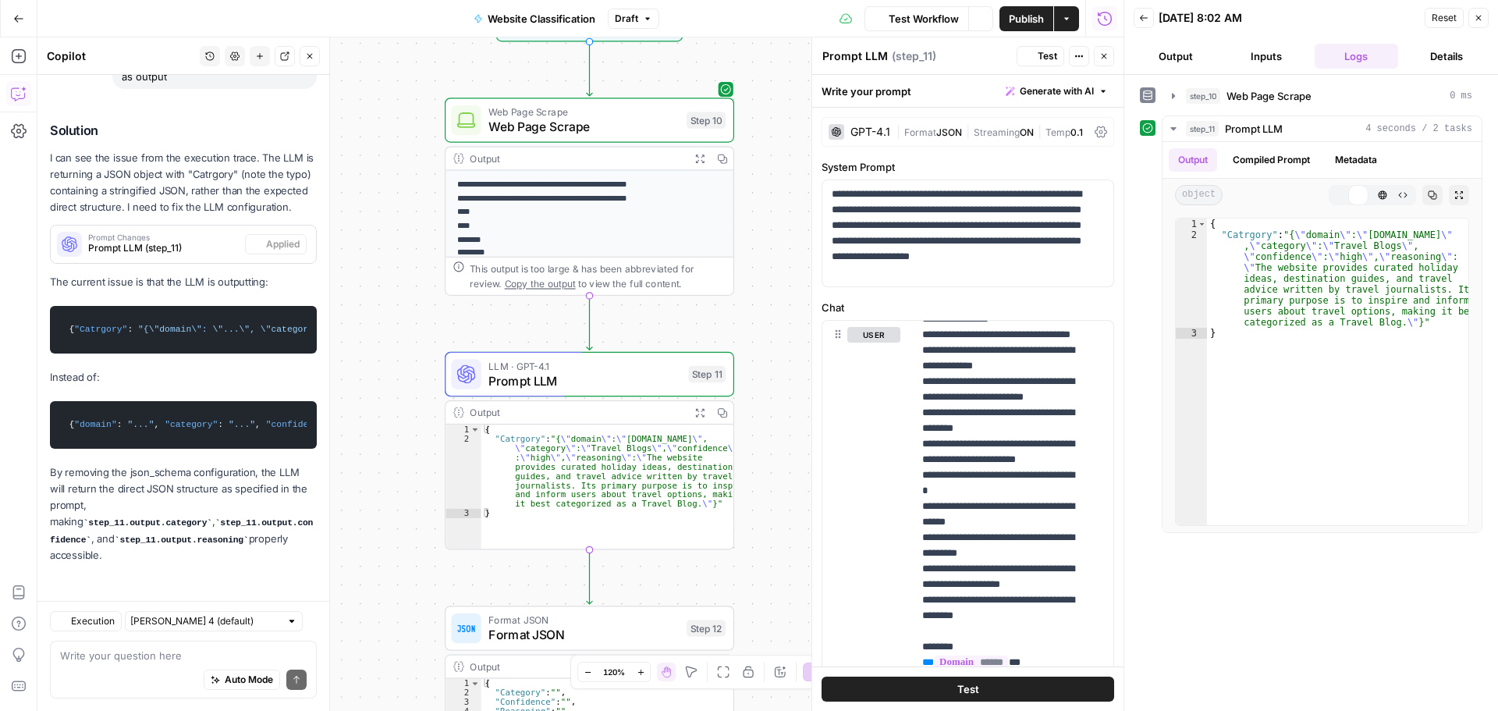
scroll to position [9259, 0]
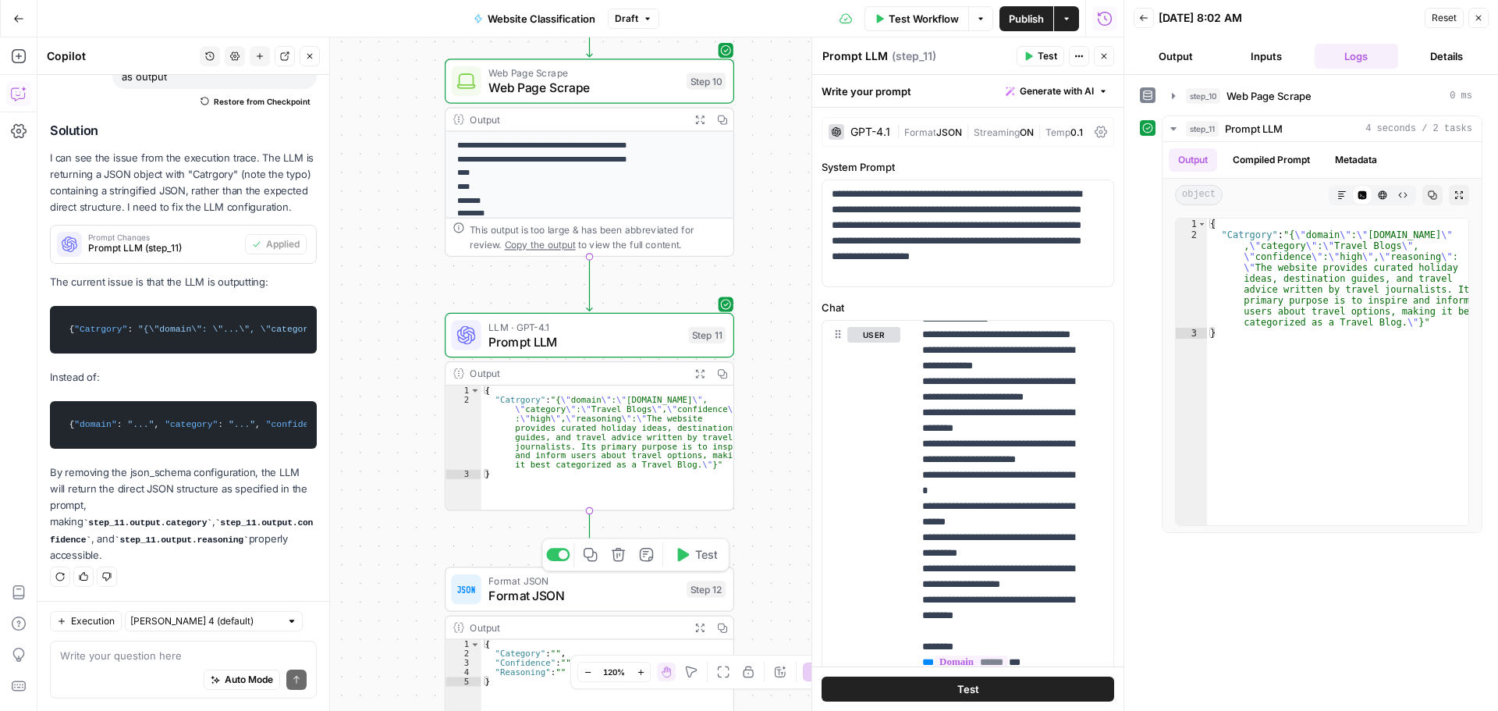
click at [567, 602] on span "Format JSON" at bounding box center [583, 595] width 190 height 19
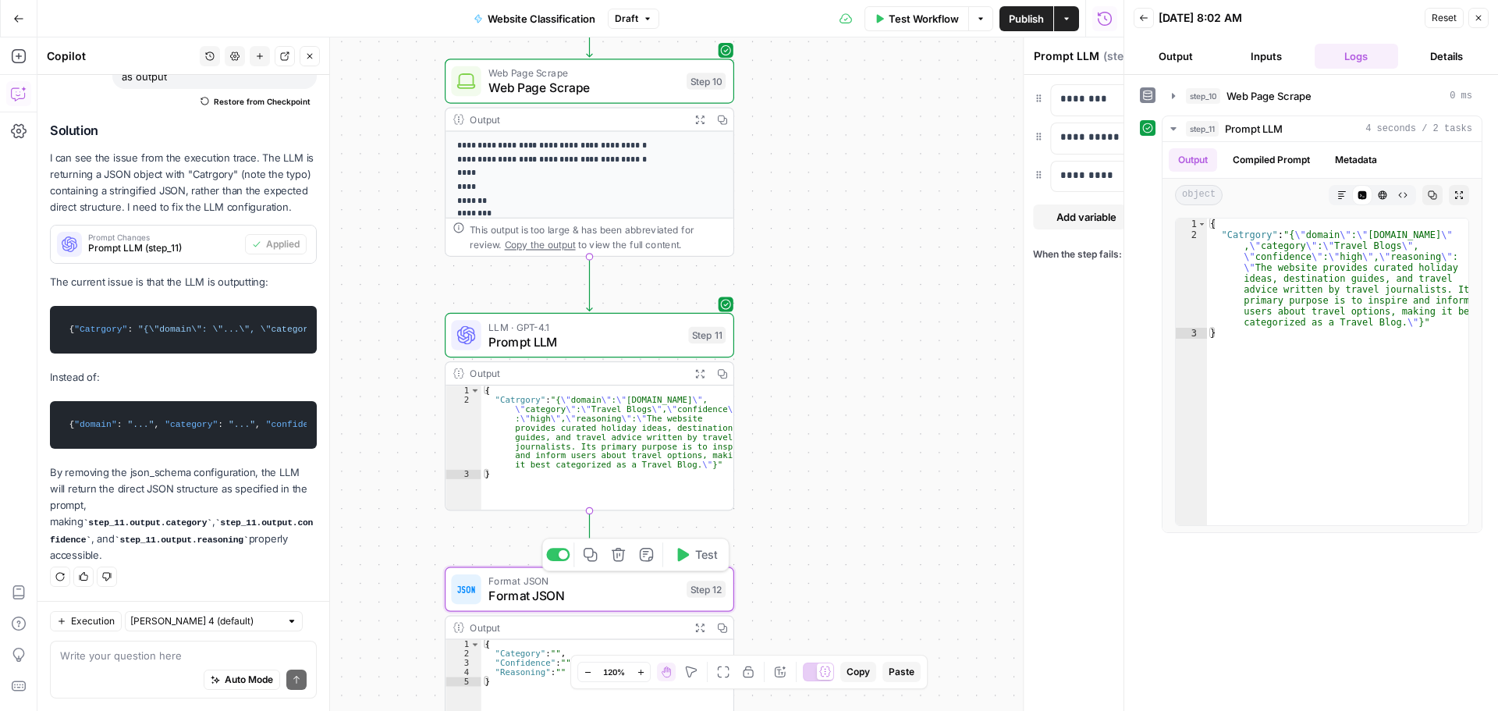
type textarea "Format JSON"
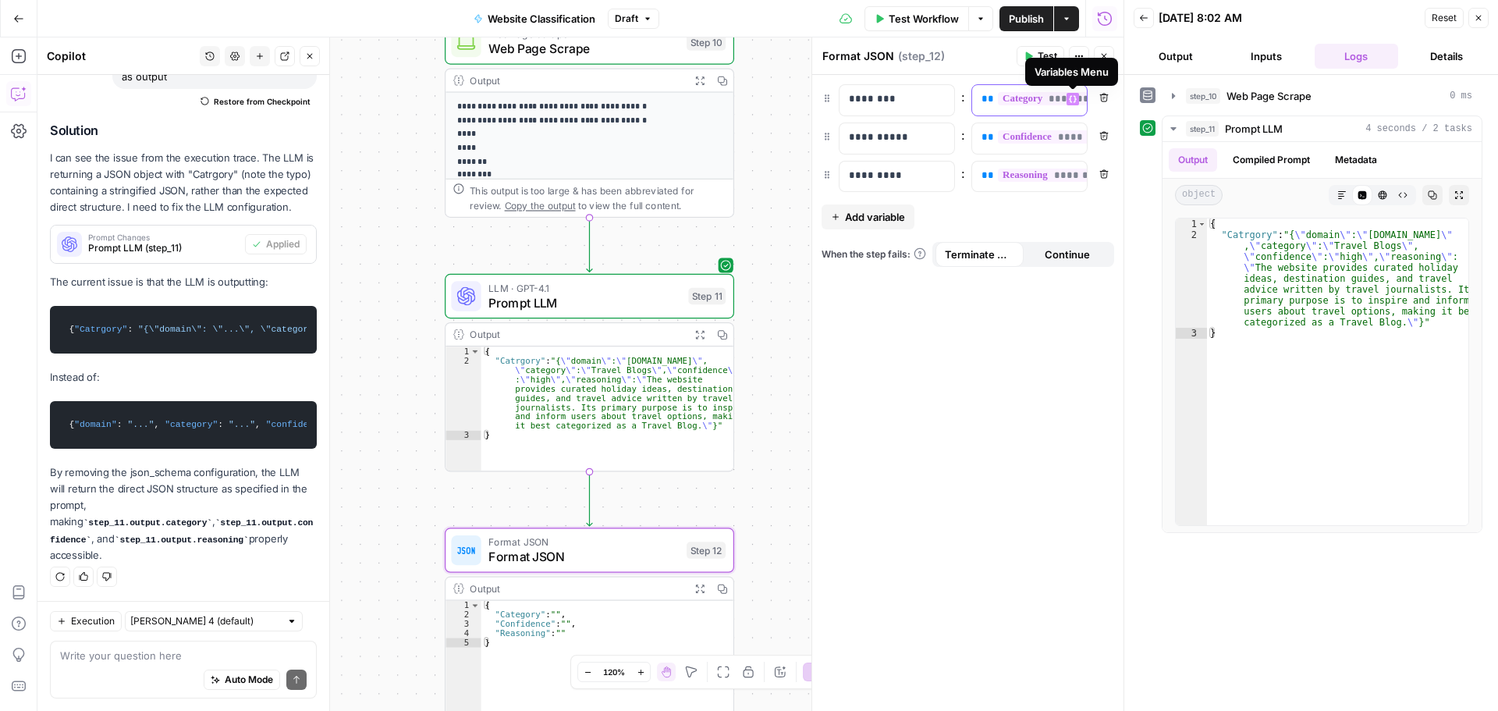
click at [1072, 95] on icon "button" at bounding box center [1073, 99] width 8 height 8
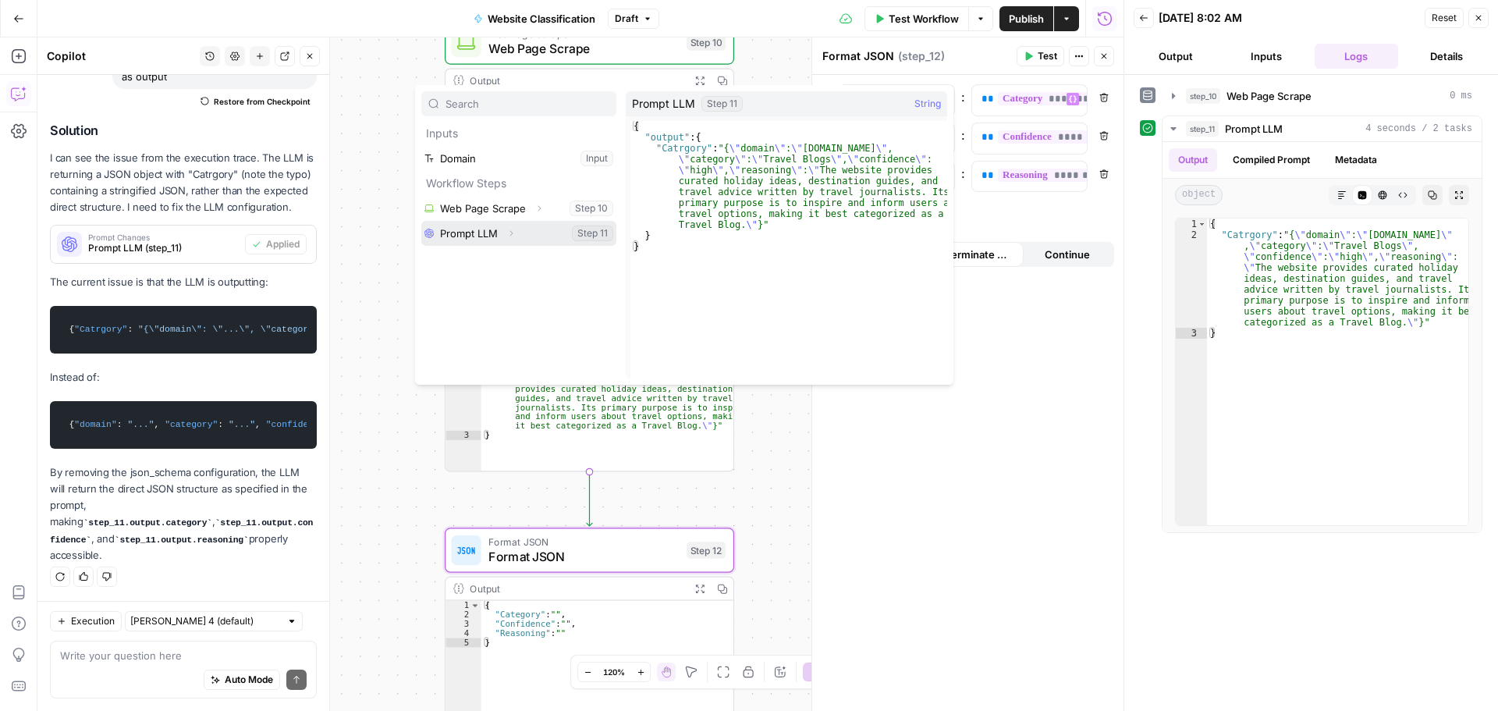
click at [511, 236] on icon "button" at bounding box center [510, 233] width 9 height 9
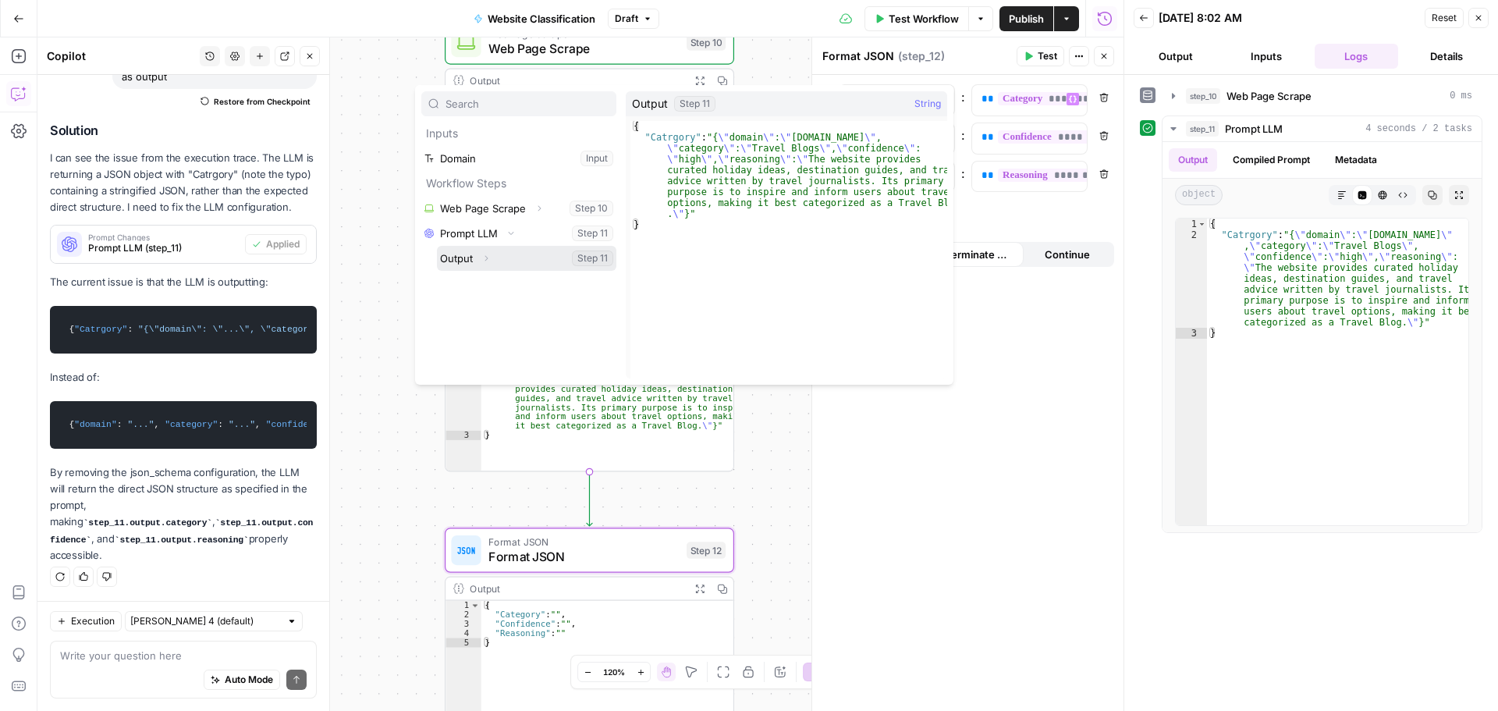
click at [487, 256] on icon "button" at bounding box center [485, 258] width 9 height 9
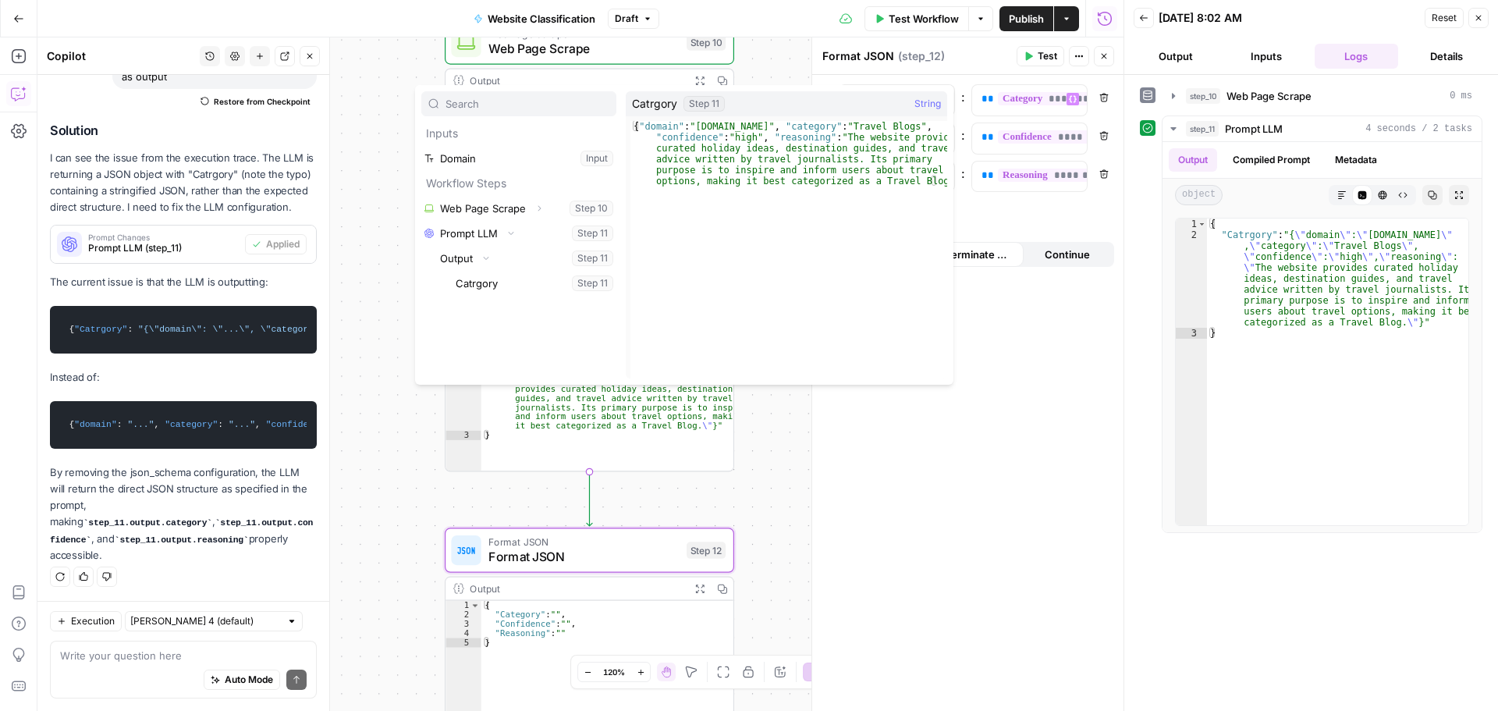
click at [122, 666] on div "Auto Mode Send" at bounding box center [183, 680] width 247 height 34
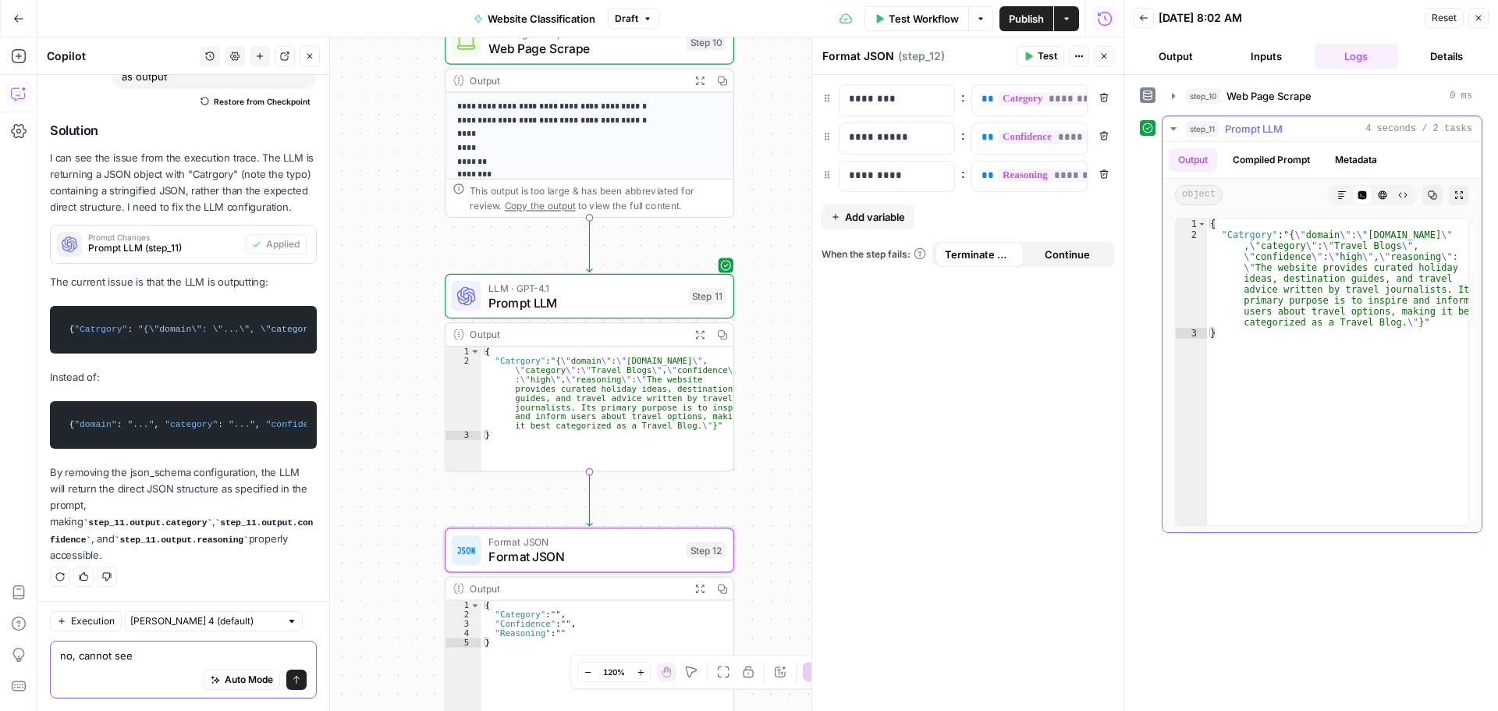
type textarea "no, cannot see"
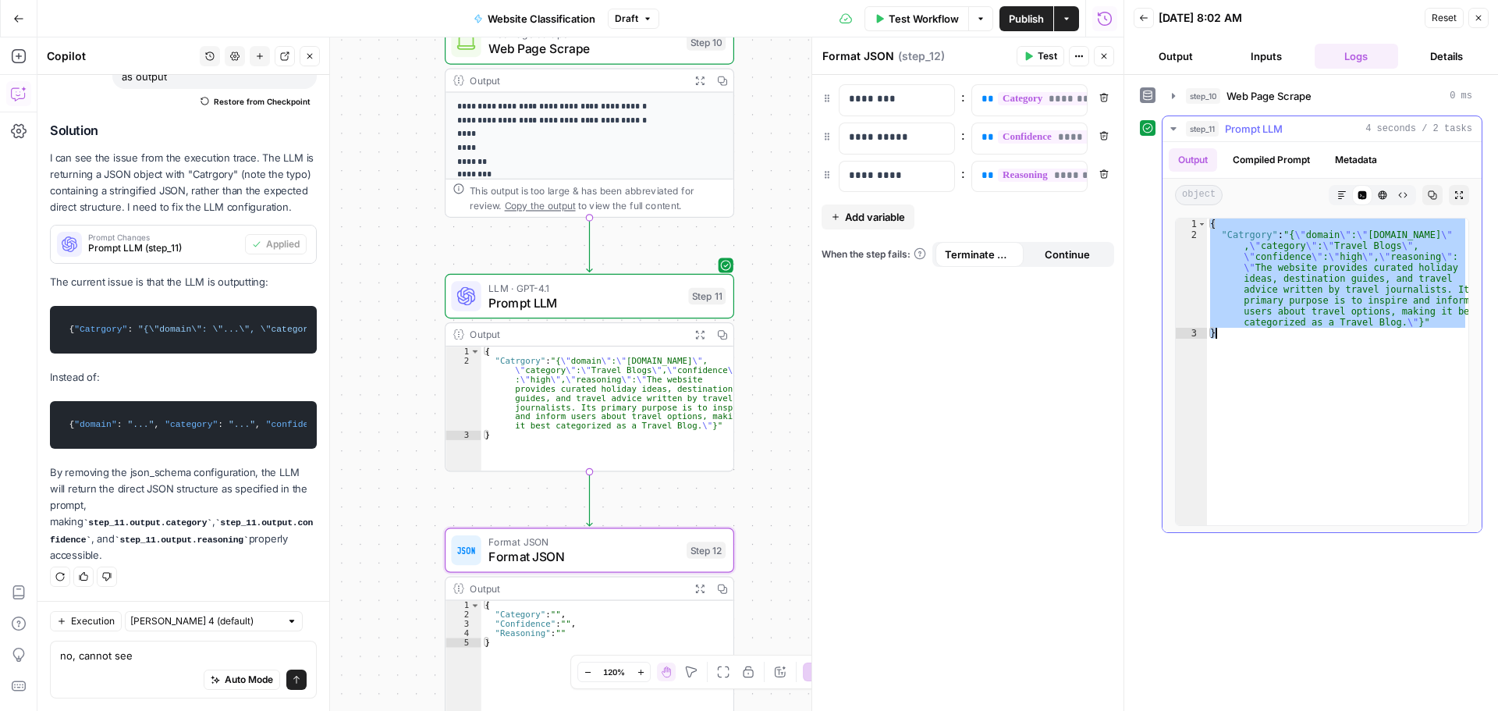
drag, startPoint x: 1212, startPoint y: 224, endPoint x: 1455, endPoint y: 361, distance: 279.5
click at [1455, 361] on div "{ "Catrgory" : "{ \" domain \" : \" [DOMAIN_NAME] \" , \" category \" : \" Trav…" at bounding box center [1337, 382] width 261 height 328
type textarea "**********"
click at [120, 668] on div "Auto Mode Send" at bounding box center [183, 680] width 247 height 34
paste textarea "{ "Catrgory": "{\"domain\": \"[DOMAIN_NAME]\", \"category\": \"Travel Blogs\", …"
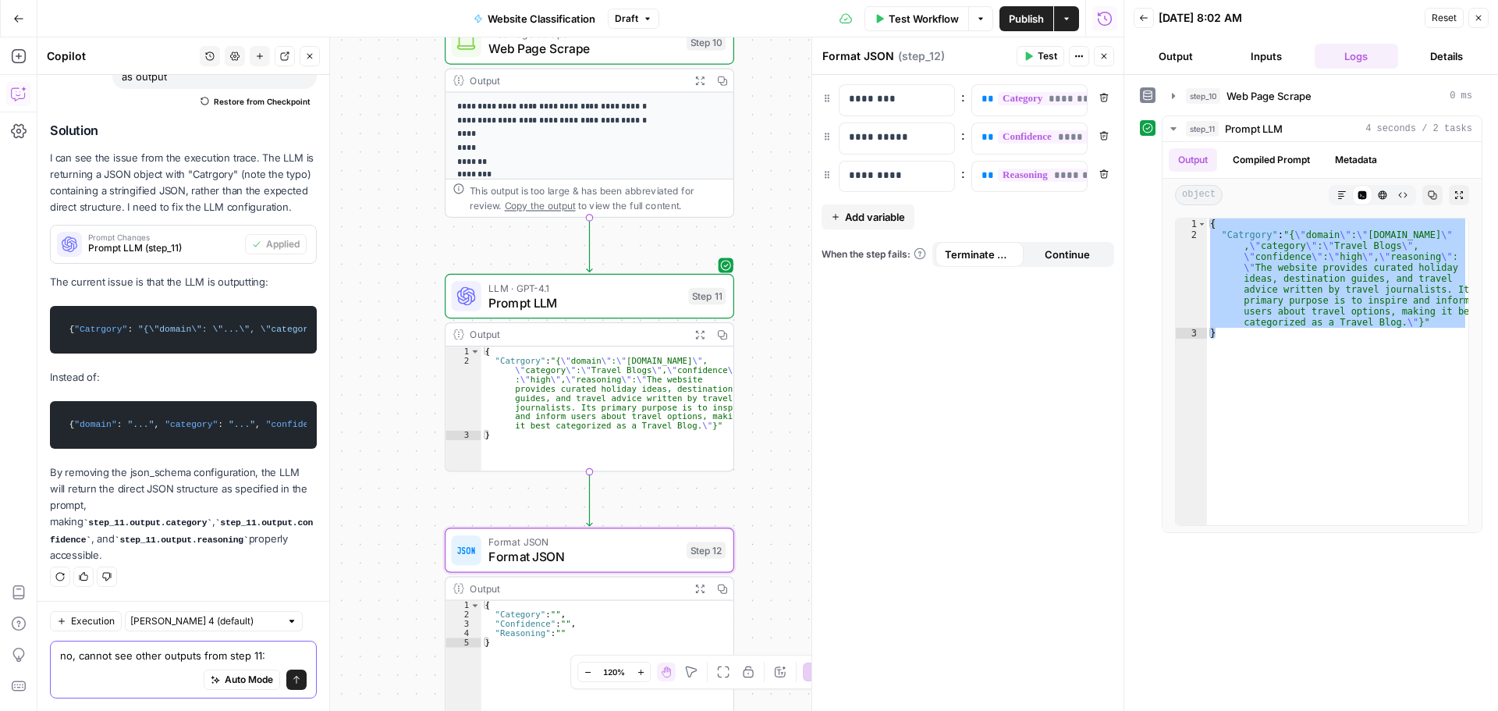
type textarea "no, cannot see other outputs from step 11: { "Catrgory": "{\"domain\": \"[DOMAI…"
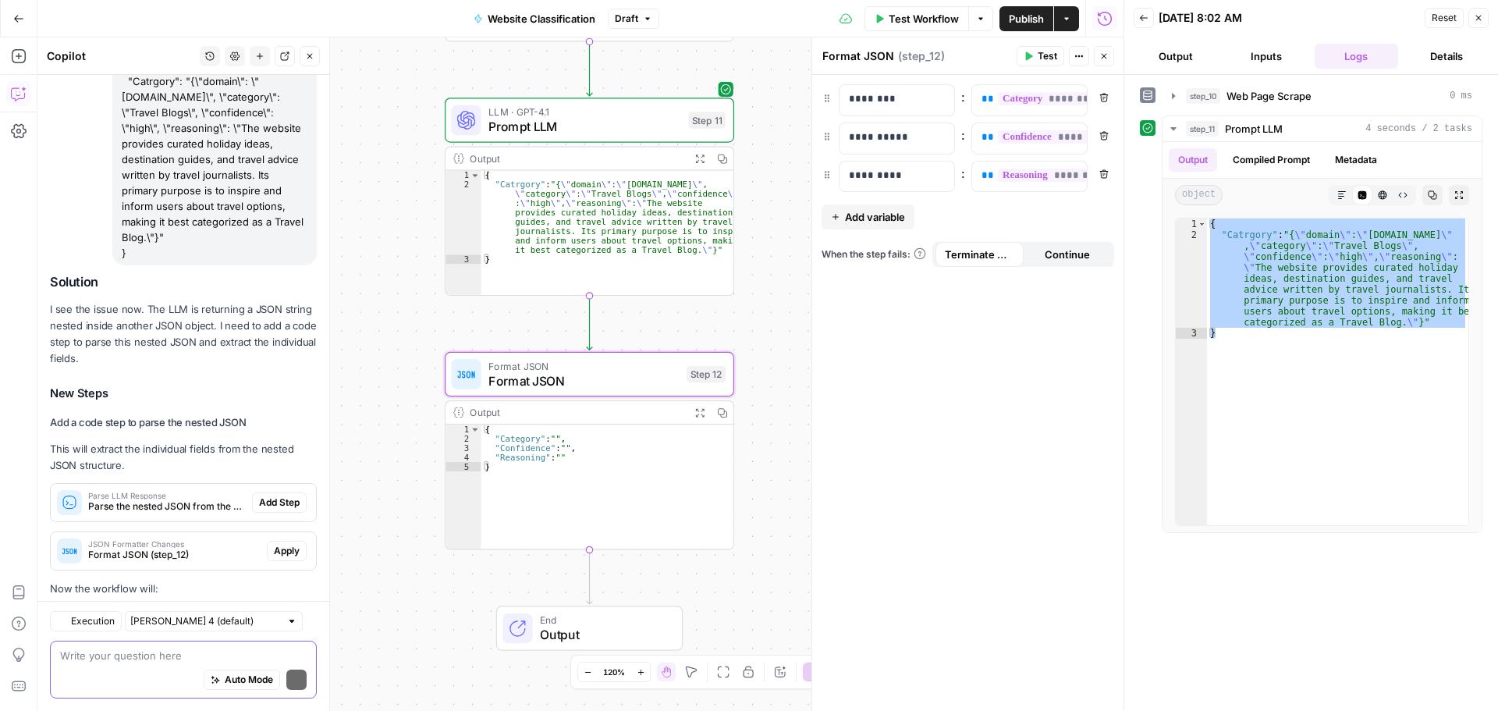
scroll to position [9991, 0]
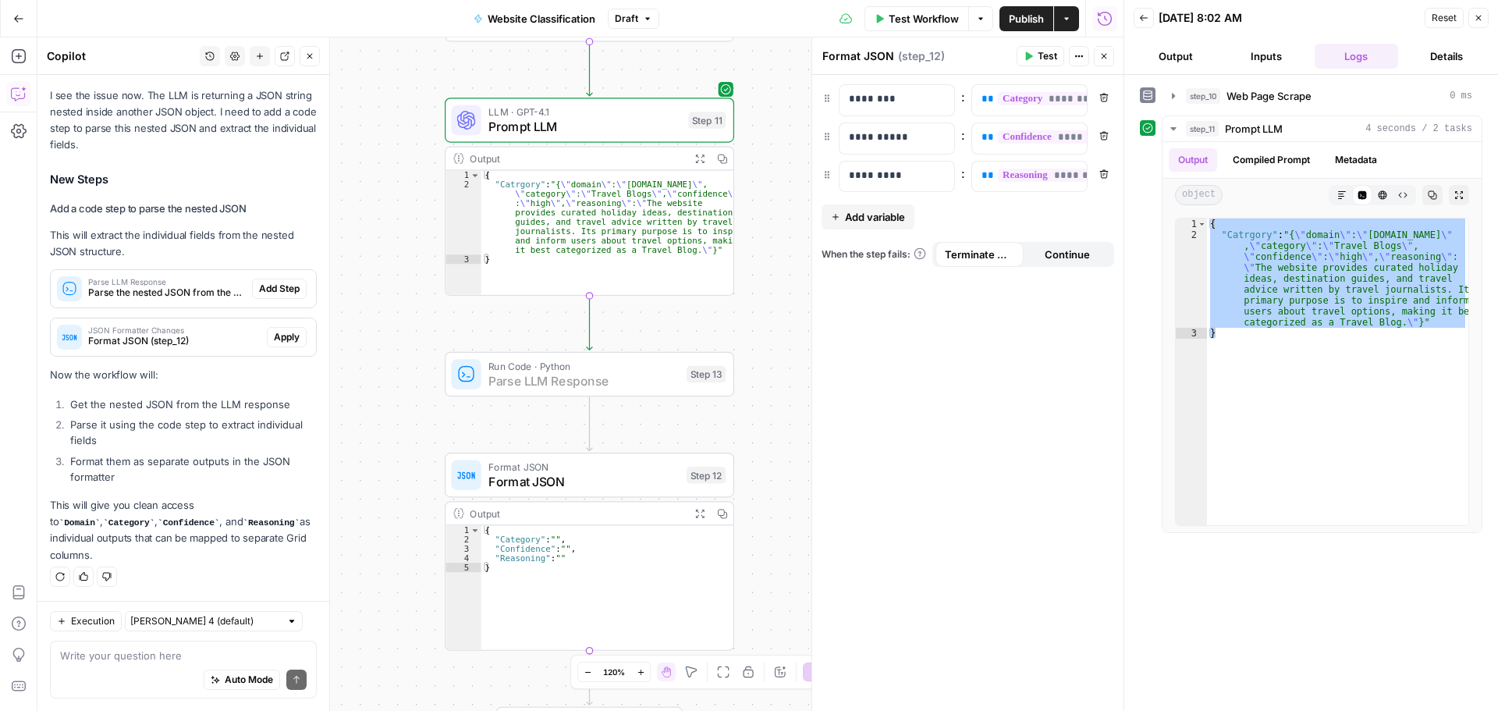
click at [268, 296] on span "Add Step" at bounding box center [279, 289] width 41 height 14
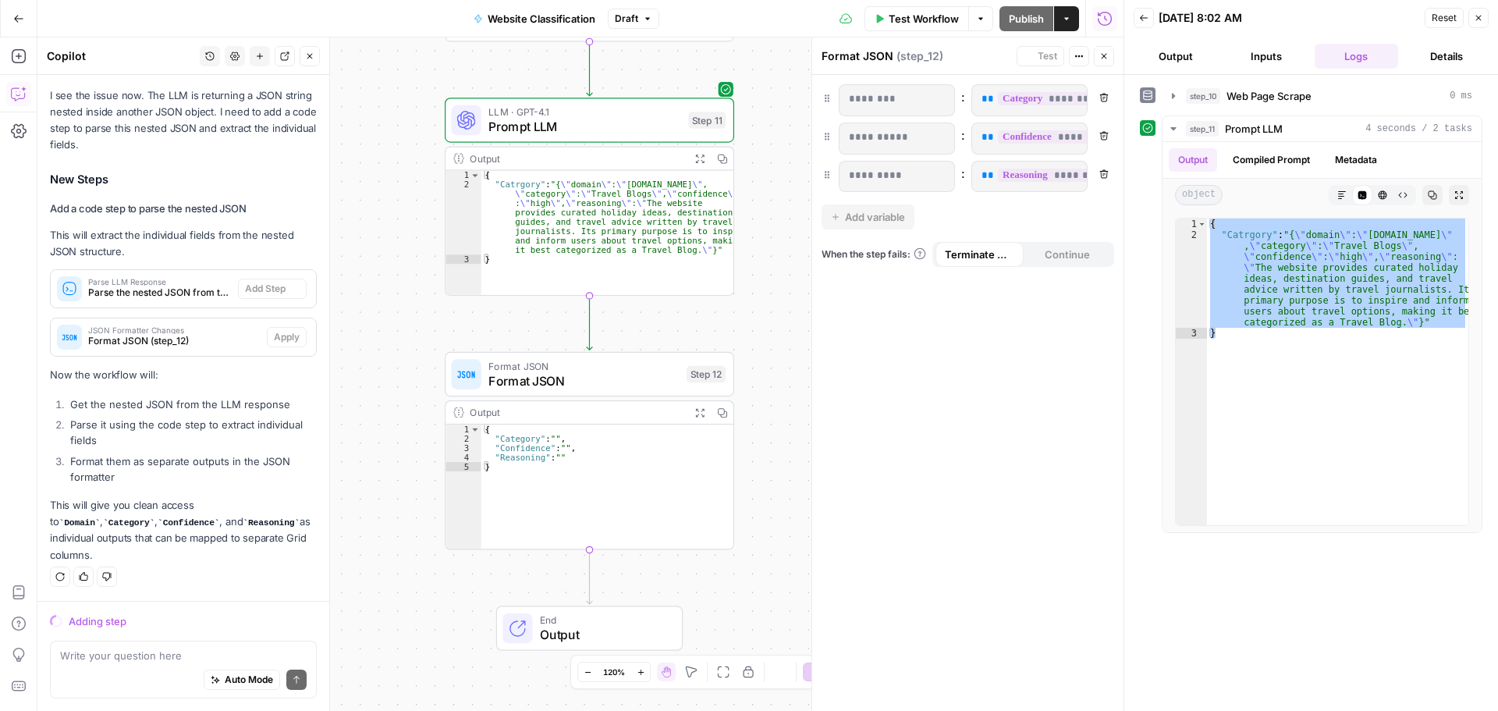
scroll to position [9717, 0]
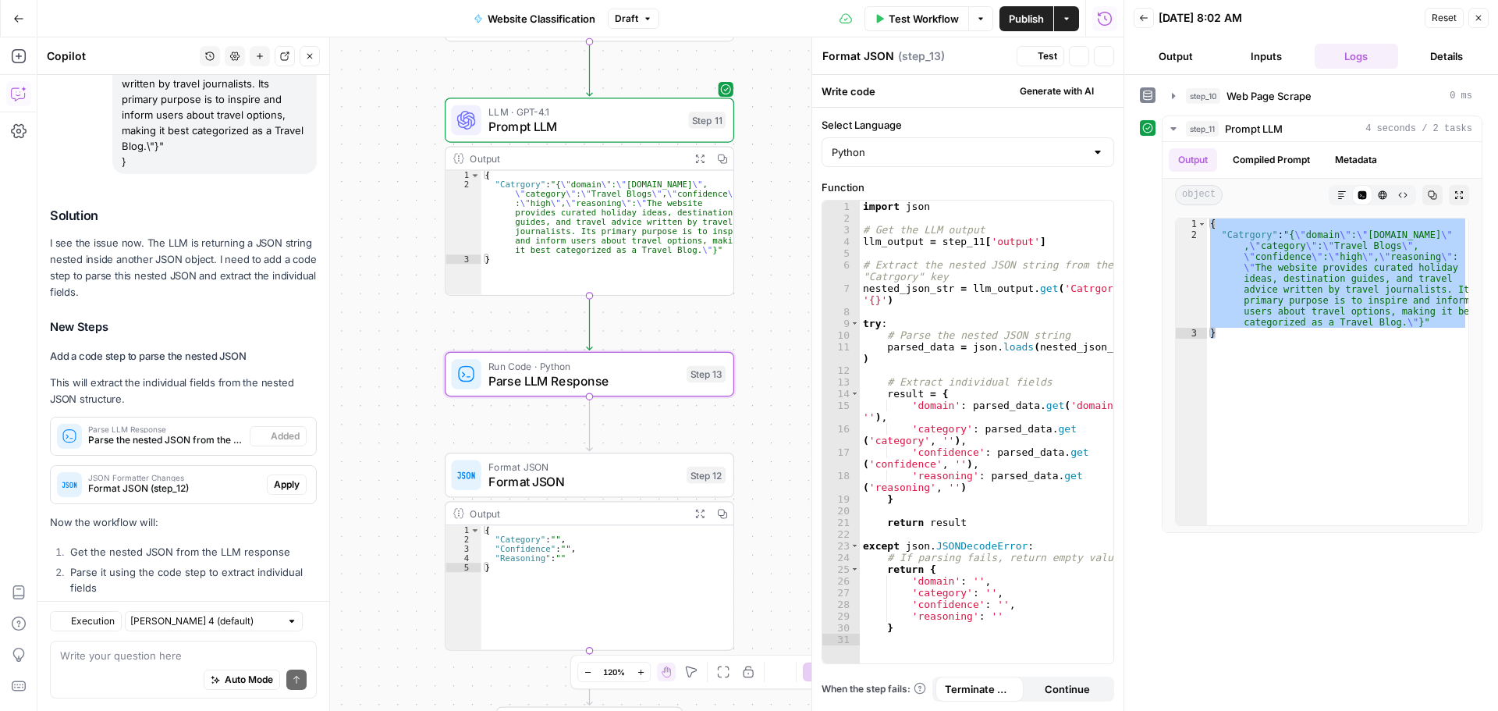
type textarea "Parse LLM Response"
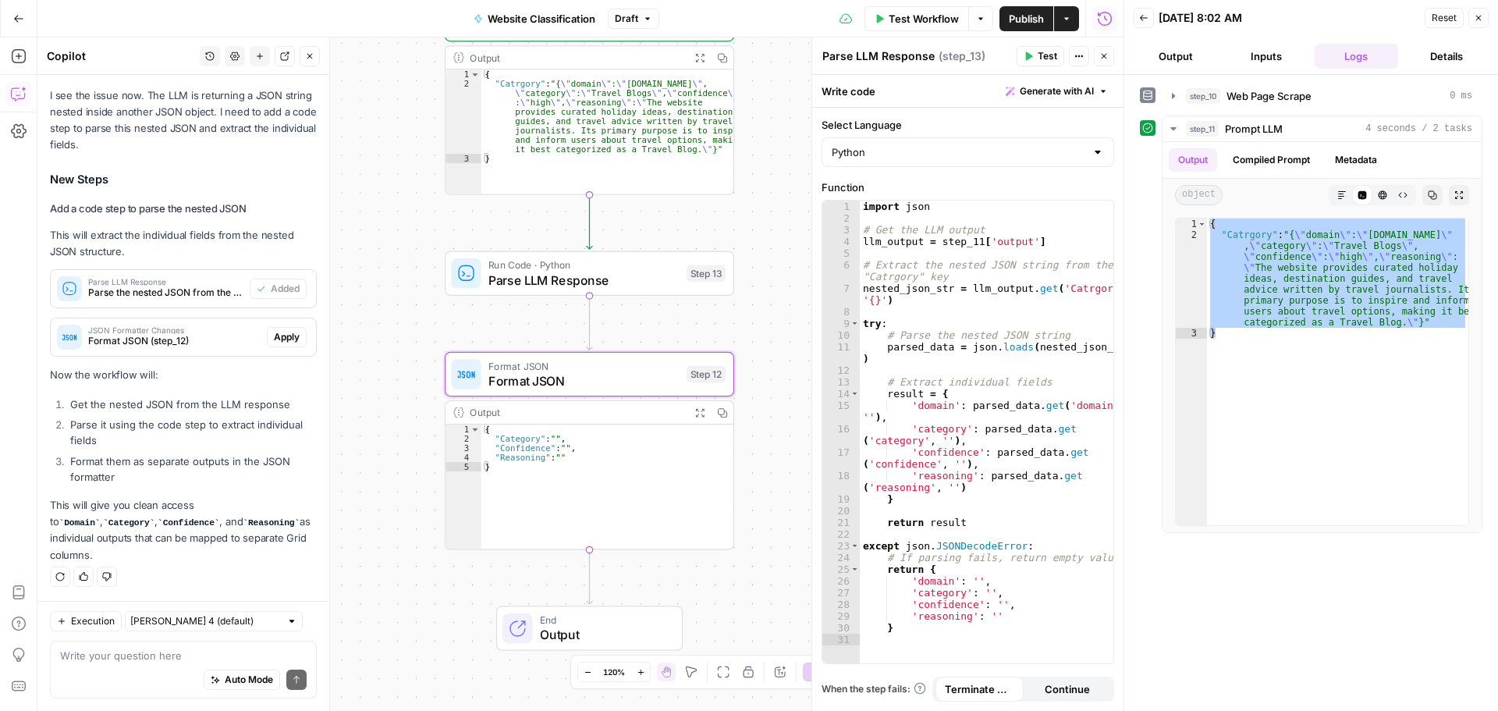
click at [274, 344] on span "Apply" at bounding box center [287, 337] width 26 height 14
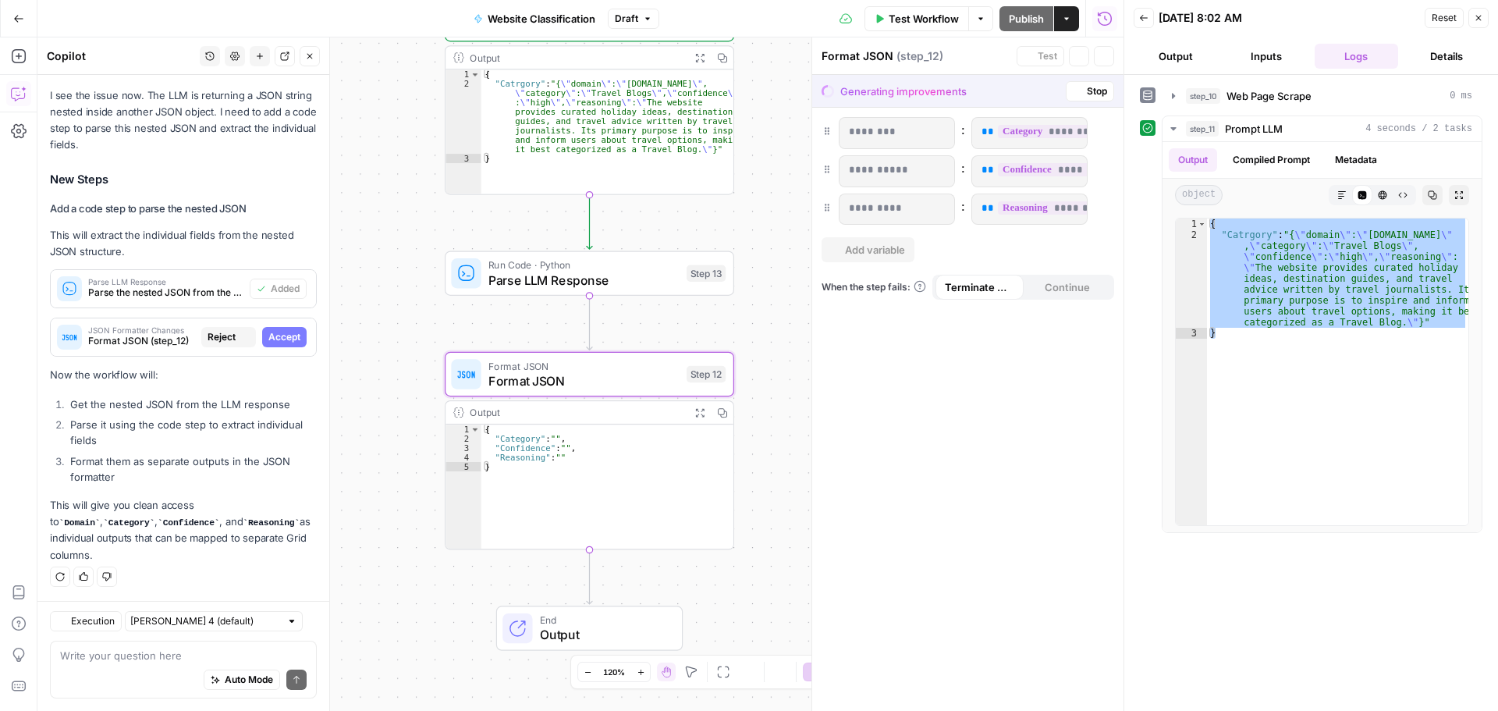
scroll to position [9717, 0]
click at [271, 344] on span "Accept" at bounding box center [284, 337] width 32 height 14
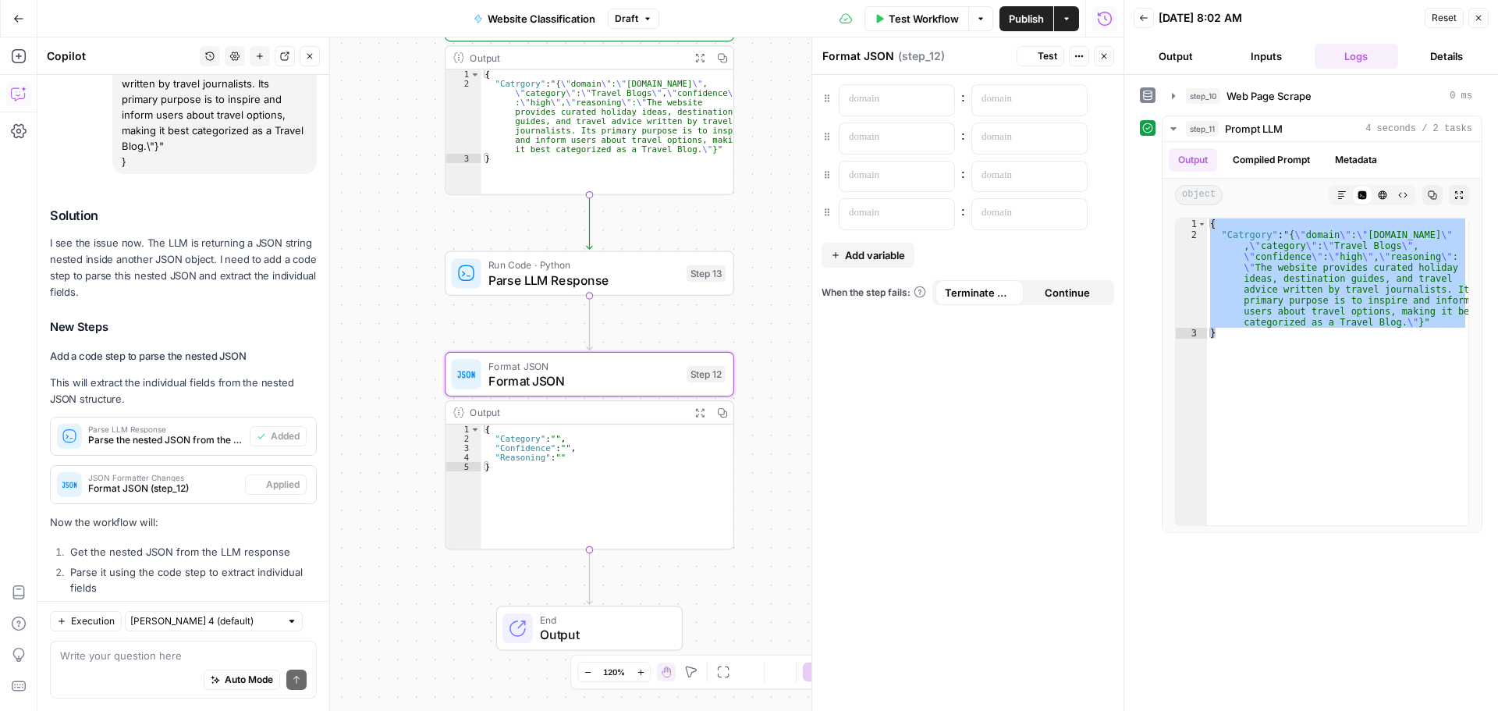
scroll to position [10016, 0]
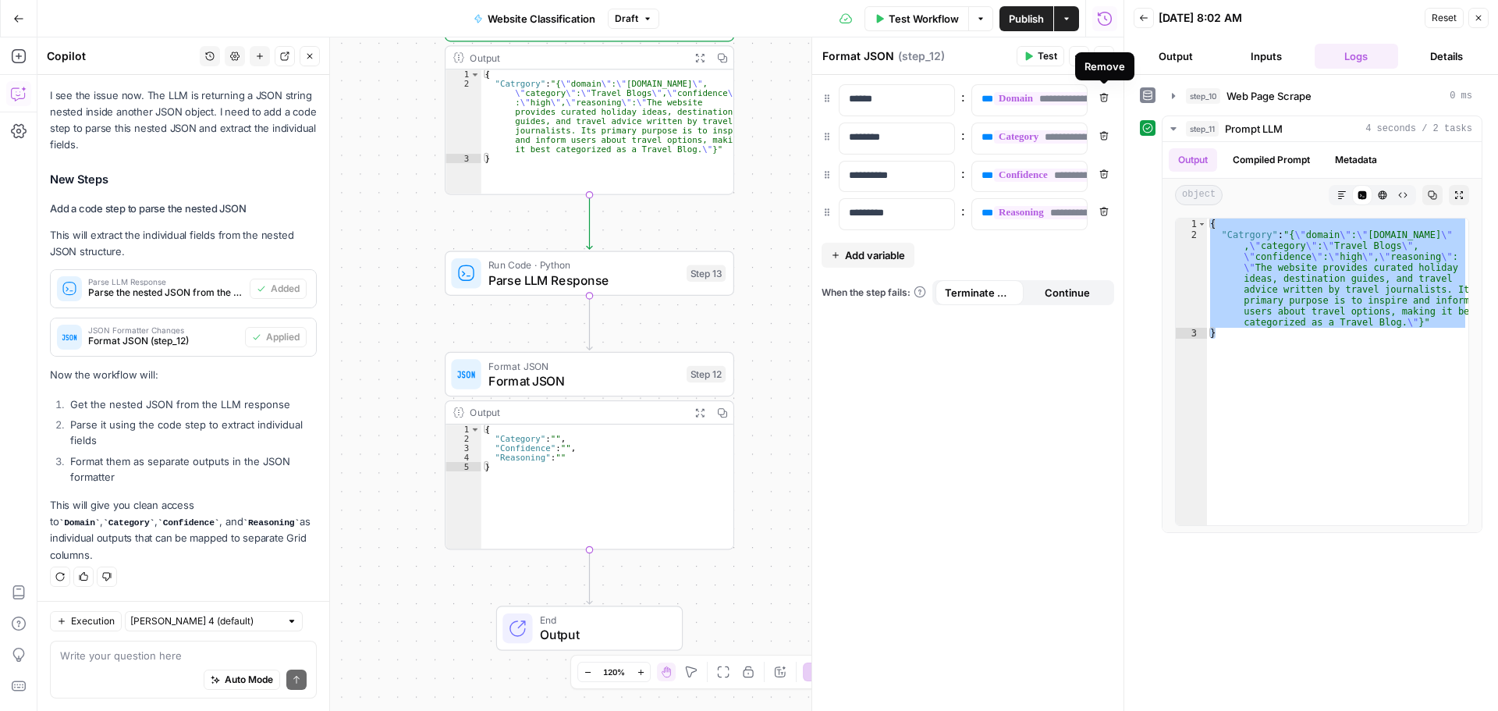
click at [1108, 96] on icon "button" at bounding box center [1103, 97] width 9 height 9
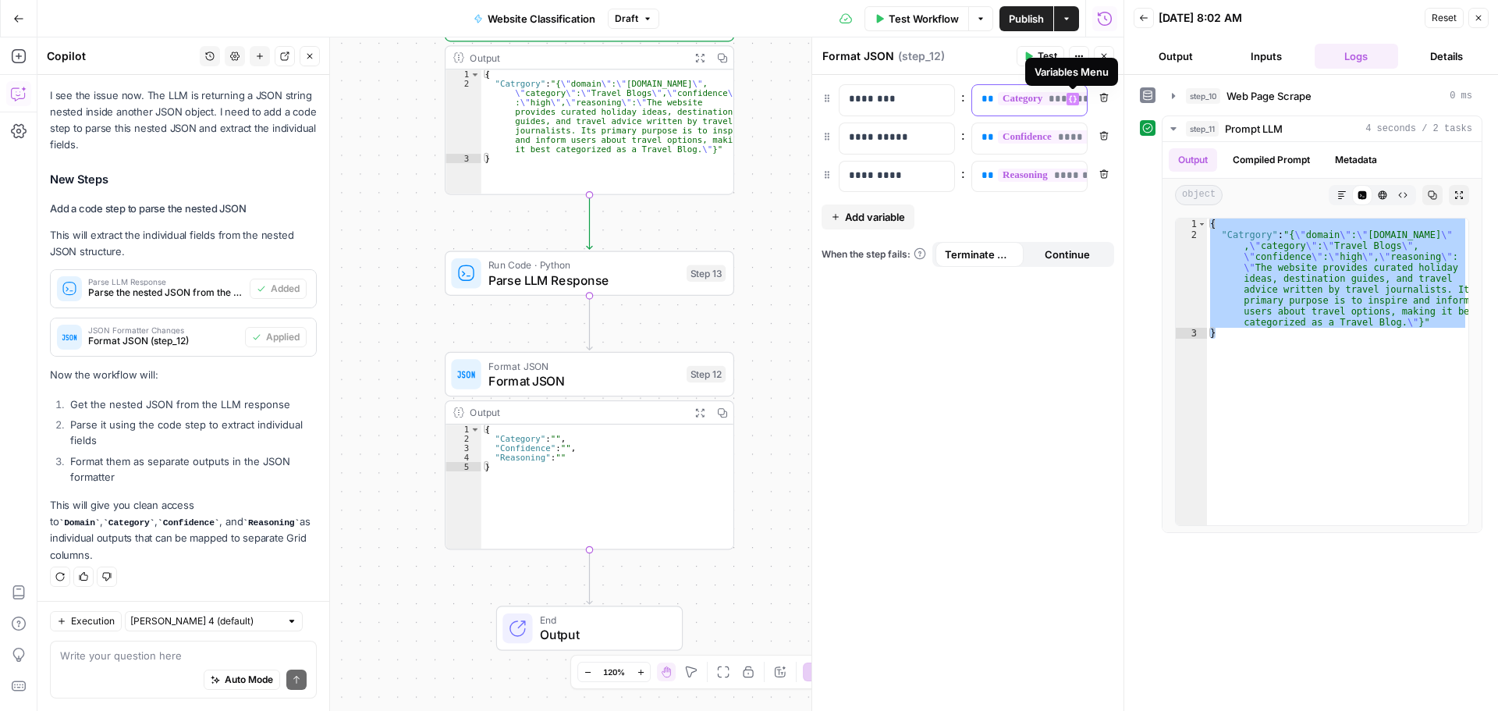
click at [1075, 98] on icon "button" at bounding box center [1073, 99] width 8 height 7
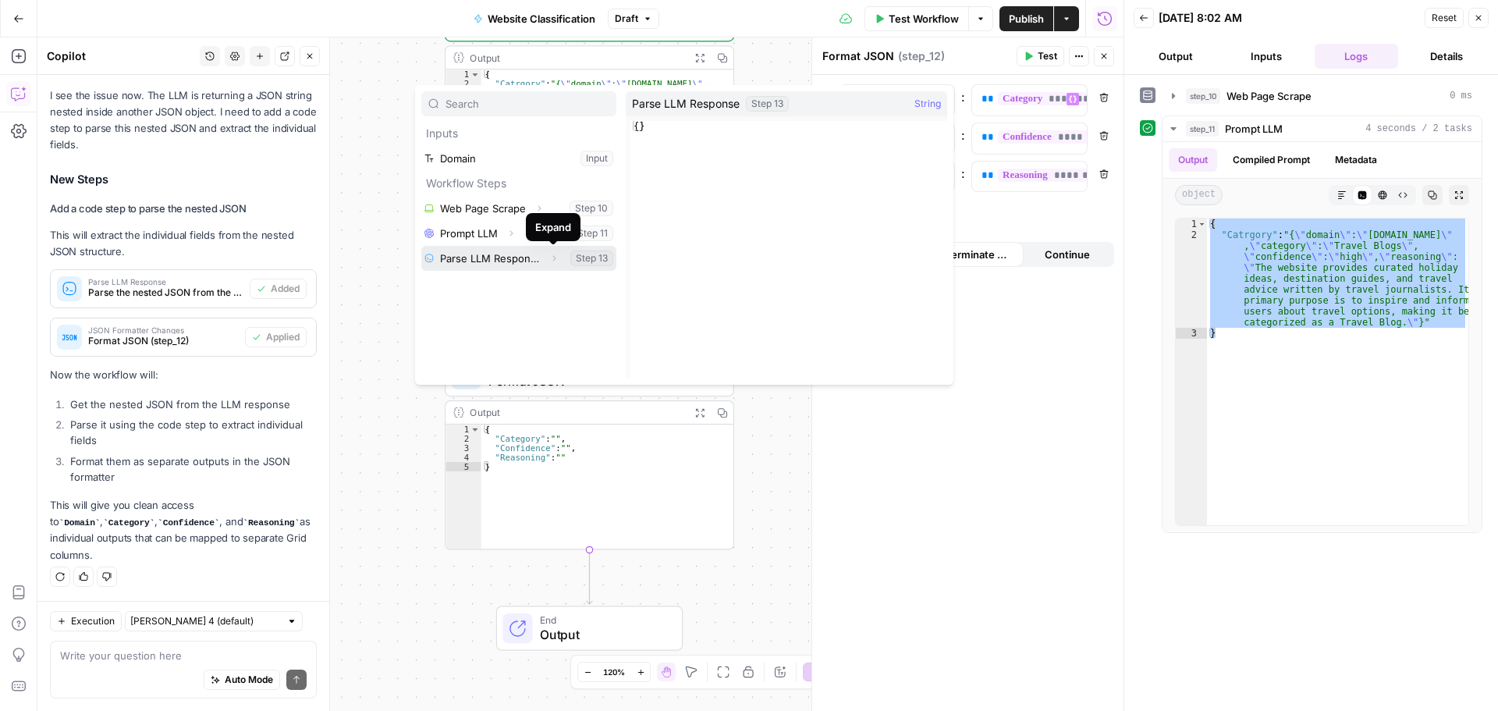
click at [555, 258] on icon "button" at bounding box center [553, 258] width 3 height 5
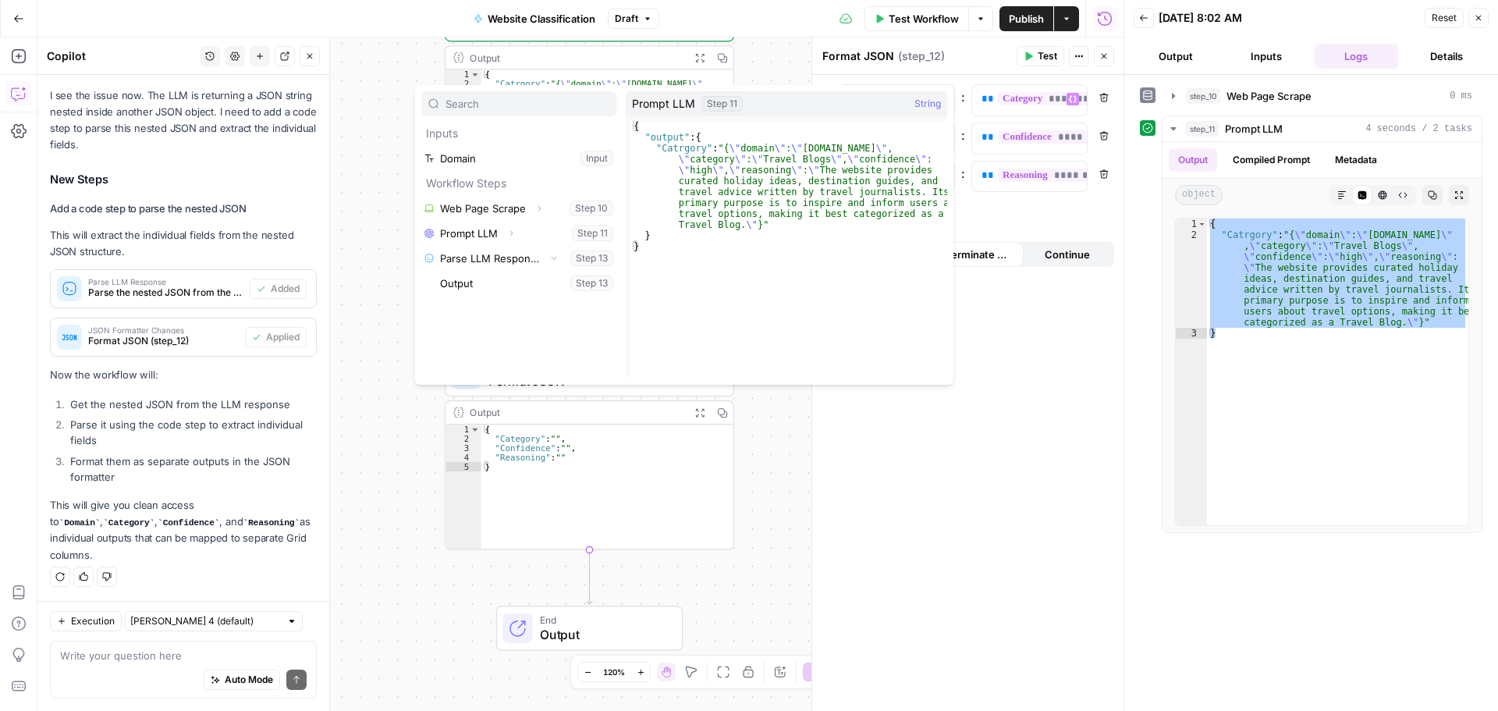
click at [909, 528] on div "**********" at bounding box center [967, 393] width 311 height 636
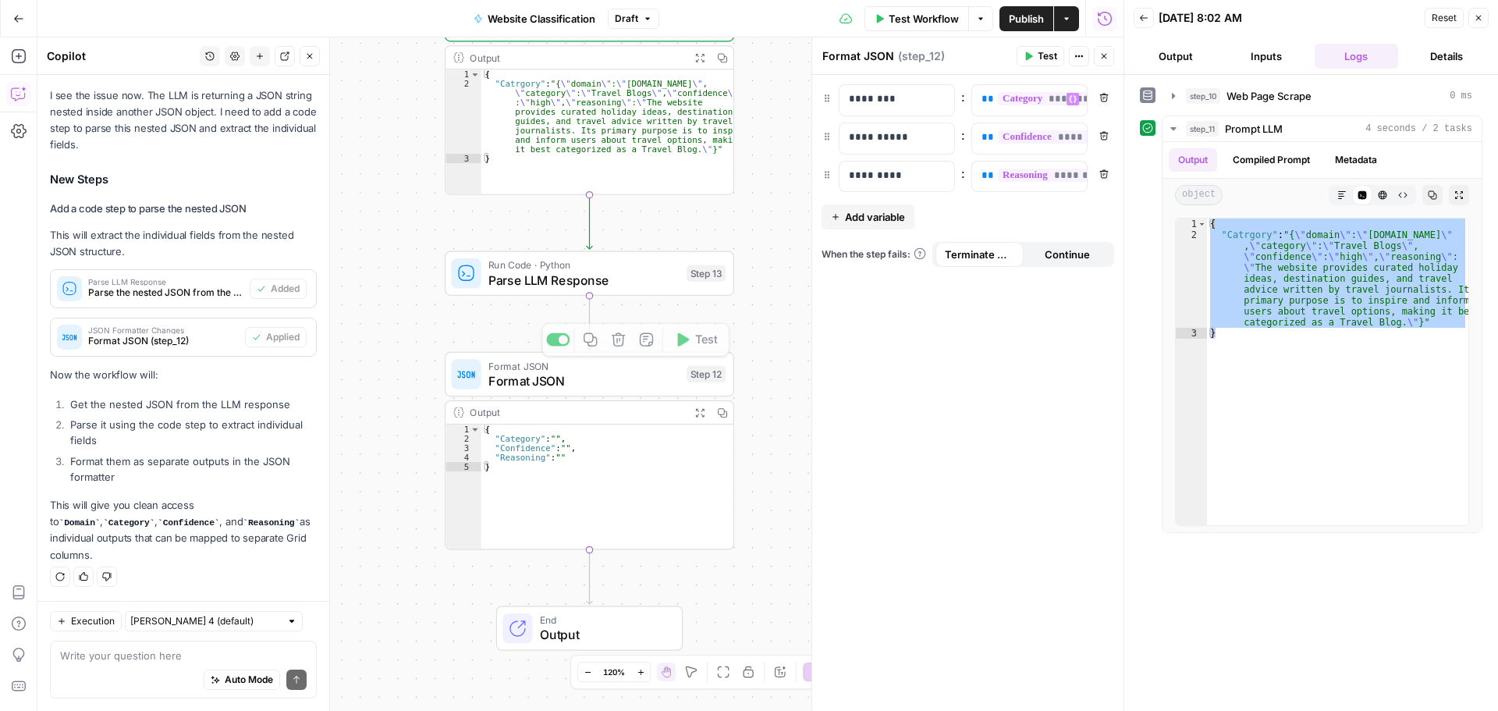
click at [597, 275] on span "Parse LLM Response" at bounding box center [583, 280] width 190 height 19
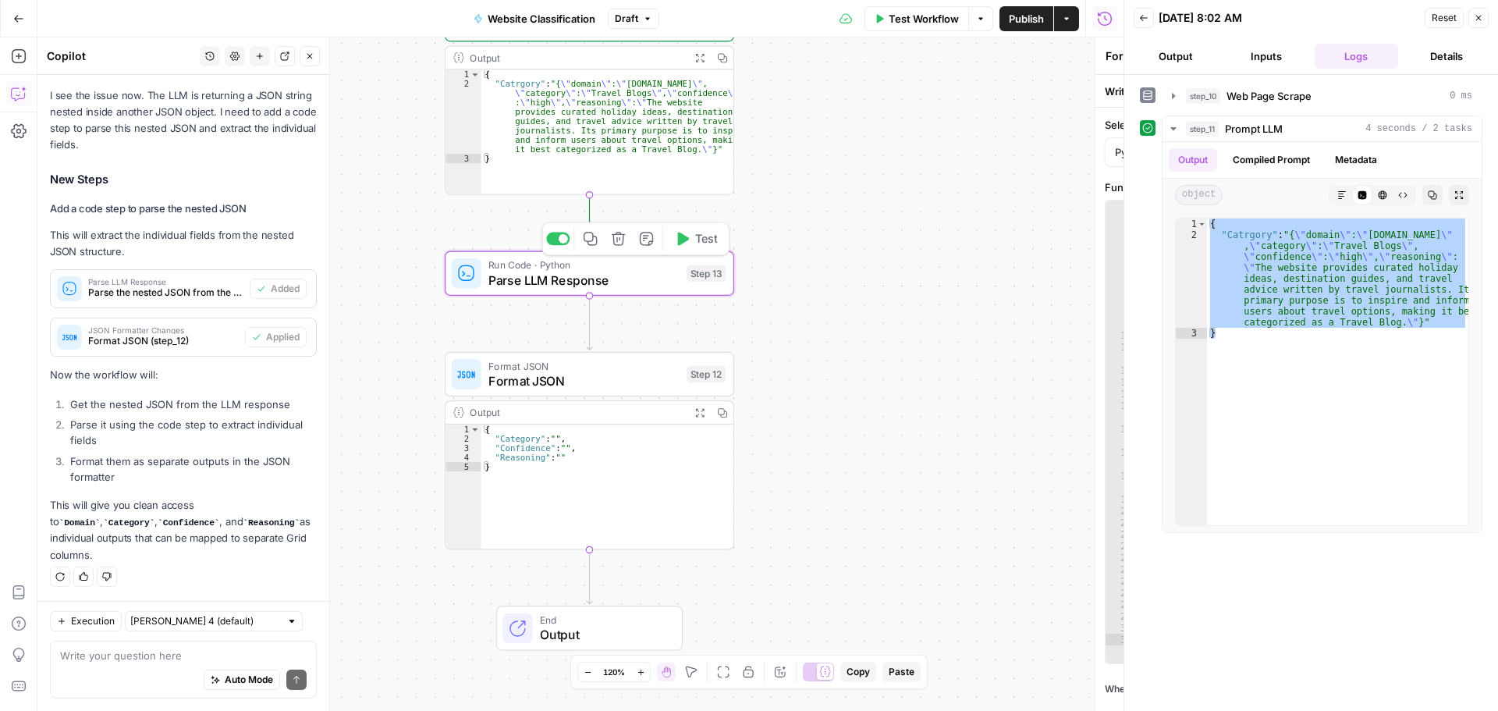
type textarea "Parse LLM Response"
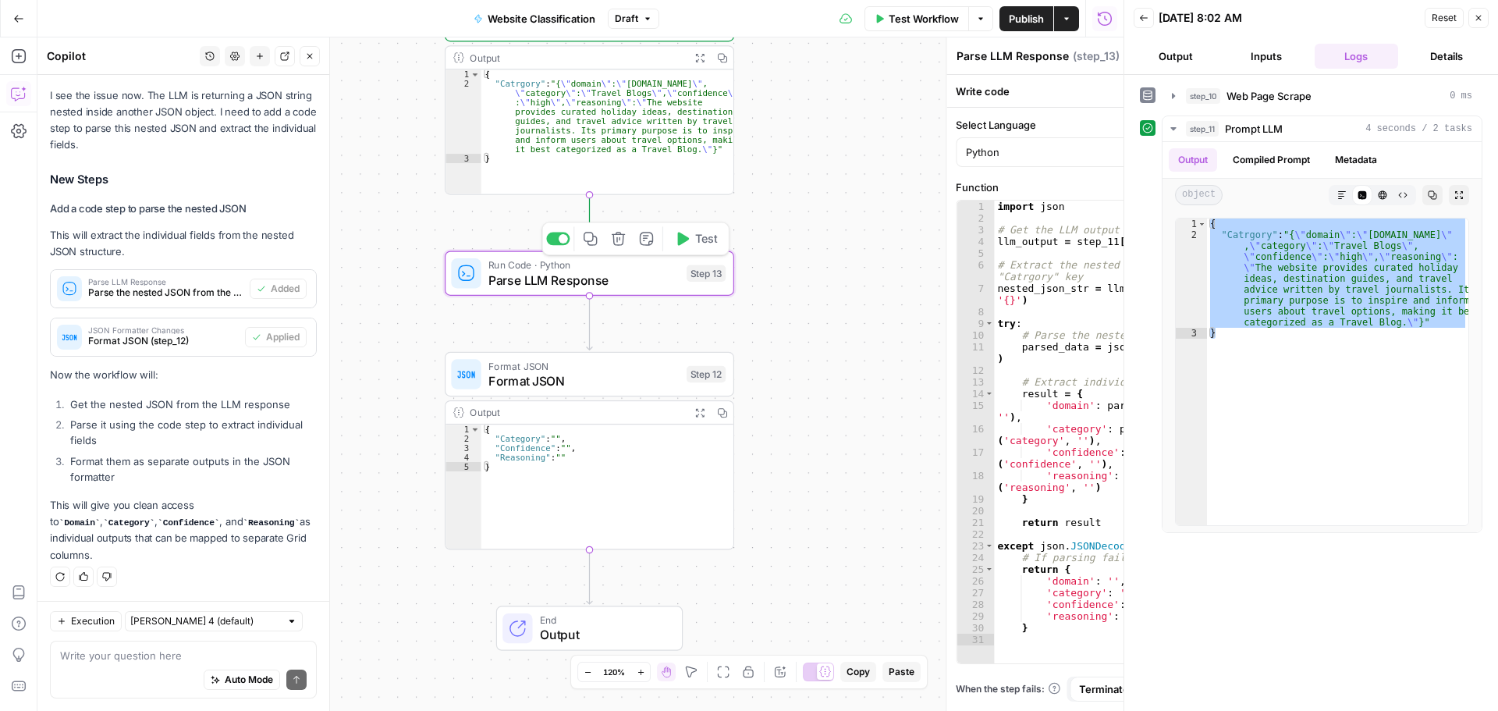
click at [691, 249] on button "Test" at bounding box center [696, 238] width 58 height 24
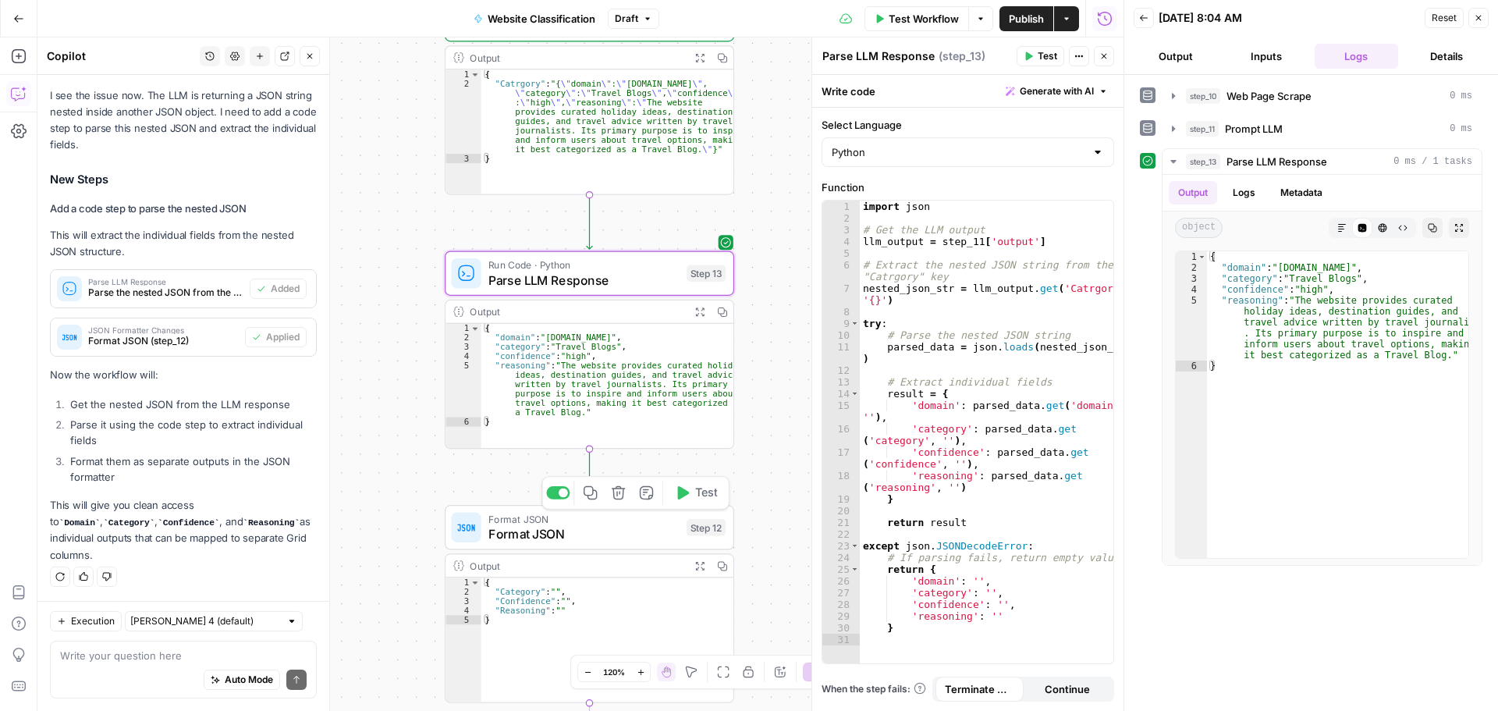
click at [712, 499] on span "Test" at bounding box center [706, 493] width 23 height 17
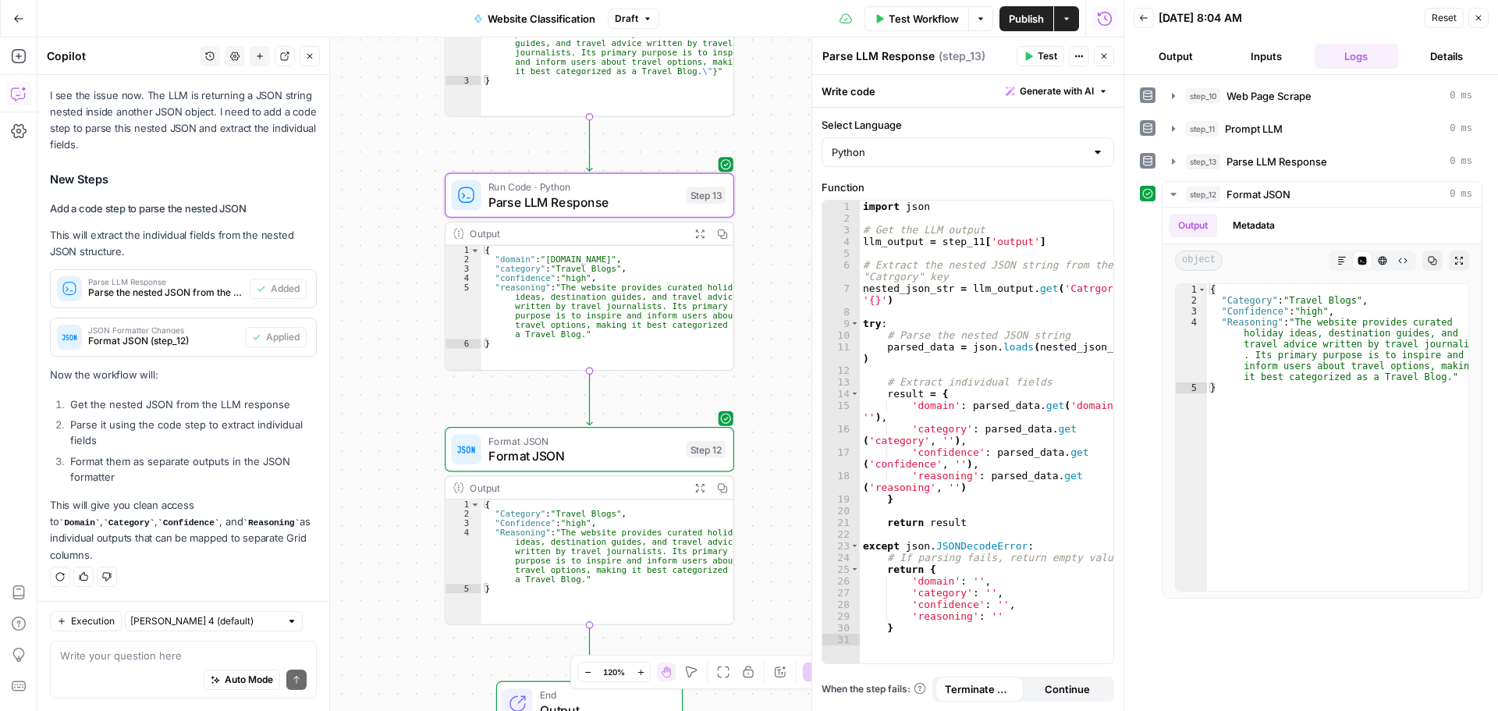
click at [1023, 22] on span "Publish" at bounding box center [1026, 19] width 35 height 16
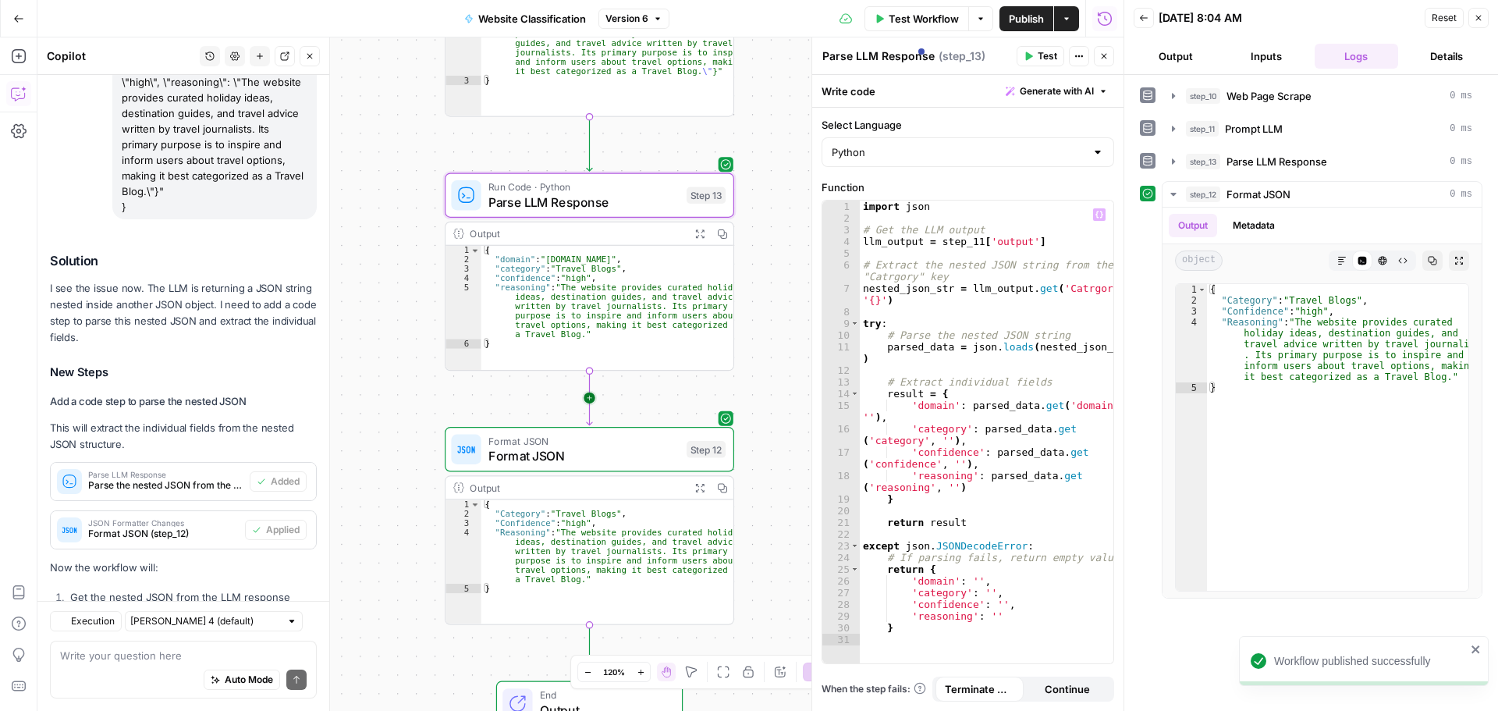
scroll to position [10016, 0]
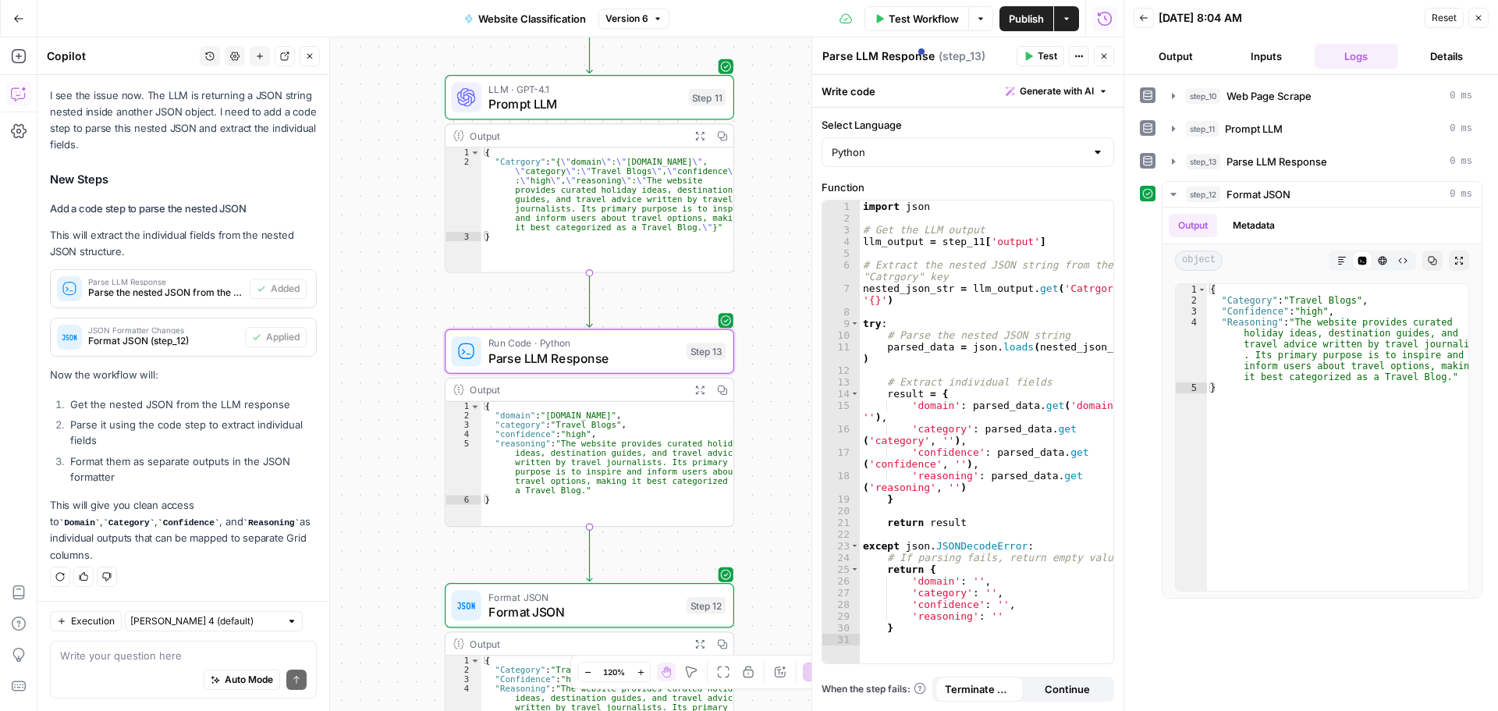
click at [1482, 22] on icon "button" at bounding box center [1478, 17] width 9 height 9
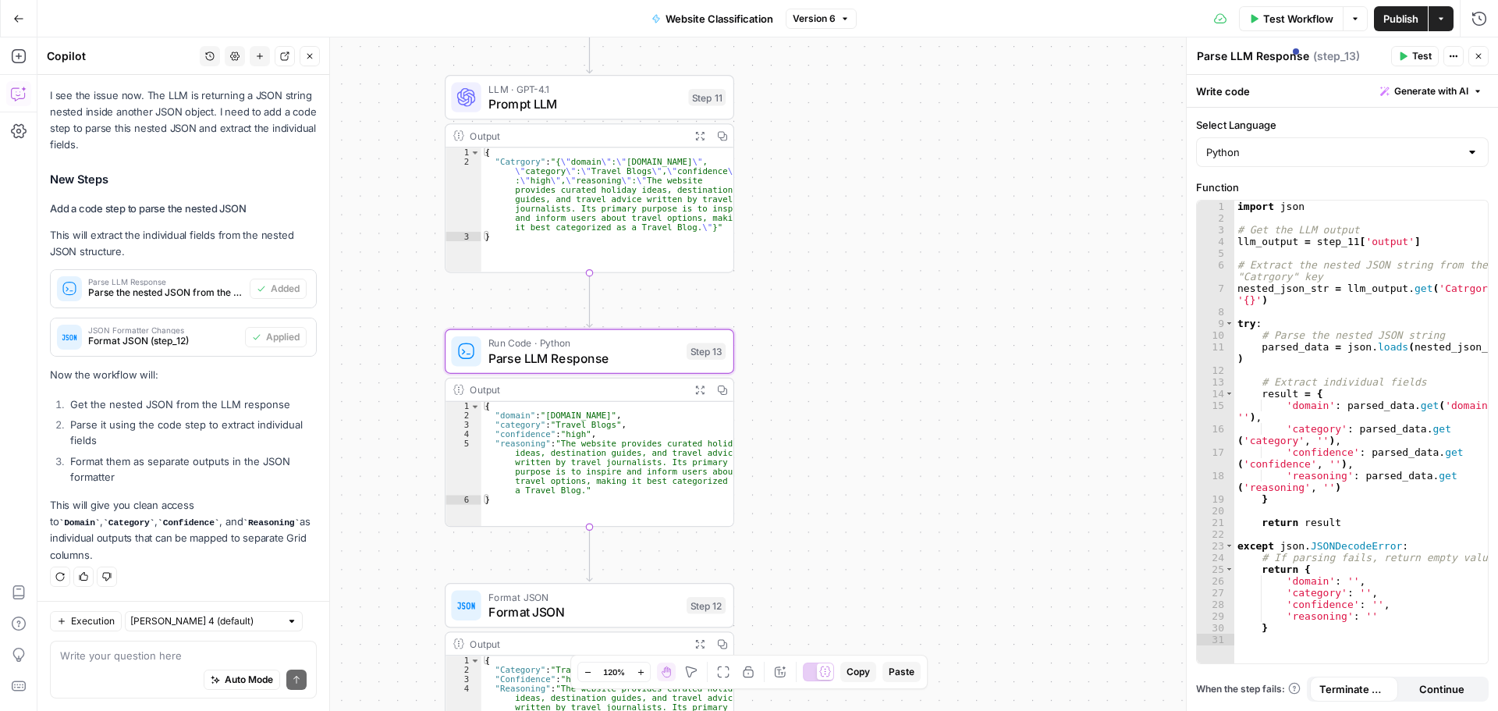
click at [1480, 55] on icon "button" at bounding box center [1478, 55] width 9 height 9
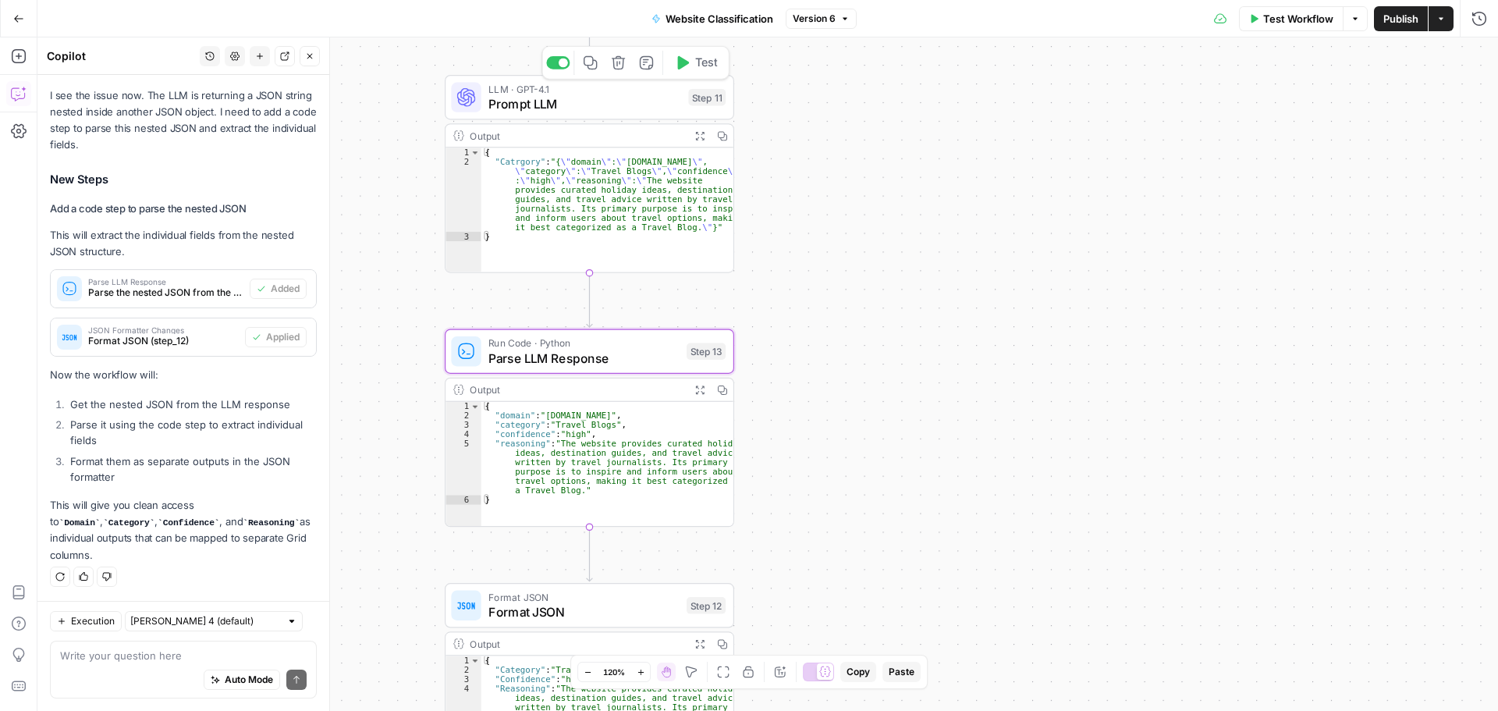
click at [602, 98] on span "Prompt LLM" at bounding box center [584, 103] width 193 height 19
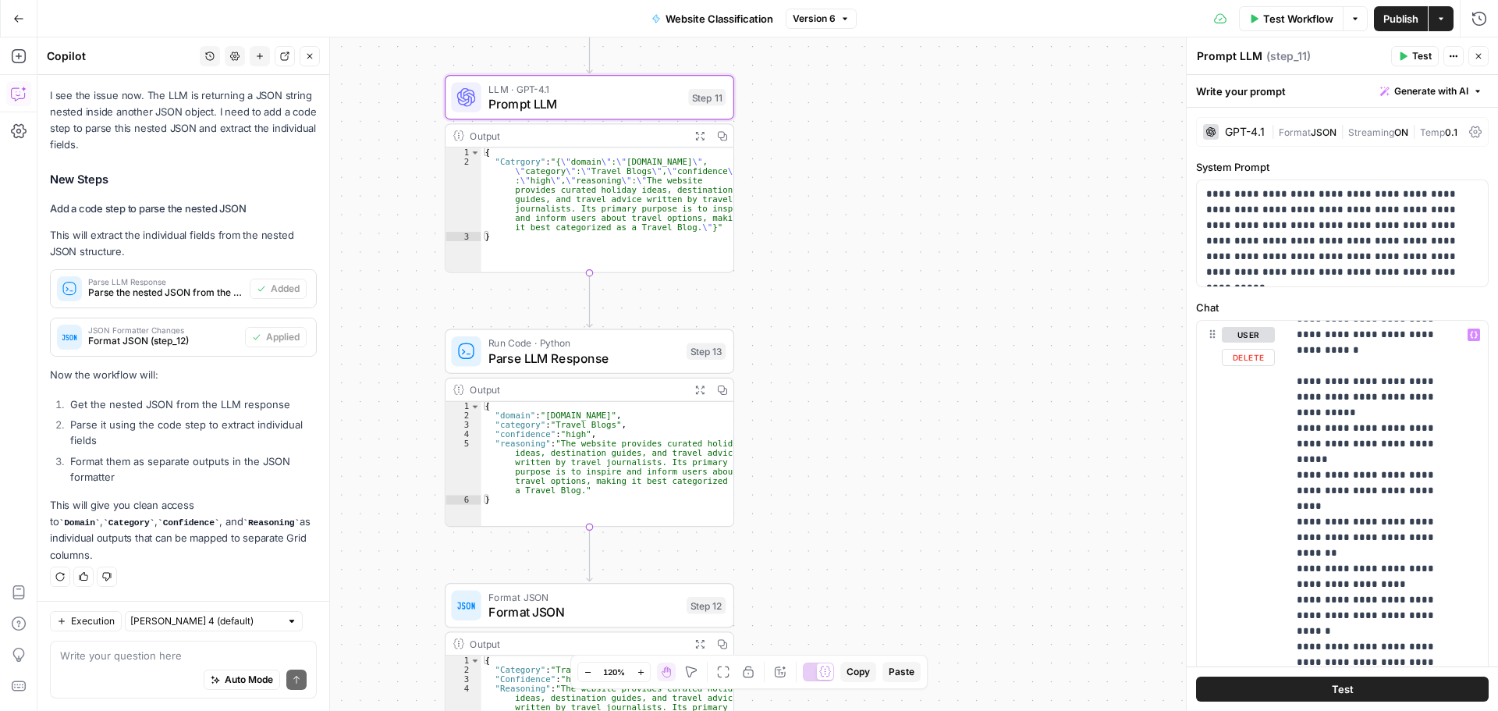
scroll to position [156, 0]
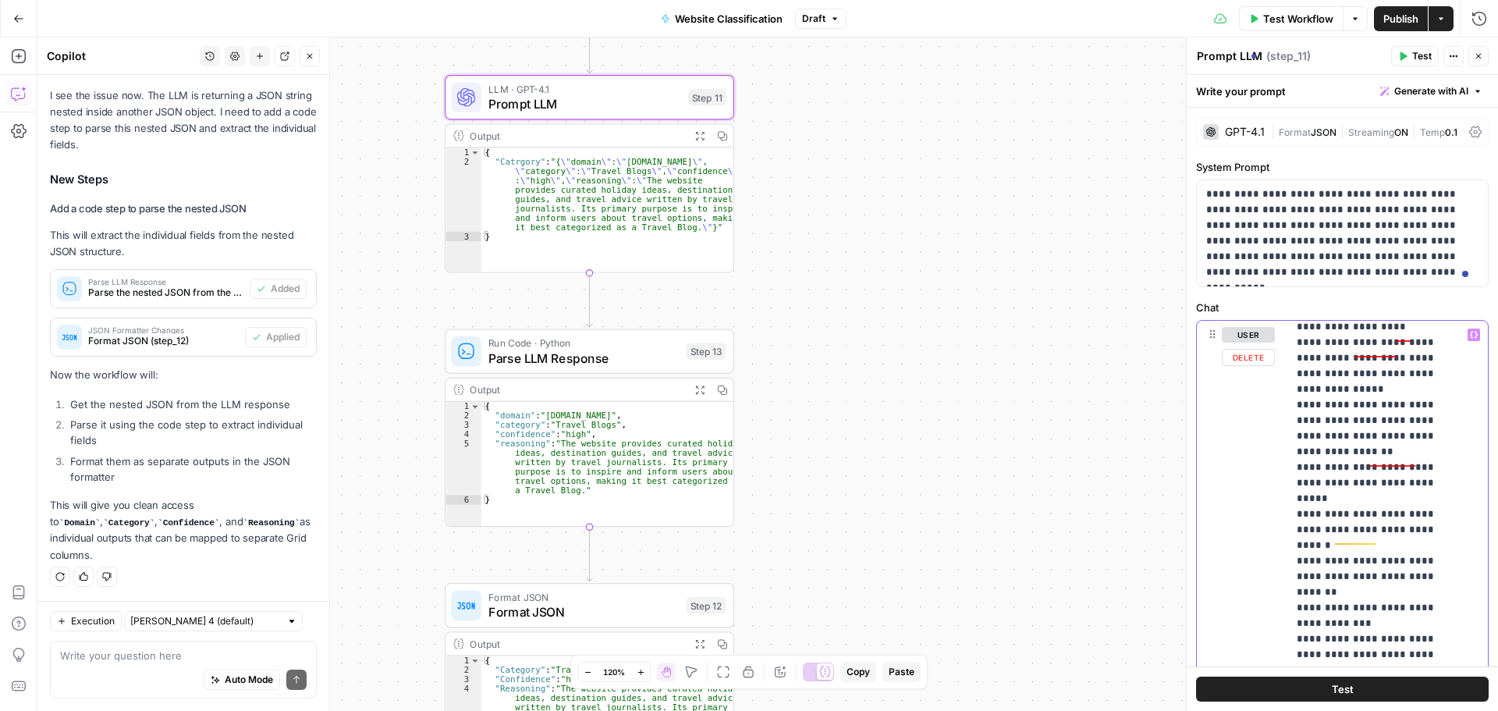
scroll to position [312, 0]
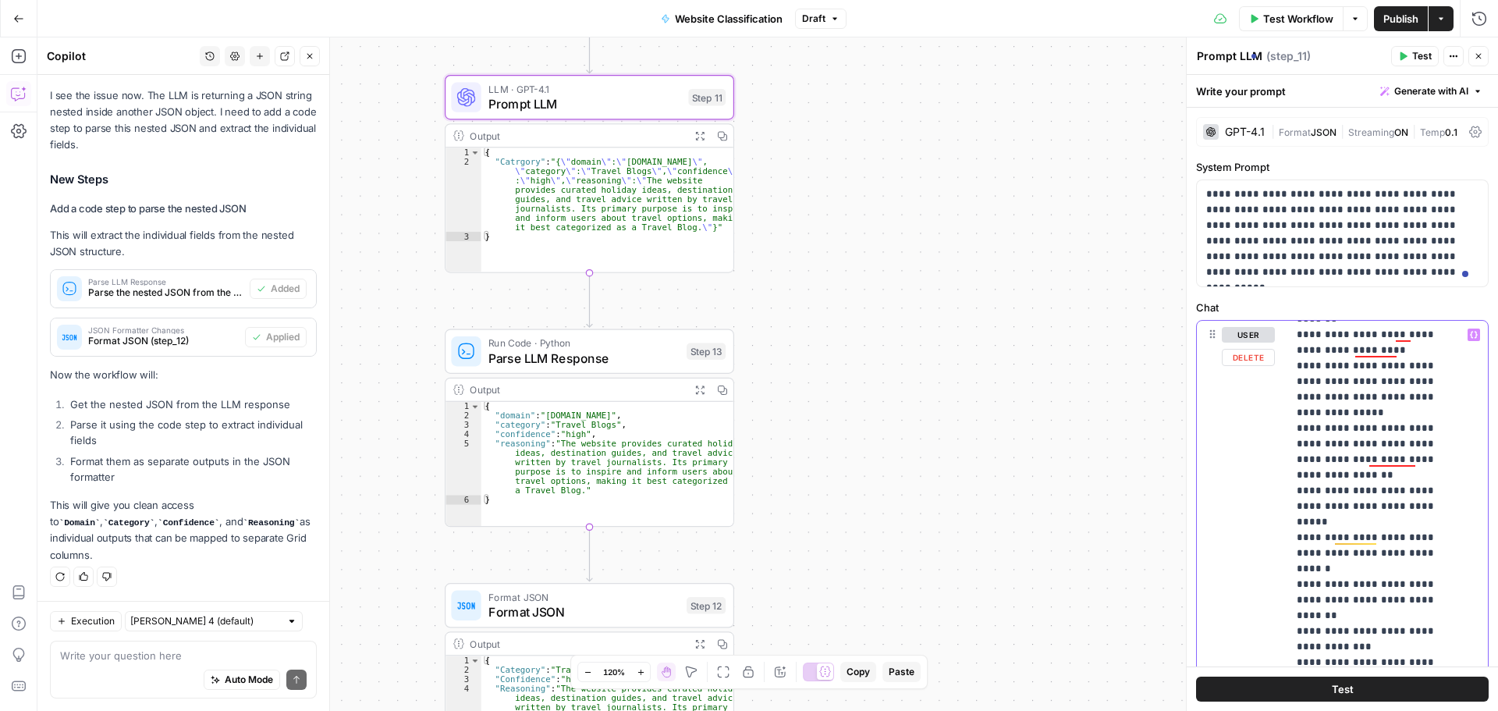
drag, startPoint x: 1298, startPoint y: 400, endPoint x: 1433, endPoint y: 415, distance: 135.8
click at [1433, 415] on p "**********" at bounding box center [1376, 694] width 158 height 1358
click at [1370, 550] on p "**********" at bounding box center [1376, 600] width 158 height 1326
click at [1336, 502] on p "**********" at bounding box center [1376, 600] width 158 height 1326
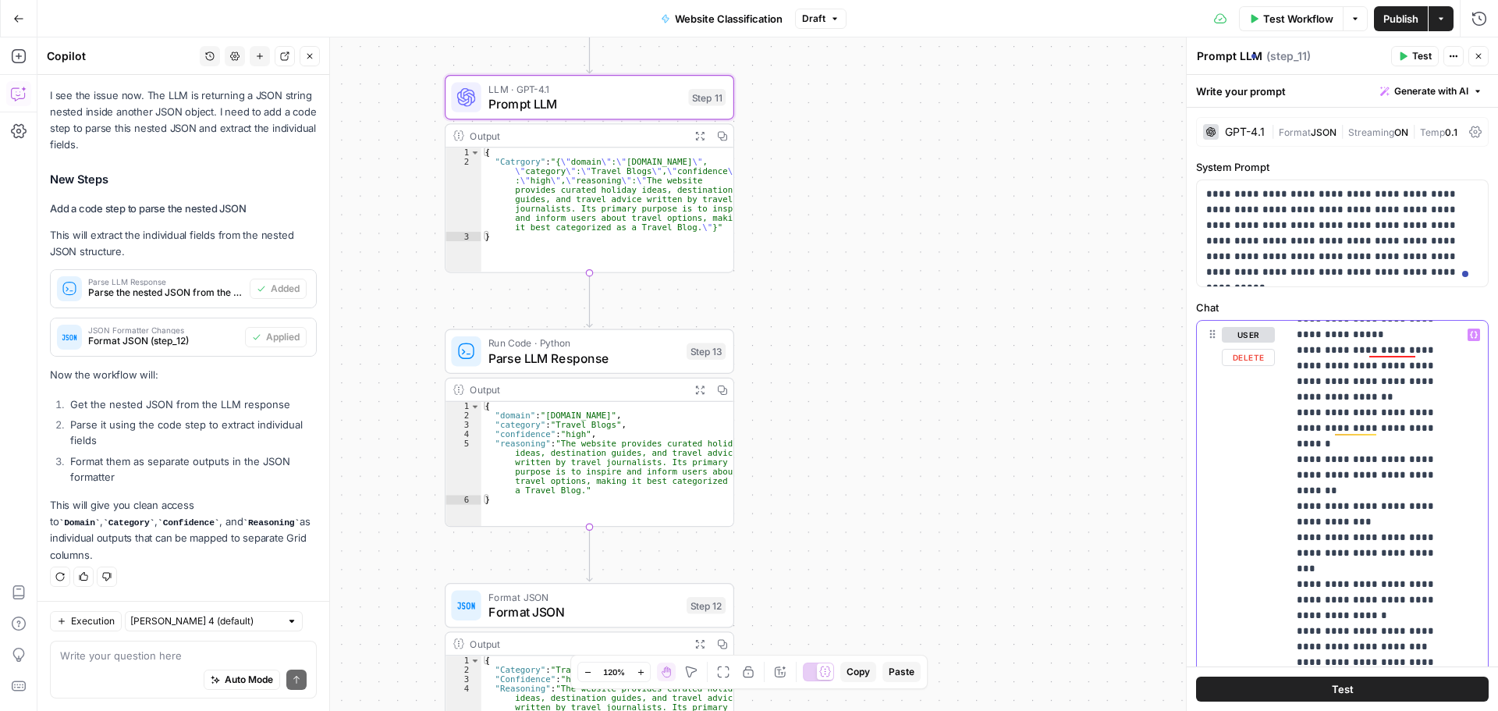
click at [1412, 552] on p "**********" at bounding box center [1376, 600] width 158 height 1326
click at [1344, 568] on p "**********" at bounding box center [1376, 616] width 158 height 1358
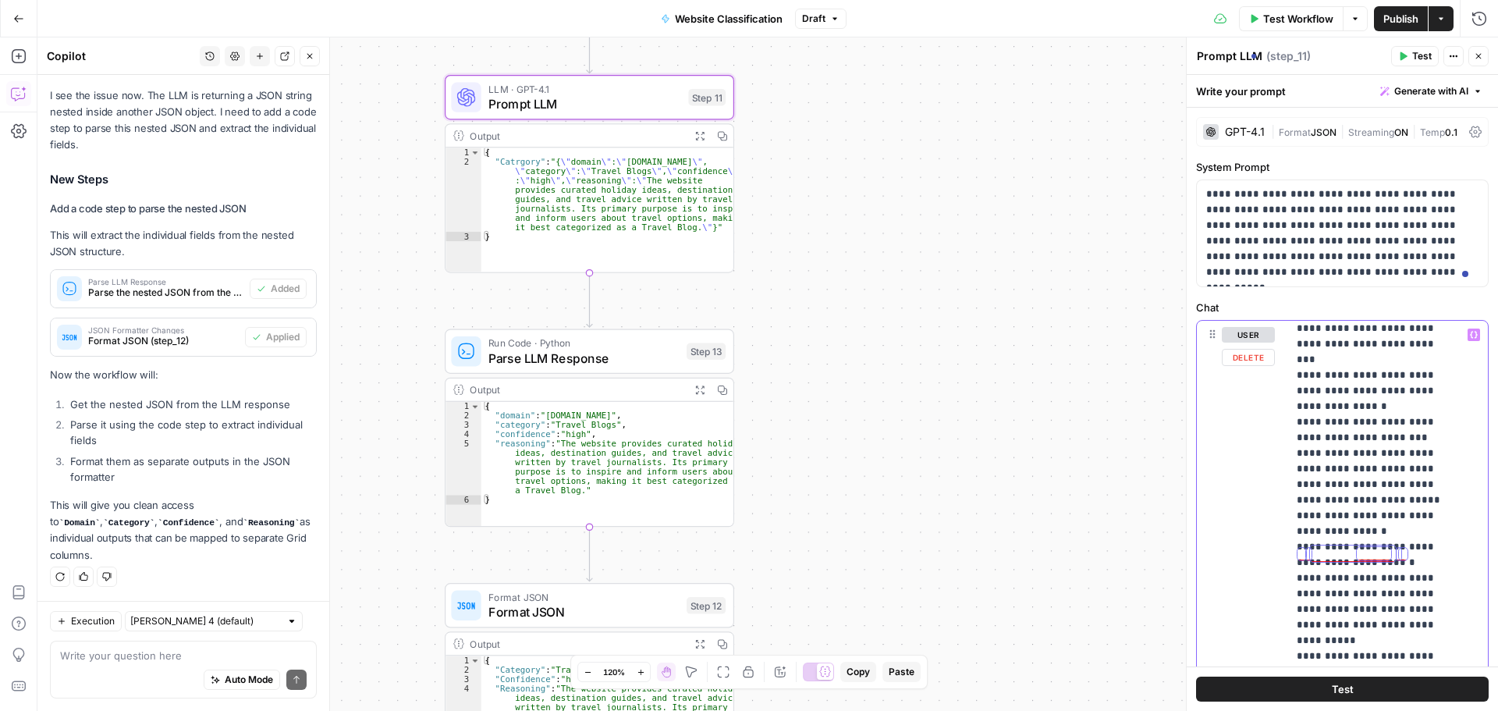
scroll to position [624, 0]
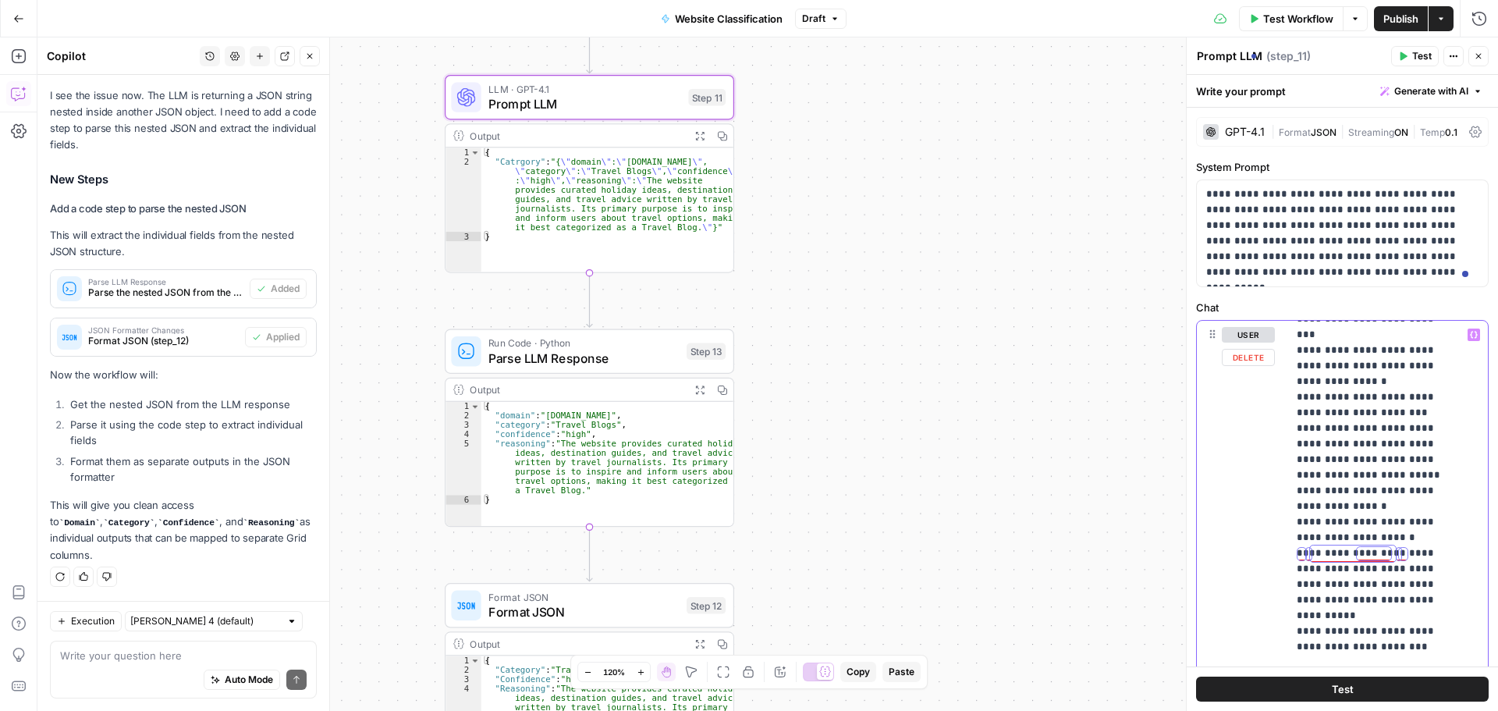
click at [1393, 509] on p "**********" at bounding box center [1376, 374] width 158 height 1342
click at [1381, 586] on p "**********" at bounding box center [1376, 421] width 158 height 1436
click at [1394, 584] on p "**********" at bounding box center [1376, 413] width 158 height 1420
click at [1345, 567] on p "**********" at bounding box center [1376, 413] width 158 height 1420
click at [1298, 567] on p "**********" at bounding box center [1376, 413] width 158 height 1420
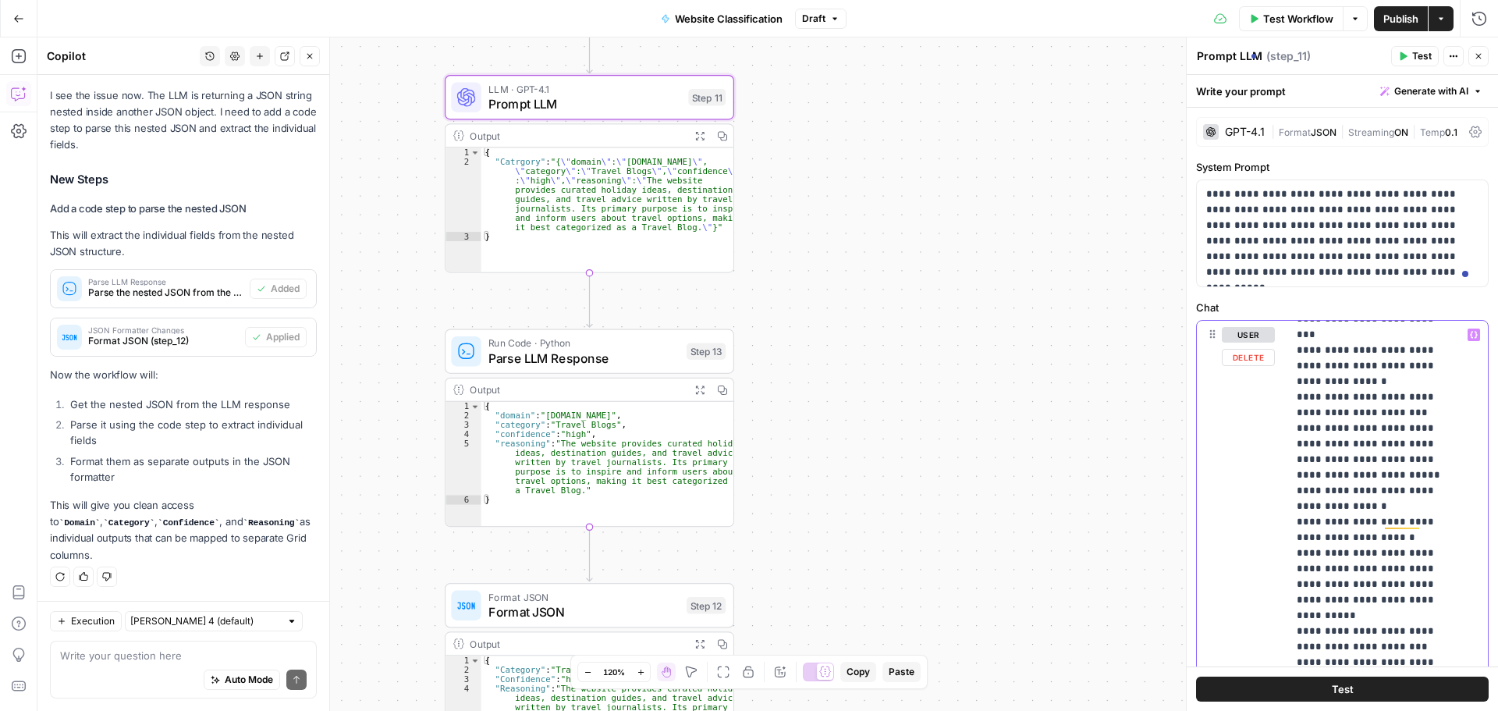
click at [1382, 614] on p "**********" at bounding box center [1376, 436] width 158 height 1467
click at [1384, 616] on p "**********" at bounding box center [1376, 436] width 158 height 1467
click at [1386, 629] on p "**********" at bounding box center [1376, 436] width 158 height 1467
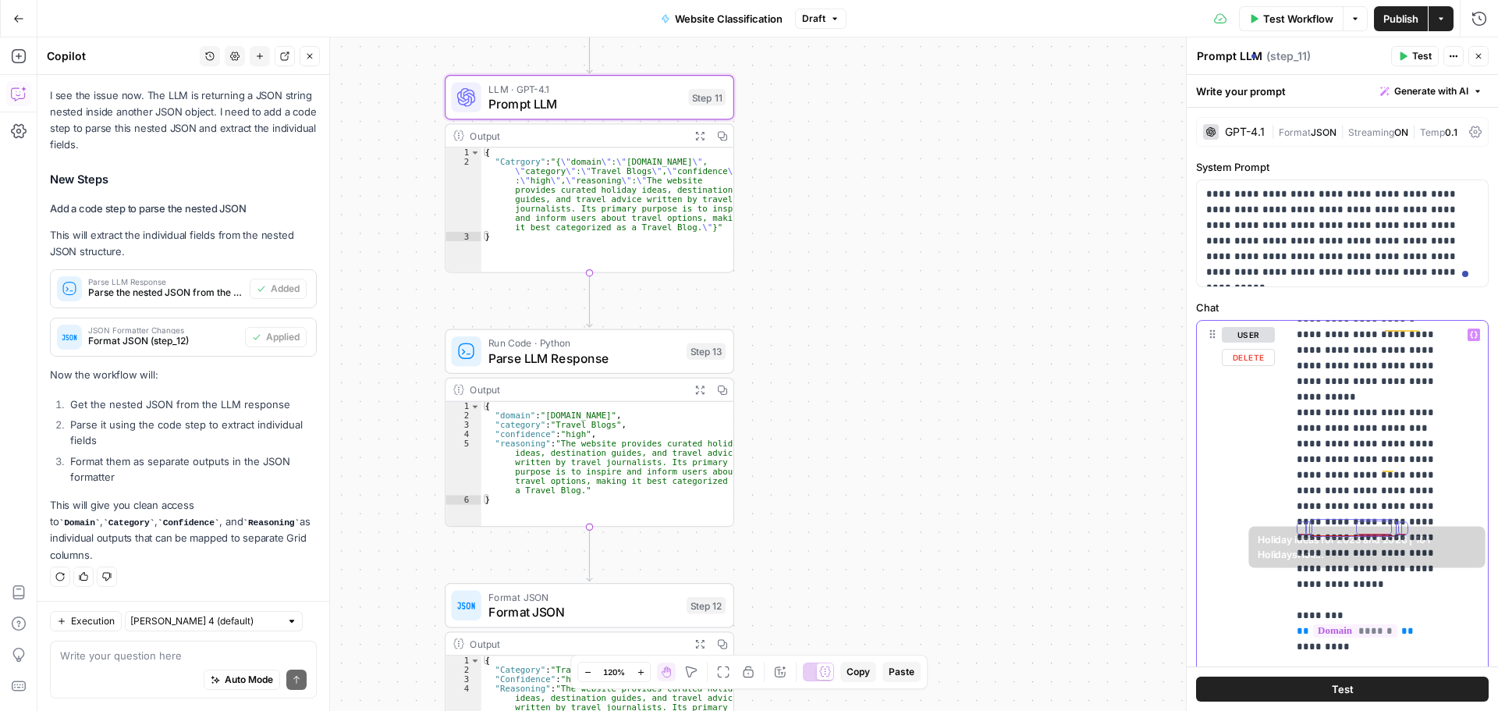
scroll to position [812, 0]
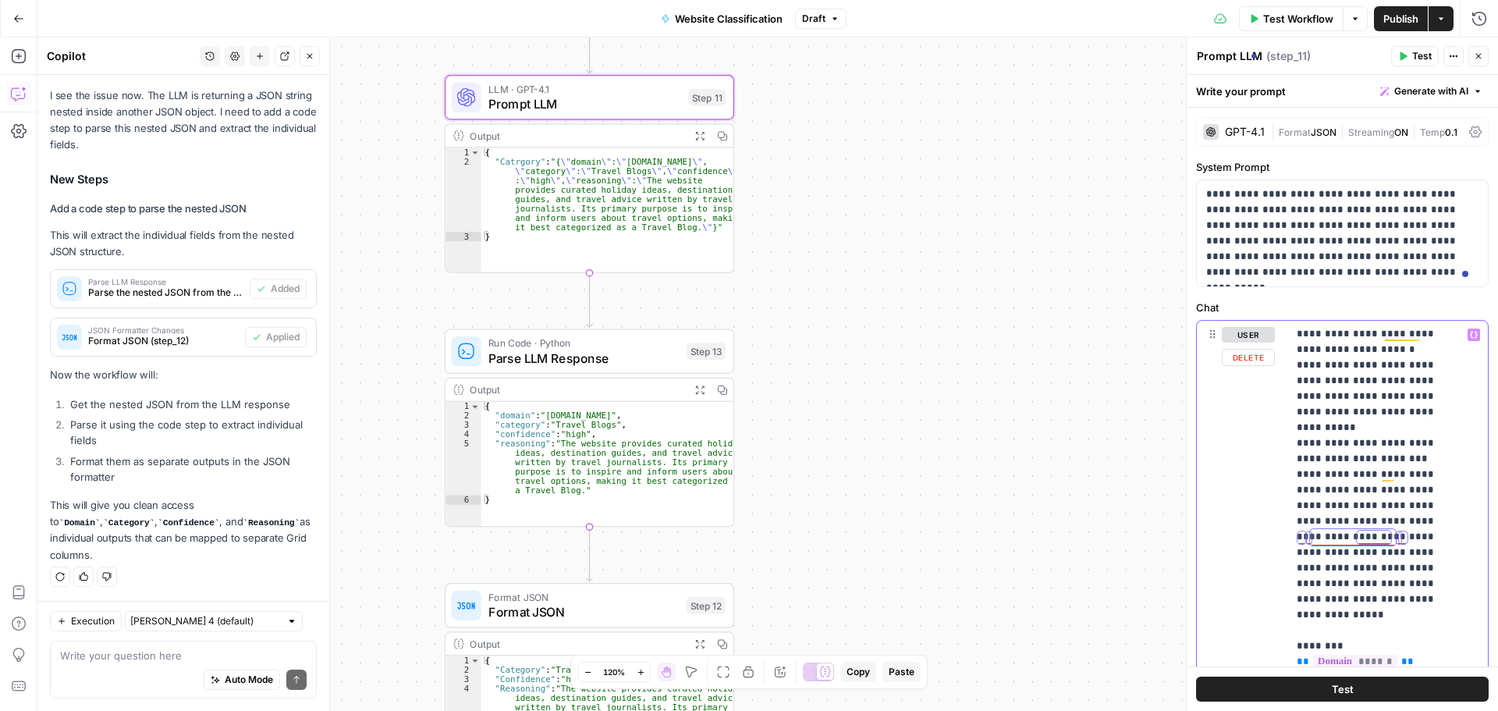
click at [1377, 498] on p "**********" at bounding box center [1376, 272] width 158 height 1514
click at [1340, 527] on p "**********" at bounding box center [1376, 295] width 158 height 1560
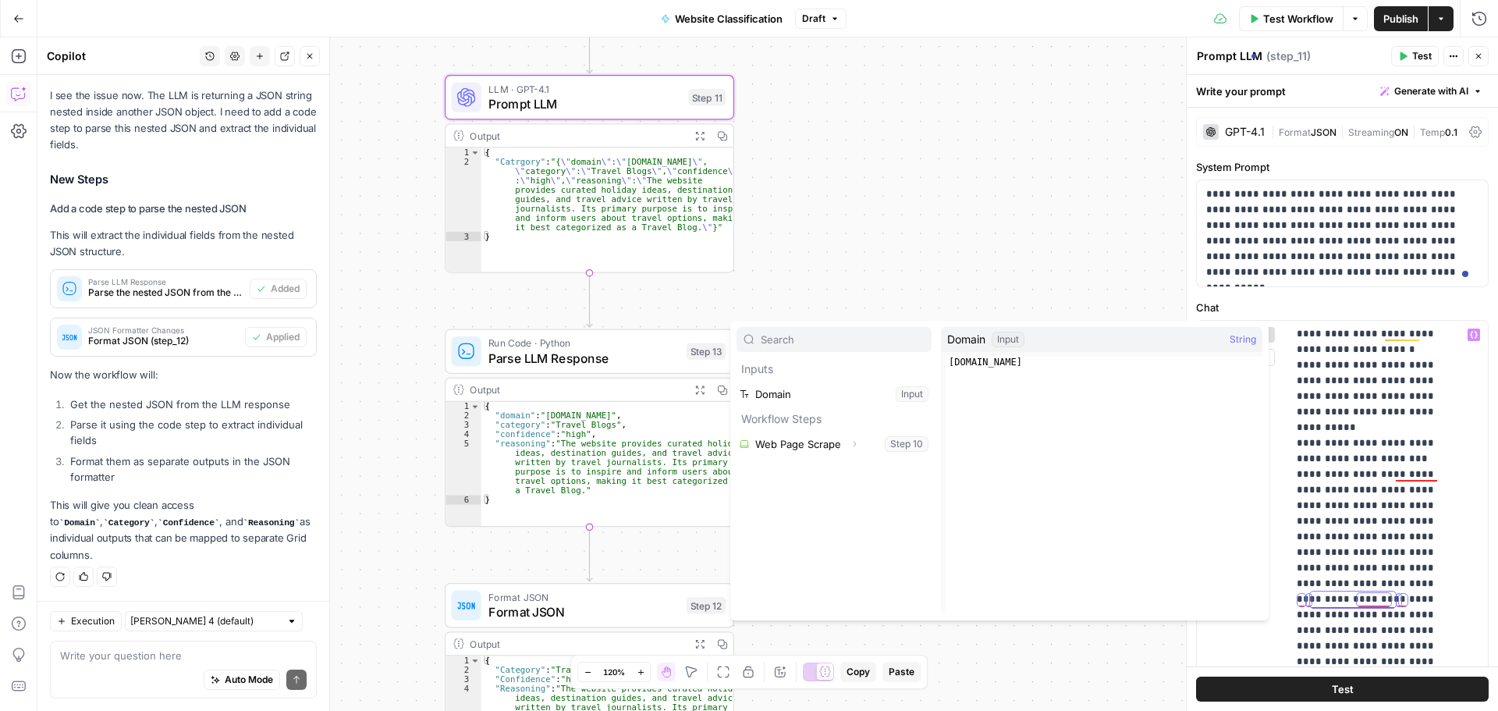
type input "c"
click at [1361, 540] on p "**********" at bounding box center [1376, 303] width 158 height 1576
drag, startPoint x: 1372, startPoint y: 534, endPoint x: 1336, endPoint y: 555, distance: 41.9
click at [1336, 555] on p "**********" at bounding box center [1376, 303] width 158 height 1576
copy p "**********"
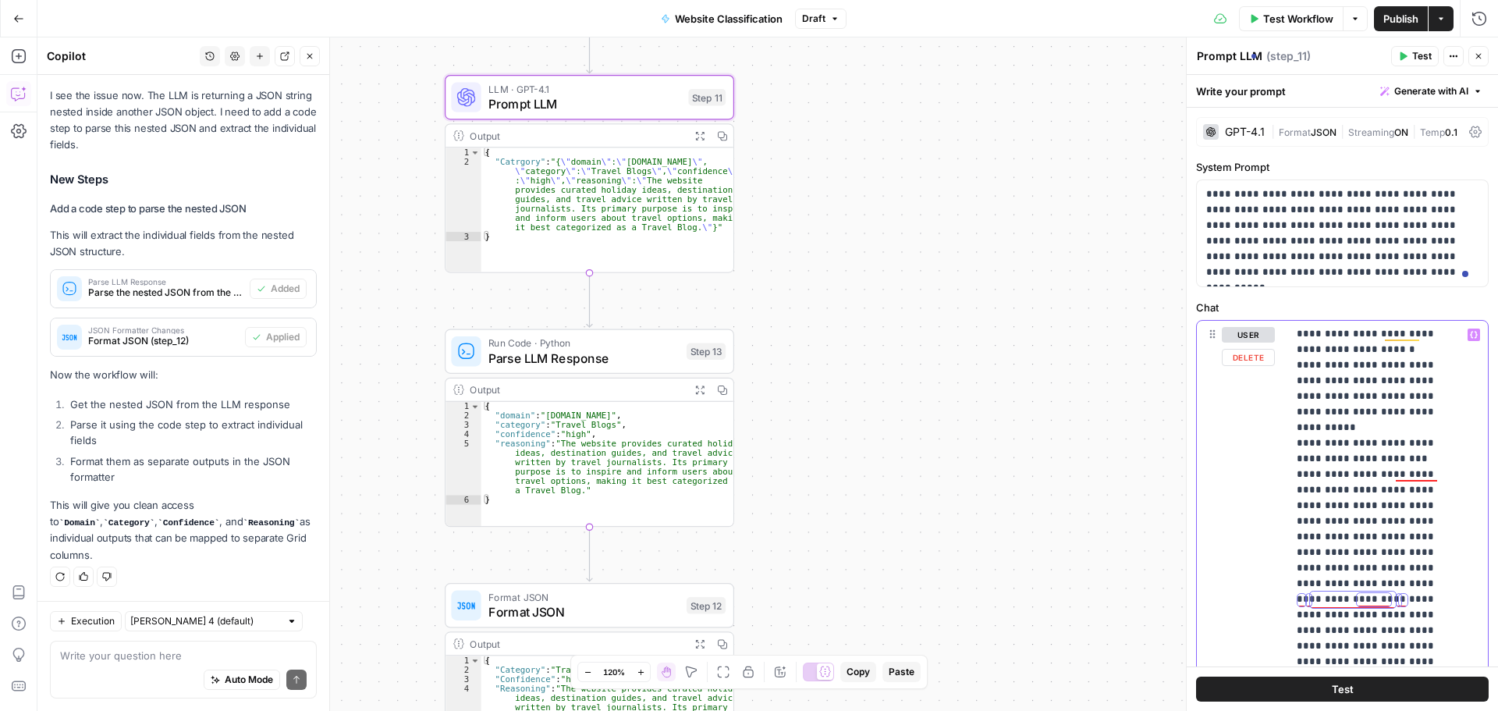
click at [1377, 476] on p "**********" at bounding box center [1376, 303] width 158 height 1576
click at [1379, 573] on p "**********" at bounding box center [1376, 311] width 158 height 1592
click at [1344, 494] on p "**********" at bounding box center [1376, 311] width 158 height 1592
click at [1376, 474] on p "**********" at bounding box center [1376, 311] width 158 height 1592
click at [1377, 474] on p "**********" at bounding box center [1376, 311] width 158 height 1592
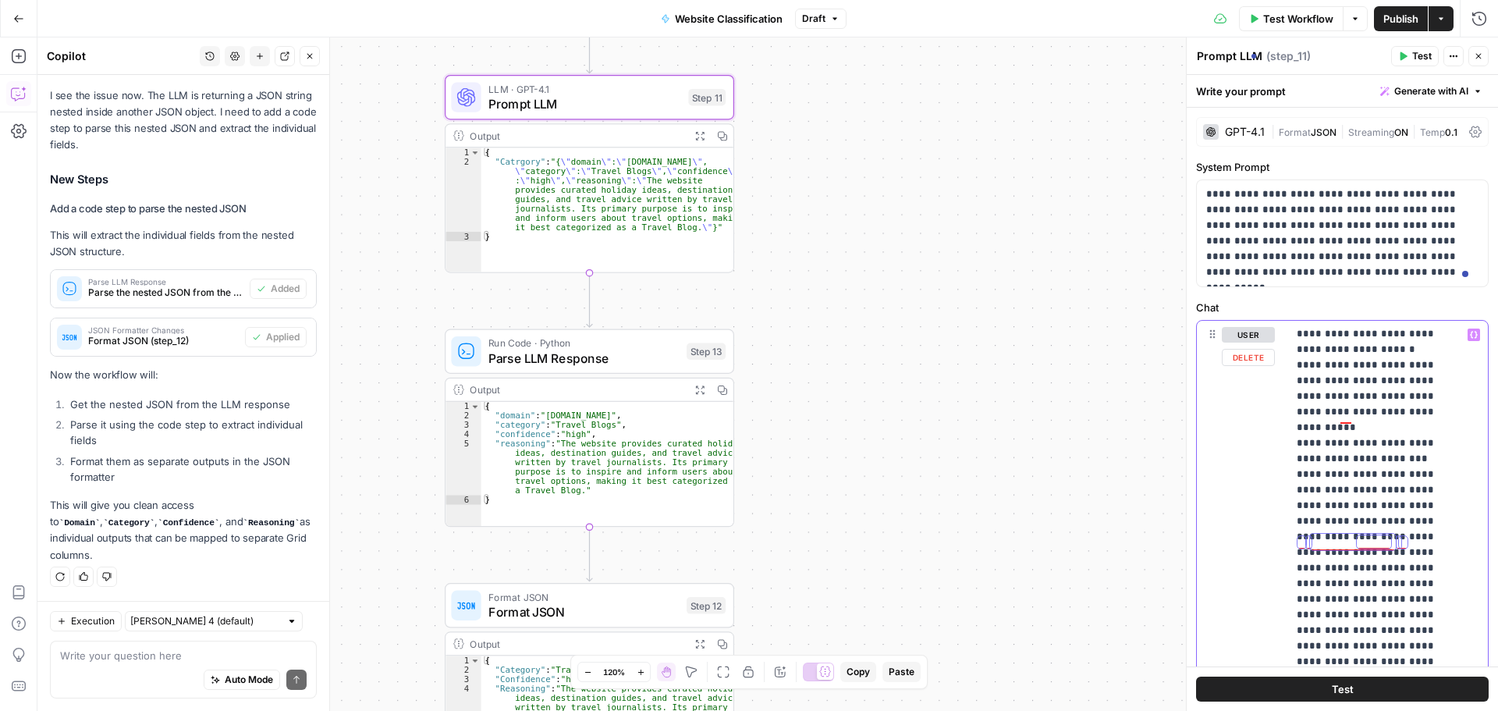
scroll to position [968, 0]
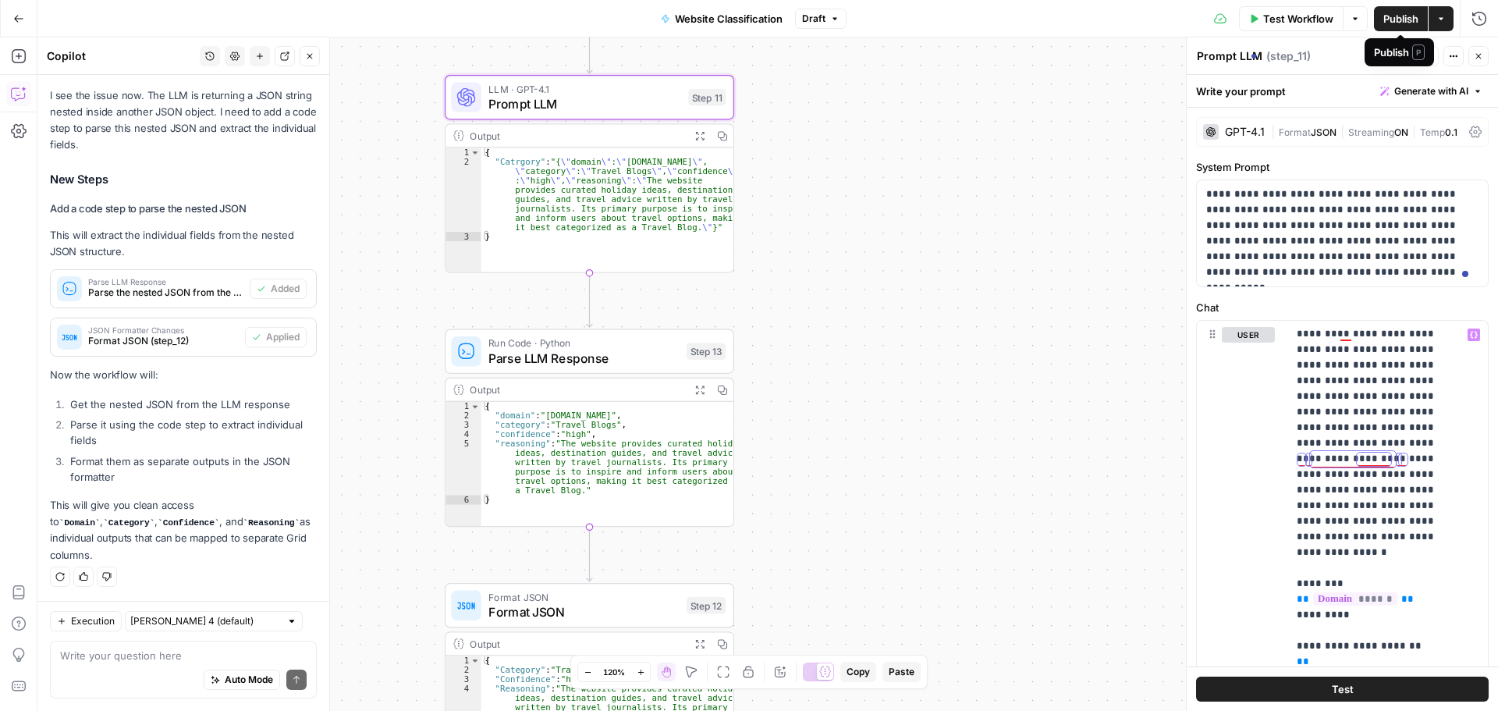
click at [1389, 16] on span "Publish" at bounding box center [1400, 19] width 35 height 16
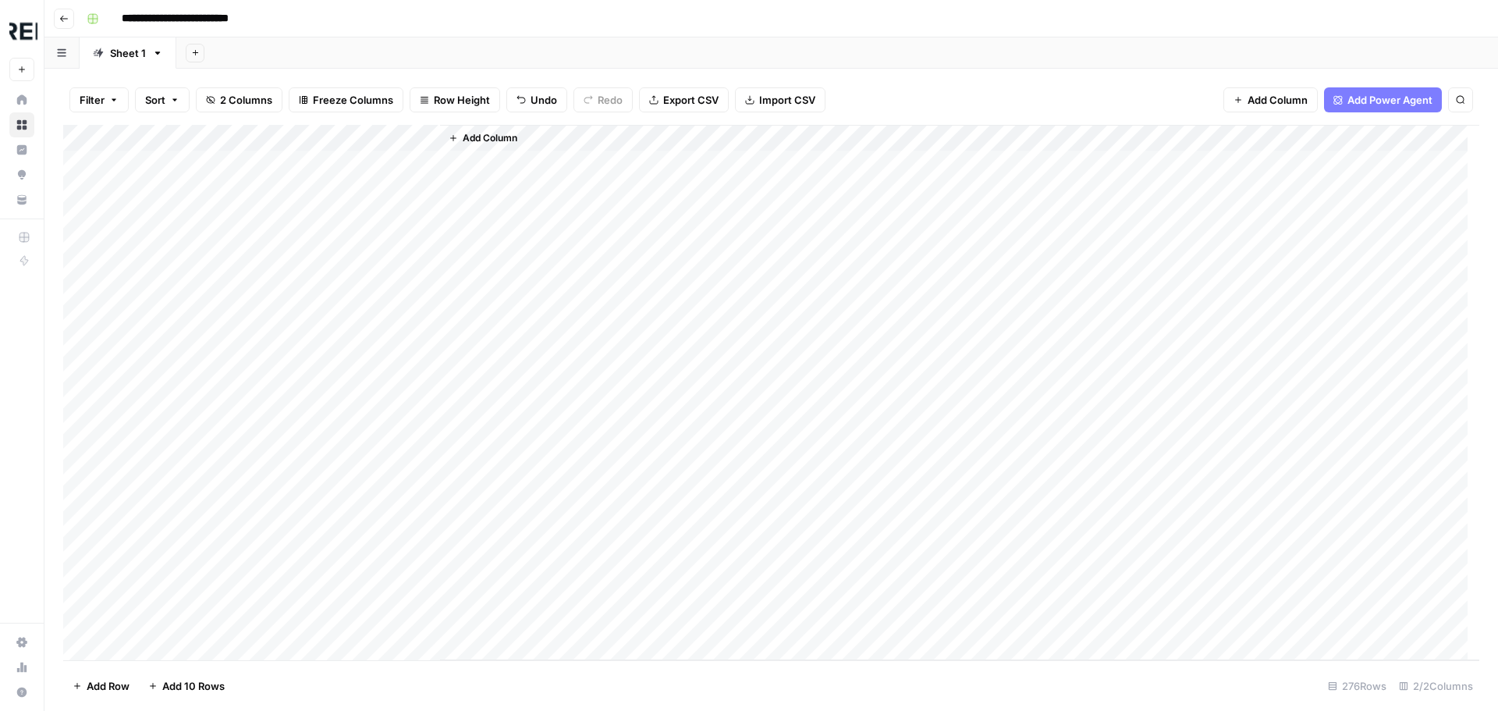
click at [495, 138] on span "Add Column" at bounding box center [490, 138] width 55 height 14
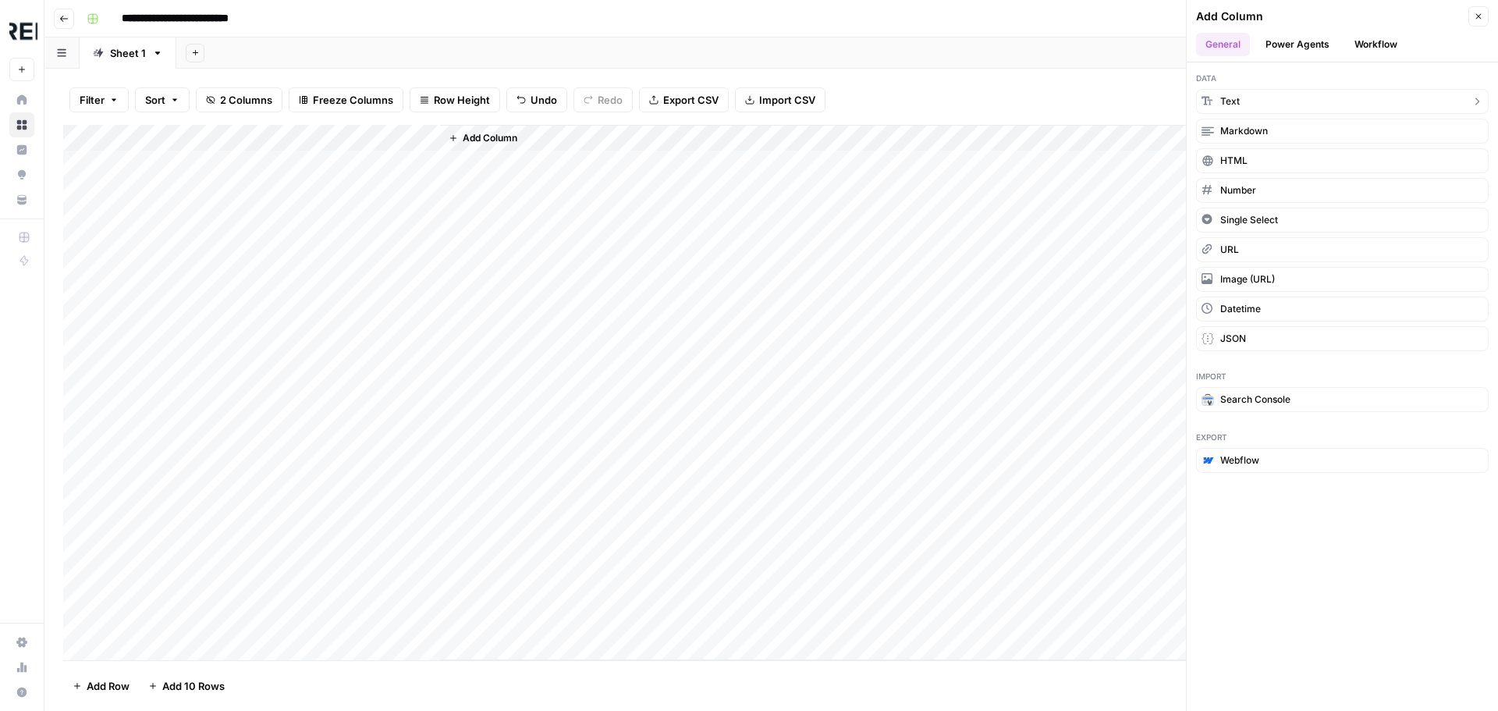
click at [1255, 108] on button "Text" at bounding box center [1342, 101] width 293 height 25
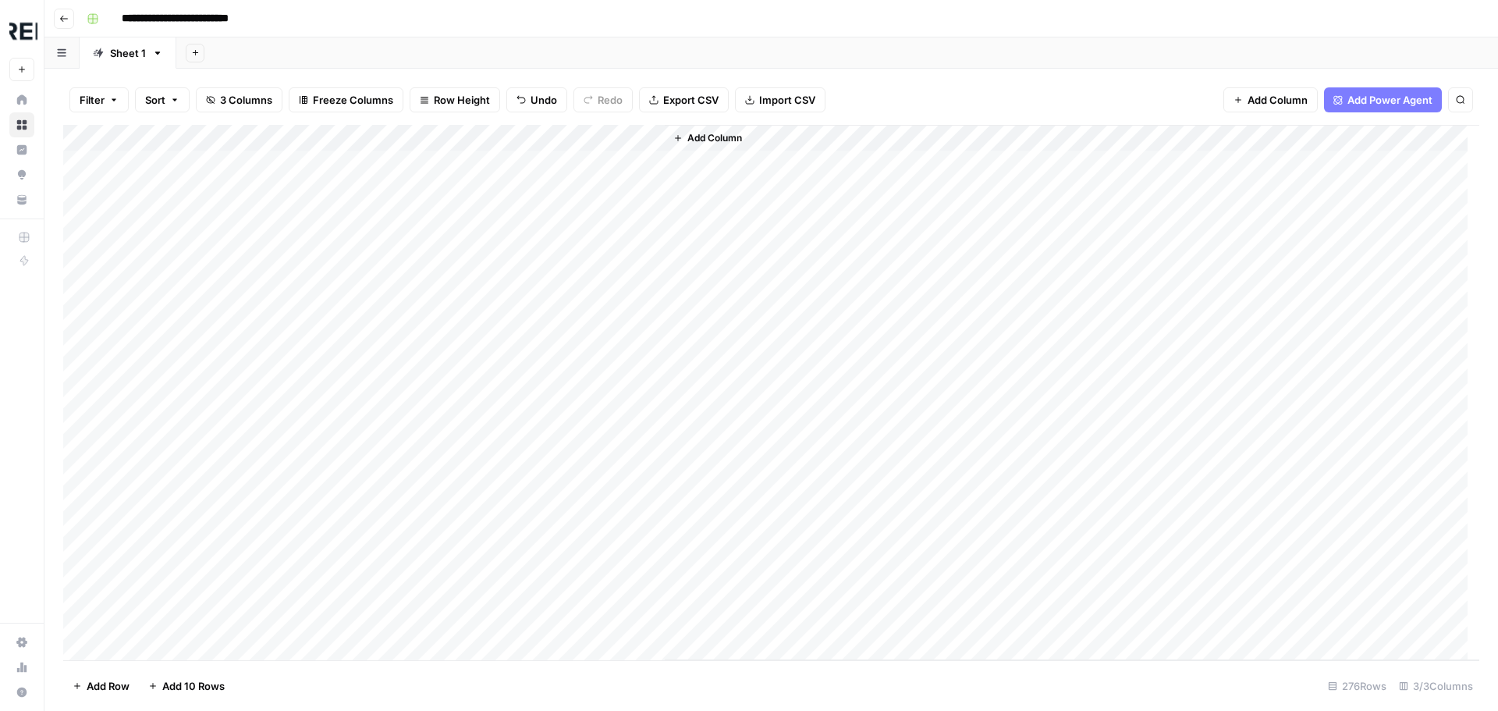
click at [501, 140] on div "Add Column" at bounding box center [771, 392] width 1416 height 535
click at [516, 187] on div "New Column" at bounding box center [532, 175] width 172 height 25
click at [520, 179] on input "New Column" at bounding box center [532, 176] width 158 height 16
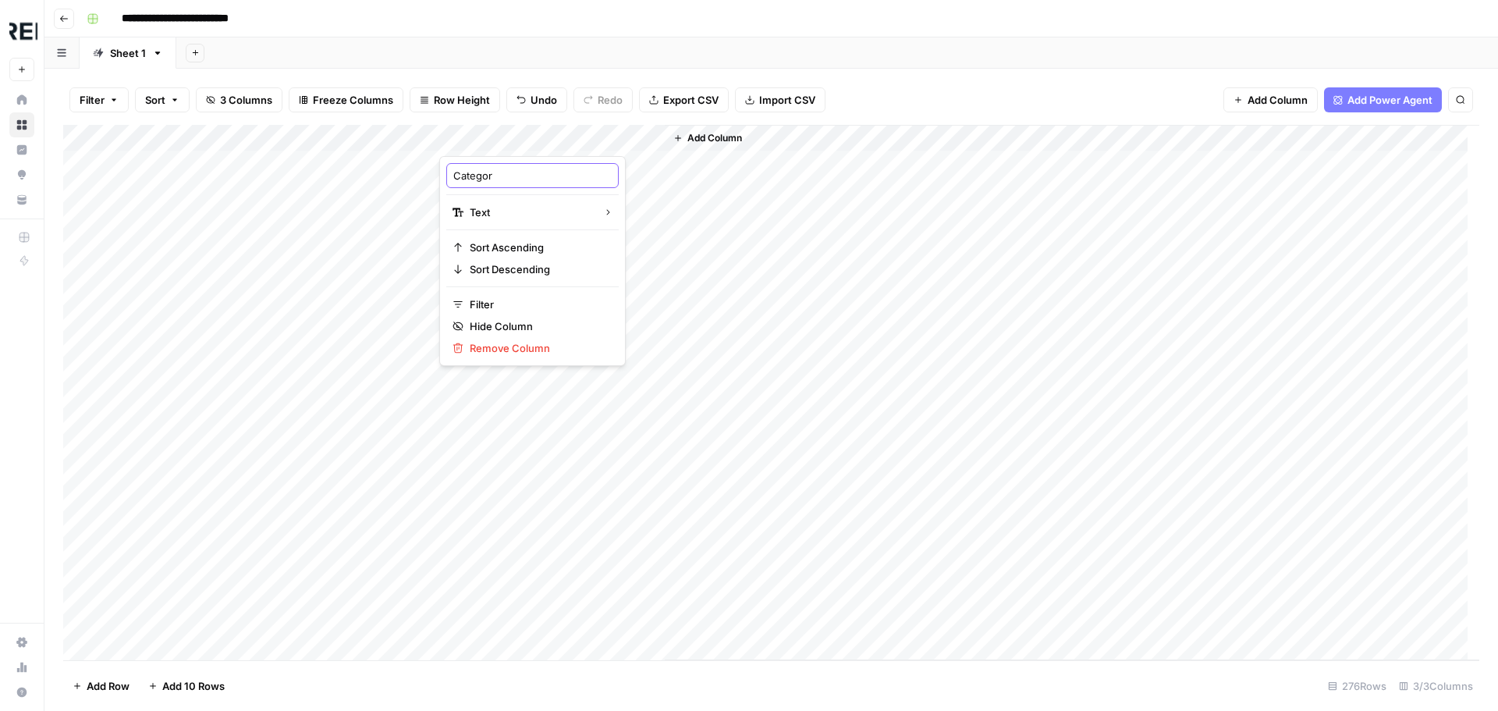
type input "Category"
type input "**********"
click at [346, 166] on div "Add Column" at bounding box center [771, 392] width 1416 height 535
click at [406, 133] on div "Add Column" at bounding box center [771, 392] width 1416 height 535
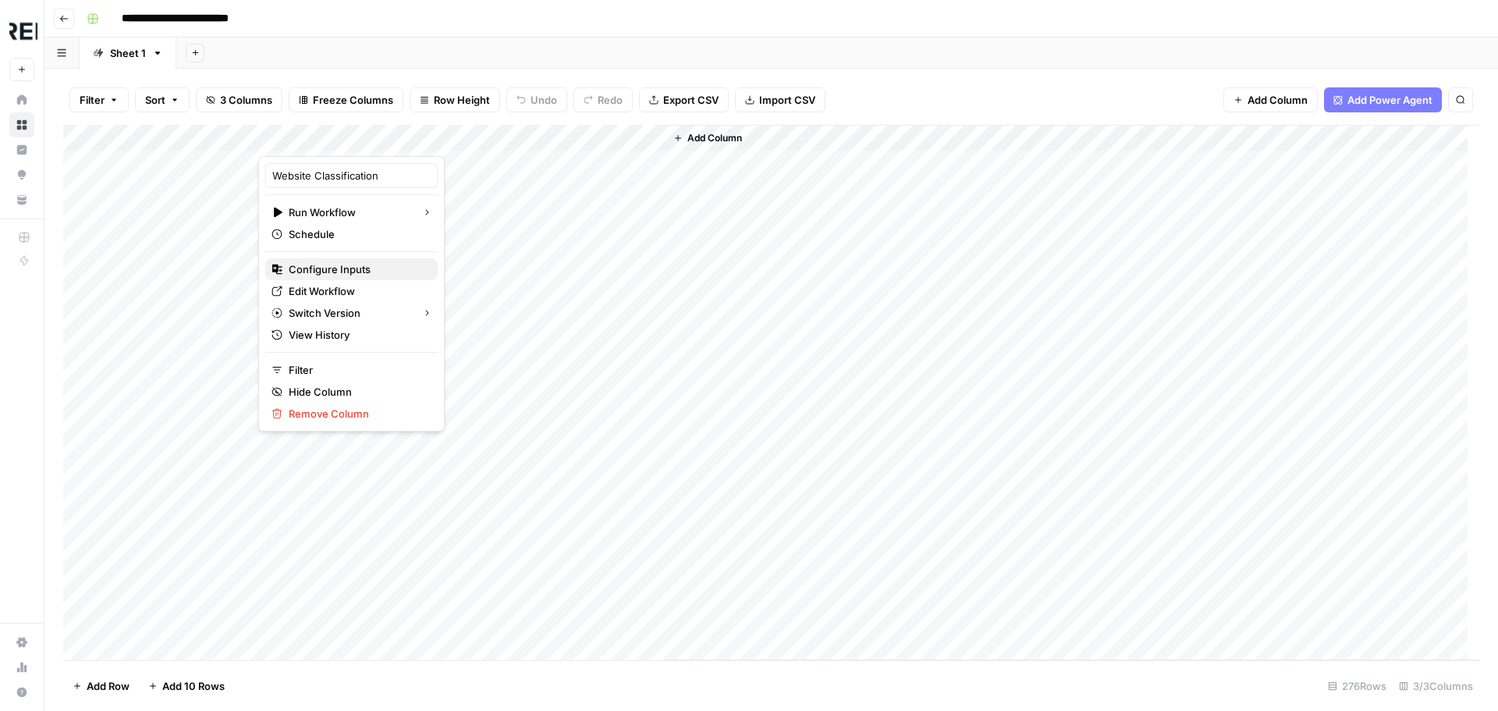
click at [368, 272] on span "Configure Inputs" at bounding box center [357, 269] width 137 height 16
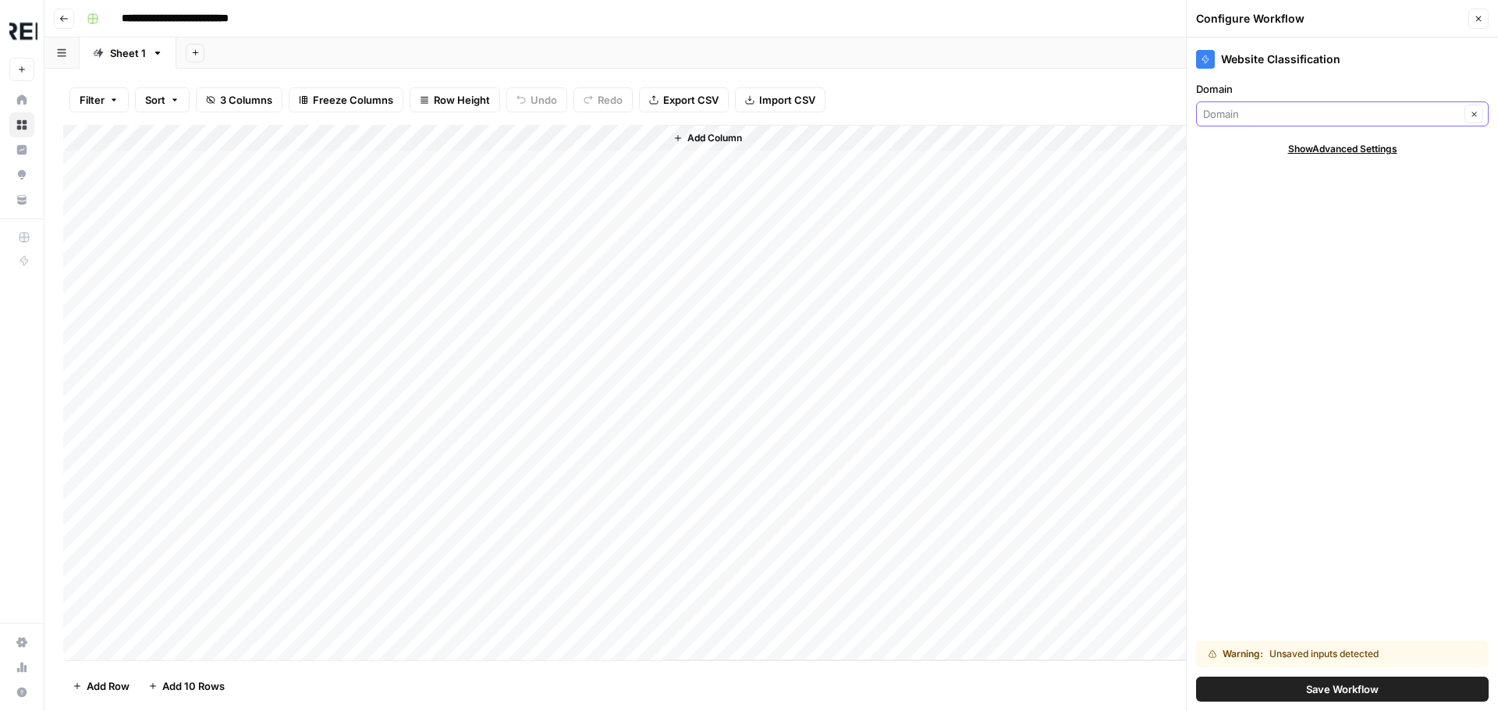
click at [1230, 112] on input "Domain" at bounding box center [1331, 114] width 257 height 16
click at [1255, 177] on span "Domain" at bounding box center [1322, 173] width 227 height 16
type input "Domain"
click at [1356, 689] on span "Save Workflow" at bounding box center [1342, 689] width 73 height 16
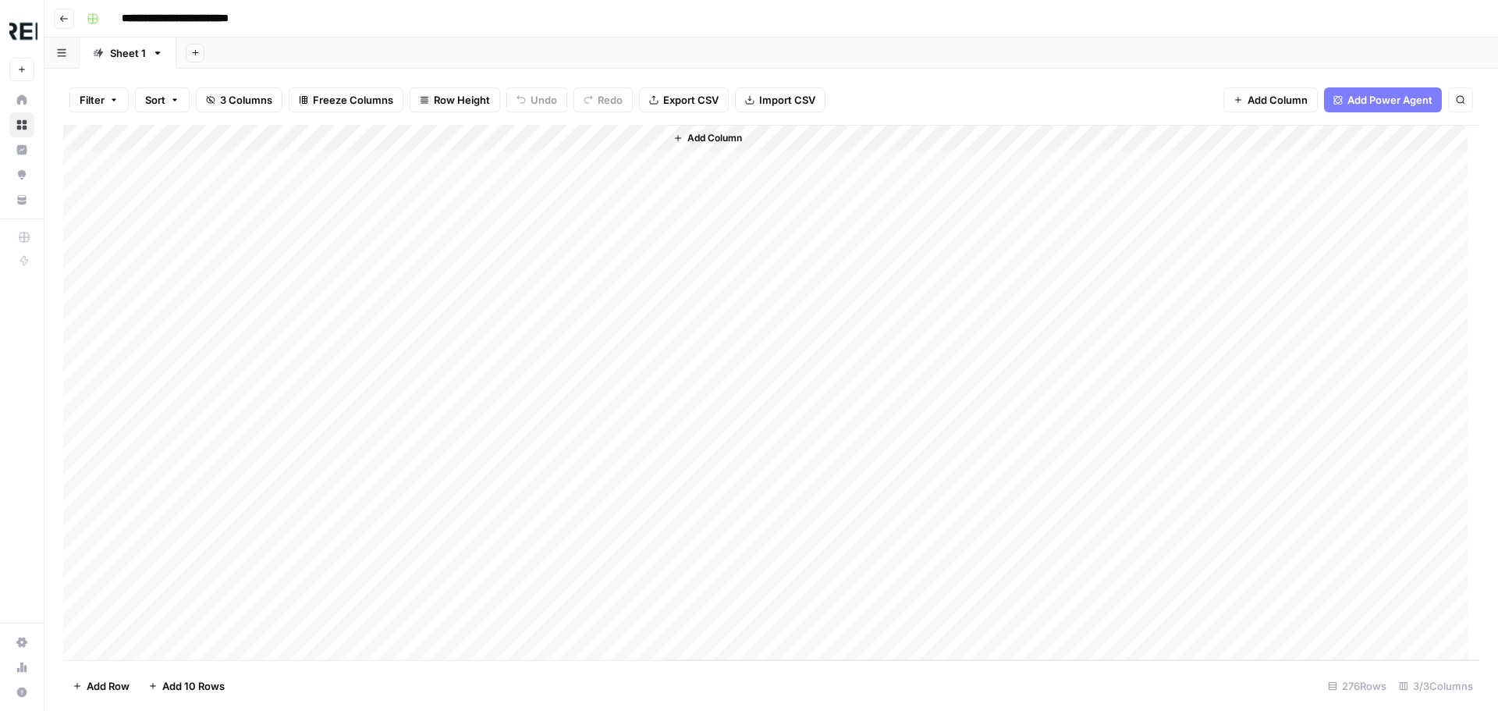
click at [347, 158] on div "Add Column" at bounding box center [771, 392] width 1416 height 535
click at [408, 137] on div "Add Column" at bounding box center [771, 392] width 1416 height 535
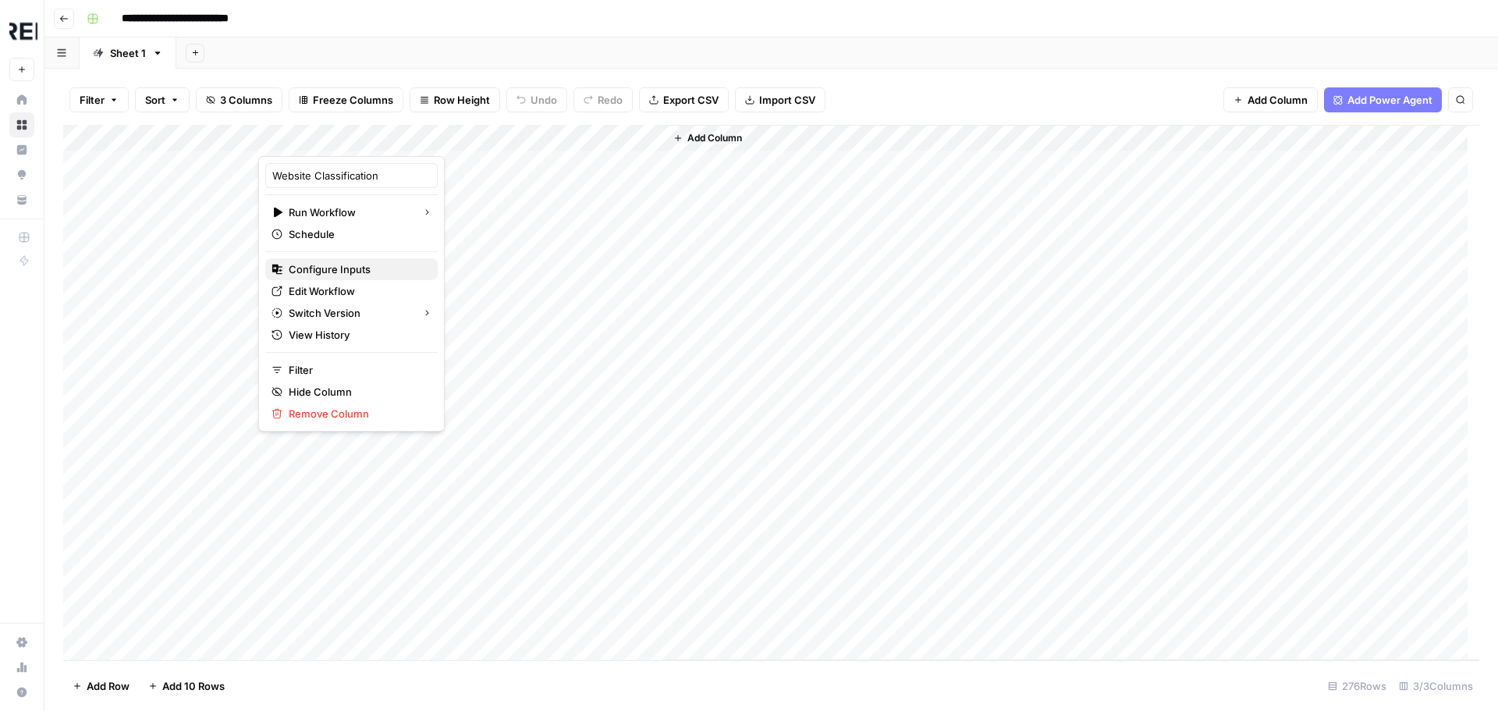
click at [364, 266] on span "Configure Inputs" at bounding box center [357, 269] width 137 height 16
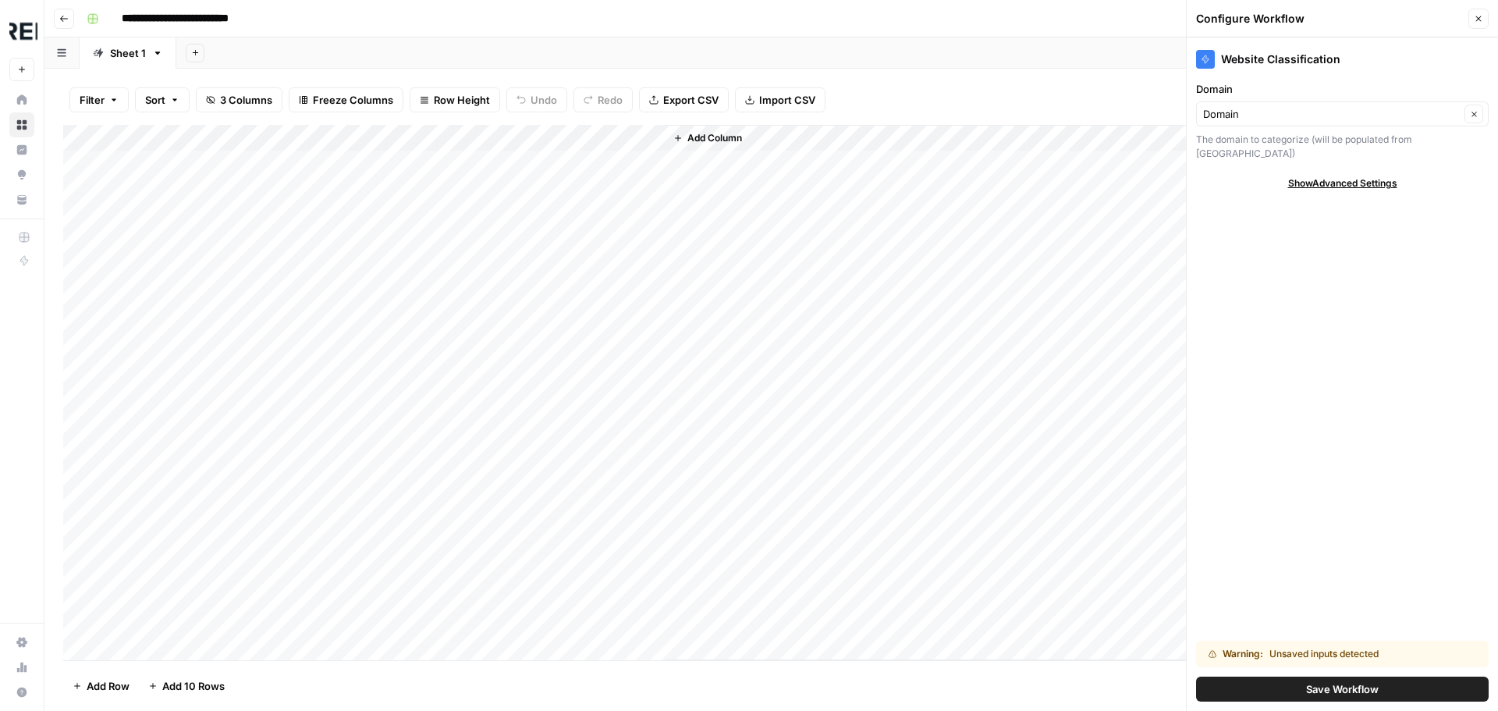
click at [1339, 687] on span "Save Workflow" at bounding box center [1342, 689] width 73 height 16
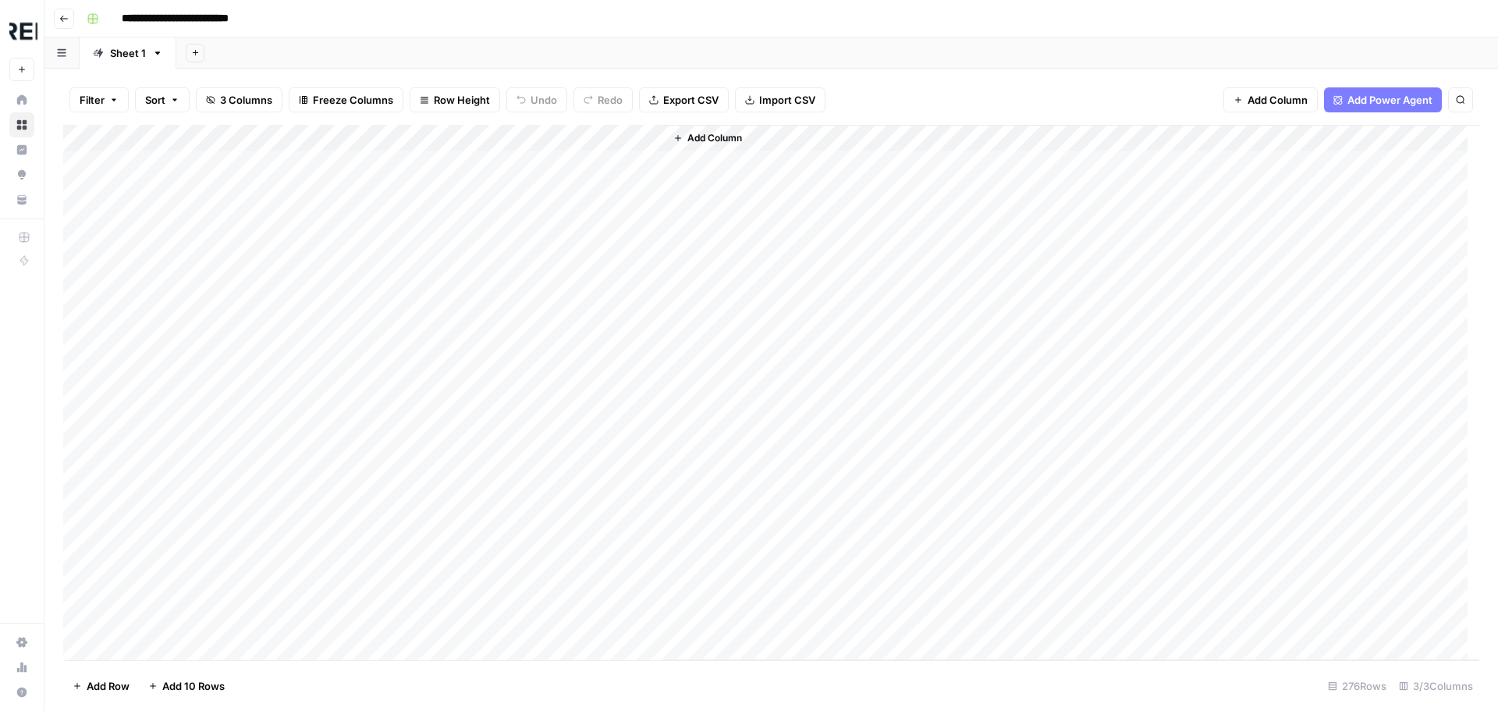
click at [351, 161] on div "Add Column" at bounding box center [771, 392] width 1416 height 535
click at [663, 142] on div "Add Column" at bounding box center [771, 392] width 1416 height 535
click at [791, 160] on div "Add Column" at bounding box center [771, 392] width 1416 height 535
click at [704, 132] on div "Add Column" at bounding box center [771, 392] width 1416 height 535
click at [704, 132] on div at bounding box center [650, 140] width 141 height 31
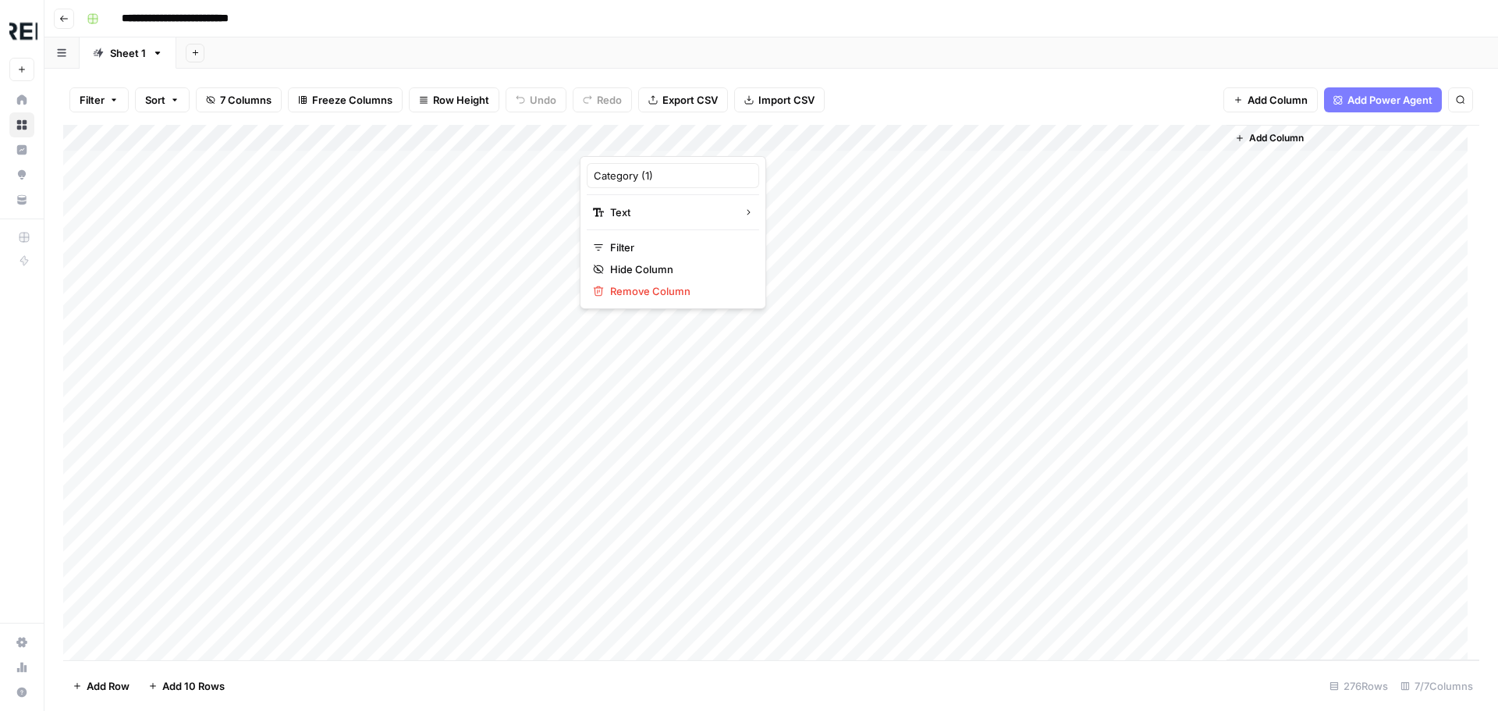
click at [1069, 196] on div "Add Column" at bounding box center [771, 392] width 1416 height 535
click at [1216, 137] on div "Add Column" at bounding box center [771, 392] width 1416 height 535
click at [1047, 353] on span "Remove Column" at bounding box center [1099, 348] width 137 height 16
click at [690, 162] on span "Delete" at bounding box center [693, 162] width 34 height 16
click at [526, 139] on div "Add Column" at bounding box center [771, 392] width 1416 height 535
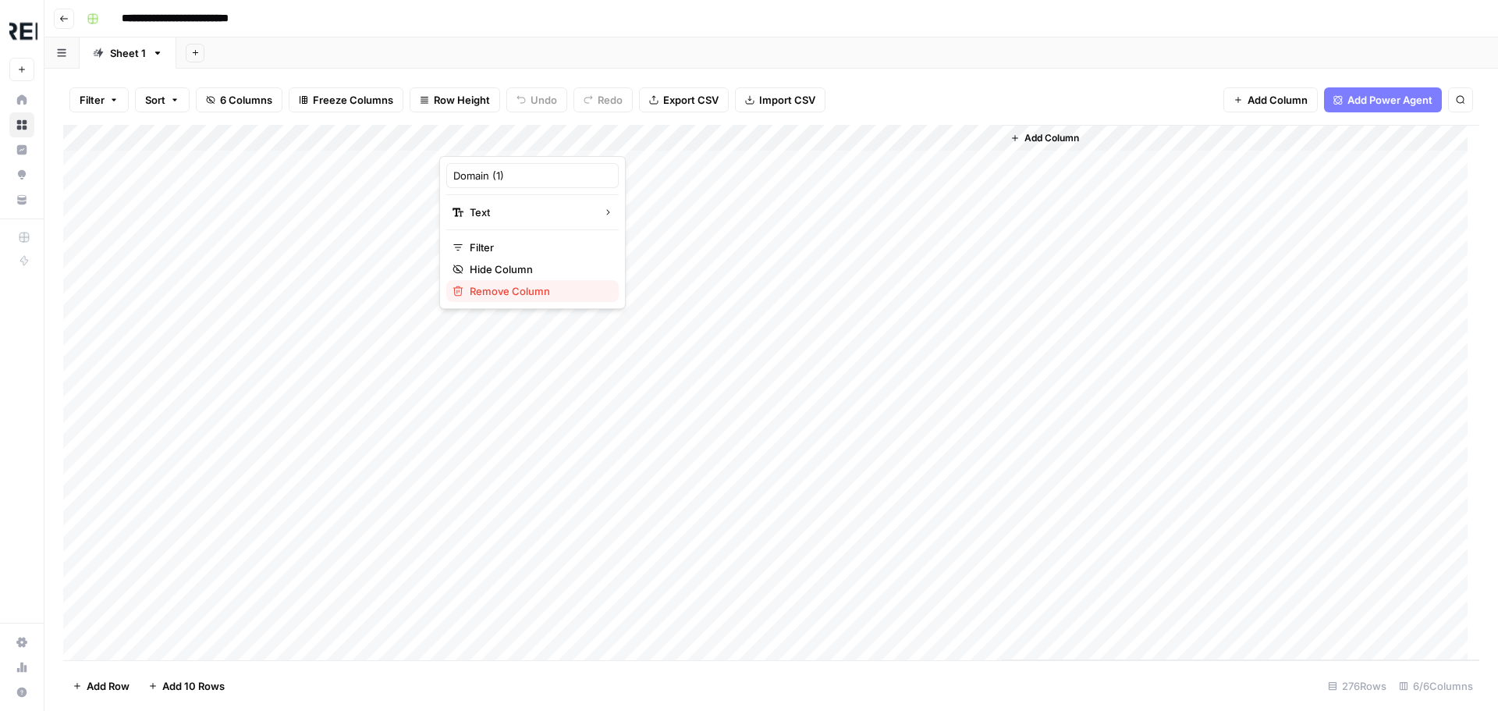
click at [520, 290] on span "Remove Column" at bounding box center [538, 291] width 137 height 16
click at [701, 151] on button "Delete" at bounding box center [693, 161] width 52 height 28
click at [511, 141] on div "Add Column" at bounding box center [771, 392] width 1416 height 535
click at [513, 180] on input "Category (1)" at bounding box center [532, 176] width 158 height 16
type input "Category"
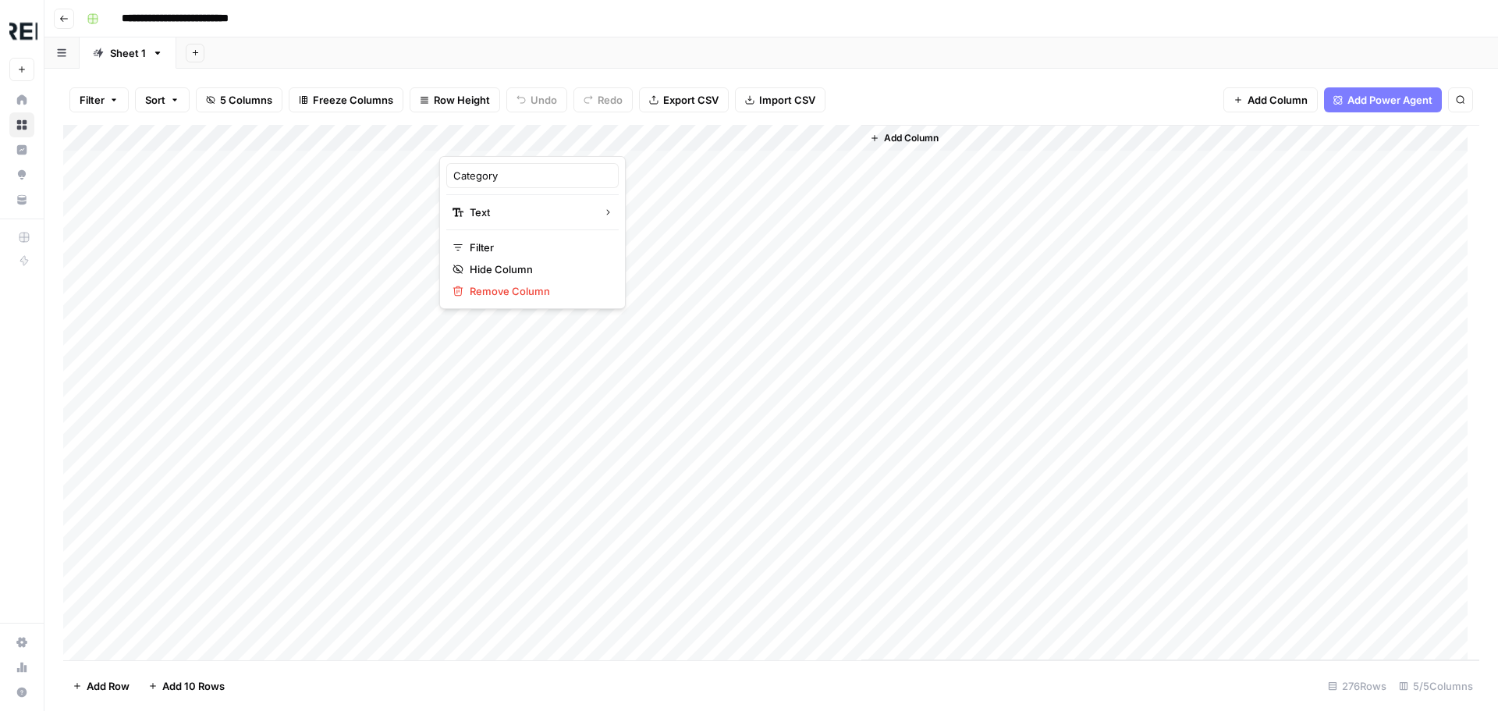
click at [880, 83] on div "Filter Sort 5 Columns Freeze Columns Row Height Undo Redo Export CSV Import CSV…" at bounding box center [771, 100] width 1416 height 50
click at [538, 139] on div "Add Column" at bounding box center [771, 392] width 1416 height 535
click at [529, 183] on div "Category (1)" at bounding box center [532, 175] width 172 height 25
type input "Category"
click at [404, 137] on div "Add Column" at bounding box center [771, 392] width 1416 height 535
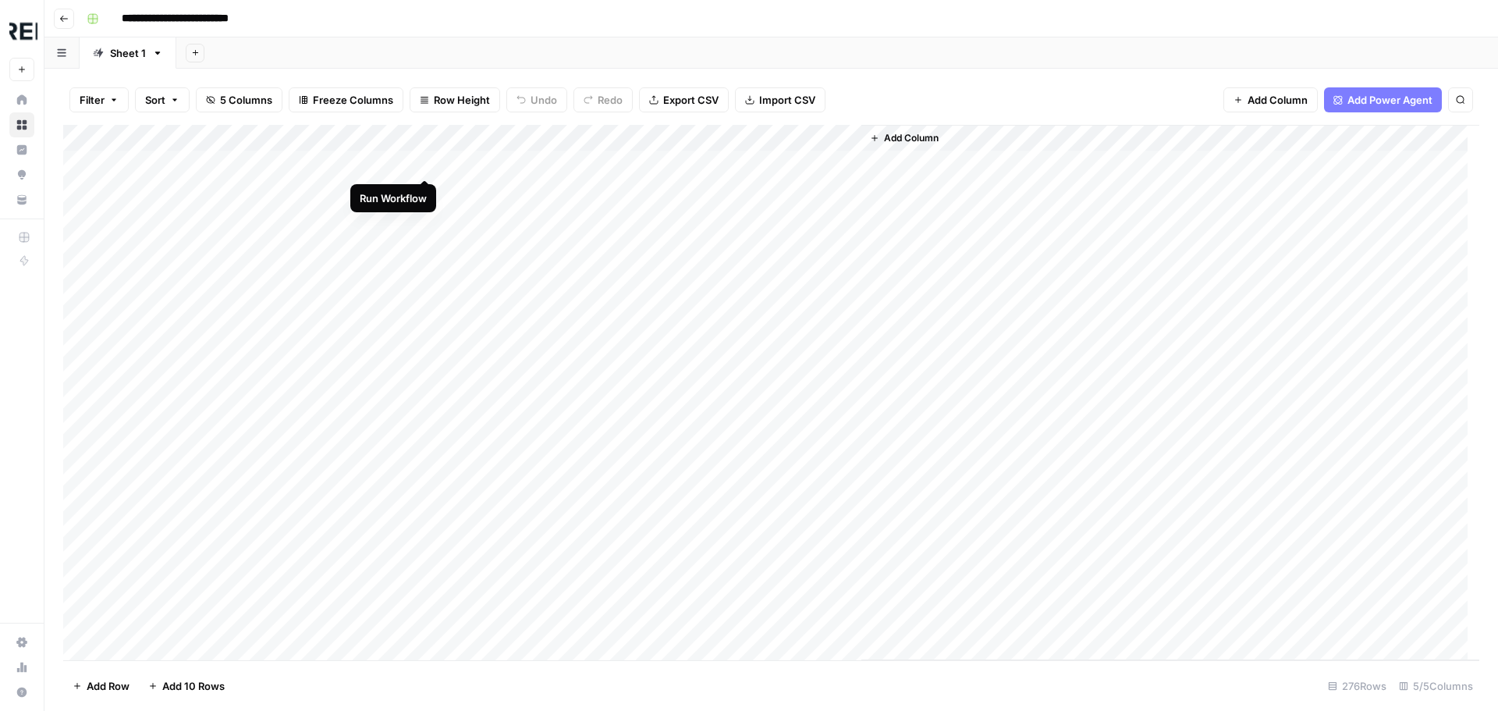
click at [422, 164] on div "Add Column" at bounding box center [771, 392] width 1416 height 535
click at [406, 135] on div "Add Column" at bounding box center [771, 392] width 1416 height 535
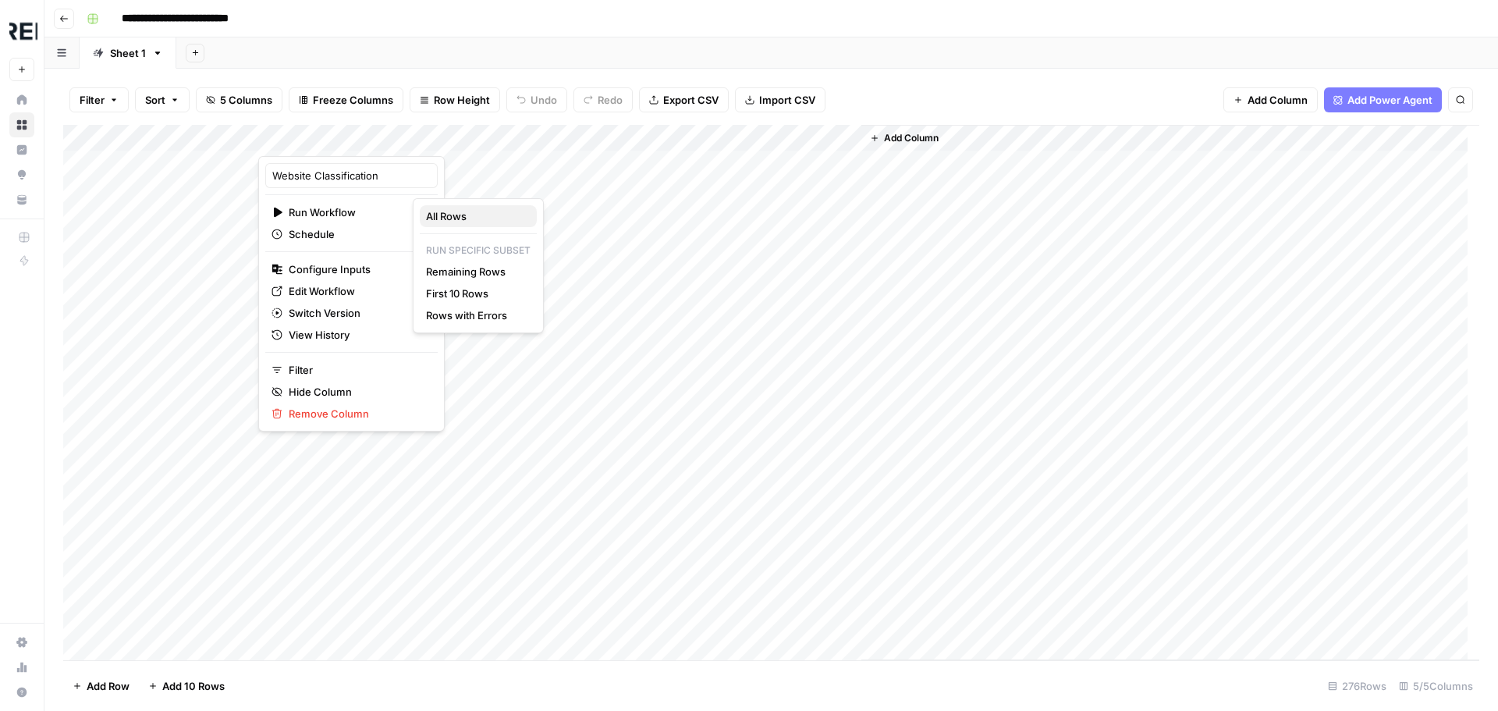
click at [463, 215] on span "All Rows" at bounding box center [475, 216] width 98 height 16
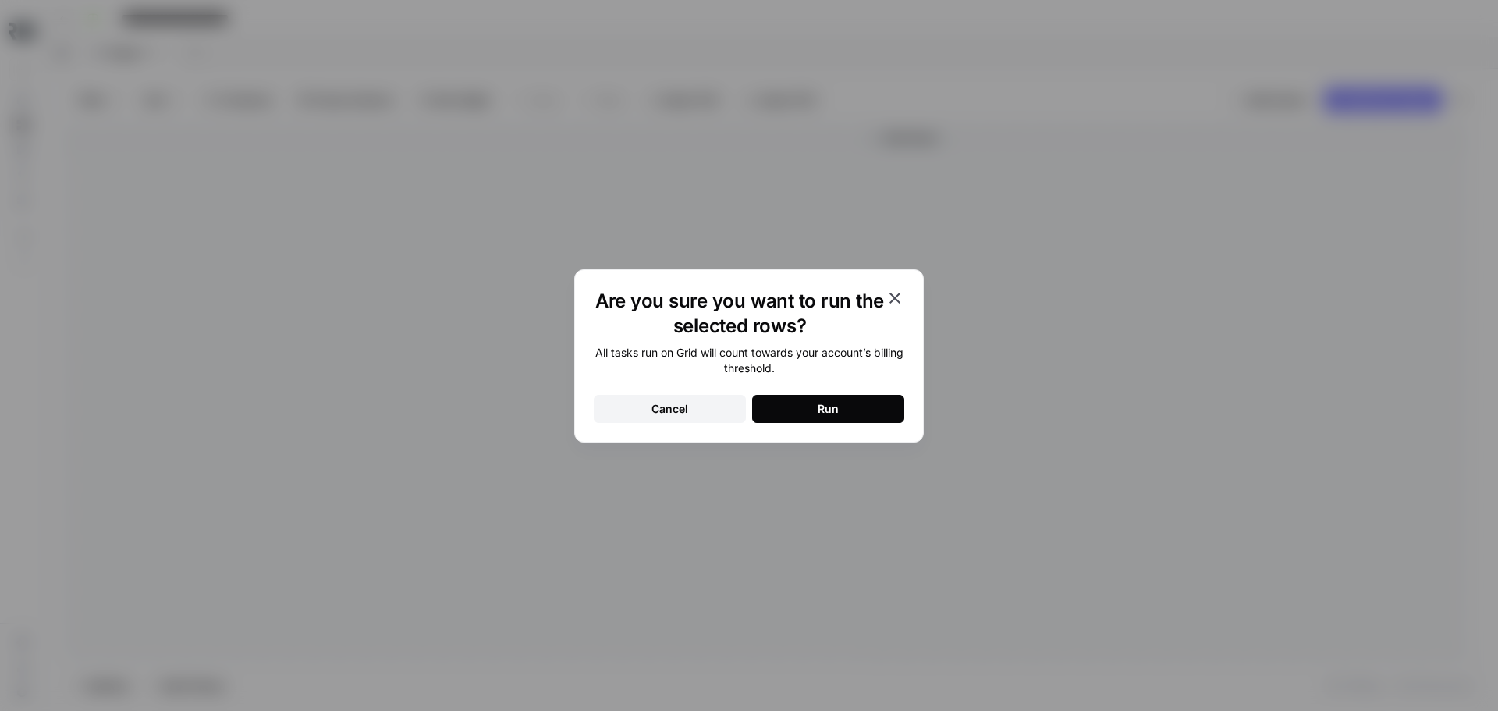
click at [844, 402] on button "Run" at bounding box center [828, 409] width 152 height 28
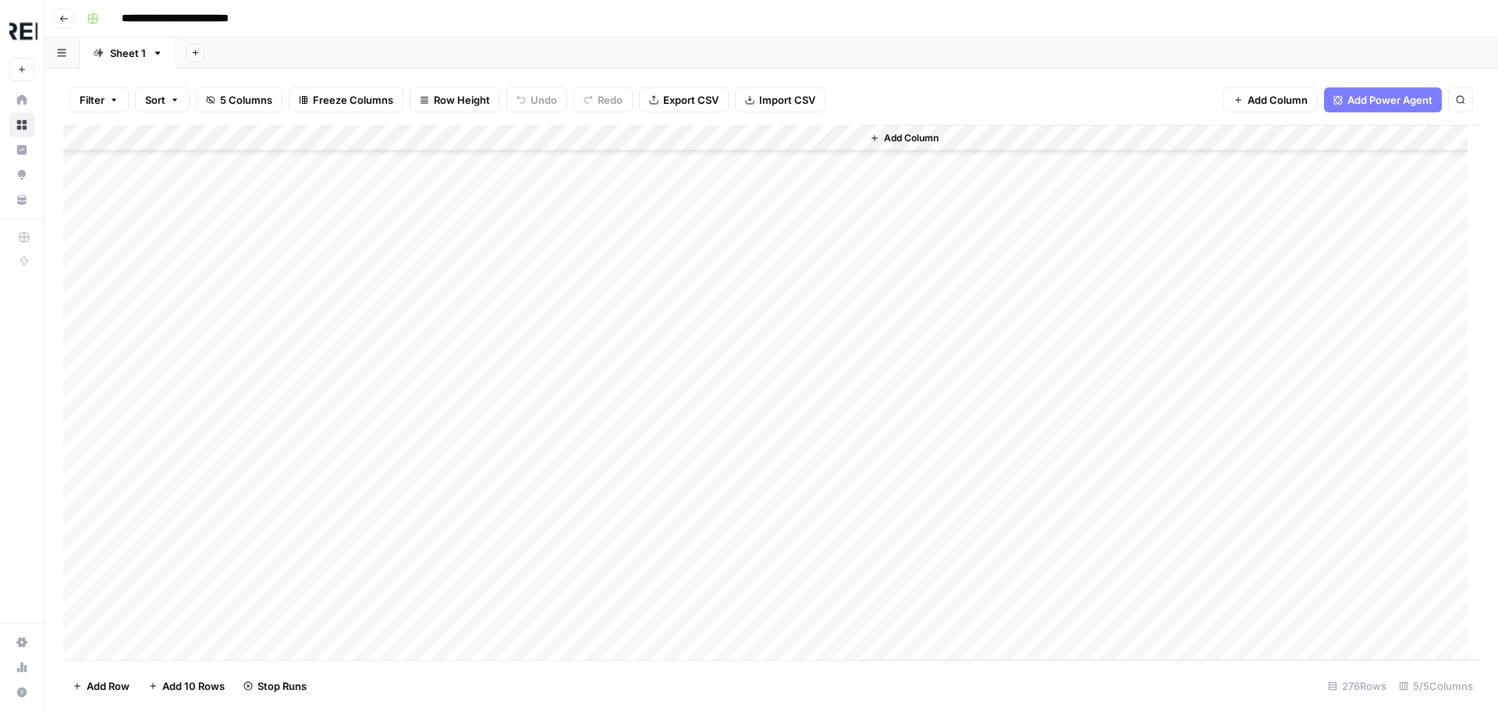
scroll to position [1951, 0]
click at [809, 332] on div "Add Column" at bounding box center [771, 392] width 1416 height 535
click at [425, 137] on div "Add Column" at bounding box center [771, 392] width 1416 height 535
click at [424, 270] on div "Add Column" at bounding box center [771, 392] width 1416 height 535
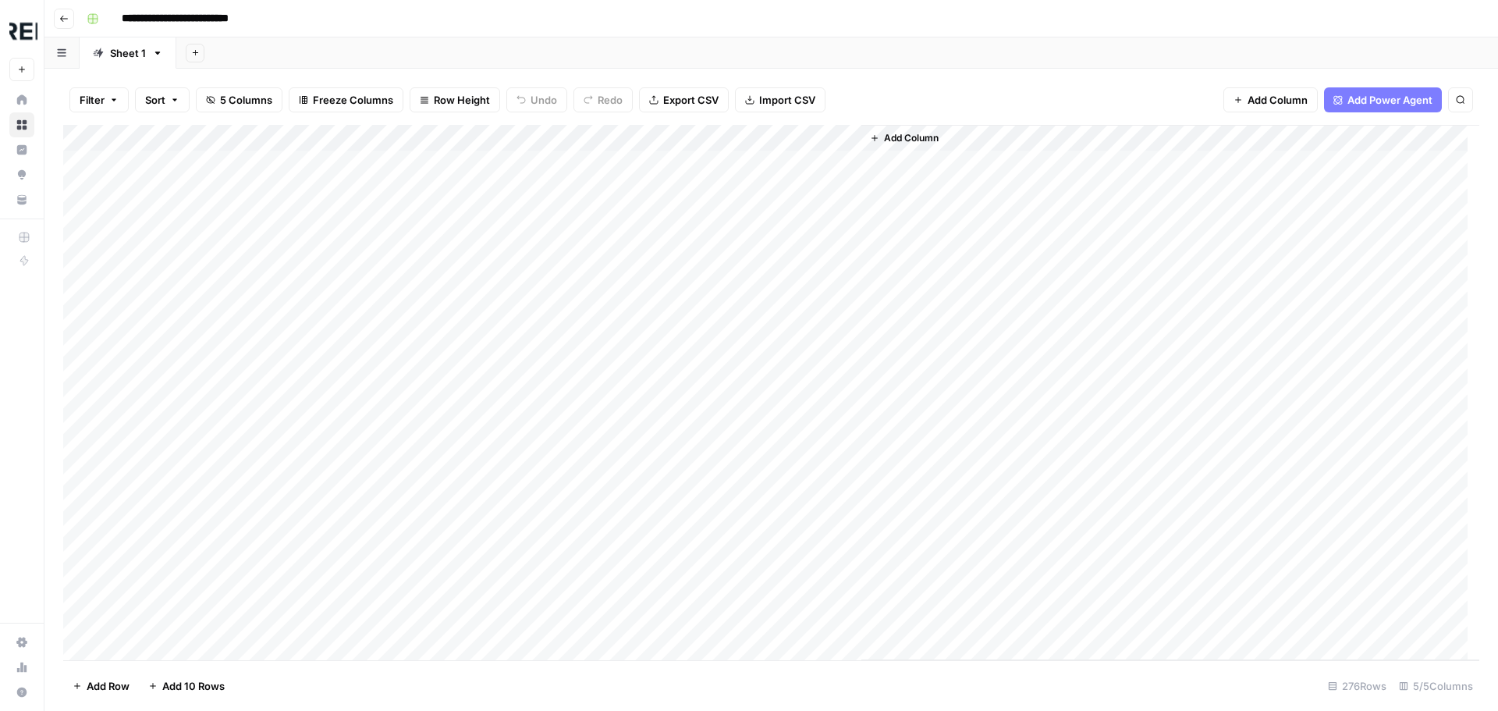
click at [424, 296] on div "Add Column" at bounding box center [771, 392] width 1416 height 535
click at [424, 403] on div "Add Column" at bounding box center [771, 392] width 1416 height 535
click at [406, 137] on div "Add Column" at bounding box center [771, 392] width 1416 height 535
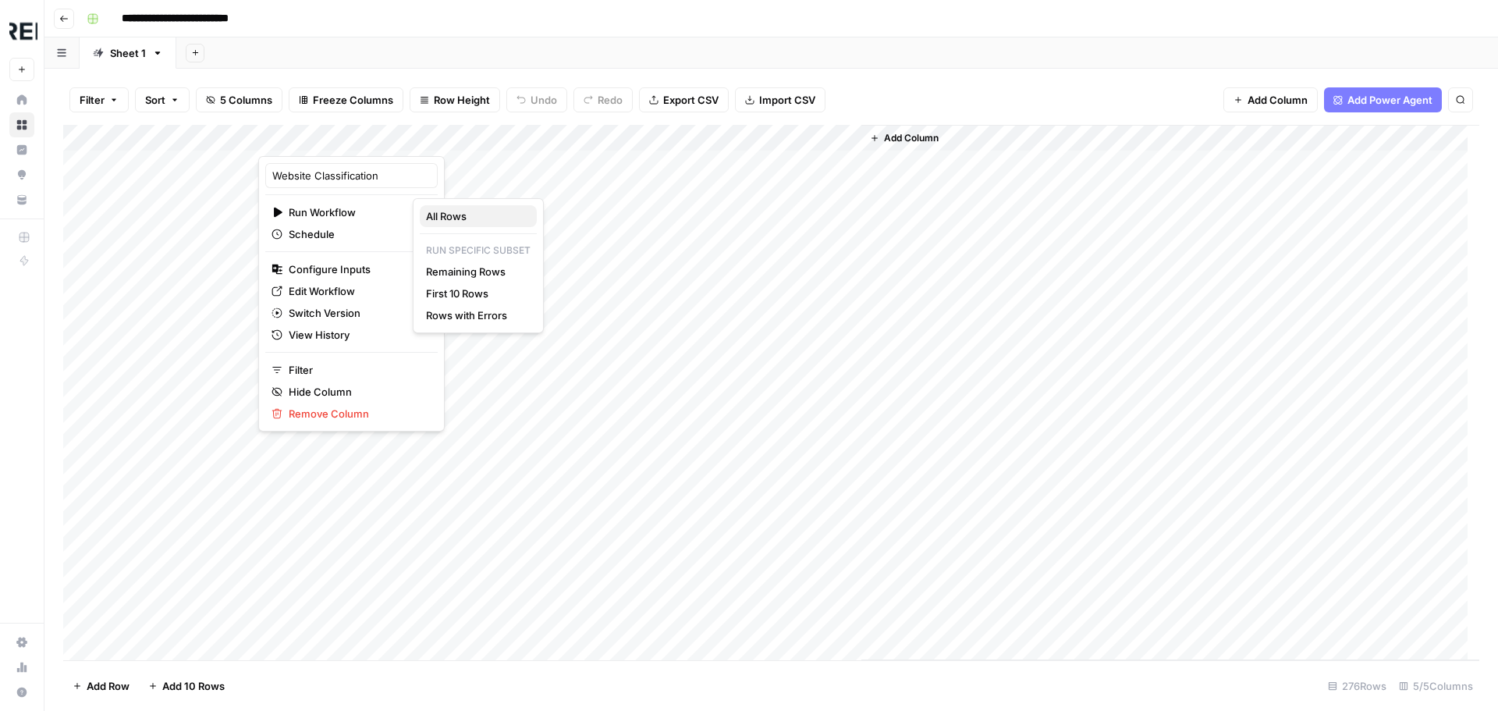
click at [449, 211] on span "All Rows" at bounding box center [475, 216] width 98 height 16
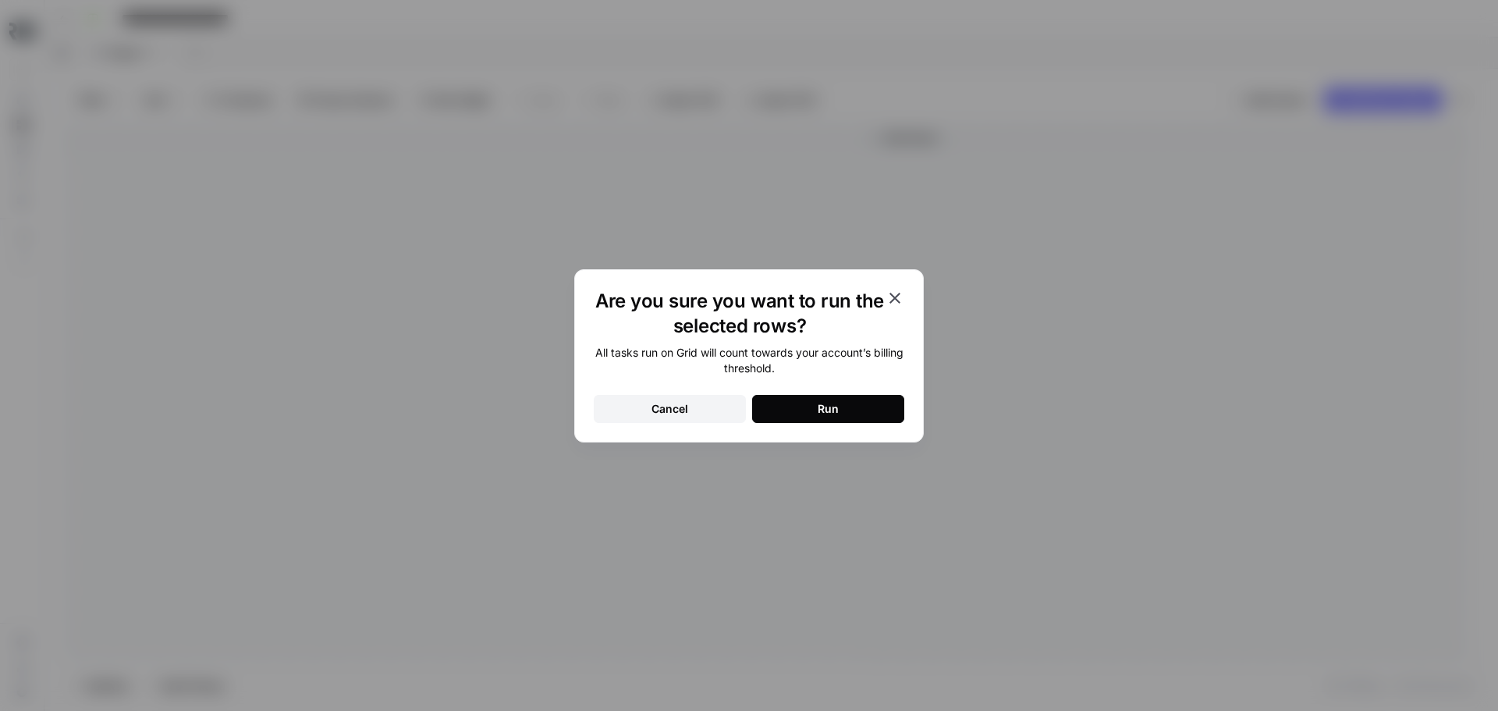
click at [857, 428] on div "Are you sure you want to run the selected rows? All tasks run on Grid will coun…" at bounding box center [749, 355] width 350 height 173
click at [854, 408] on button "Run" at bounding box center [828, 409] width 152 height 28
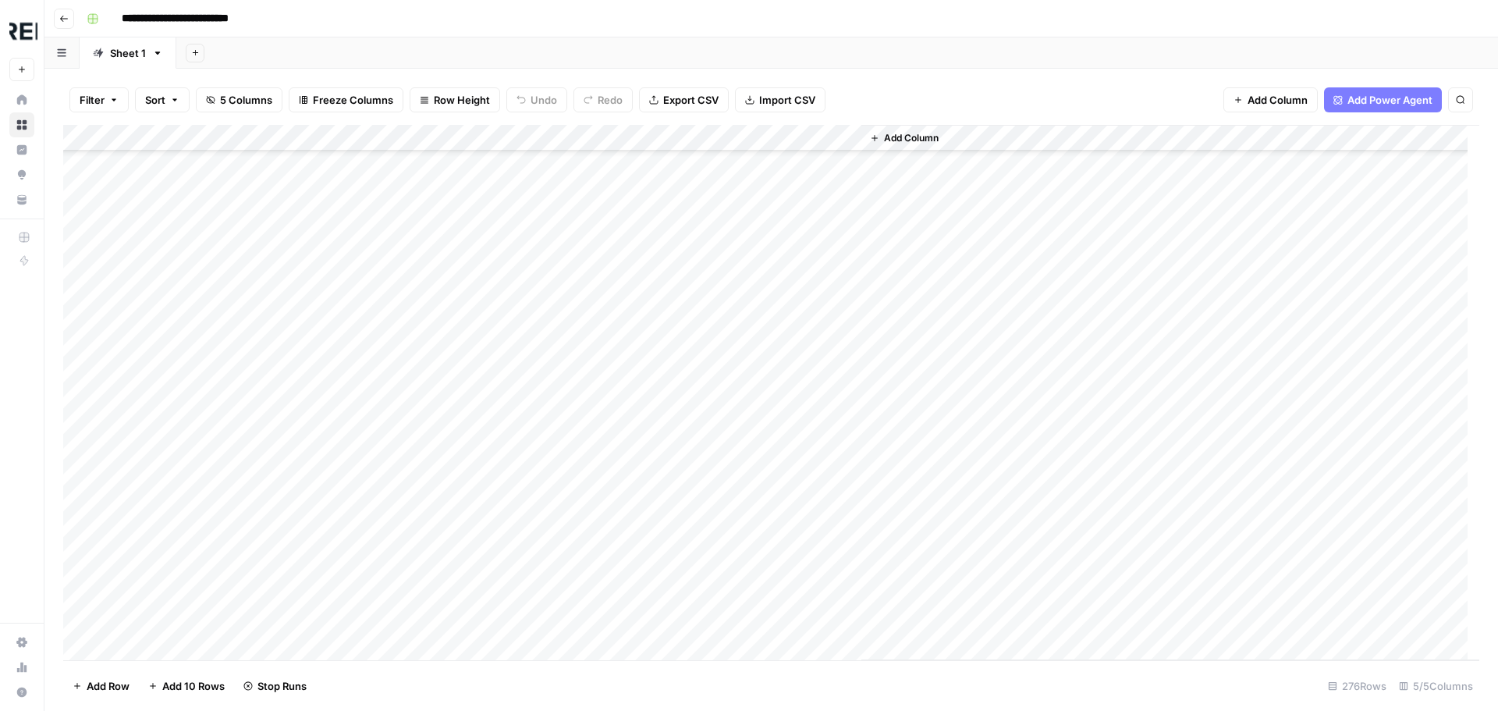
scroll to position [312, 0]
click at [426, 380] on div "Add Column" at bounding box center [771, 392] width 1416 height 535
click at [243, 382] on div "Add Column" at bounding box center [771, 392] width 1416 height 535
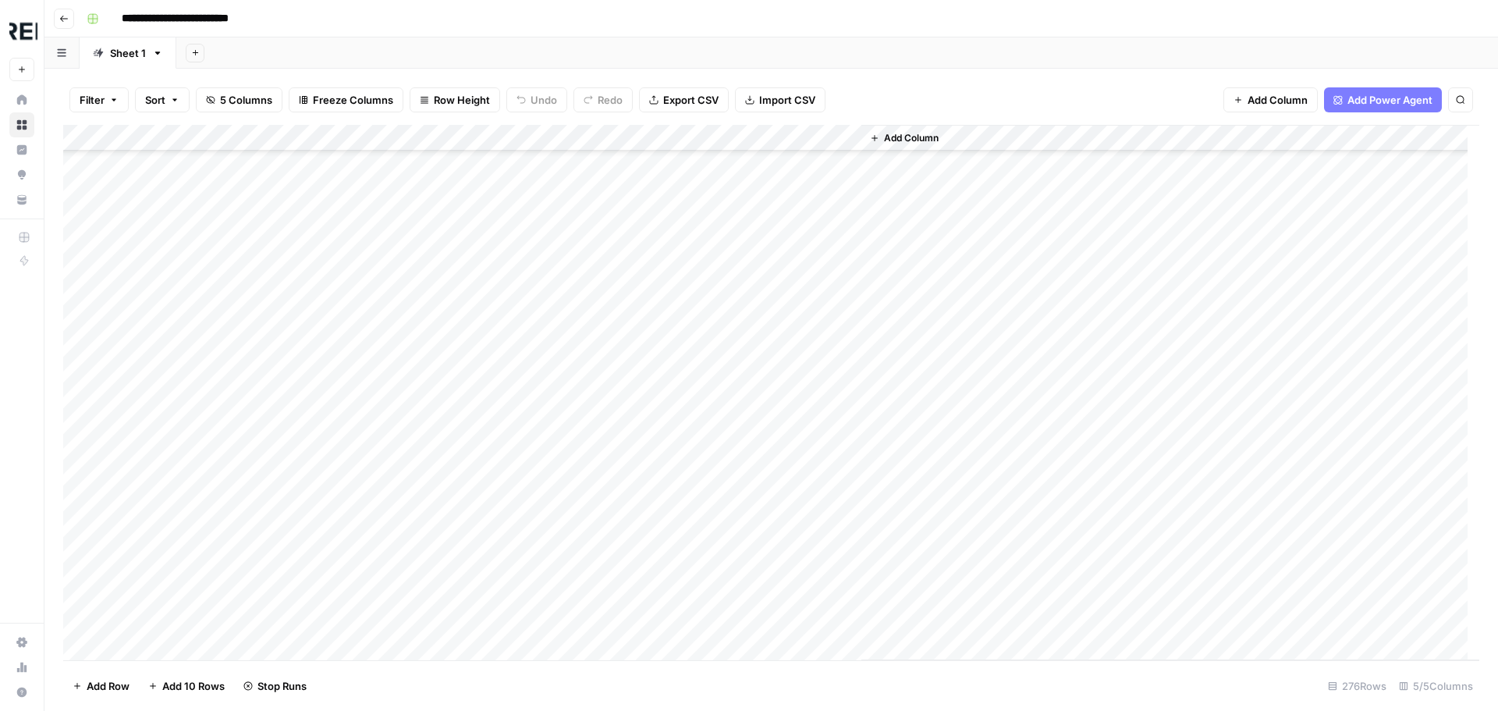
click at [819, 574] on div "Add Column" at bounding box center [771, 392] width 1416 height 535
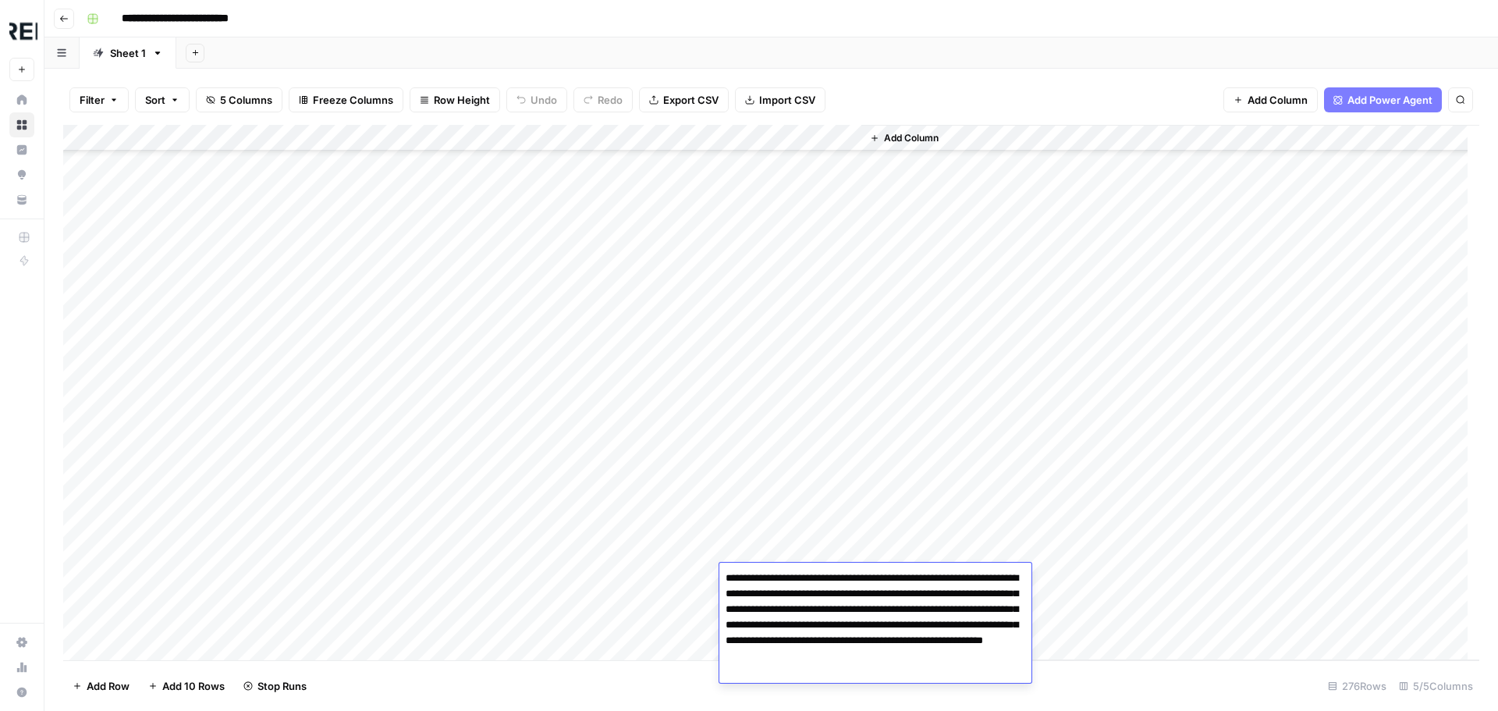
click at [819, 574] on body "**********" at bounding box center [749, 355] width 1498 height 711
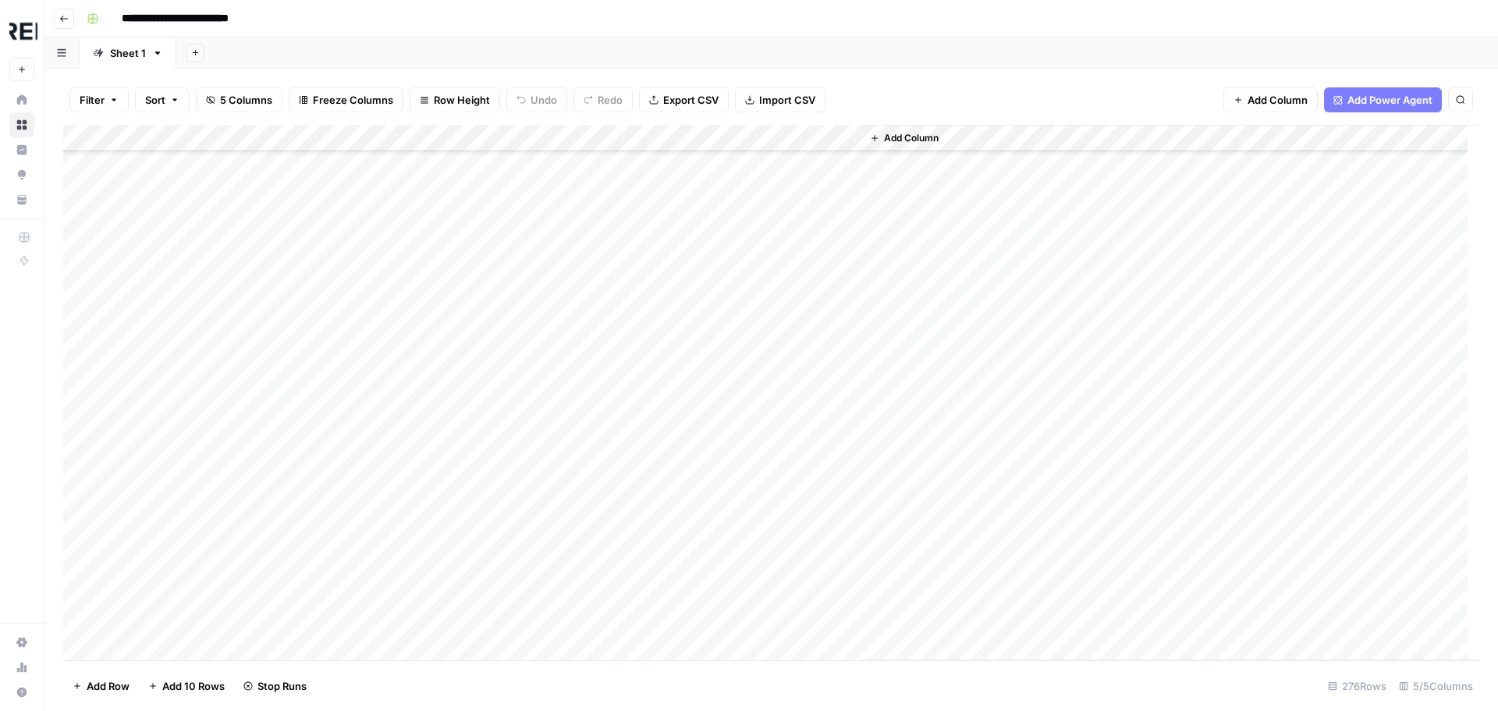
click at [981, 417] on div "Add Column" at bounding box center [1170, 392] width 618 height 535
